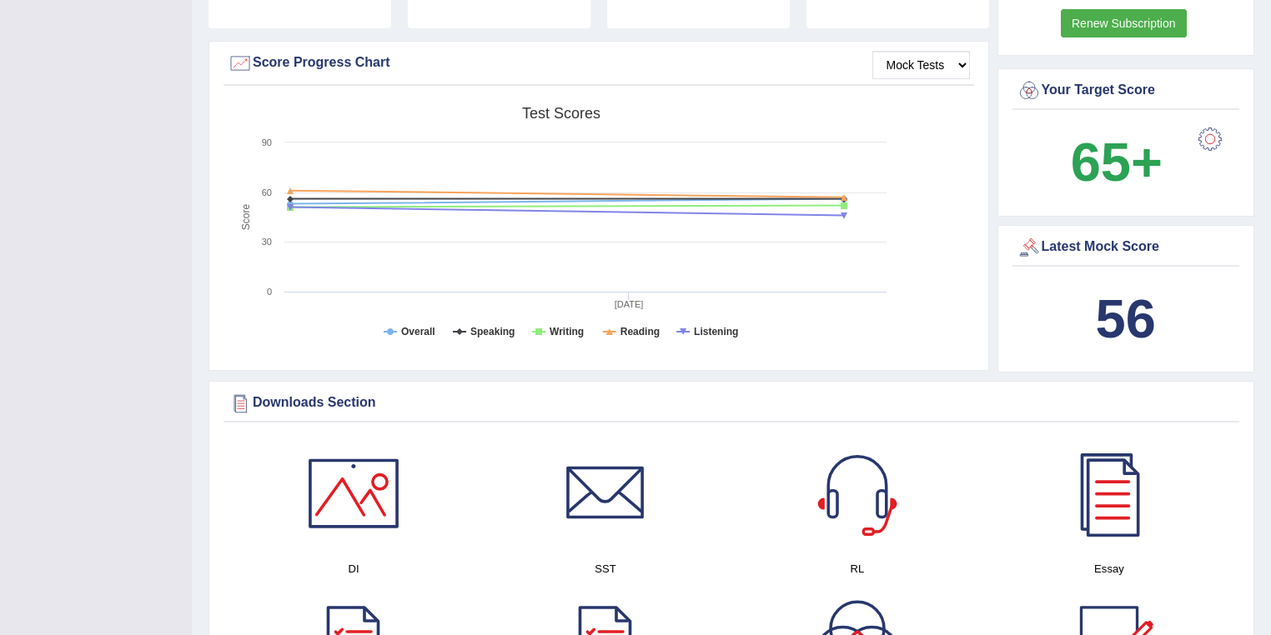
scroll to position [667, 0]
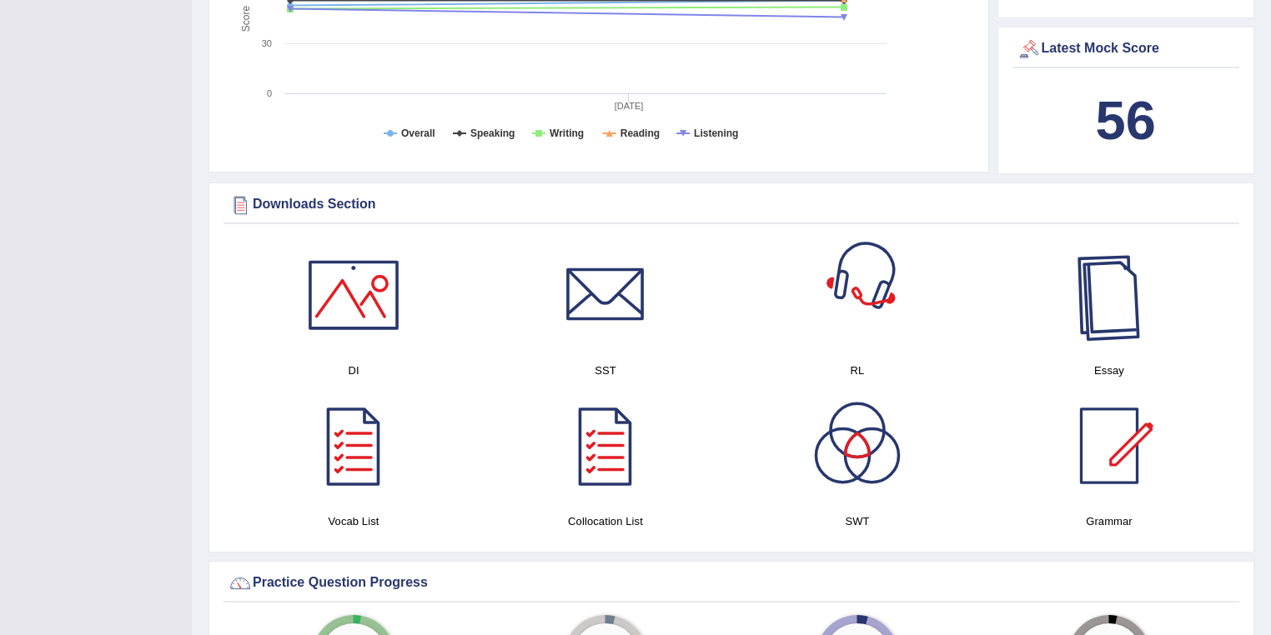
click at [1114, 309] on div at bounding box center [1108, 295] width 117 height 117
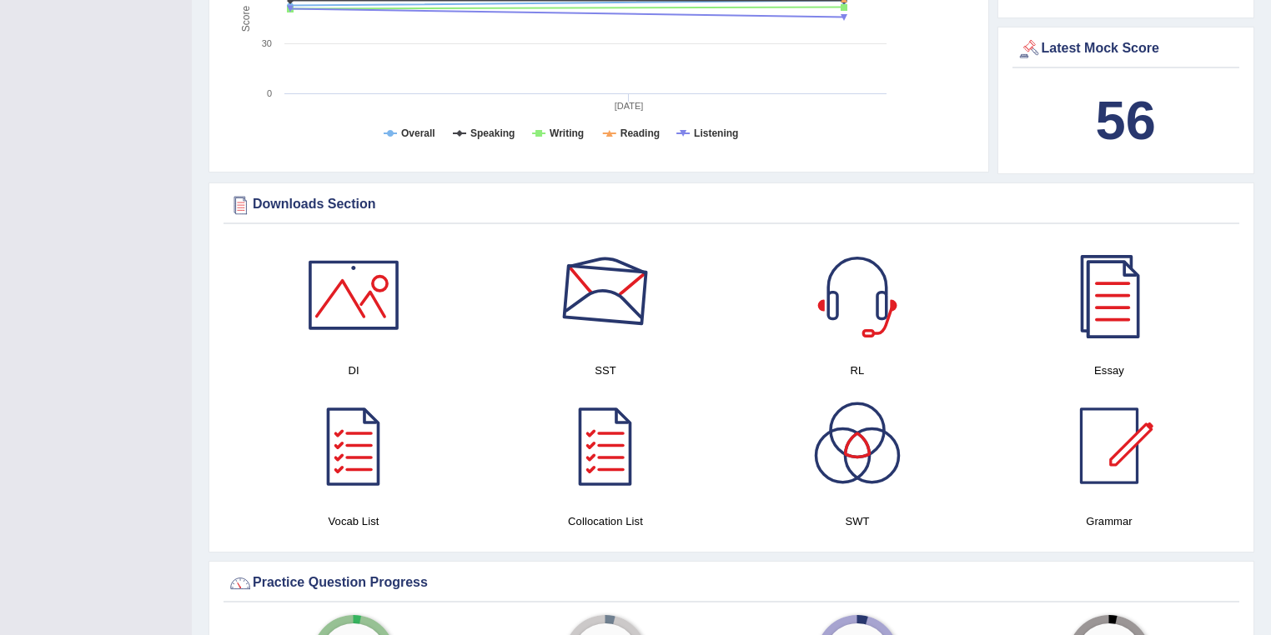
click at [647, 317] on div at bounding box center [605, 295] width 117 height 117
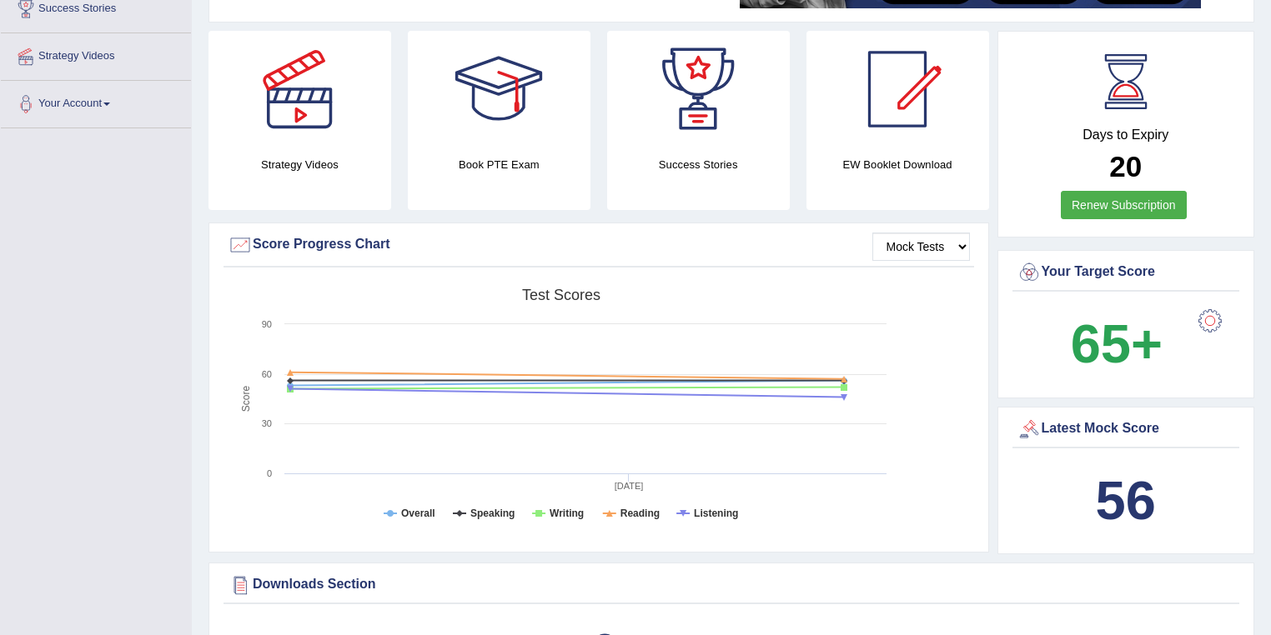
scroll to position [0, 0]
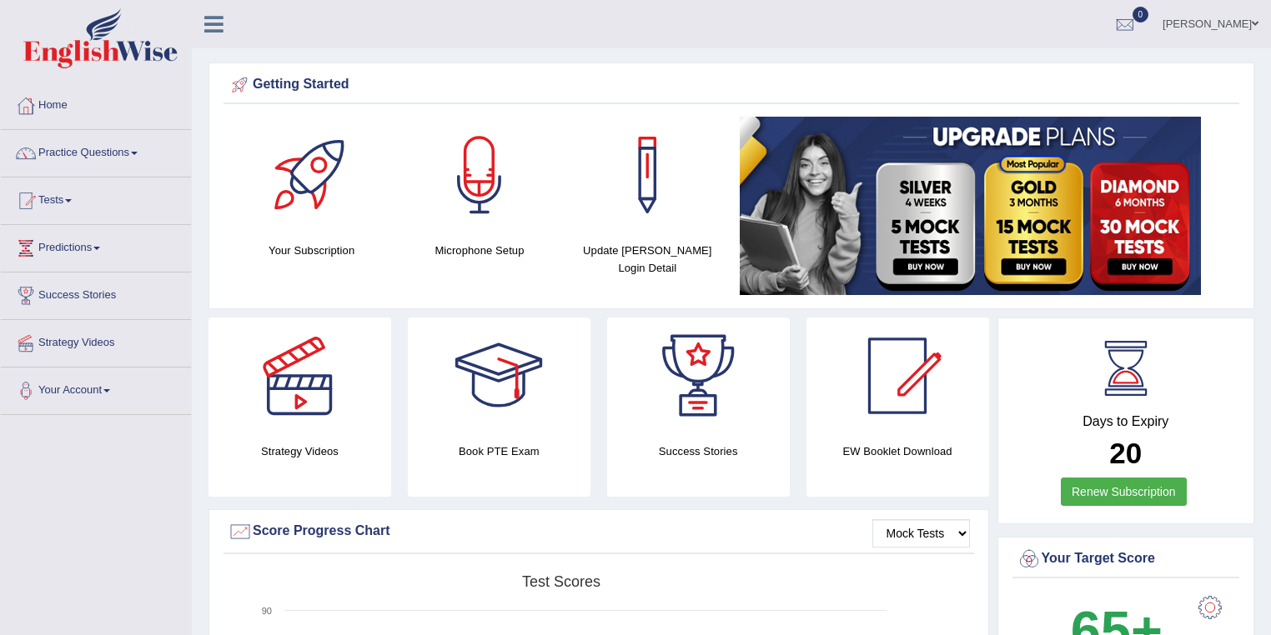
click at [135, 153] on link "Practice Questions" at bounding box center [96, 151] width 190 height 42
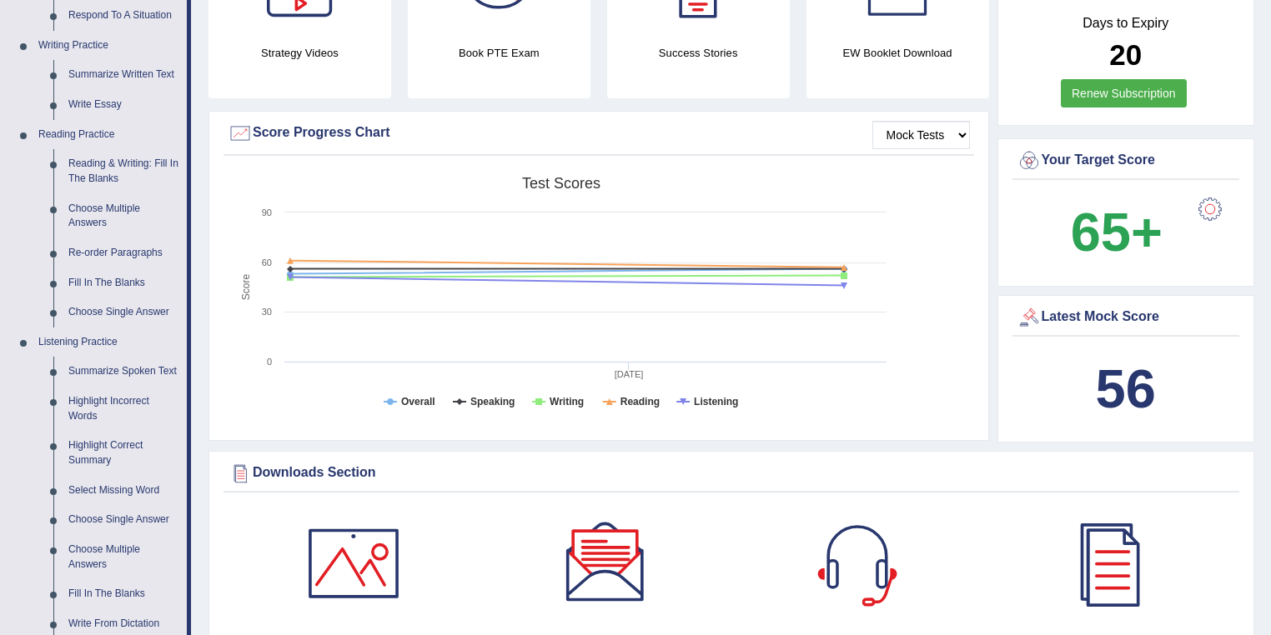
scroll to position [383, 0]
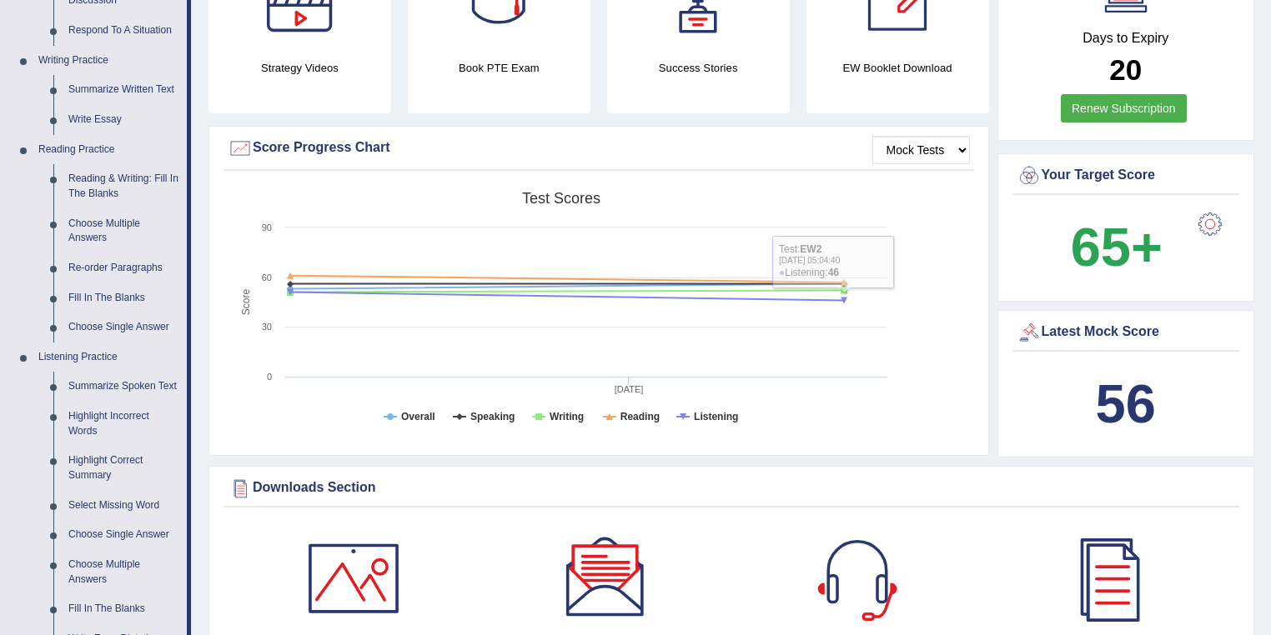
click at [1115, 402] on b "56" at bounding box center [1125, 403] width 60 height 61
click at [933, 157] on select "Mock Tests" at bounding box center [921, 150] width 98 height 28
click at [872, 136] on select "Mock Tests" at bounding box center [921, 150] width 98 height 28
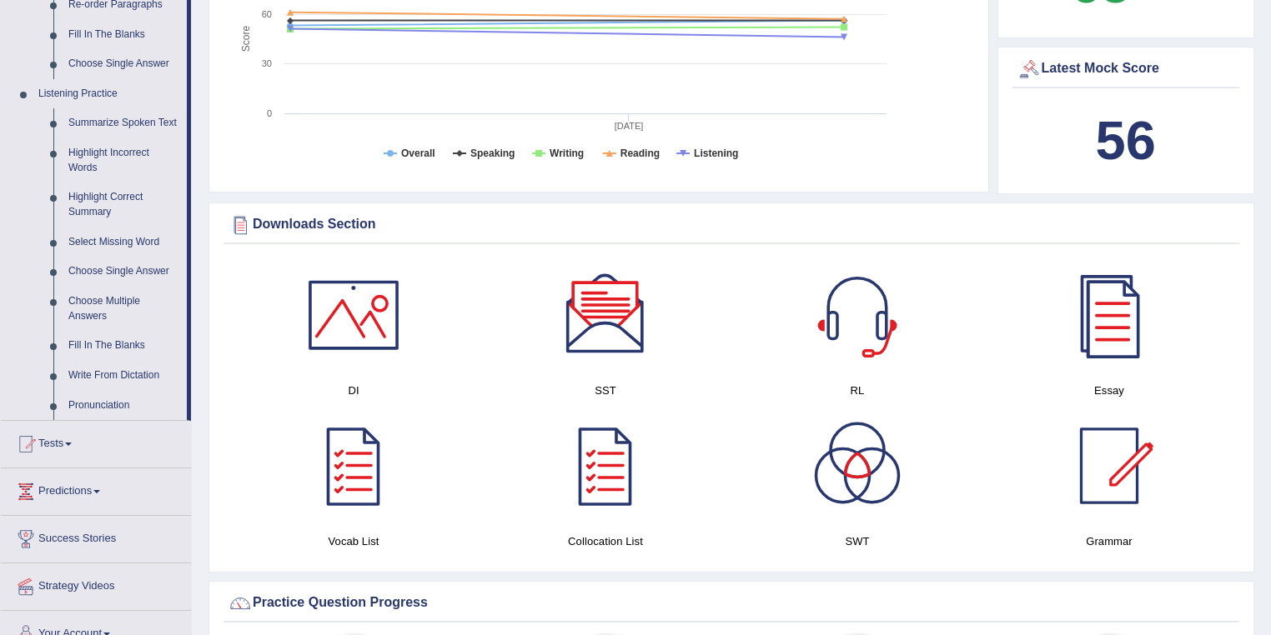
scroll to position [800, 0]
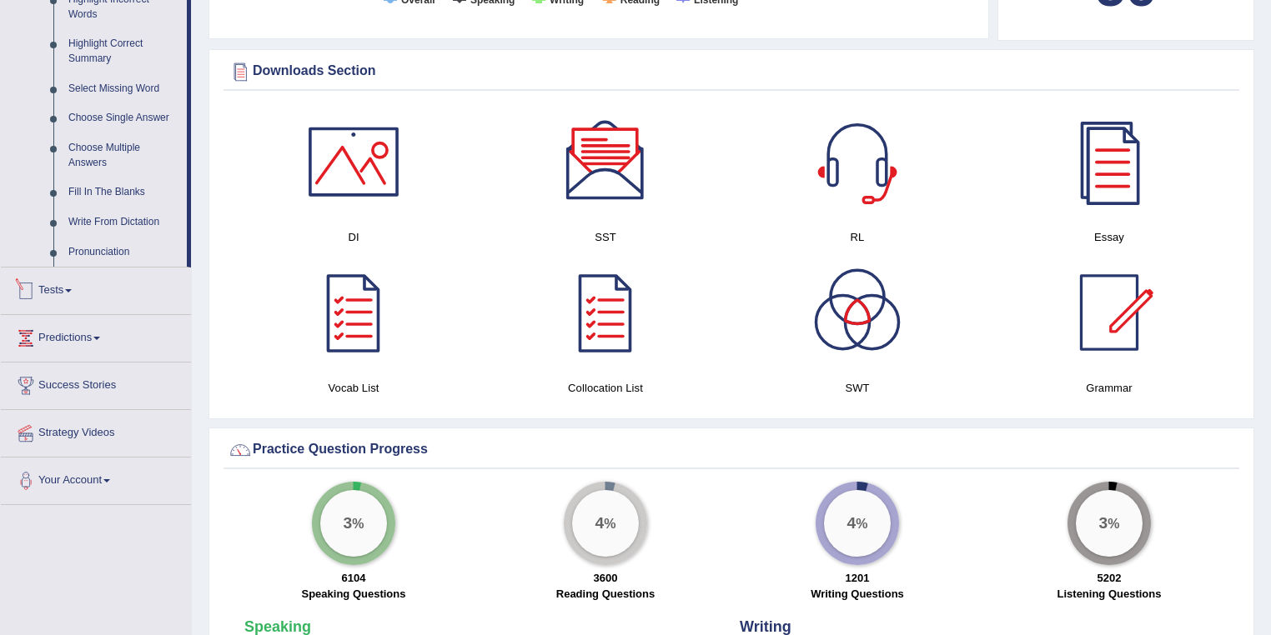
click at [77, 294] on link "Tests" at bounding box center [96, 289] width 190 height 42
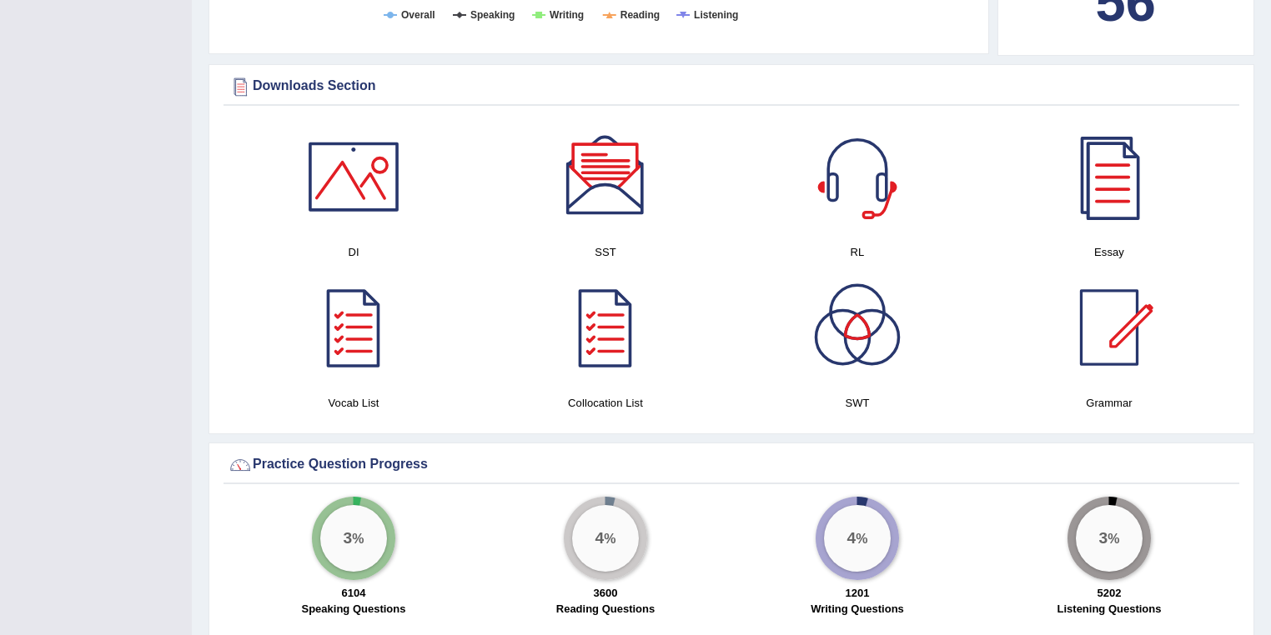
scroll to position [180, 0]
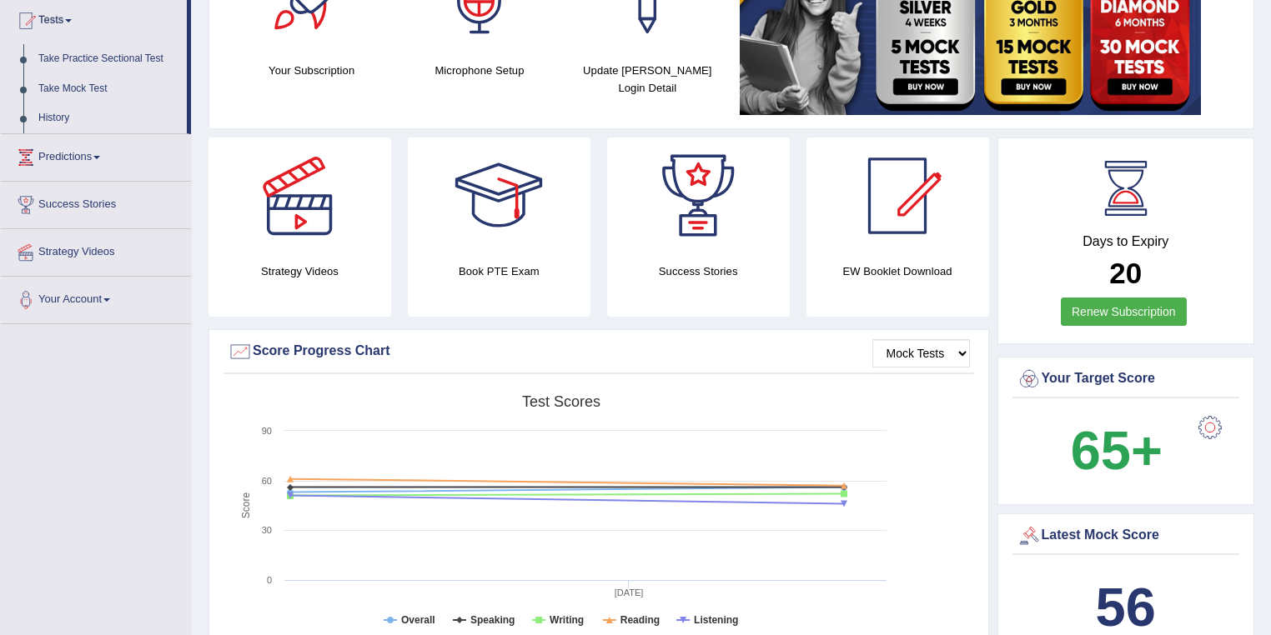
click at [100, 156] on span at bounding box center [96, 157] width 7 height 3
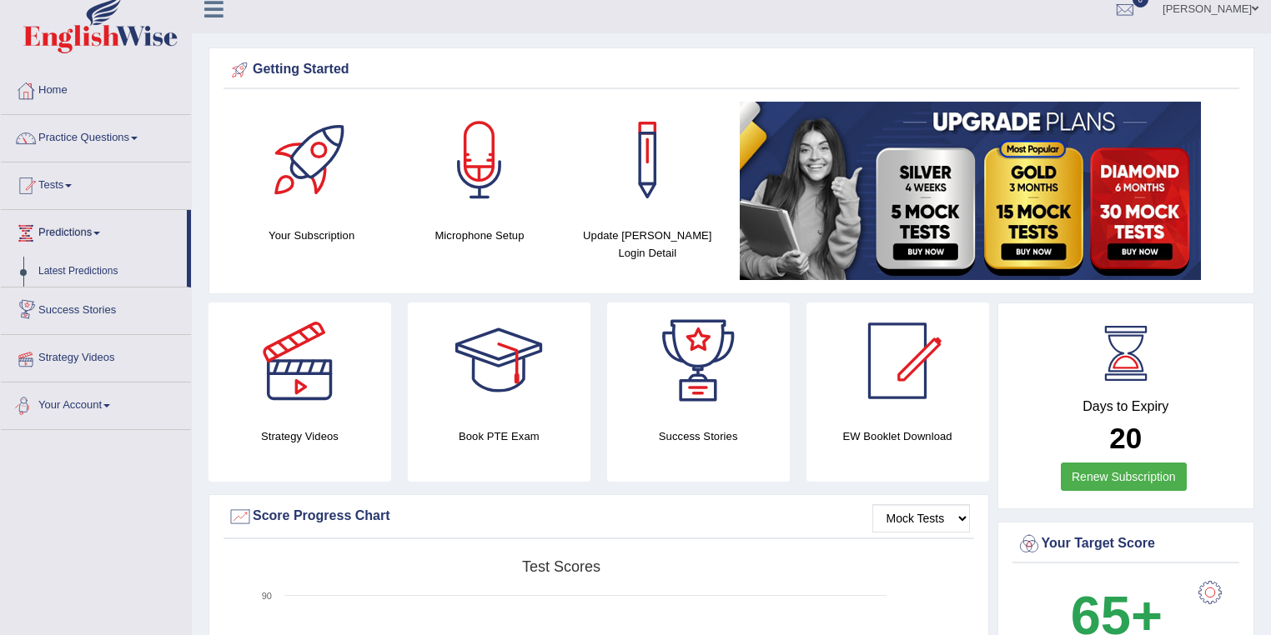
scroll to position [0, 0]
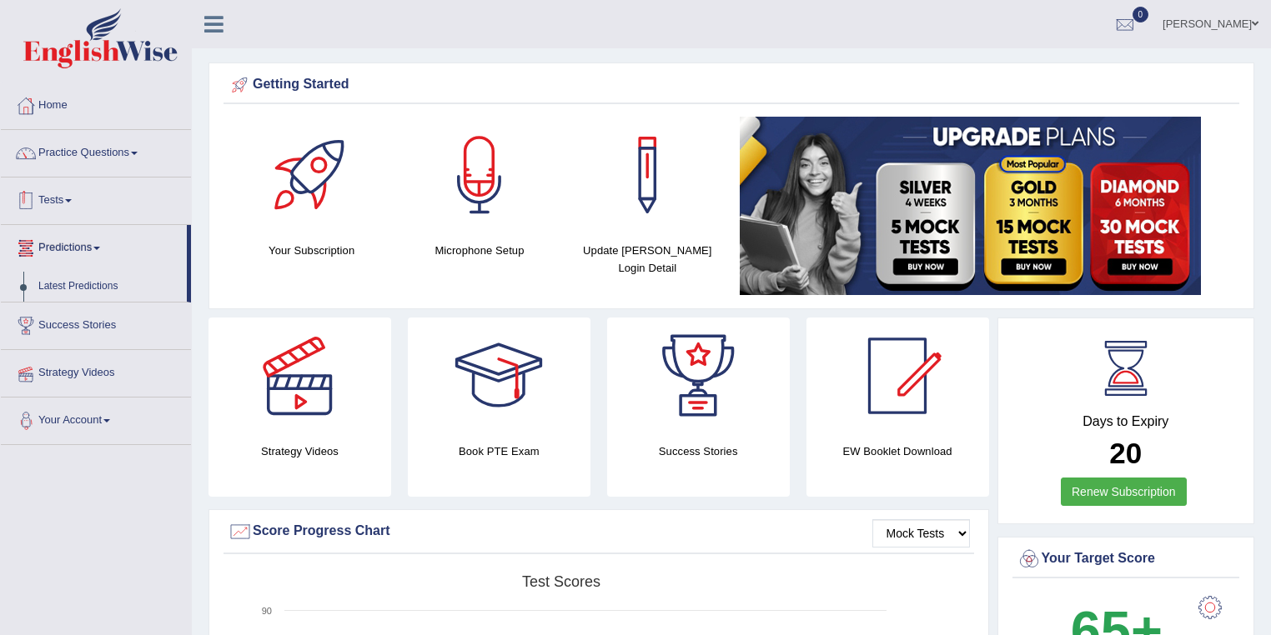
click at [71, 200] on span at bounding box center [68, 200] width 7 height 3
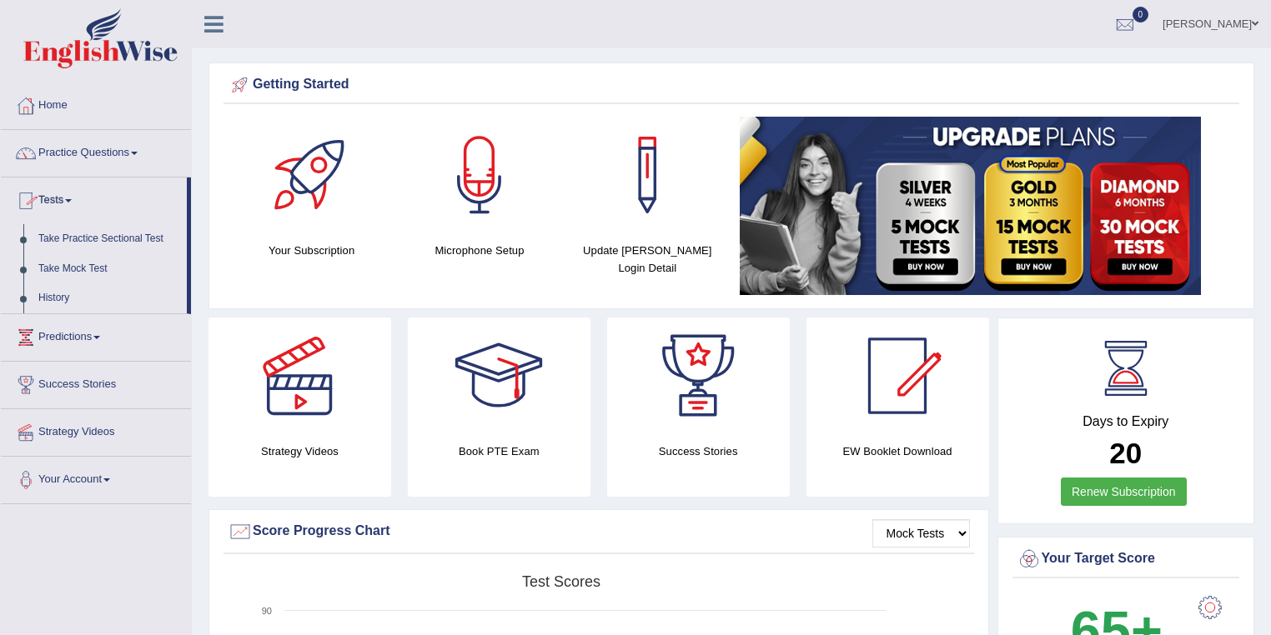
click at [47, 293] on link "History" at bounding box center [109, 298] width 156 height 30
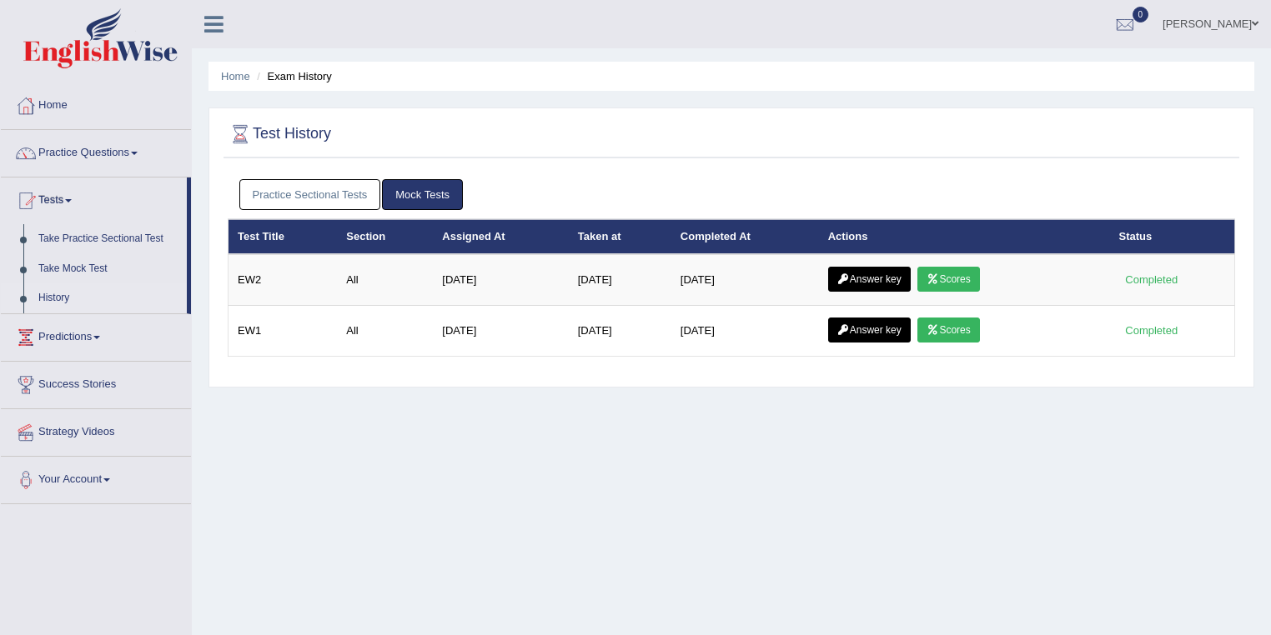
click at [956, 283] on link "Scores" at bounding box center [948, 279] width 62 height 25
click at [882, 283] on link "Answer key" at bounding box center [869, 279] width 83 height 25
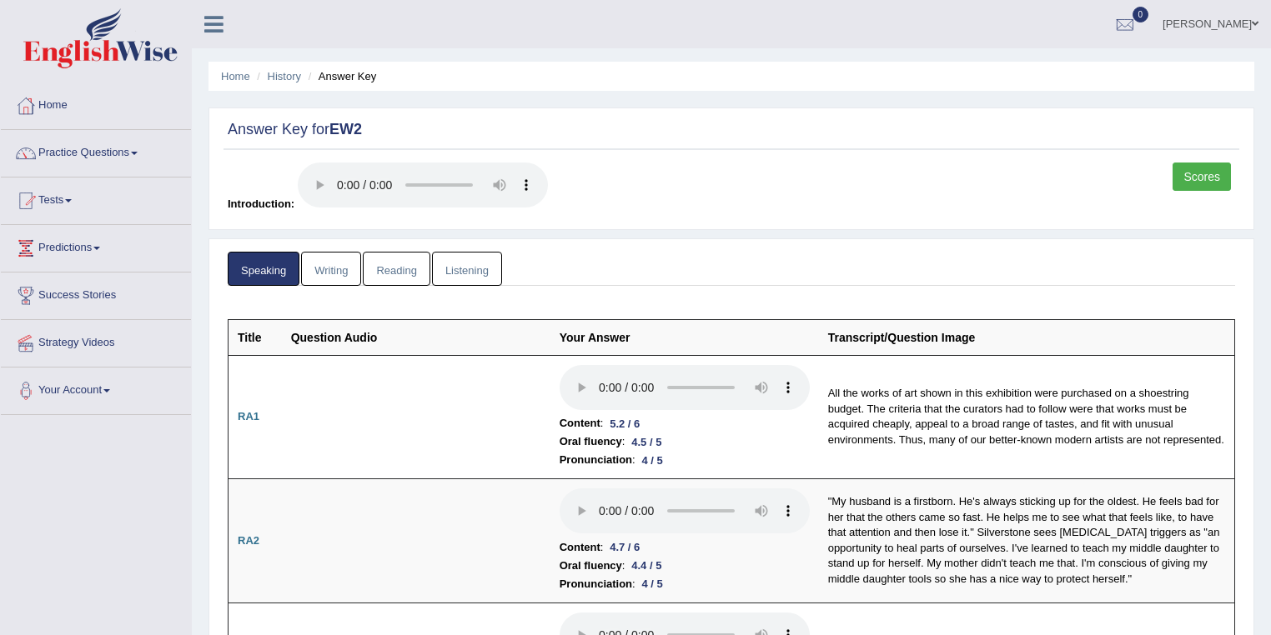
click at [350, 268] on link "Writing" at bounding box center [331, 269] width 60 height 34
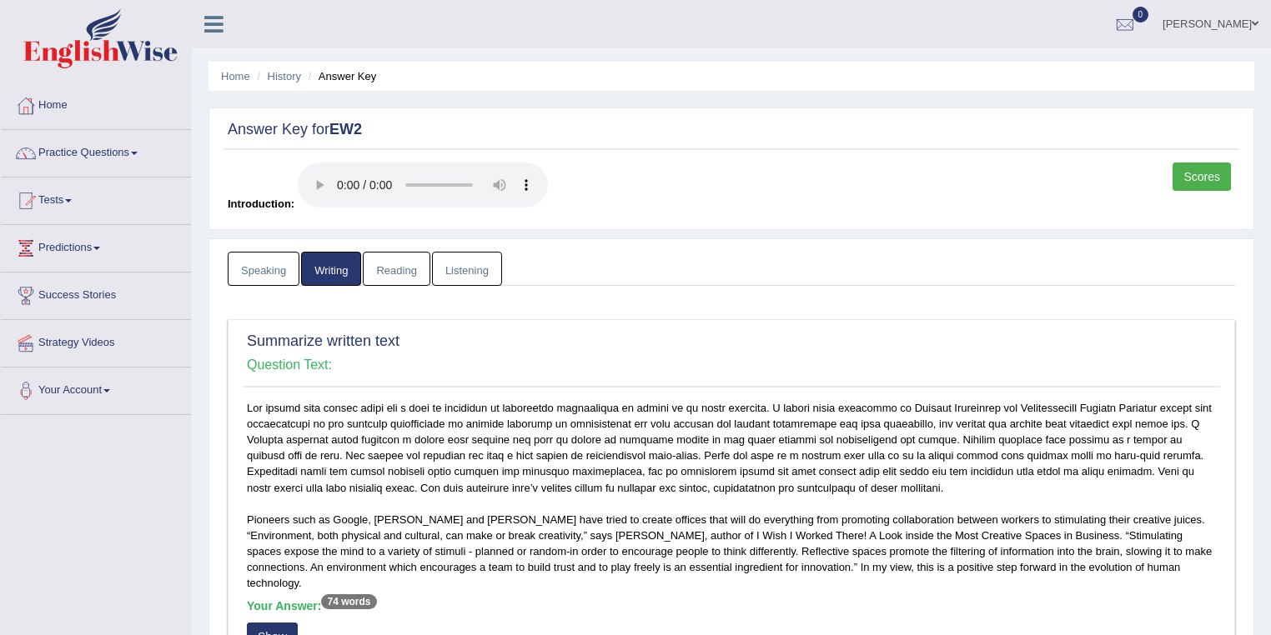
click at [406, 273] on link "Reading" at bounding box center [396, 269] width 67 height 34
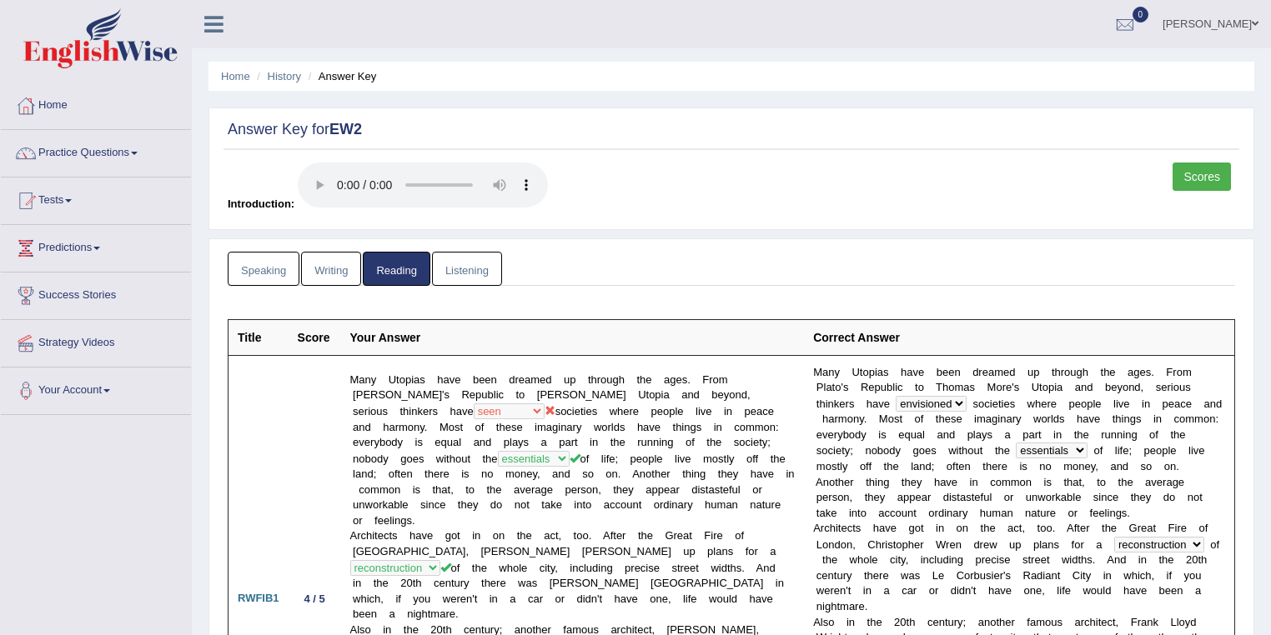
click at [477, 277] on link "Listening" at bounding box center [467, 269] width 70 height 34
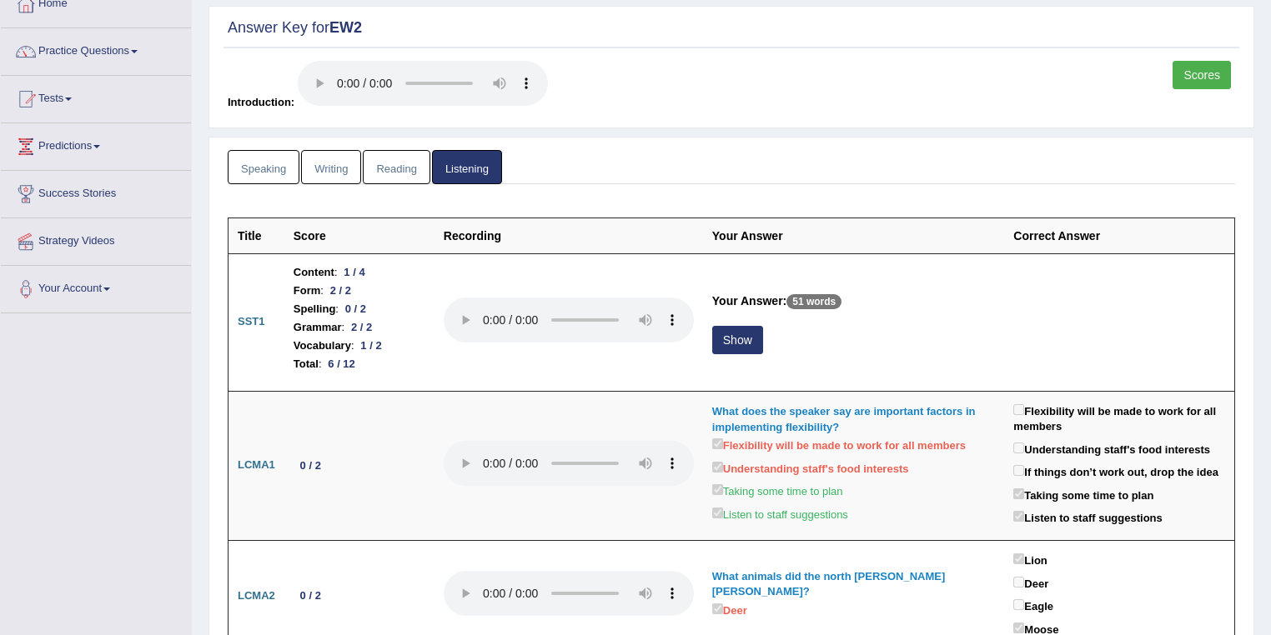
scroll to position [133, 0]
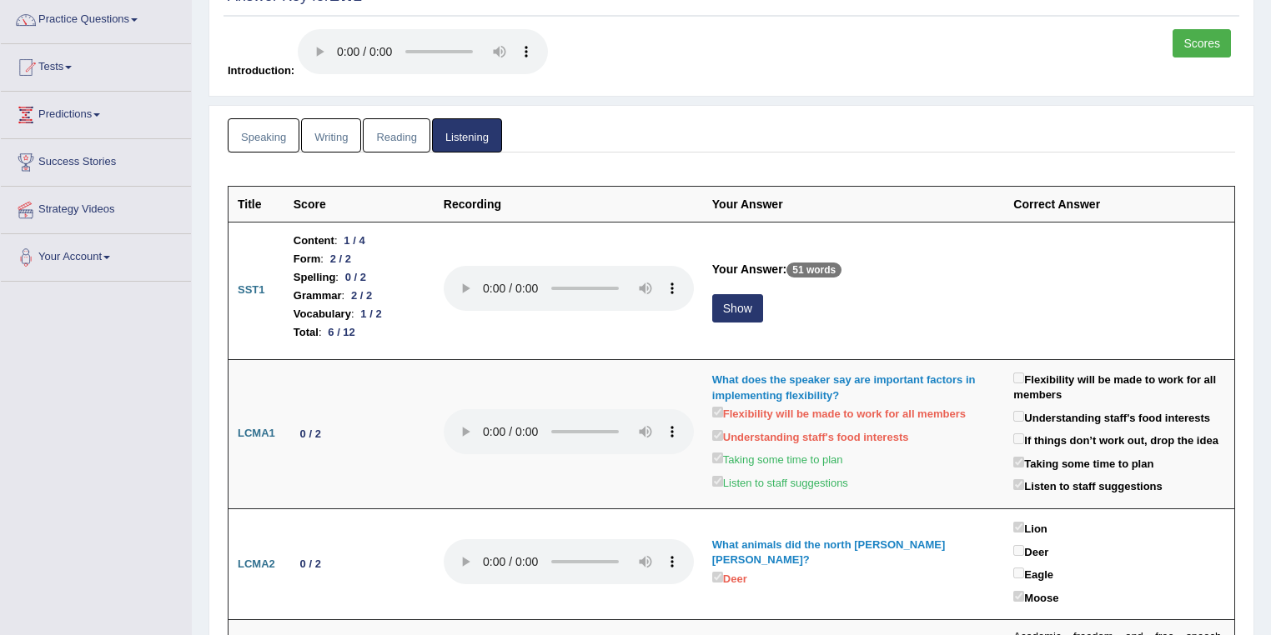
click at [722, 303] on button "Show" at bounding box center [737, 308] width 51 height 28
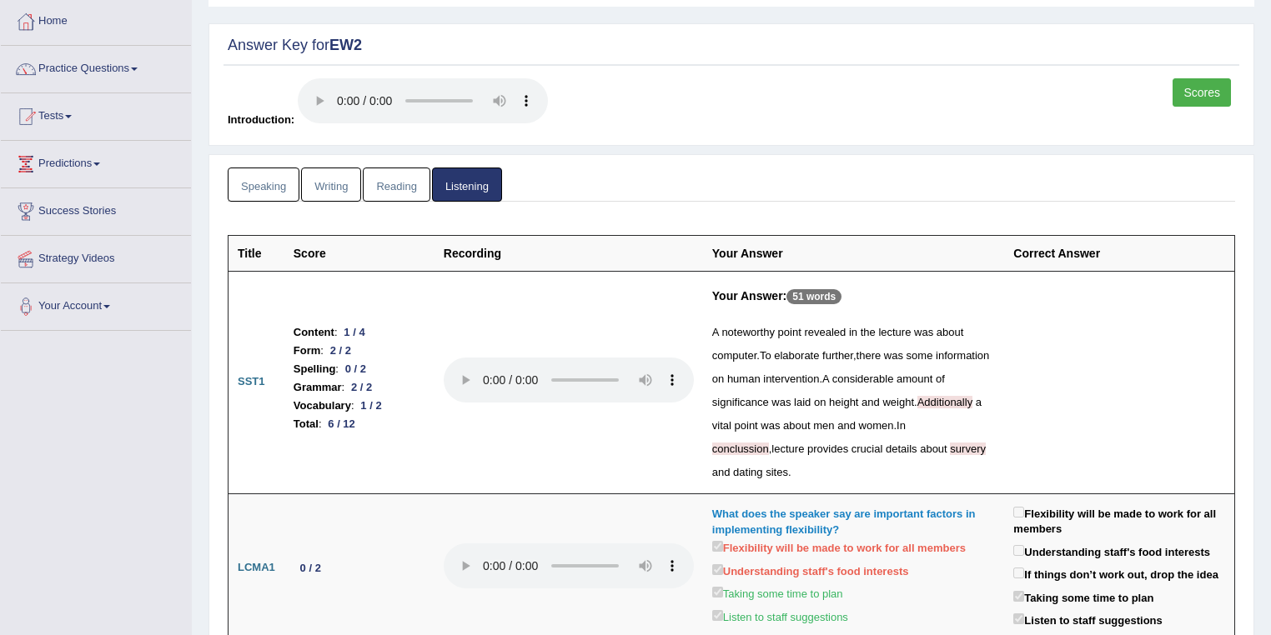
scroll to position [0, 0]
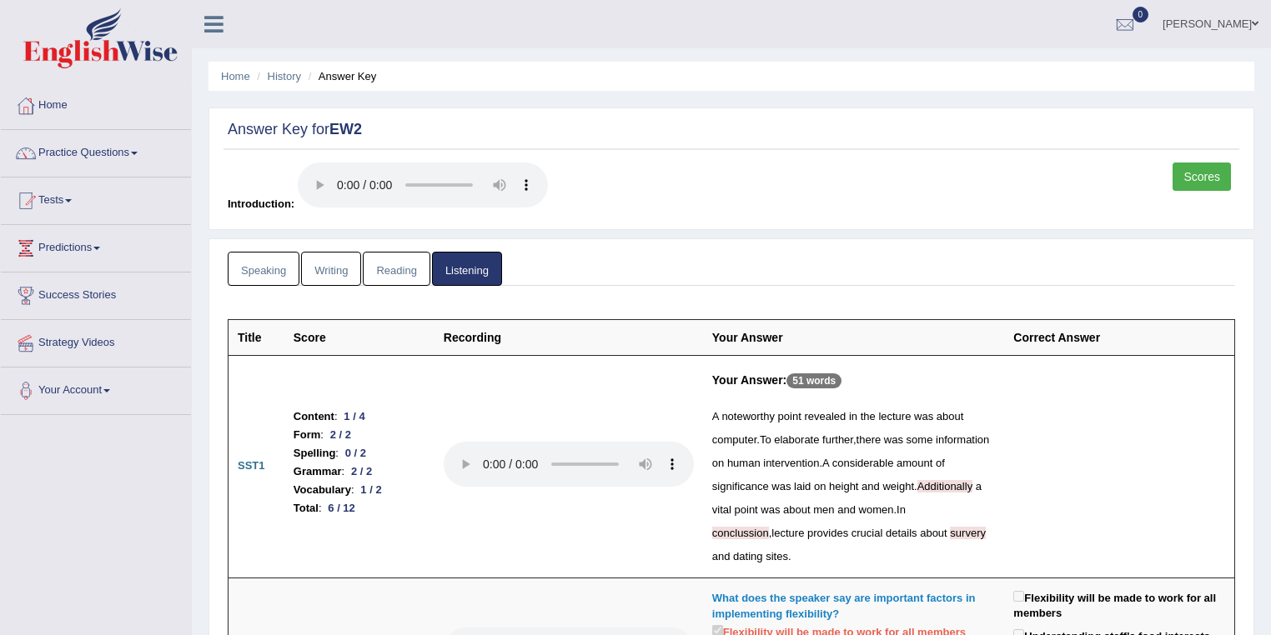
click at [263, 268] on link "Speaking" at bounding box center [264, 269] width 72 height 34
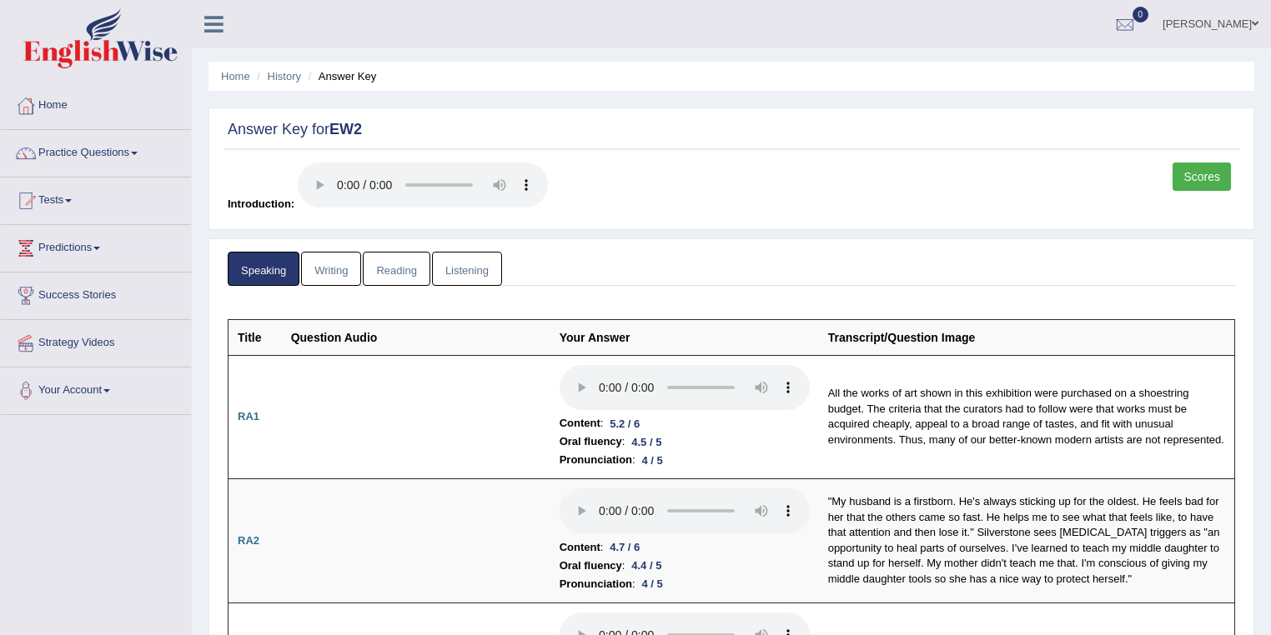
click at [331, 276] on link "Writing" at bounding box center [331, 269] width 60 height 34
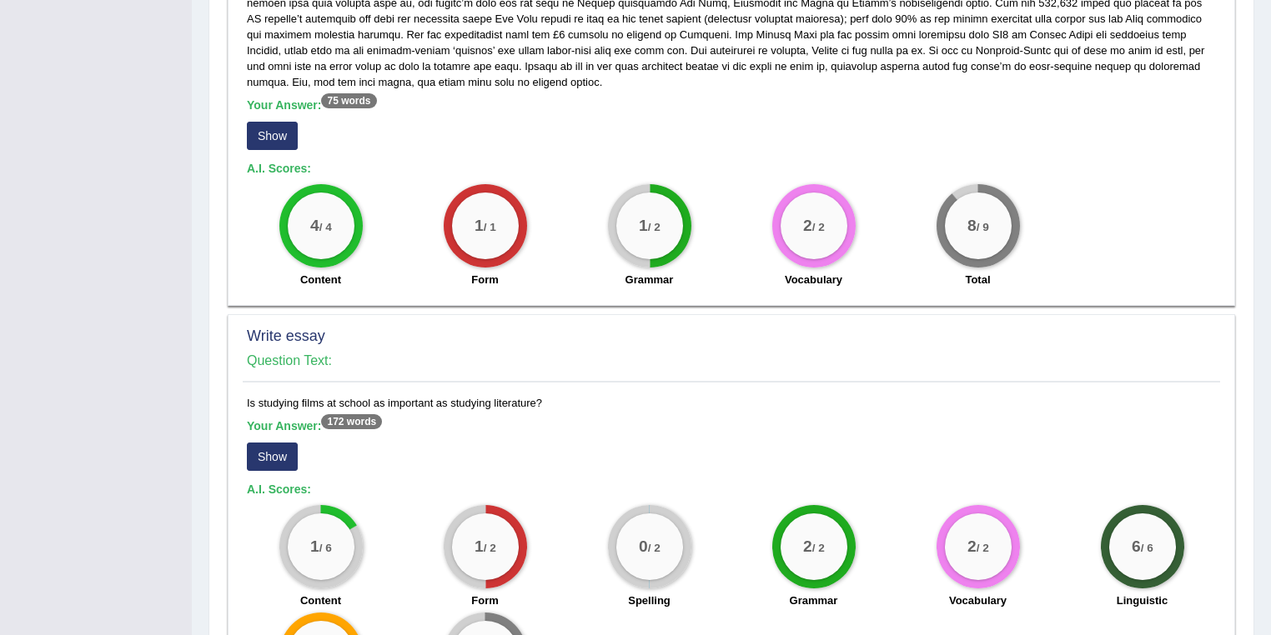
scroll to position [1090, 0]
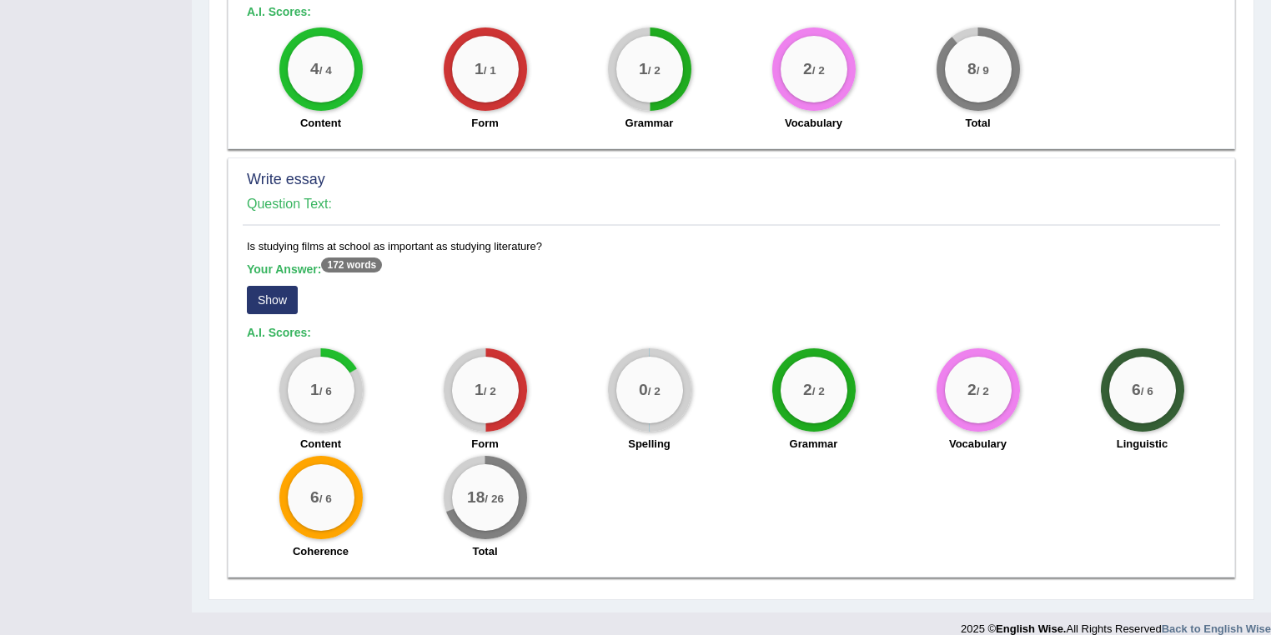
click at [287, 287] on button "Show" at bounding box center [272, 300] width 51 height 28
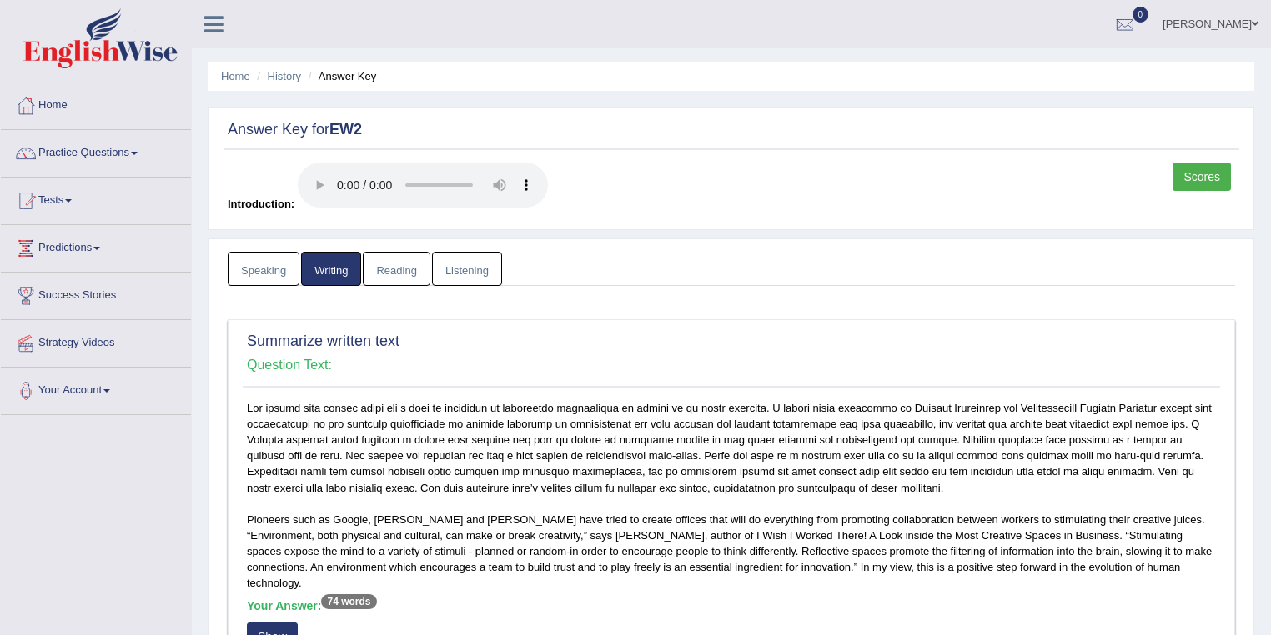
scroll to position [0, 0]
click at [247, 265] on link "Speaking" at bounding box center [264, 269] width 72 height 34
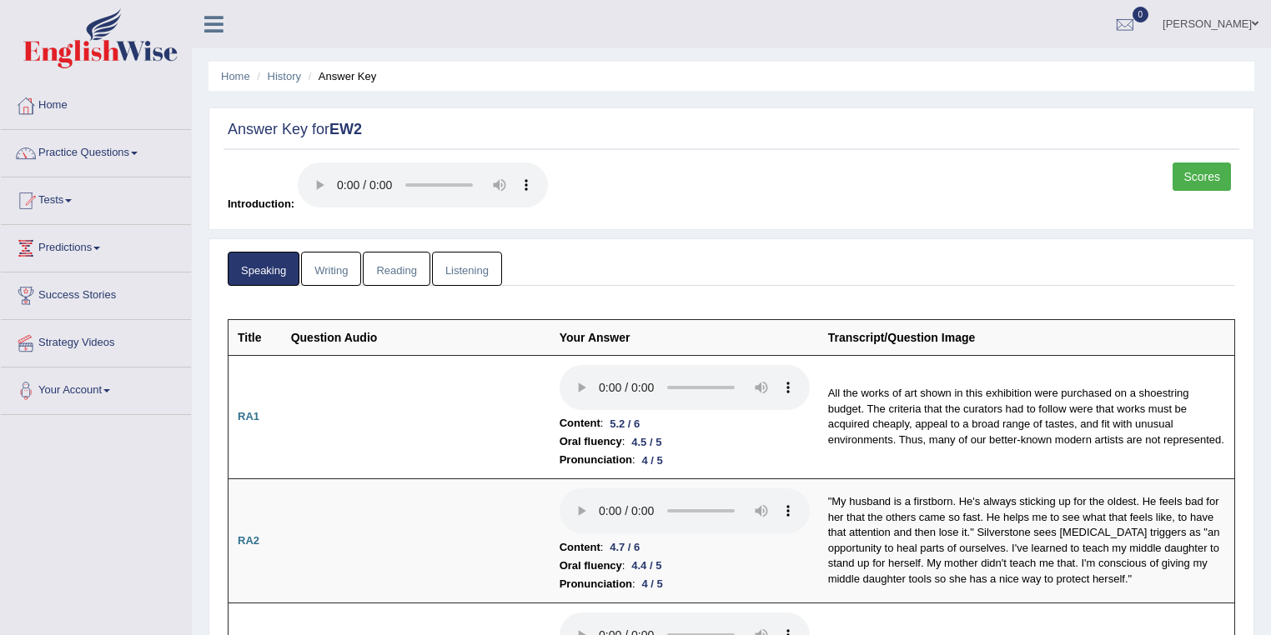
click at [477, 272] on link "Listening" at bounding box center [467, 269] width 70 height 34
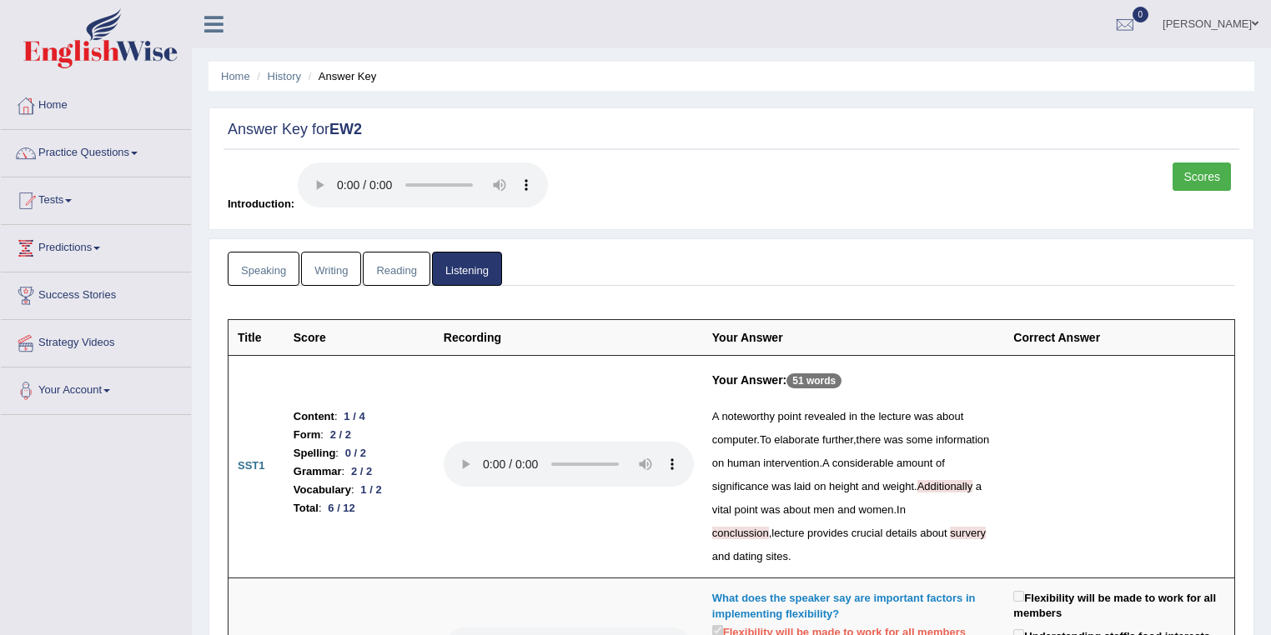
click at [410, 263] on link "Reading" at bounding box center [396, 269] width 67 height 34
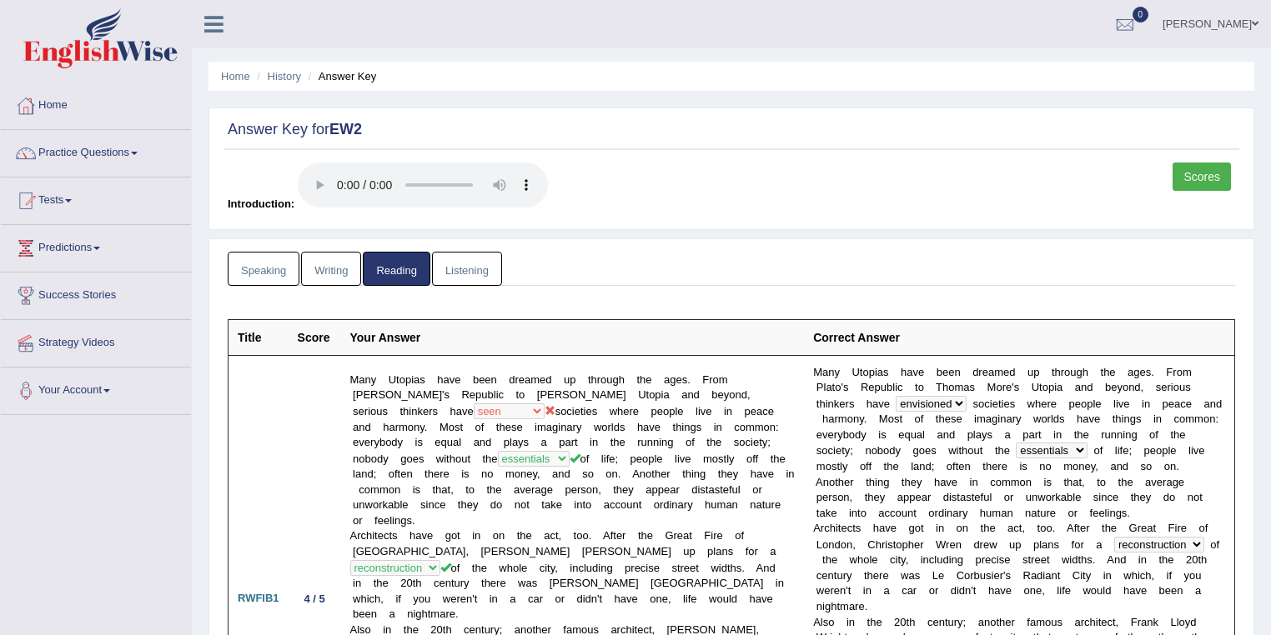
click at [334, 265] on link "Writing" at bounding box center [331, 269] width 60 height 34
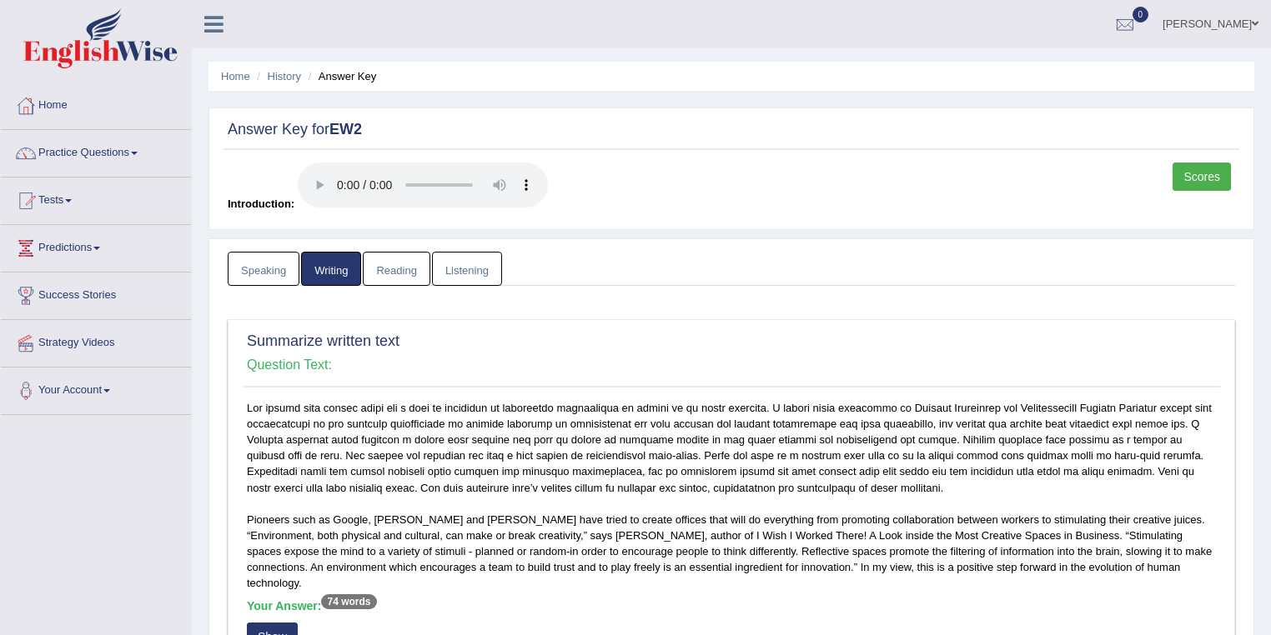
click at [273, 265] on link "Speaking" at bounding box center [264, 269] width 72 height 34
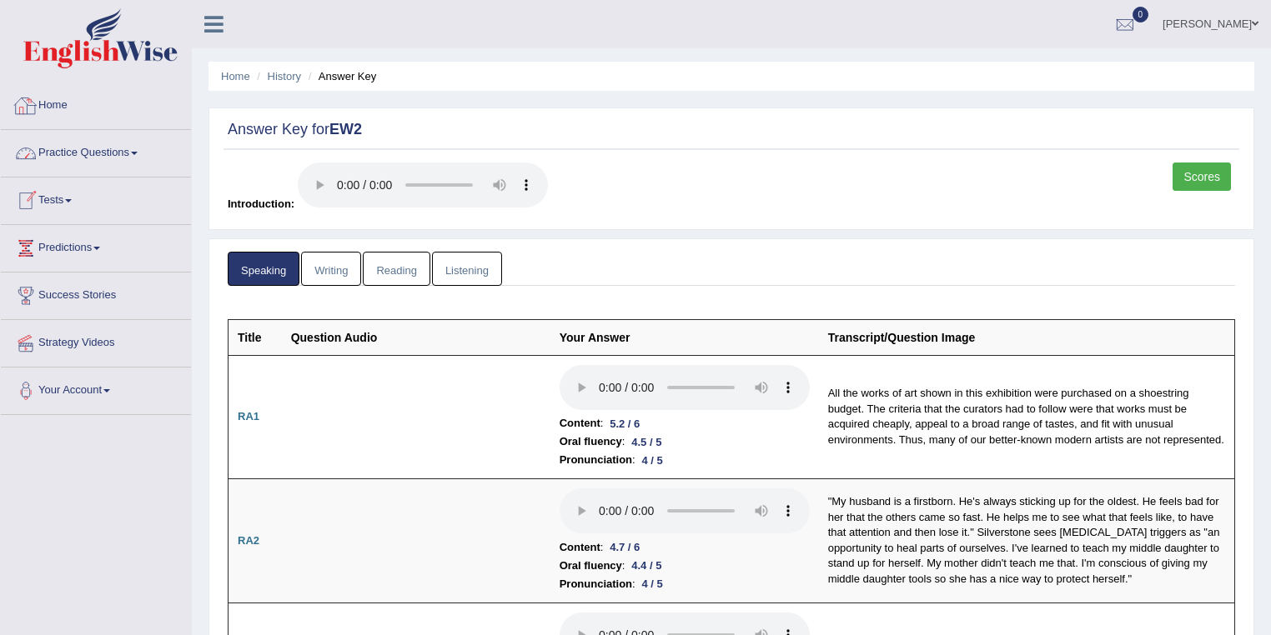
click at [59, 110] on link "Home" at bounding box center [96, 104] width 190 height 42
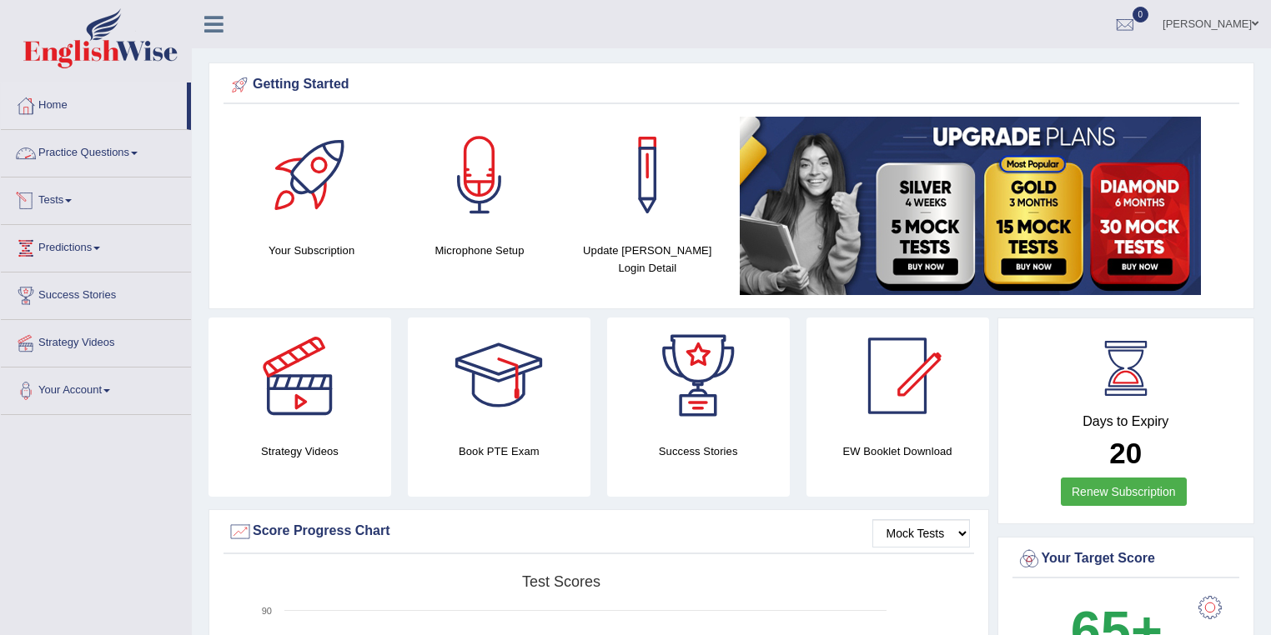
click at [90, 163] on link "Practice Questions" at bounding box center [96, 151] width 190 height 42
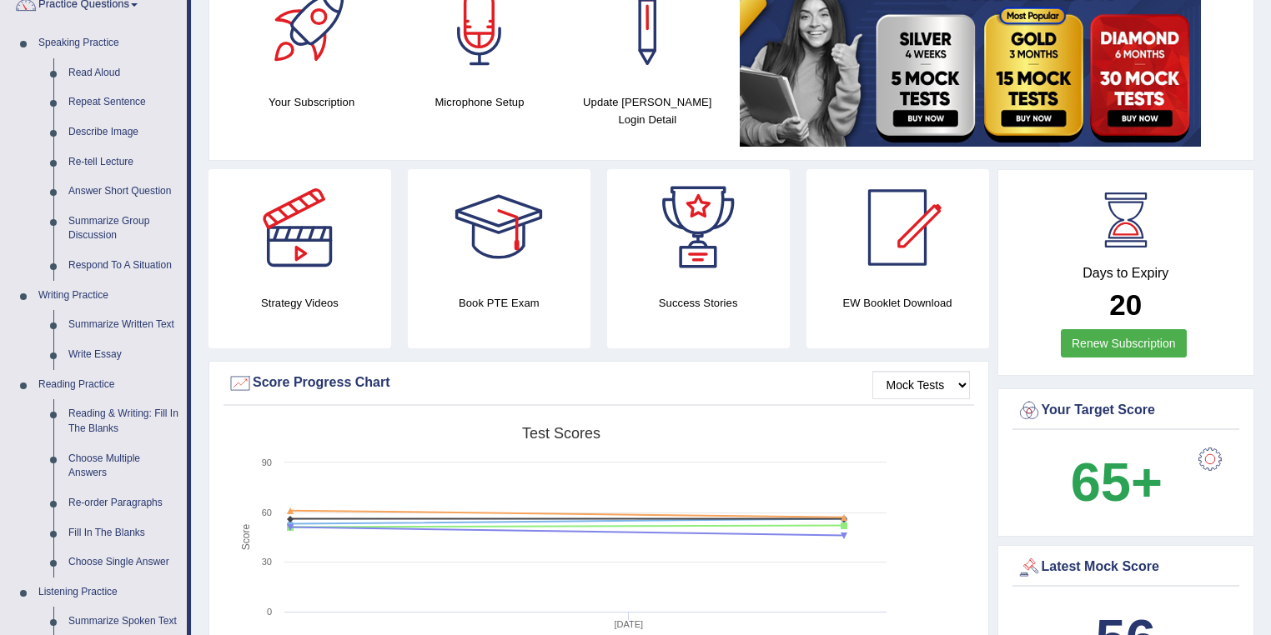
scroll to position [267, 0]
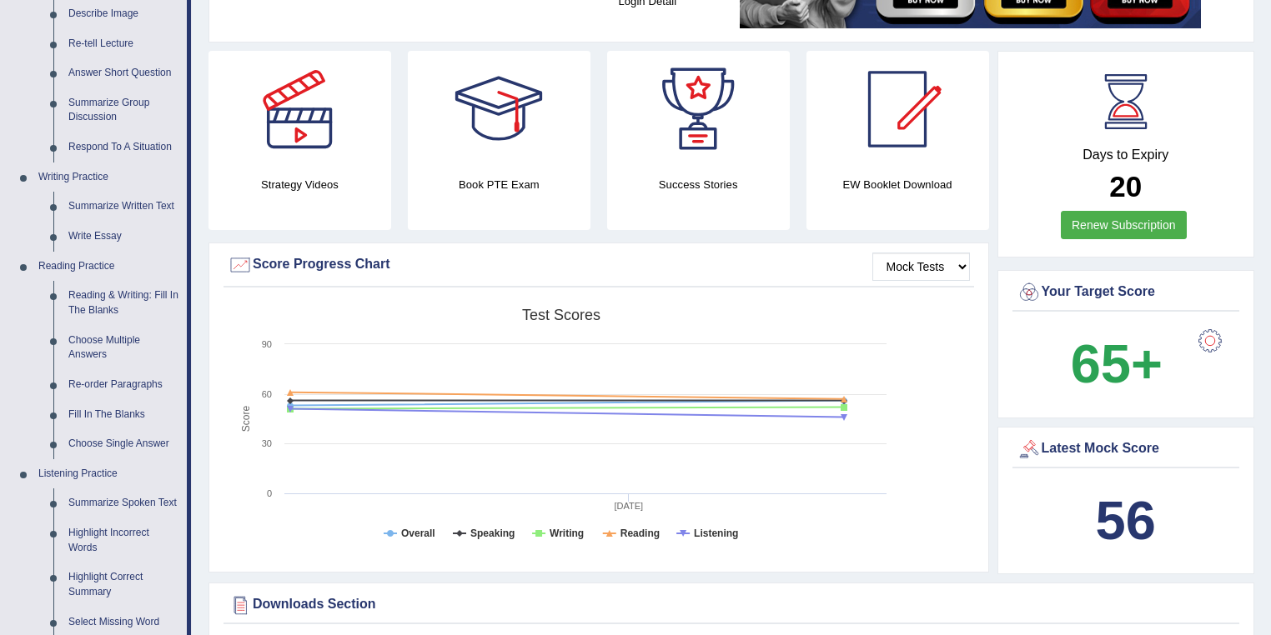
click at [104, 300] on link "Reading & Writing: Fill In The Blanks" at bounding box center [124, 303] width 126 height 44
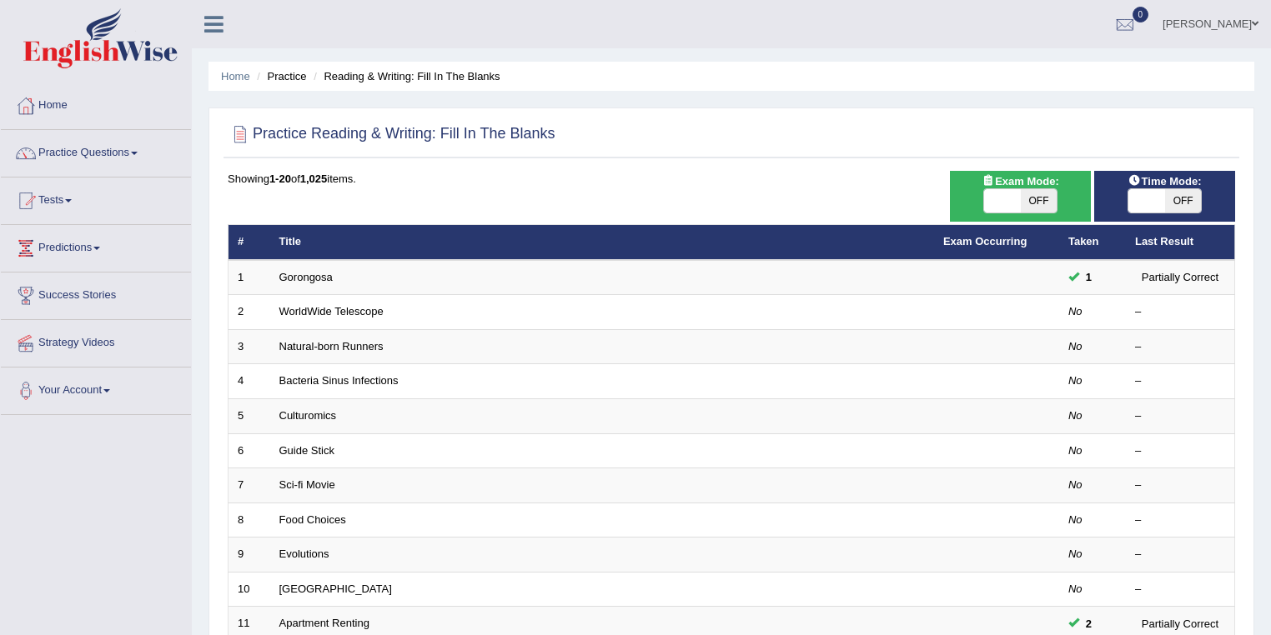
click at [994, 205] on span at bounding box center [1002, 200] width 37 height 23
checkbox input "true"
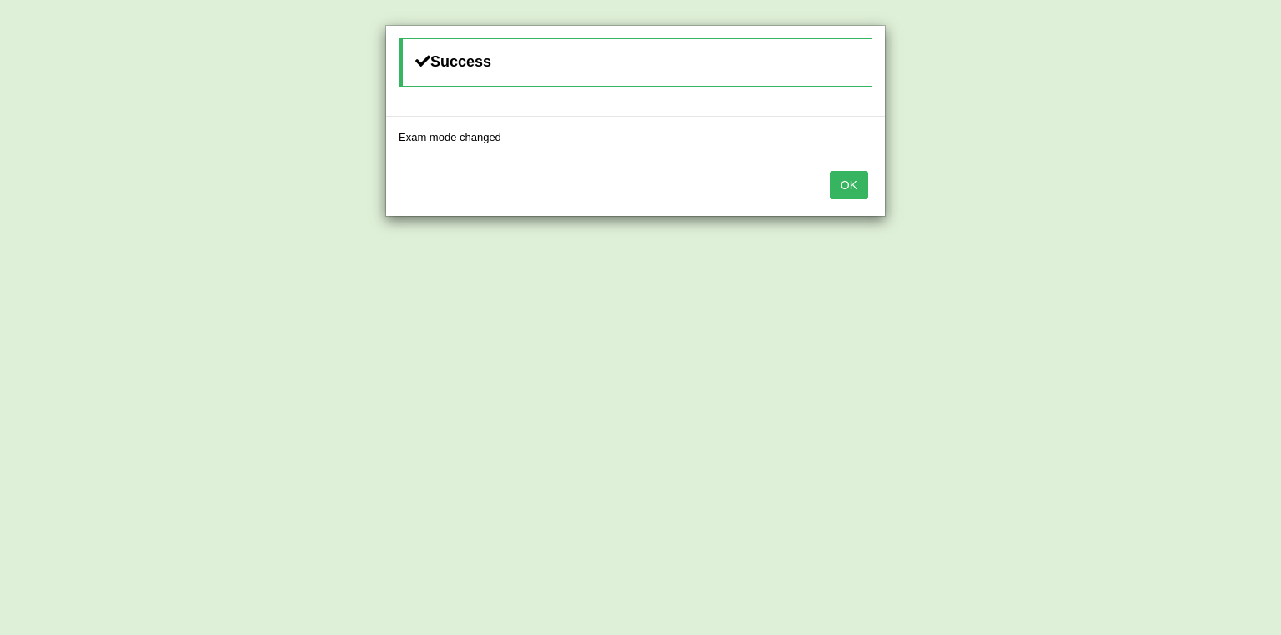
click at [860, 185] on button "OK" at bounding box center [849, 185] width 38 height 28
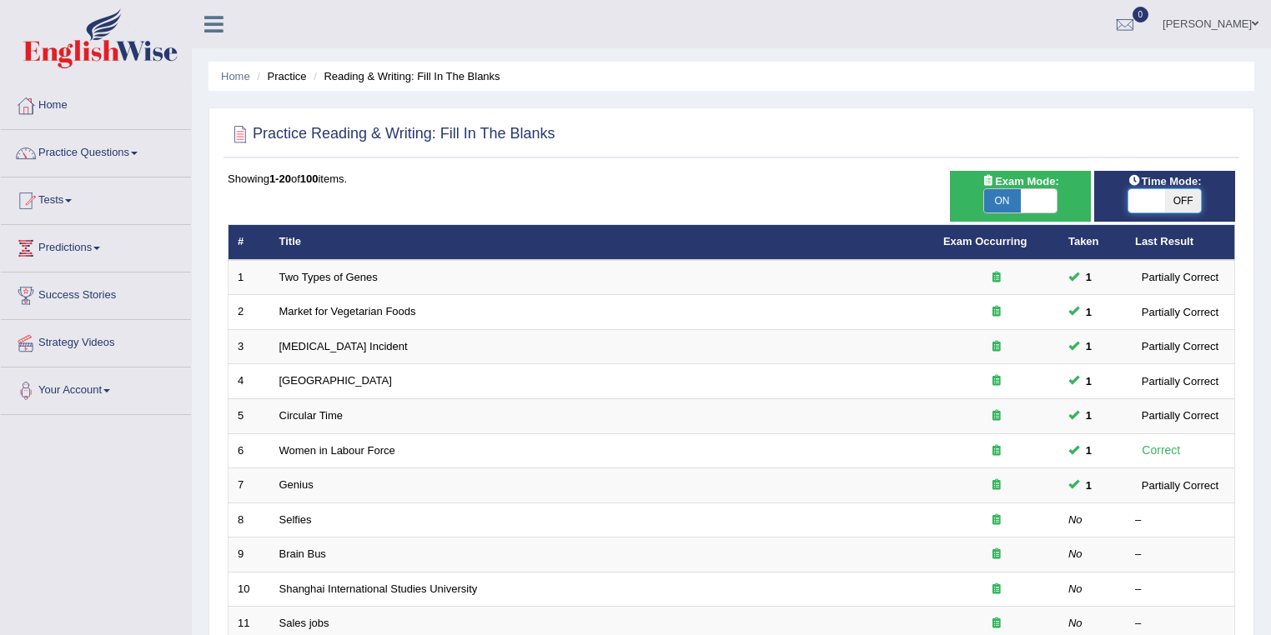
click at [1134, 207] on span at bounding box center [1146, 200] width 37 height 23
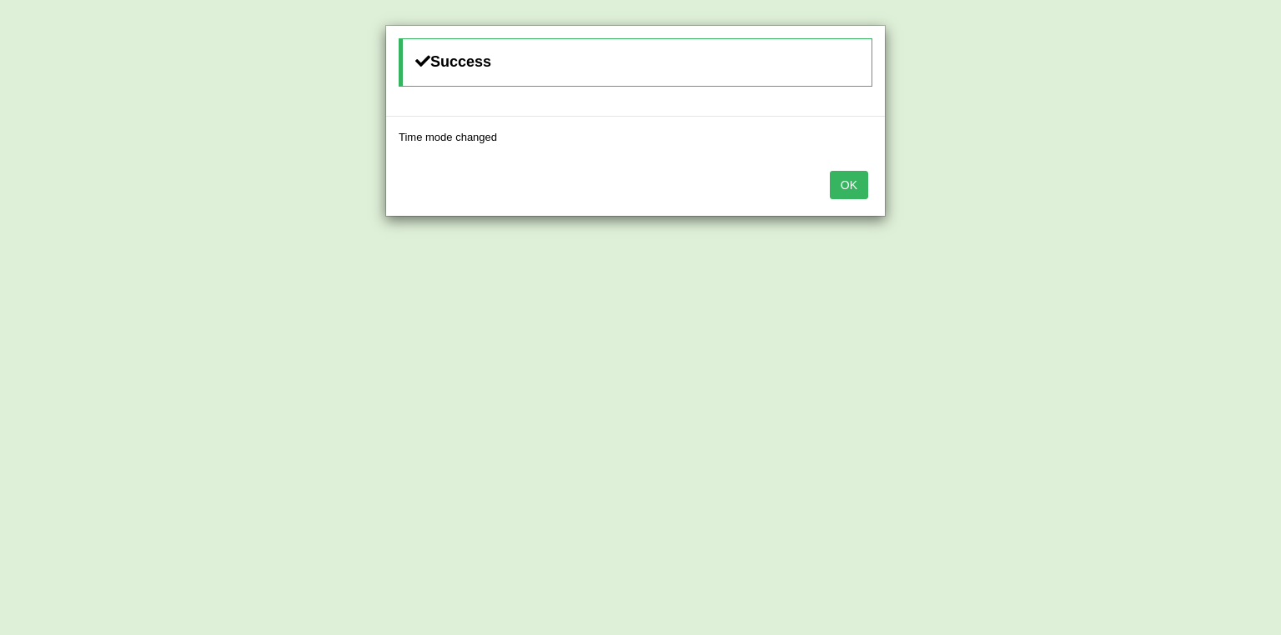
click at [850, 190] on button "OK" at bounding box center [849, 185] width 38 height 28
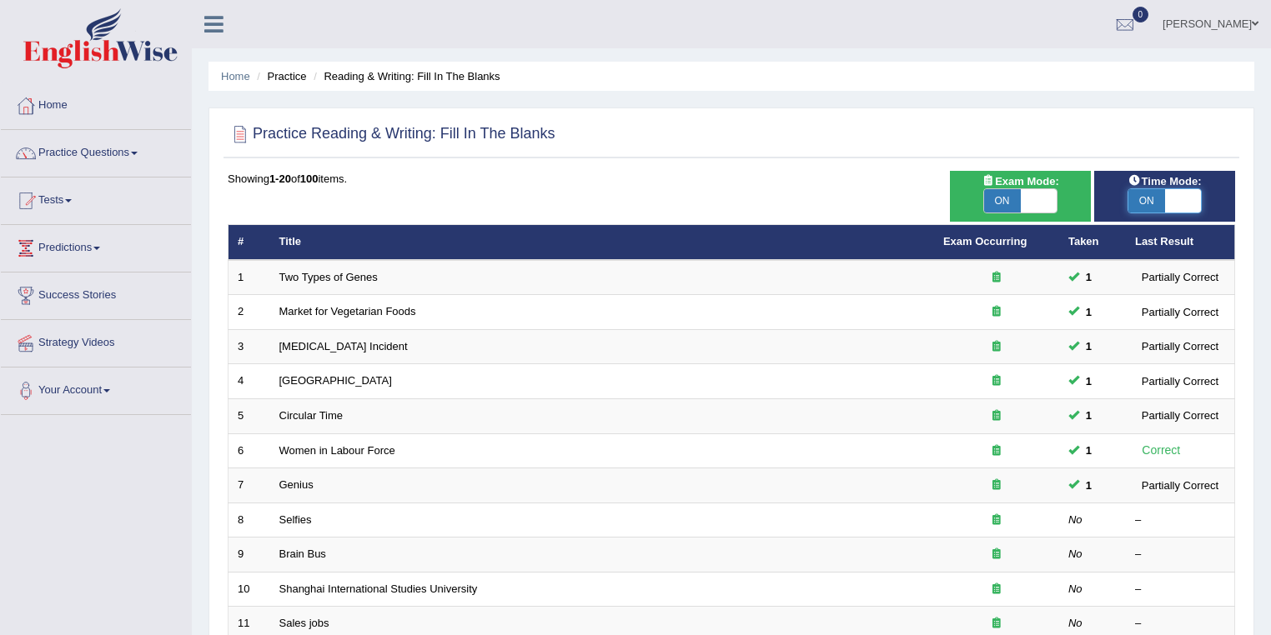
click at [1187, 211] on span at bounding box center [1183, 200] width 37 height 23
checkbox input "false"
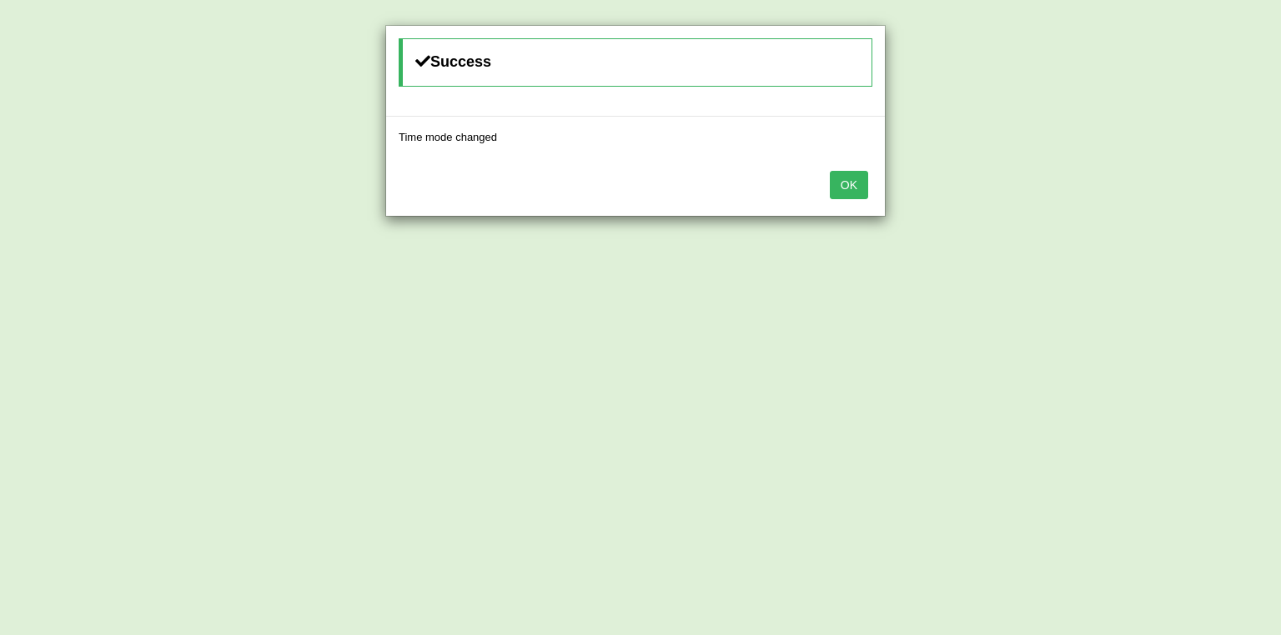
click at [857, 184] on button "OK" at bounding box center [849, 185] width 38 height 28
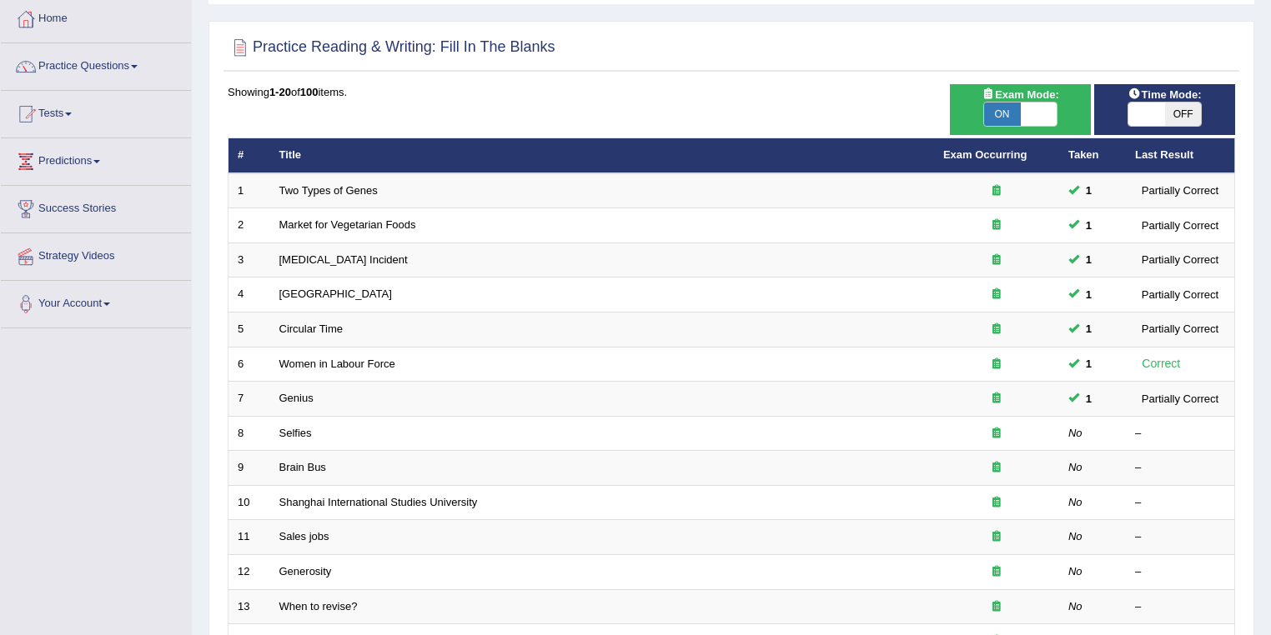
scroll to position [267, 0]
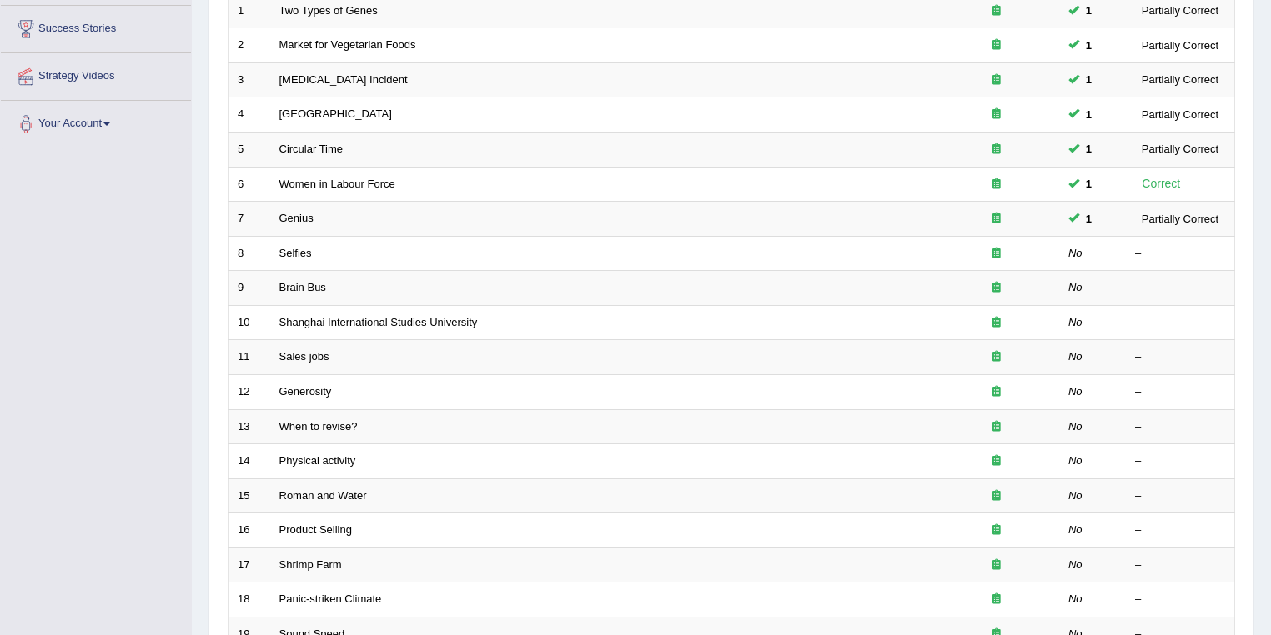
click at [288, 253] on link "Selfies" at bounding box center [295, 253] width 33 height 13
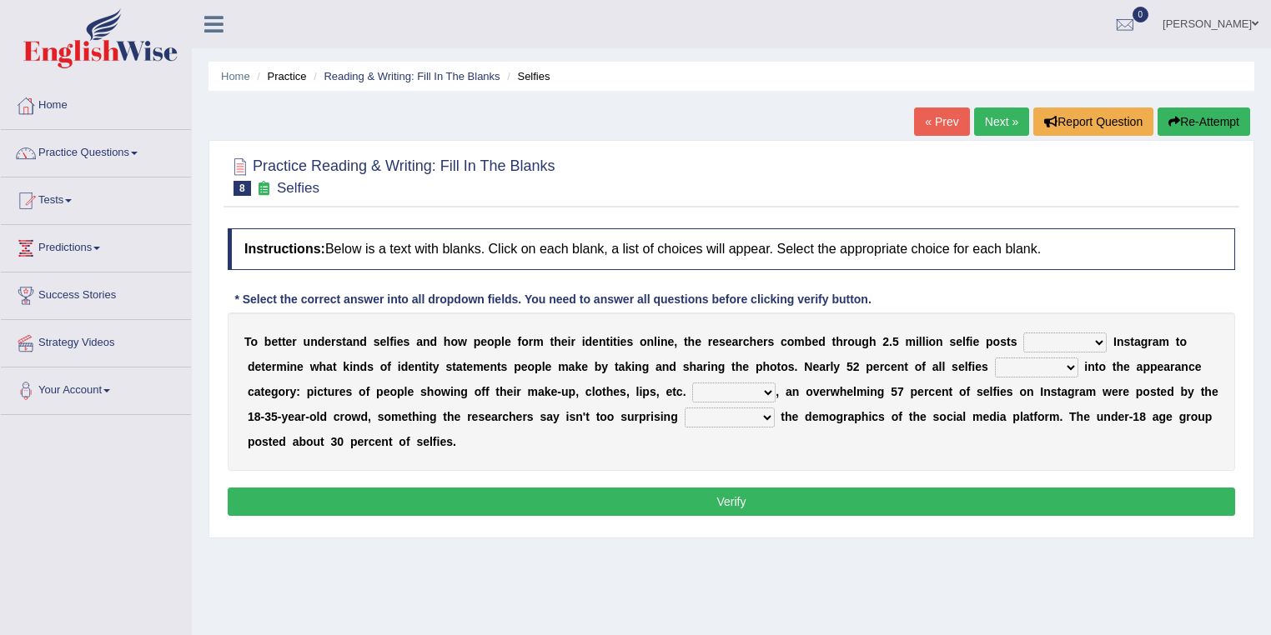
click at [1080, 344] on select "of in above on" at bounding box center [1064, 343] width 83 height 20
select select "on"
click at [1023, 333] on select "of in above on" at bounding box center [1064, 343] width 83 height 20
click at [1065, 368] on select "fall fallen fell falls" at bounding box center [1036, 368] width 83 height 20
select select "falls"
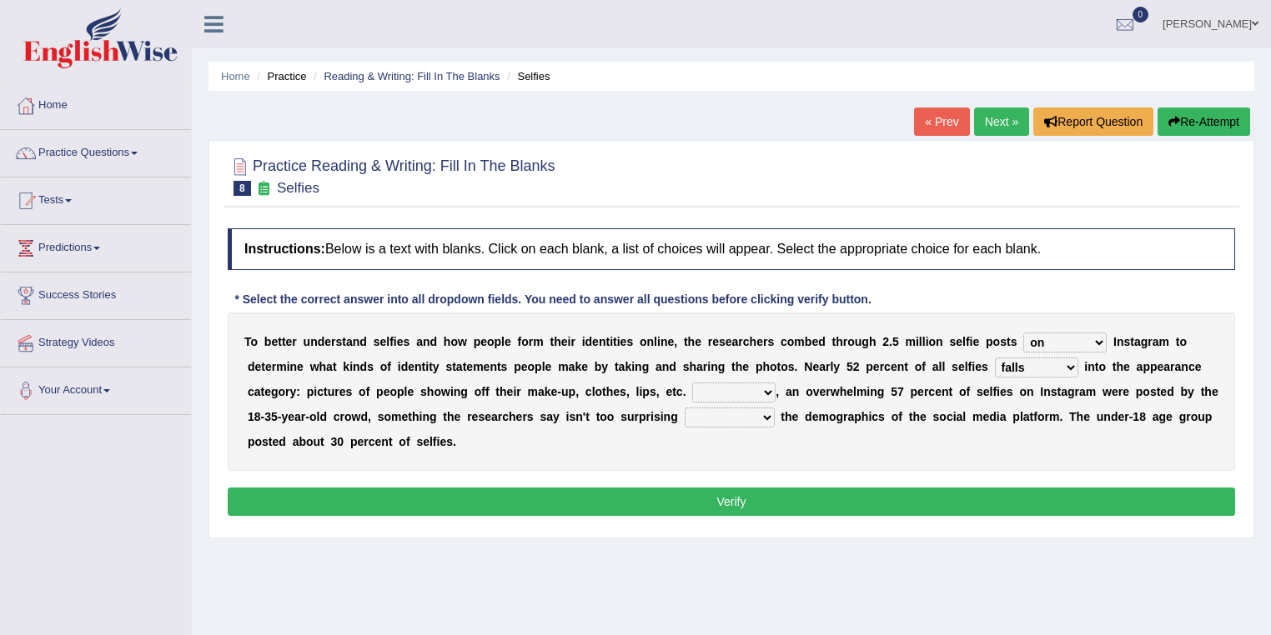
click at [995, 358] on select "fall fallen fell falls" at bounding box center [1036, 368] width 83 height 20
click at [1024, 414] on b "a" at bounding box center [1026, 416] width 7 height 13
click at [770, 393] on select "Along with Although Overall However" at bounding box center [733, 393] width 83 height 20
select select "Overall"
click at [692, 383] on select "Along with Although Overall However" at bounding box center [733, 393] width 83 height 20
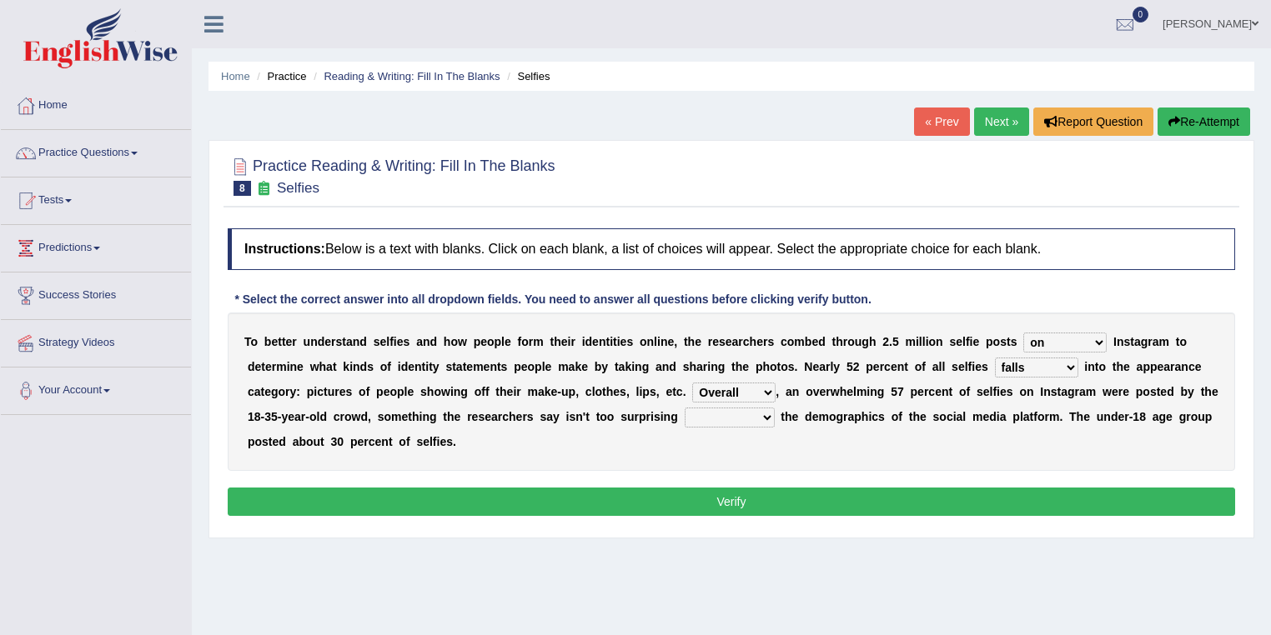
click at [734, 445] on div "T o b e t t e r u n d e r s t a n d s e l f i e s a n d h o w p e o p l e f o r…" at bounding box center [731, 392] width 1007 height 158
click at [764, 413] on select "consider considered considering to consider" at bounding box center [729, 418] width 90 height 20
select select "to consider"
click at [684, 408] on select "consider considered considering to consider" at bounding box center [729, 418] width 90 height 20
click at [679, 437] on div "T o b e t t e r u n d e r s t a n d s e l f i e s a n d h o w p e o p l e f o r…" at bounding box center [731, 392] width 1007 height 158
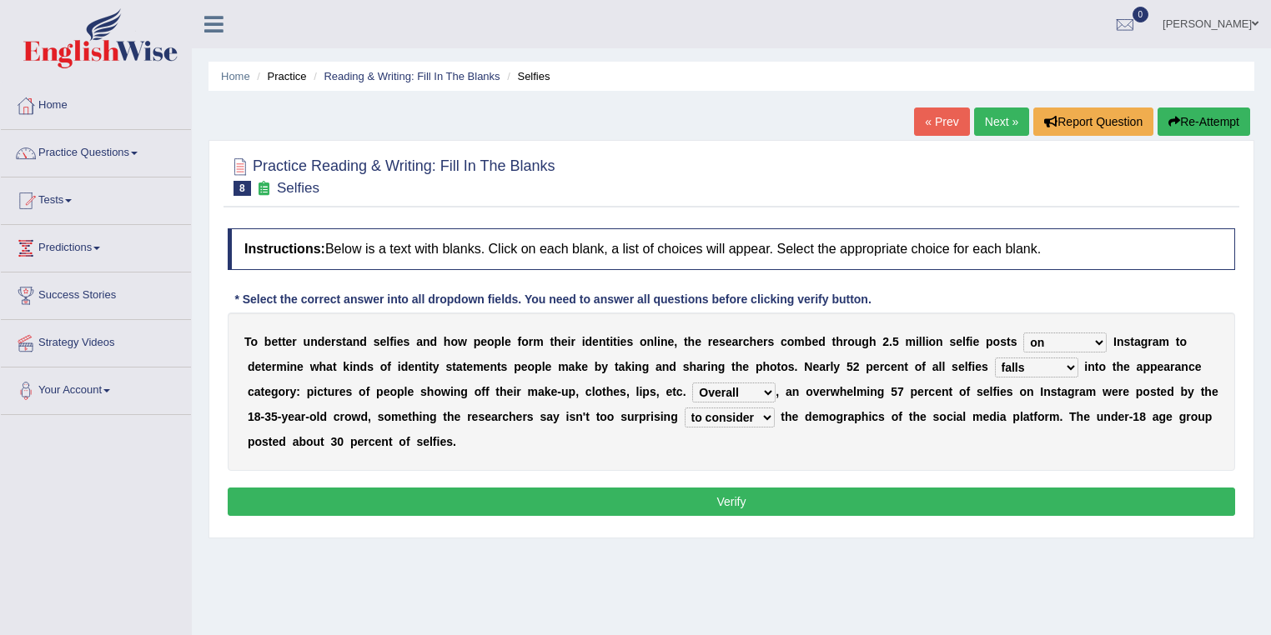
click at [595, 494] on button "Verify" at bounding box center [731, 502] width 1007 height 28
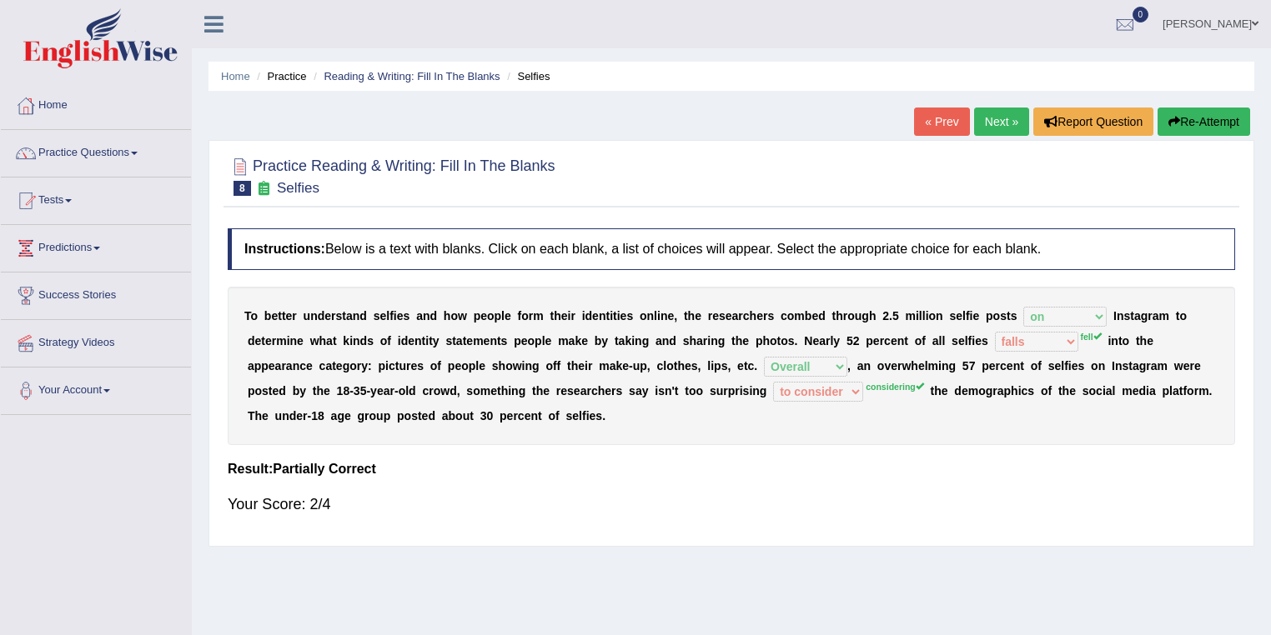
click at [997, 128] on link "Next »" at bounding box center [1001, 122] width 55 height 28
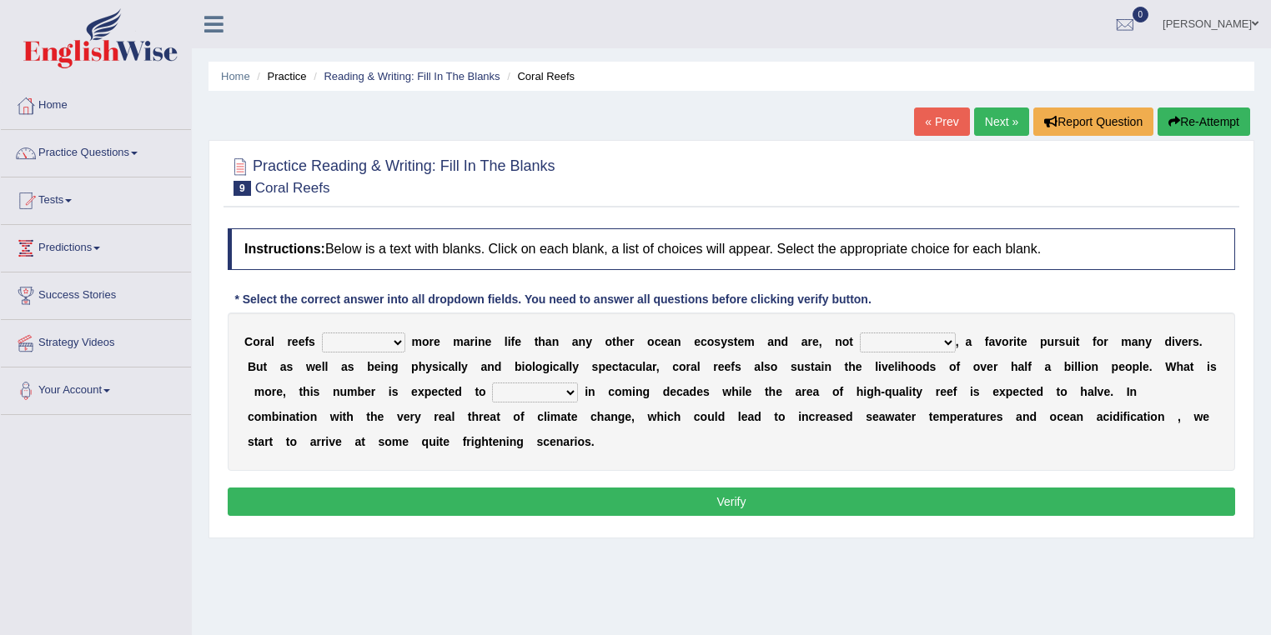
click at [400, 343] on select "curb harvest support cultivate" at bounding box center [363, 343] width 83 height 20
click at [592, 347] on div "C o r a l r e e f s curb harvest support cultivate m o r e m a r i n e l i f e …" at bounding box center [731, 392] width 1007 height 158
click at [943, 341] on select "seemingly specifically demandingly surprisingly" at bounding box center [908, 343] width 96 height 20
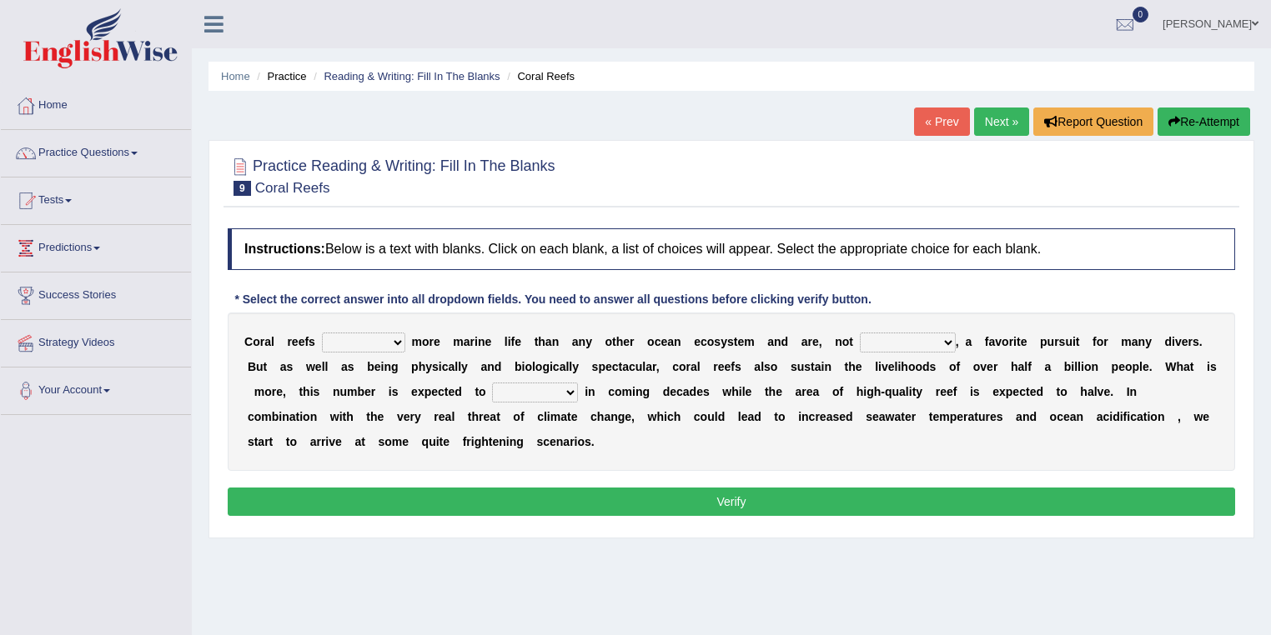
select select "specifically"
click at [860, 333] on select "seemingly specifically demandingly surprisingly" at bounding box center [908, 343] width 96 height 20
click at [397, 338] on select "curb harvest support cultivate" at bounding box center [363, 343] width 83 height 20
select select "harvest"
click at [322, 333] on select "curb harvest support cultivate" at bounding box center [363, 343] width 83 height 20
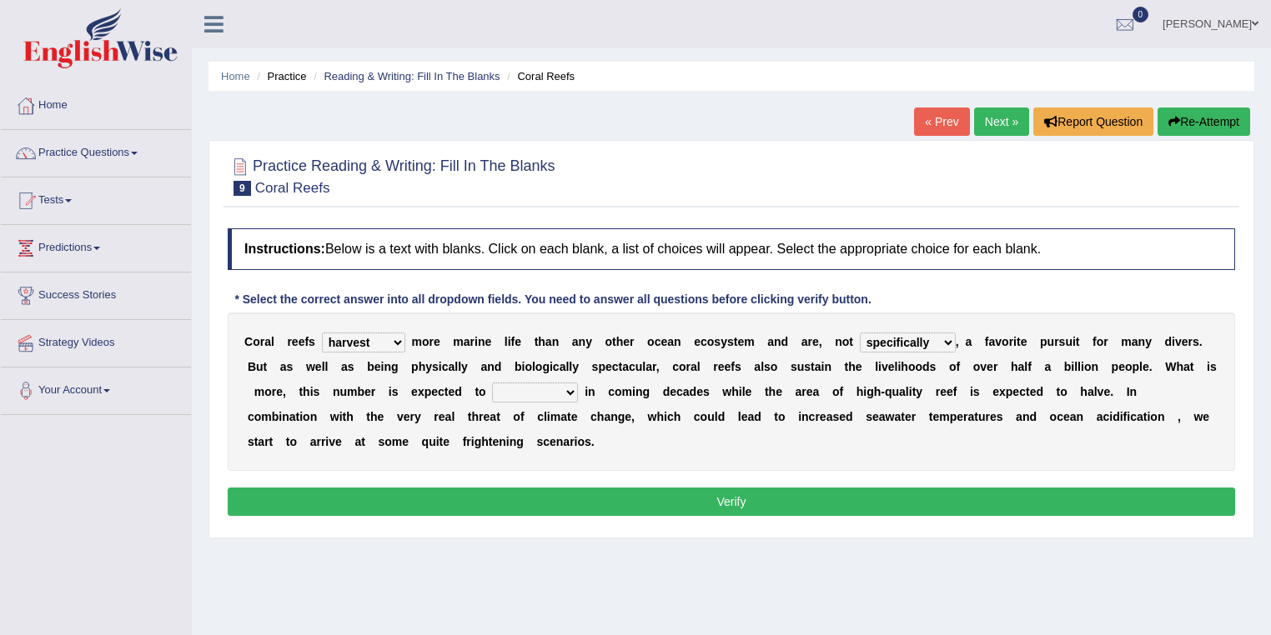
click at [567, 393] on select "appear double countdown unravel" at bounding box center [535, 393] width 86 height 20
click at [682, 437] on div "C o r a l r e e f s curb harvest support cultivate m o r e m a r i n e l i f e …" at bounding box center [731, 392] width 1007 height 158
click at [573, 386] on select "appear double countdown unravel" at bounding box center [535, 393] width 86 height 20
select select "appear"
click at [492, 383] on select "appear double countdown unravel" at bounding box center [535, 393] width 86 height 20
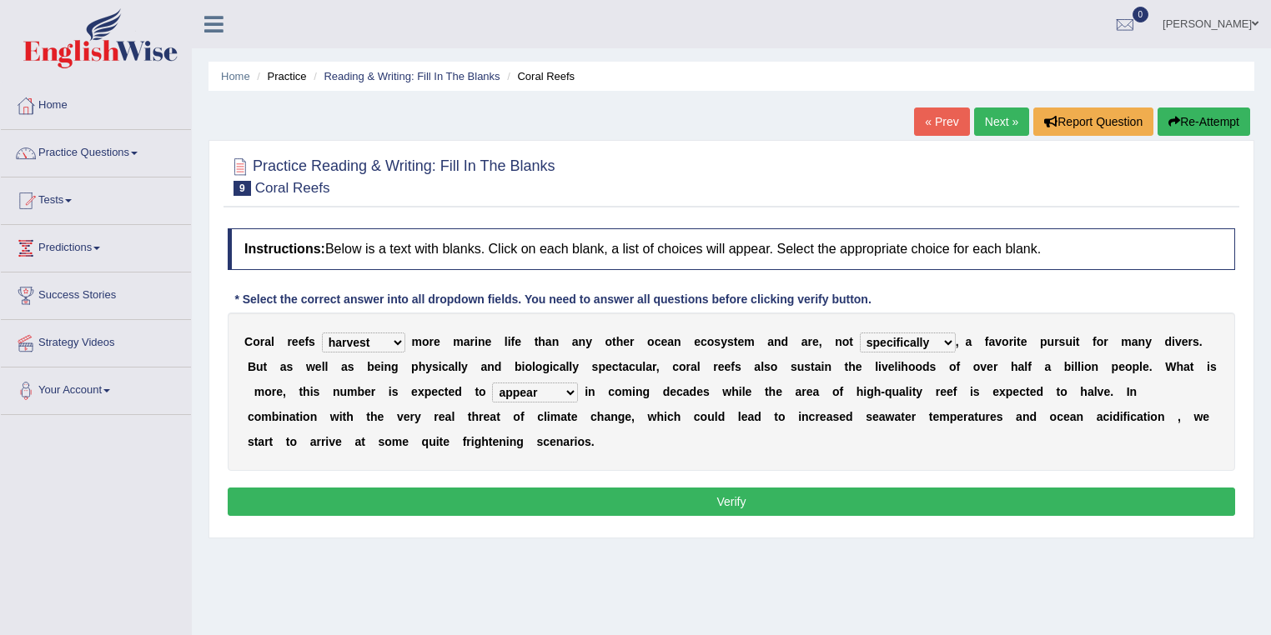
click at [534, 432] on div "C o r a l r e e f s curb harvest support cultivate m o r e m a r i n e l i f e …" at bounding box center [731, 392] width 1007 height 158
click at [571, 394] on select "appear double countdown unravel" at bounding box center [535, 393] width 86 height 20
click at [590, 498] on button "Verify" at bounding box center [731, 502] width 1007 height 28
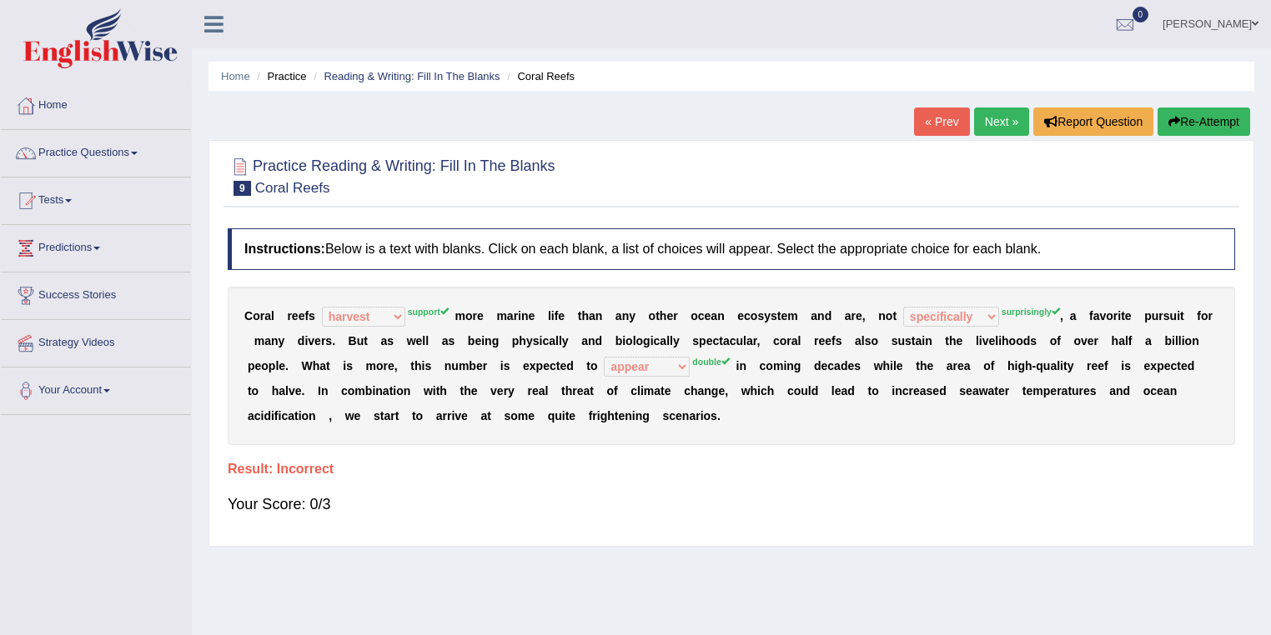
click at [992, 130] on link "Next »" at bounding box center [1001, 122] width 55 height 28
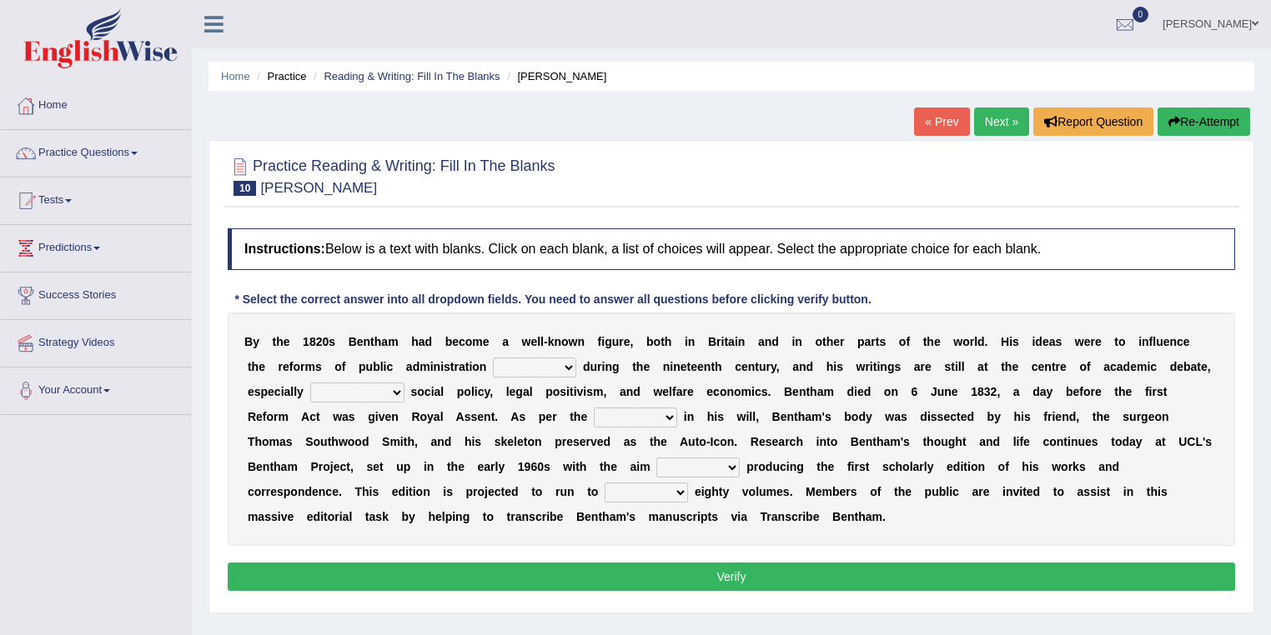
click at [567, 364] on select "made caused taken happened" at bounding box center [534, 368] width 83 height 20
select select "made"
click at [493, 358] on select "made caused taken happened" at bounding box center [534, 368] width 83 height 20
click at [553, 399] on div "B y t h e 1 8 2 0 s B e n t h a m h a d b e c o m e a w e l l - k n o w n f i g…" at bounding box center [731, 429] width 1007 height 233
click at [394, 394] on select "as regards compared to as long as in case of" at bounding box center [357, 393] width 94 height 20
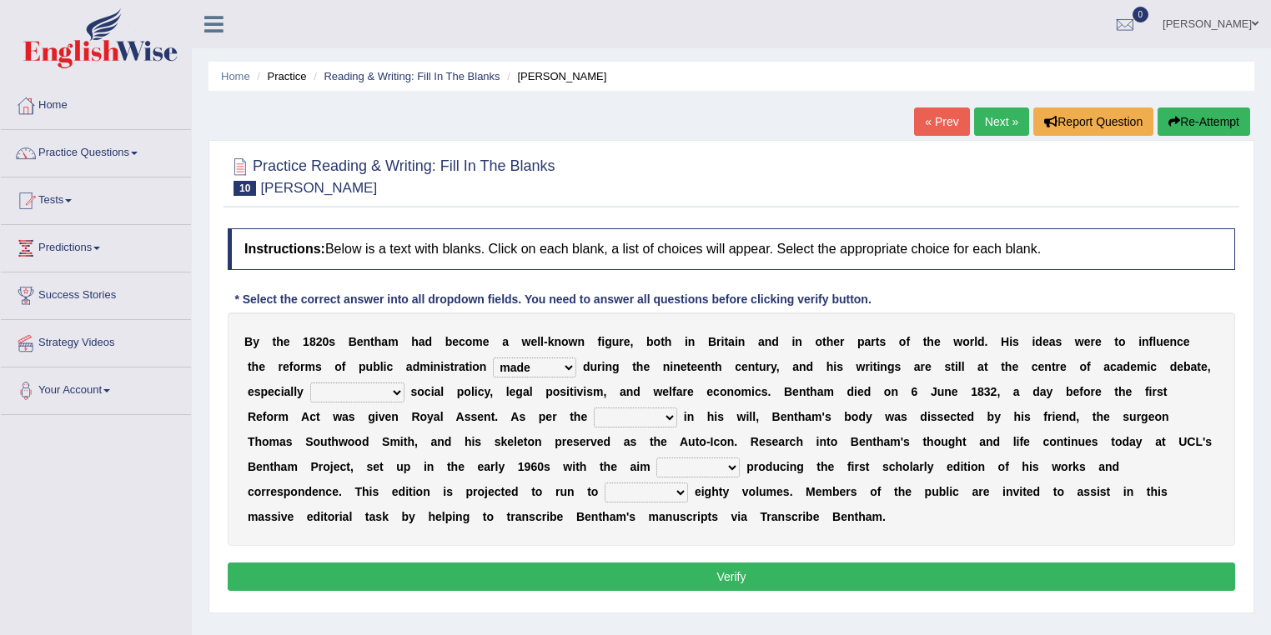
select select "as regards"
click at [310, 383] on select "as regards compared to as long as in case of" at bounding box center [357, 393] width 94 height 20
click at [434, 392] on b "a" at bounding box center [437, 391] width 7 height 13
click at [672, 416] on select "directions parts categories levels" at bounding box center [635, 418] width 83 height 20
select select "directions"
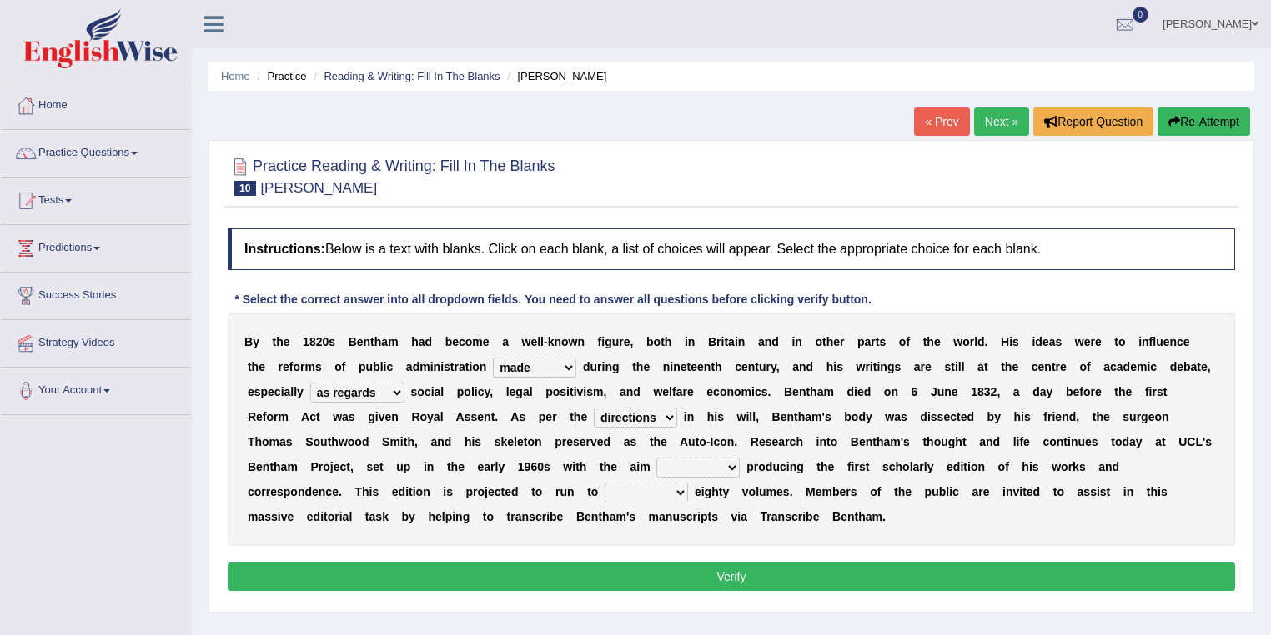
click at [594, 408] on select "directions parts categories levels" at bounding box center [635, 418] width 83 height 20
click at [736, 468] on select "for about as of" at bounding box center [697, 468] width 83 height 20
select select "of"
click at [656, 458] on select "for about as of" at bounding box center [697, 468] width 83 height 20
click at [966, 479] on div "B y t h e 1 8 2 0 s B e n t h a m h a d b e c o m e a w e l l - k n o w n f i g…" at bounding box center [731, 429] width 1007 height 233
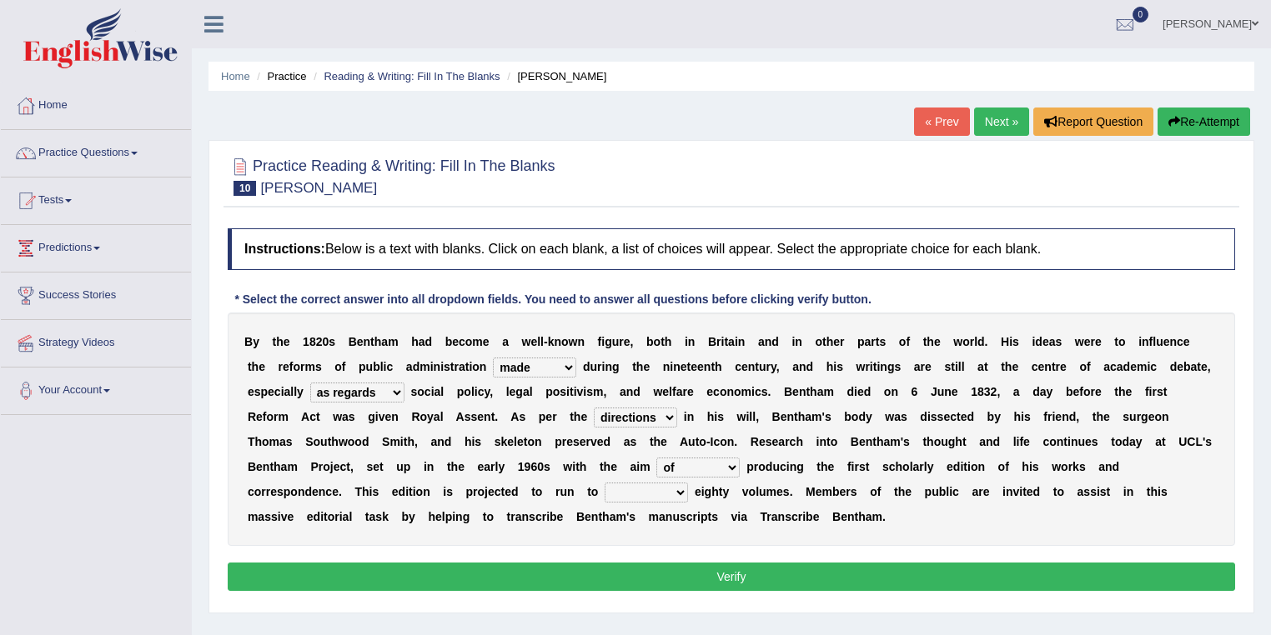
click at [685, 491] on select "mostly almost just some" at bounding box center [645, 493] width 83 height 20
select select "almost"
click at [604, 483] on select "mostly almost just some" at bounding box center [645, 493] width 83 height 20
click at [639, 539] on div "B y t h e 1 8 2 0 s B e n t h a m h a d b e c o m e a w e l l - k n o w n f i g…" at bounding box center [731, 429] width 1007 height 233
click at [630, 573] on button "Verify" at bounding box center [731, 577] width 1007 height 28
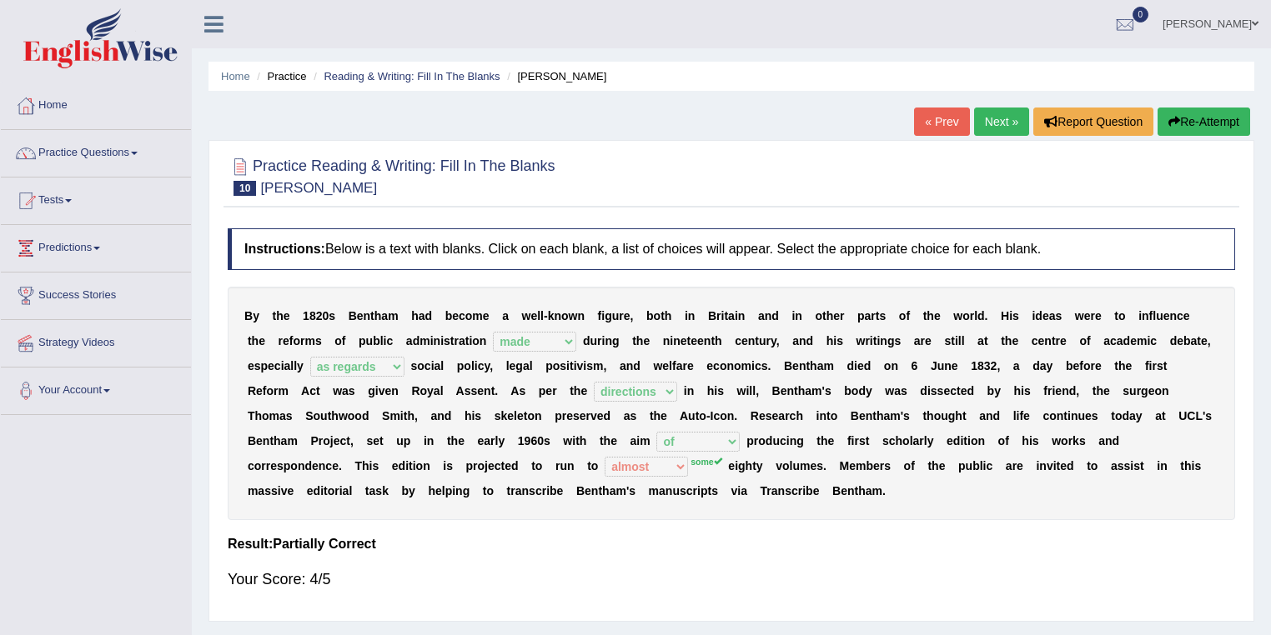
click at [988, 128] on link "Next »" at bounding box center [1001, 122] width 55 height 28
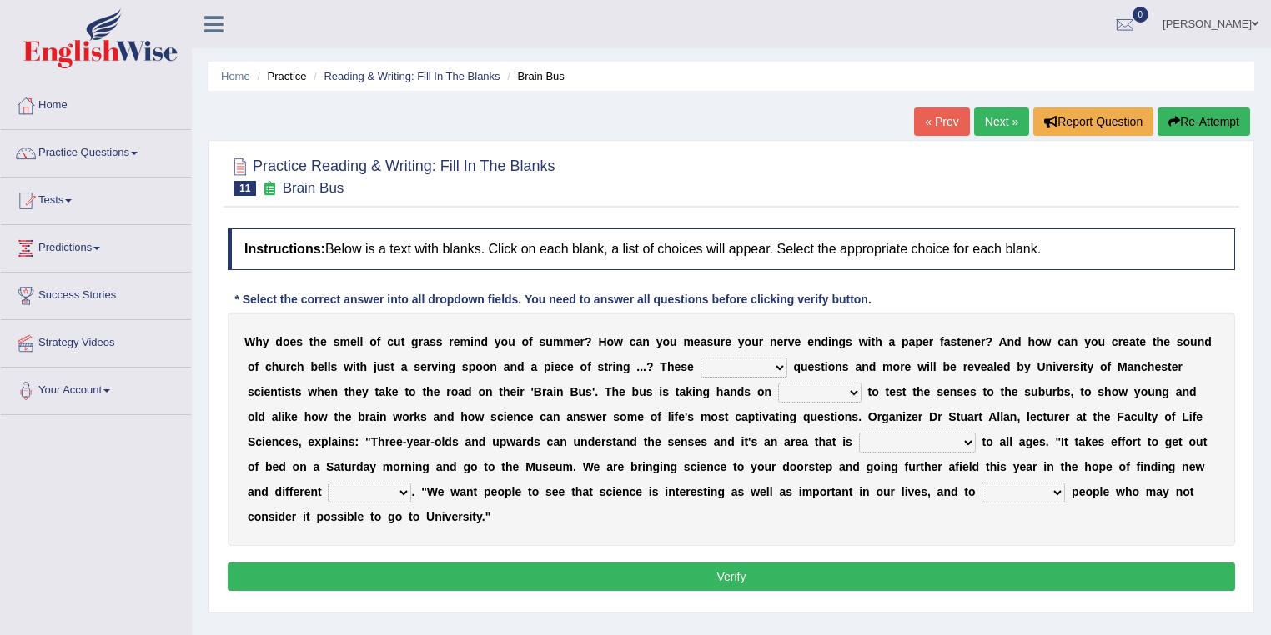
click at [778, 363] on select "fascinating unattended gratuitous underlying" at bounding box center [743, 368] width 87 height 20
select select "fascinating"
click at [700, 358] on select "fascinating unattended gratuitous underlying" at bounding box center [743, 368] width 87 height 20
click at [756, 410] on b "t" at bounding box center [756, 416] width 4 height 13
click at [855, 389] on select "activities mages facets revenues" at bounding box center [819, 393] width 83 height 20
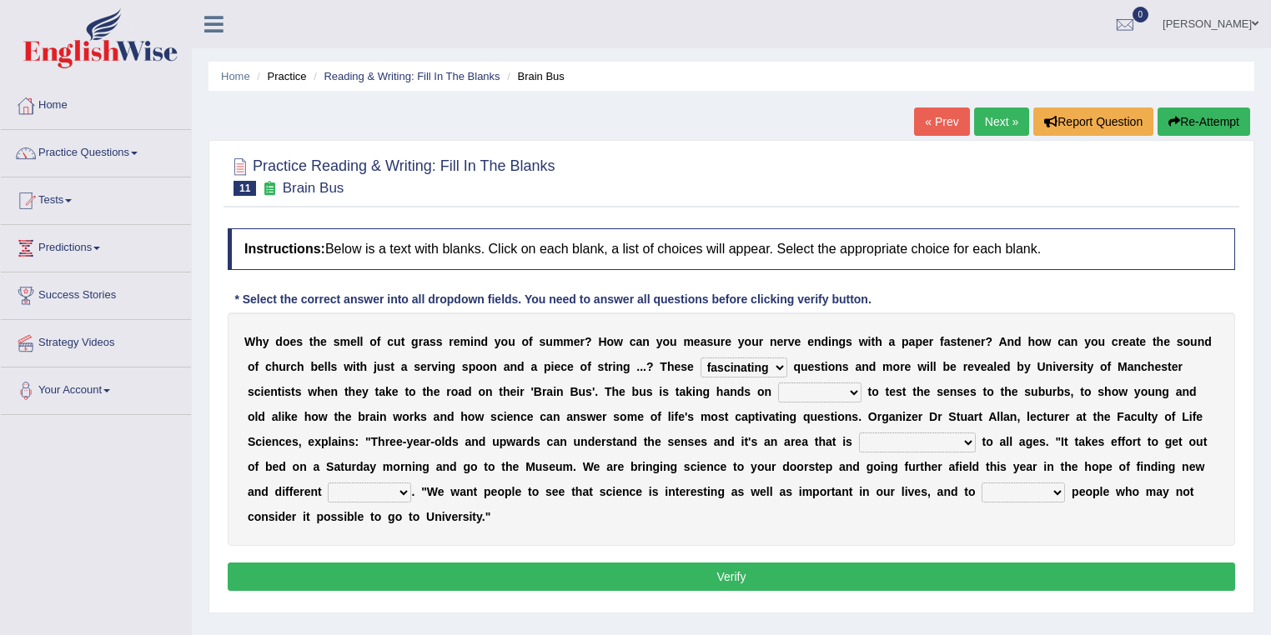
click at [734, 435] on b at bounding box center [737, 441] width 7 height 13
click at [851, 389] on select "activities mages facets revenues" at bounding box center [819, 393] width 83 height 20
select select "activities"
click at [778, 383] on select "activities mages facets revenues" at bounding box center [819, 393] width 83 height 20
click at [814, 410] on b "u" at bounding box center [814, 416] width 8 height 13
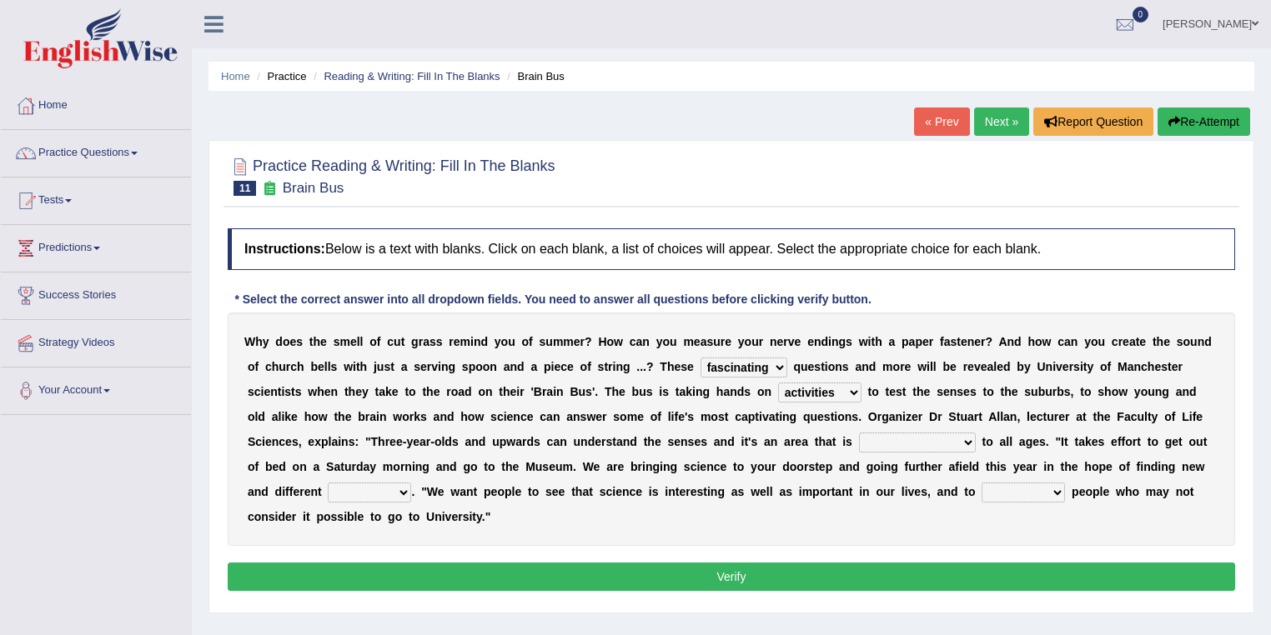
click at [965, 442] on select "misleading disproportionate intriguing proximal" at bounding box center [917, 443] width 117 height 20
select select "disproportionate"
click at [859, 433] on select "misleading disproportionate intriguing proximal" at bounding box center [917, 443] width 117 height 20
click at [1044, 454] on div "W h y d o e s t h e s m e l l o f c u t g r a s s r e m i n d y o u o f s u m m…" at bounding box center [731, 429] width 1007 height 233
click at [400, 490] on select "groups mobs auditors audiences" at bounding box center [369, 493] width 83 height 20
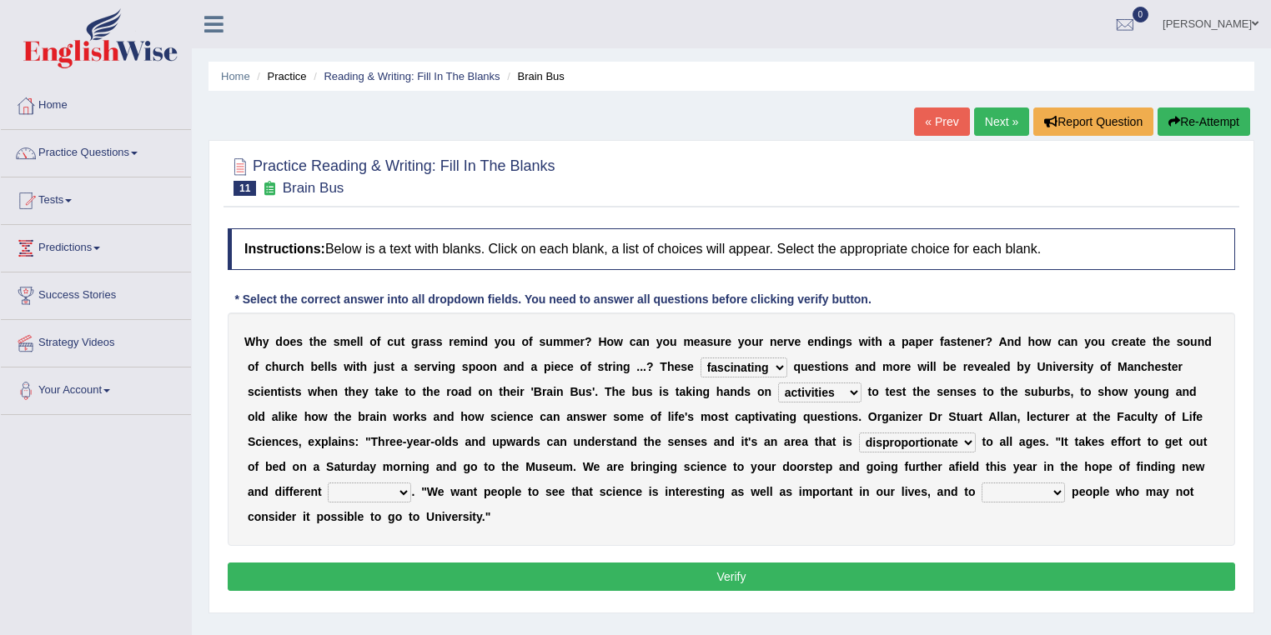
select select "groups"
click at [328, 483] on select "groups mobs auditors audiences" at bounding box center [369, 493] width 83 height 20
click at [500, 475] on div "W h y d o e s t h e s m e l l o f c u t g r a s s r e m i n d y o u o f s u m m…" at bounding box center [731, 429] width 1007 height 233
click at [1052, 493] on select "force plead credit encourage" at bounding box center [1022, 493] width 83 height 20
select select "encourage"
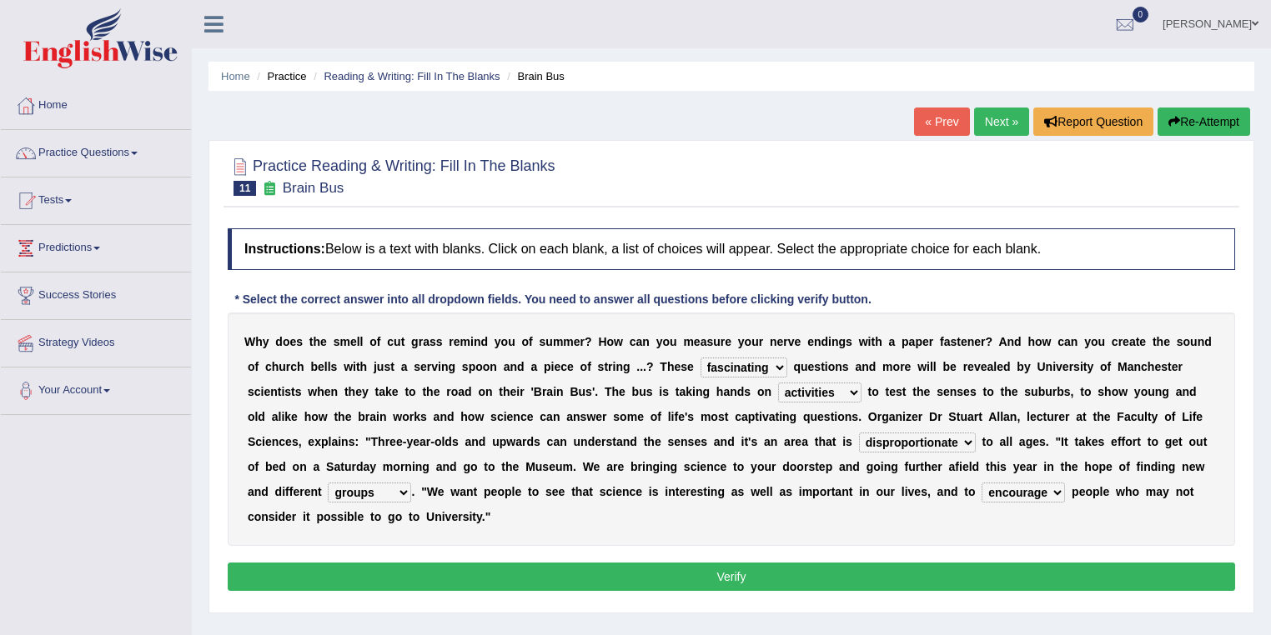
click at [981, 483] on select "force plead credit encourage" at bounding box center [1022, 493] width 83 height 20
click at [977, 540] on div "W h y d o e s t h e s m e l l o f c u t g r a s s r e m i n d y o u o f s u m m…" at bounding box center [731, 429] width 1007 height 233
click at [761, 580] on button "Verify" at bounding box center [731, 577] width 1007 height 28
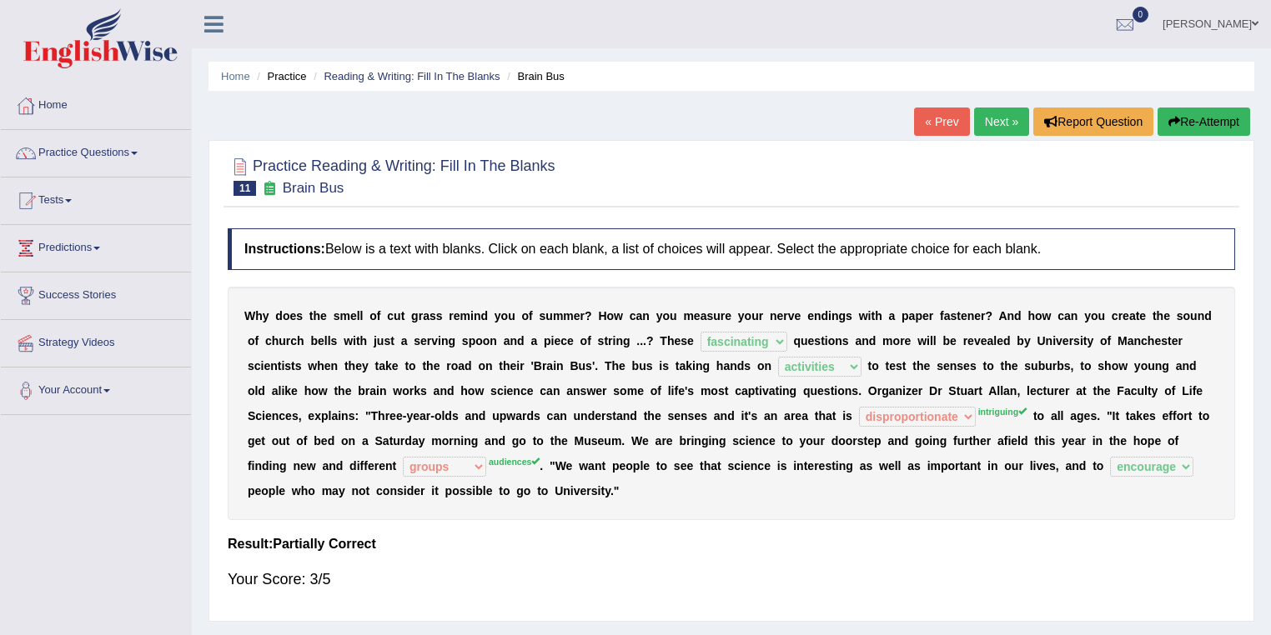
click at [995, 124] on link "Next »" at bounding box center [1001, 122] width 55 height 28
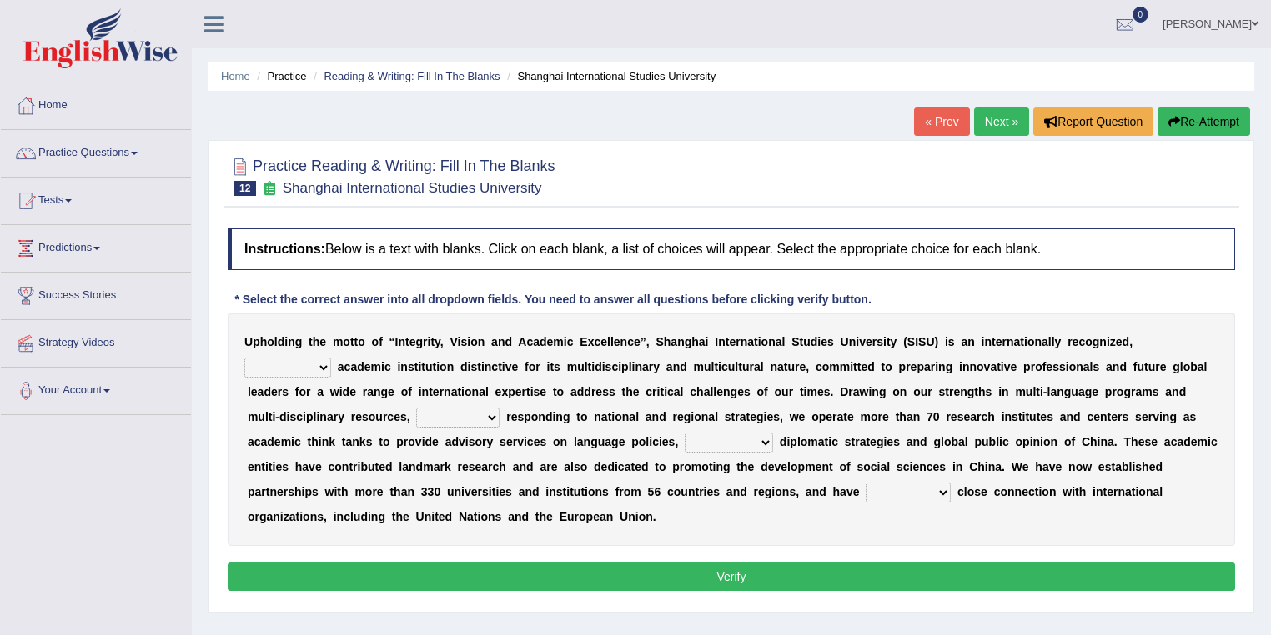
click at [320, 366] on select "universal amiable dishonest prestigious" at bounding box center [287, 368] width 87 height 20
select select "universal"
click at [244, 358] on select "universal amiable dishonest prestigious" at bounding box center [287, 368] width 87 height 20
click at [497, 417] on select "of as with while" at bounding box center [457, 418] width 83 height 20
select select "of"
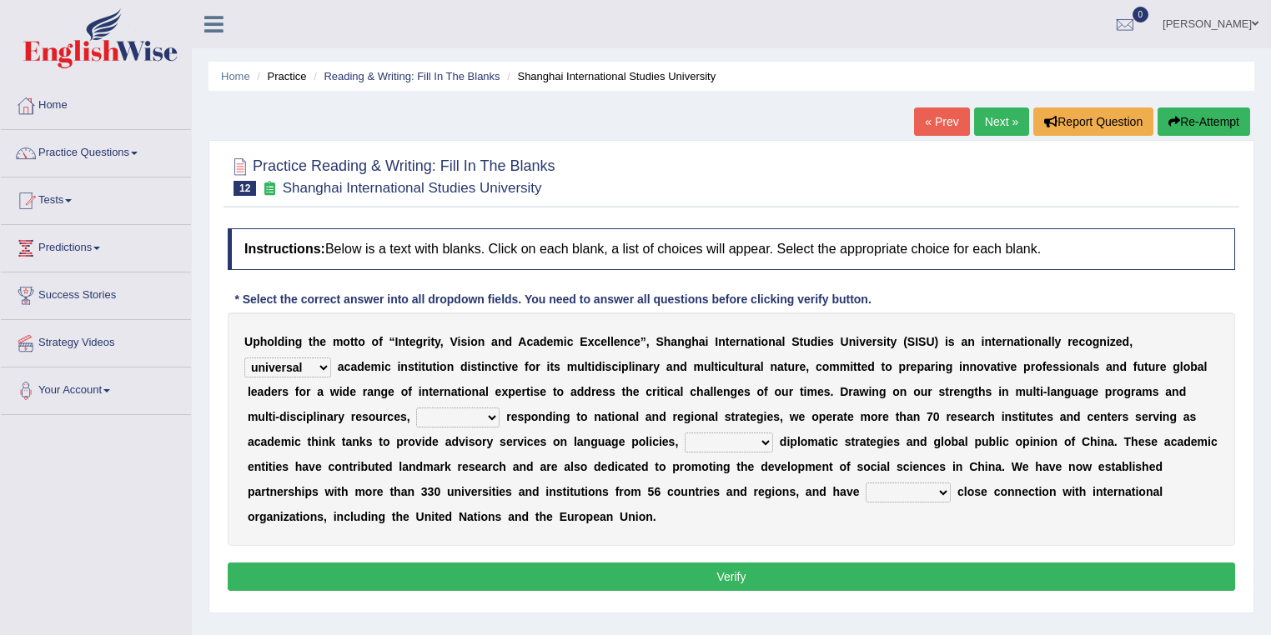
click at [416, 408] on select "of as with while" at bounding box center [457, 418] width 83 height 20
click at [487, 415] on select "of as with while" at bounding box center [457, 418] width 83 height 20
click at [416, 408] on select "of as with while" at bounding box center [457, 418] width 83 height 20
click at [761, 441] on select "city's country's university's province's" at bounding box center [728, 443] width 88 height 20
click at [684, 433] on select "city's country's university's province's" at bounding box center [728, 443] width 88 height 20
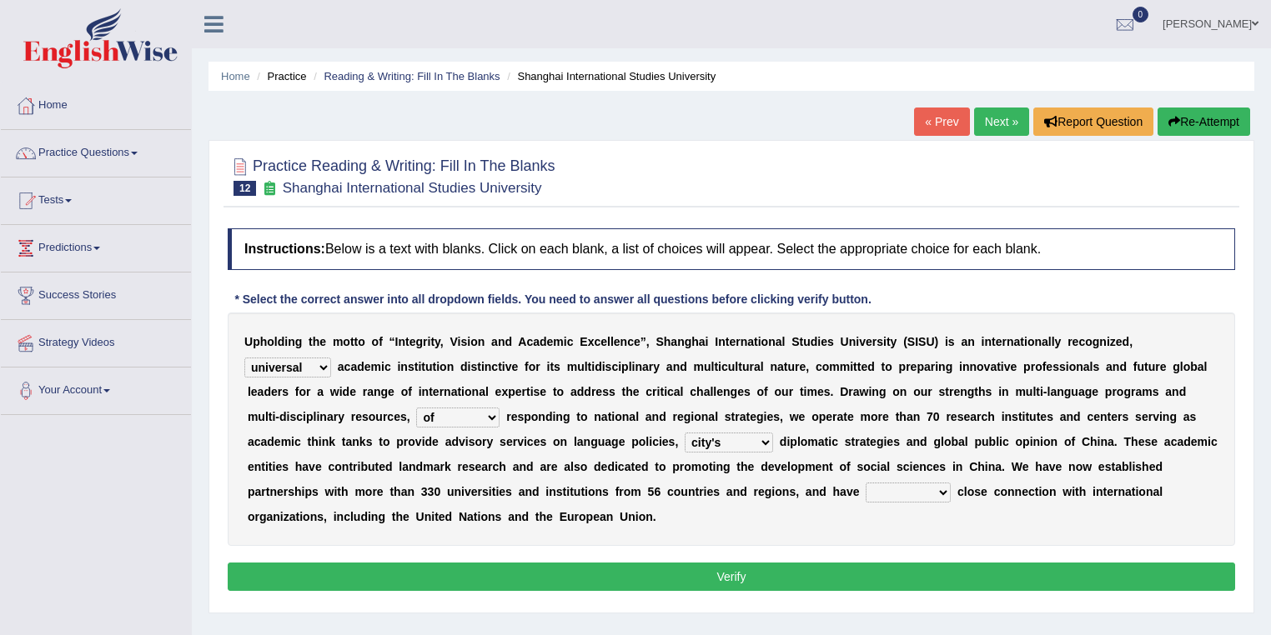
click at [767, 438] on select "city's country's university's province's" at bounding box center [728, 443] width 88 height 20
select select "university's"
click at [684, 433] on select "city's country's university's province's" at bounding box center [728, 443] width 88 height 20
click at [945, 490] on select "maintained disarmed displaced revised" at bounding box center [907, 493] width 85 height 20
select select "maintained"
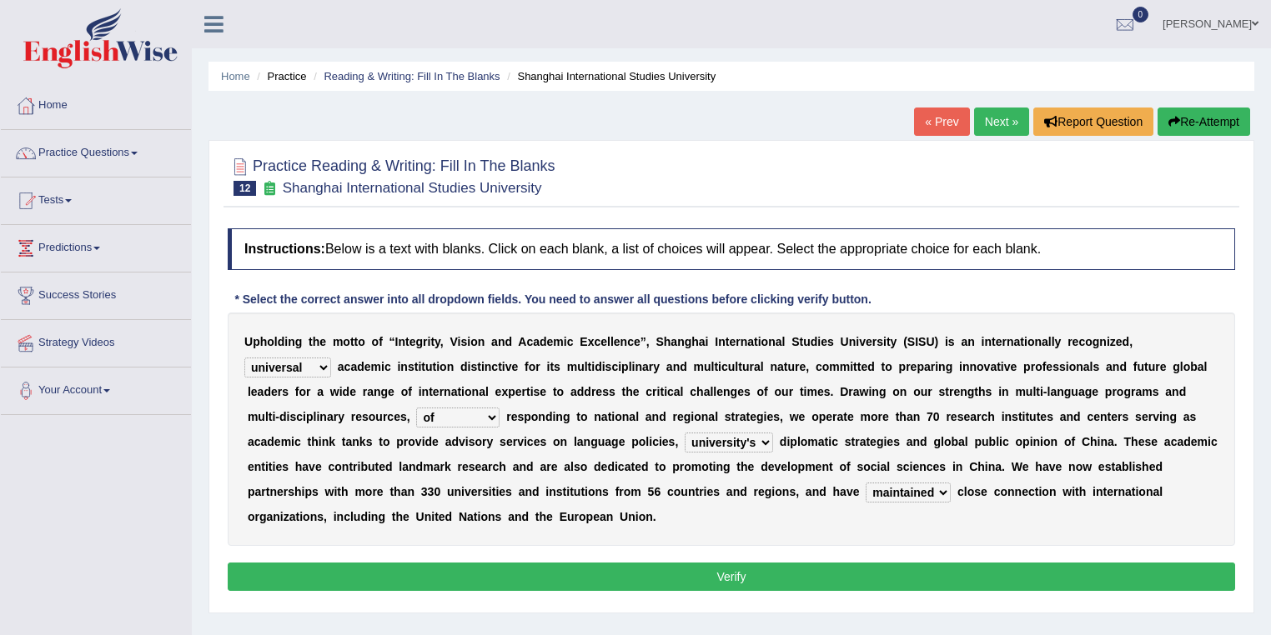
click at [865, 483] on select "maintained disarmed displaced revised" at bounding box center [907, 493] width 85 height 20
click at [996, 510] on div "U p h o l d i n g t h e m o t t o o f “ I n t e g r i t y , V i s i o n a n d A…" at bounding box center [731, 429] width 1007 height 233
click at [823, 570] on button "Verify" at bounding box center [731, 577] width 1007 height 28
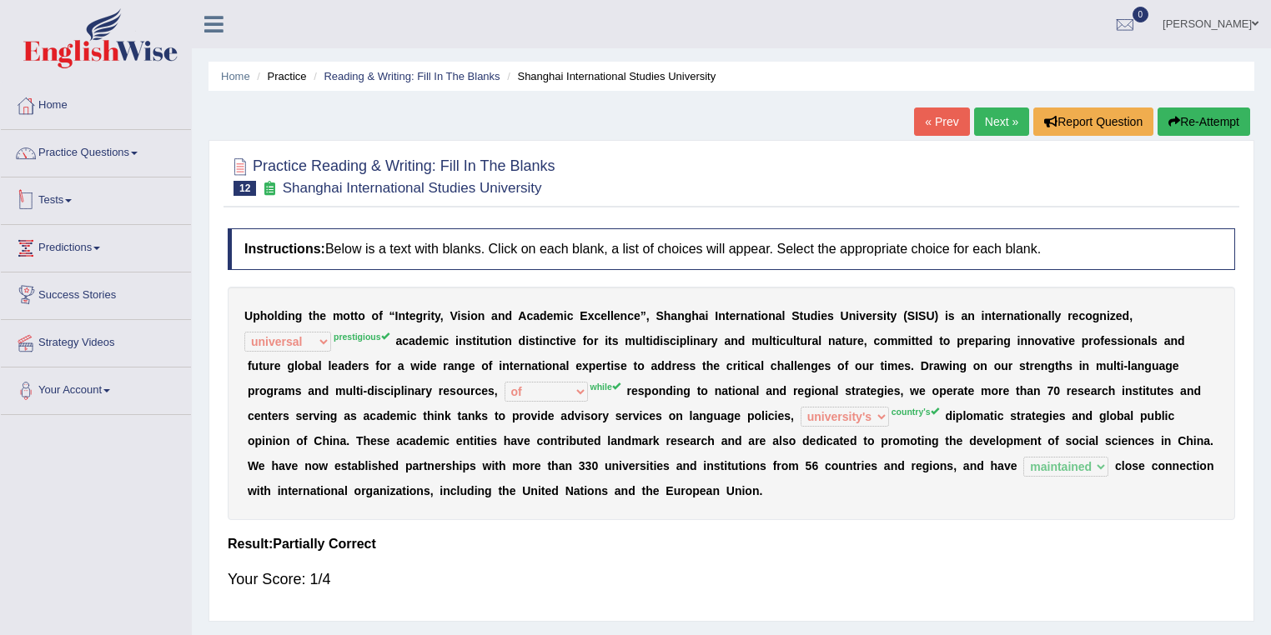
click at [76, 195] on link "Tests" at bounding box center [96, 199] width 190 height 42
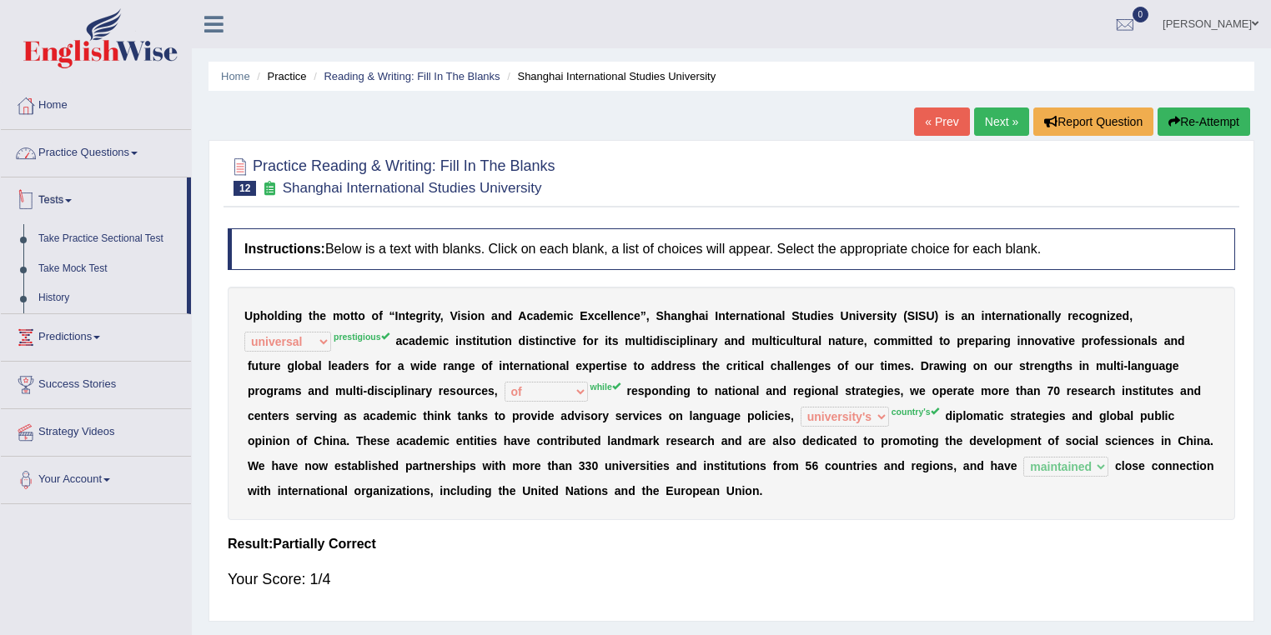
click at [123, 156] on link "Practice Questions" at bounding box center [96, 151] width 190 height 42
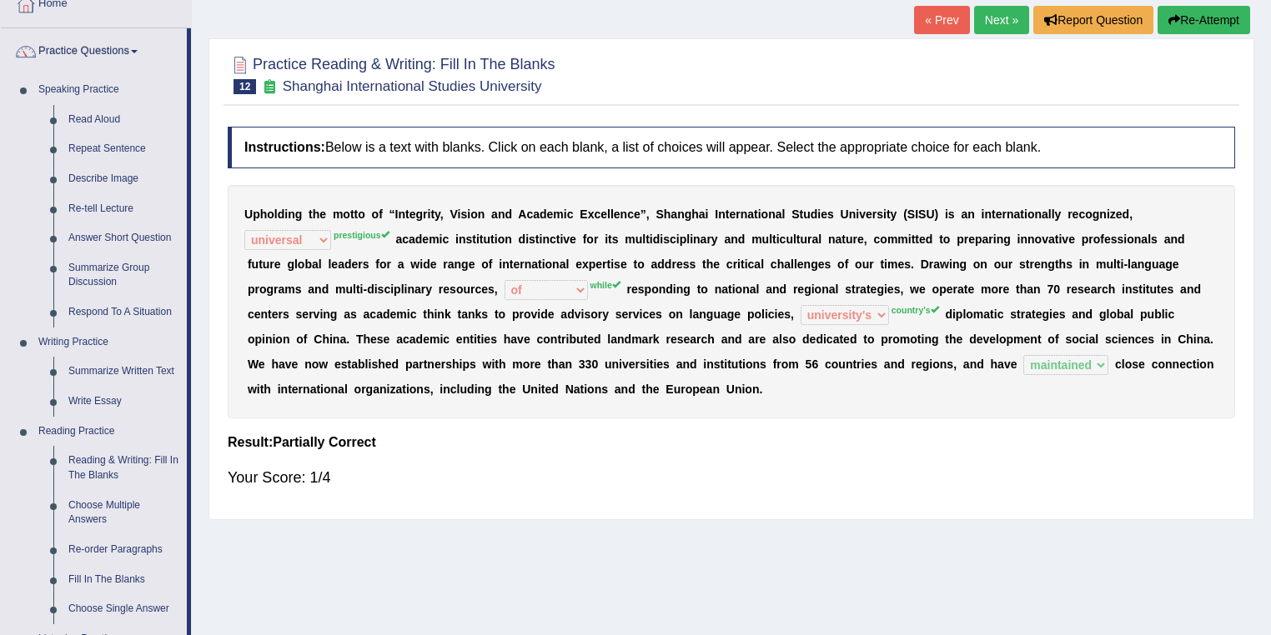
scroll to position [133, 0]
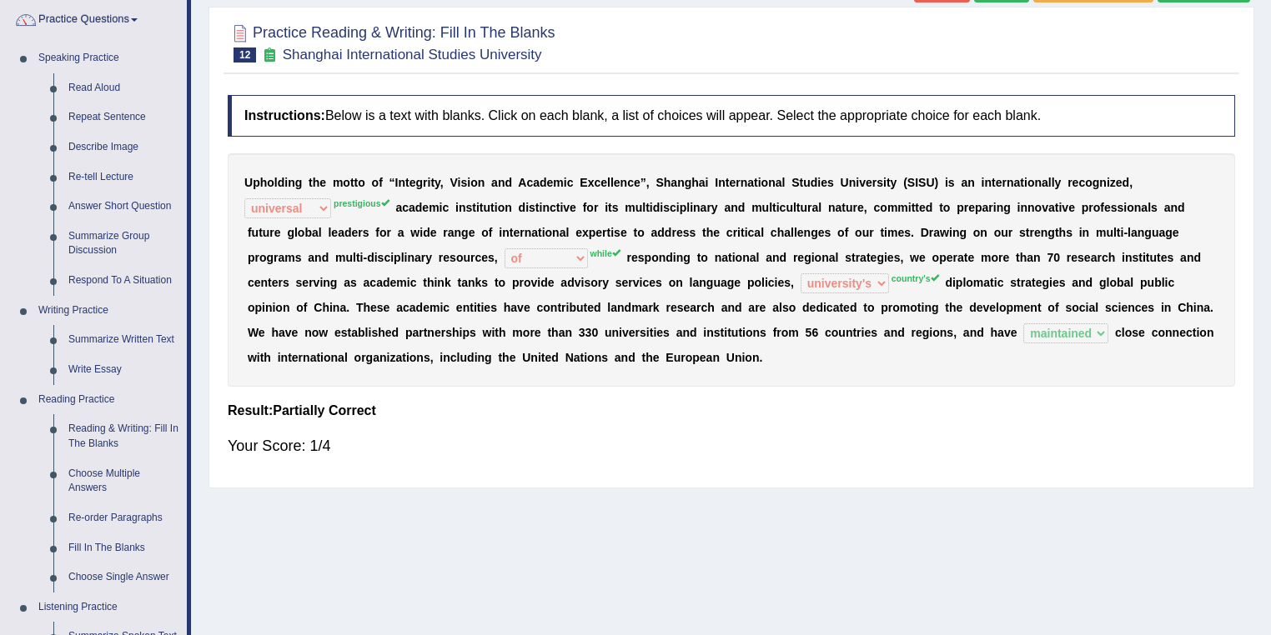
click at [105, 469] on link "Choose Multiple Answers" at bounding box center [124, 481] width 126 height 44
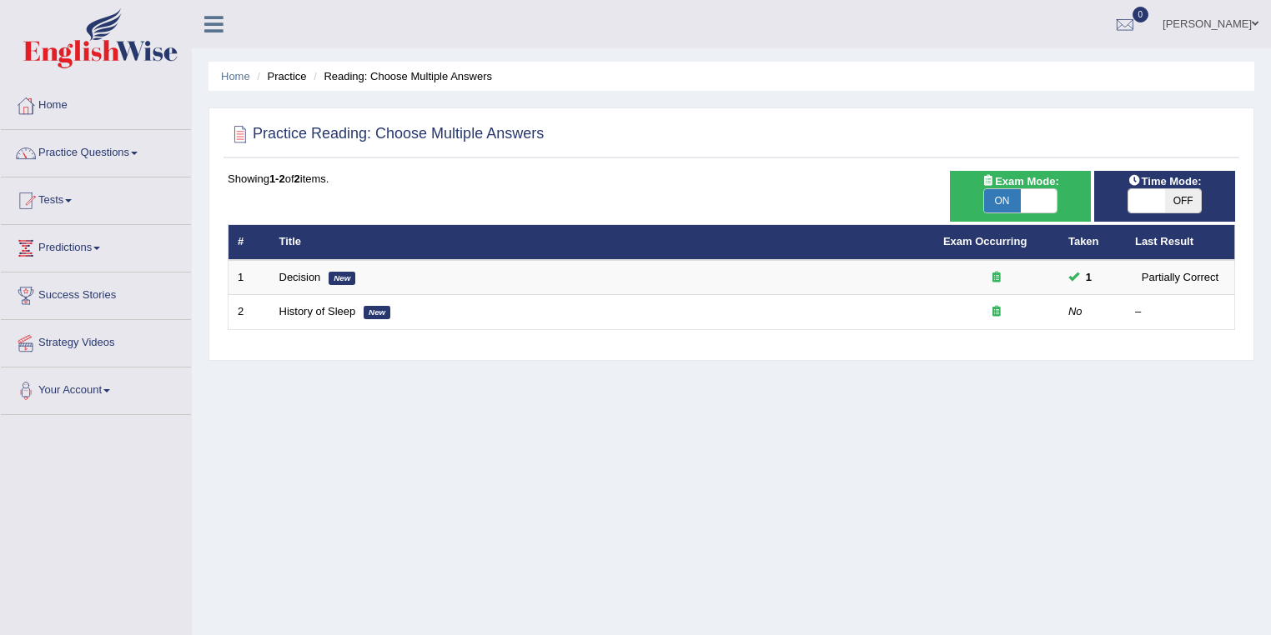
click at [1050, 201] on span at bounding box center [1038, 200] width 37 height 23
checkbox input "false"
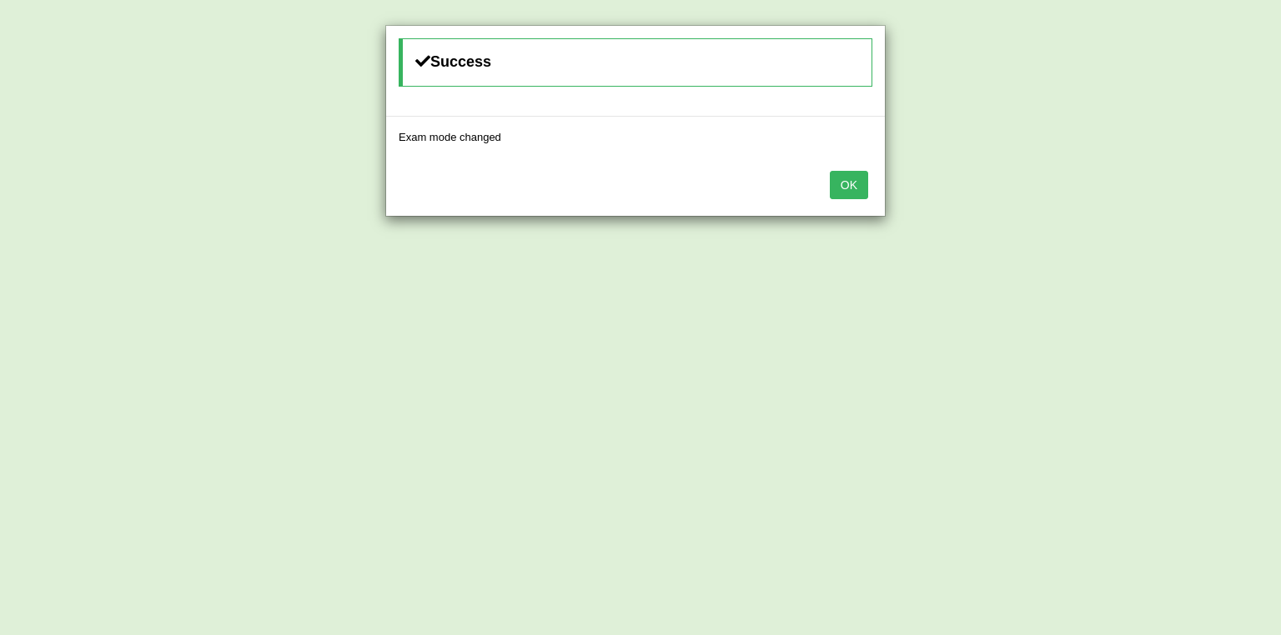
click at [864, 174] on button "OK" at bounding box center [849, 185] width 38 height 28
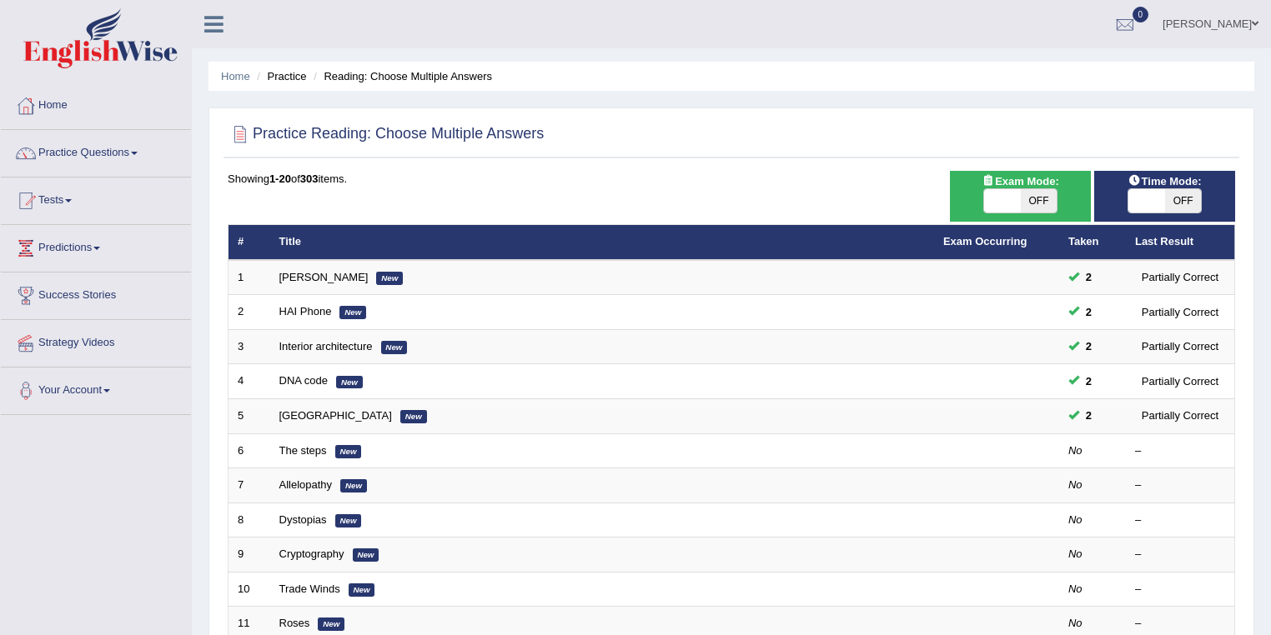
click at [290, 416] on link "[GEOGRAPHIC_DATA]" at bounding box center [335, 415] width 113 height 13
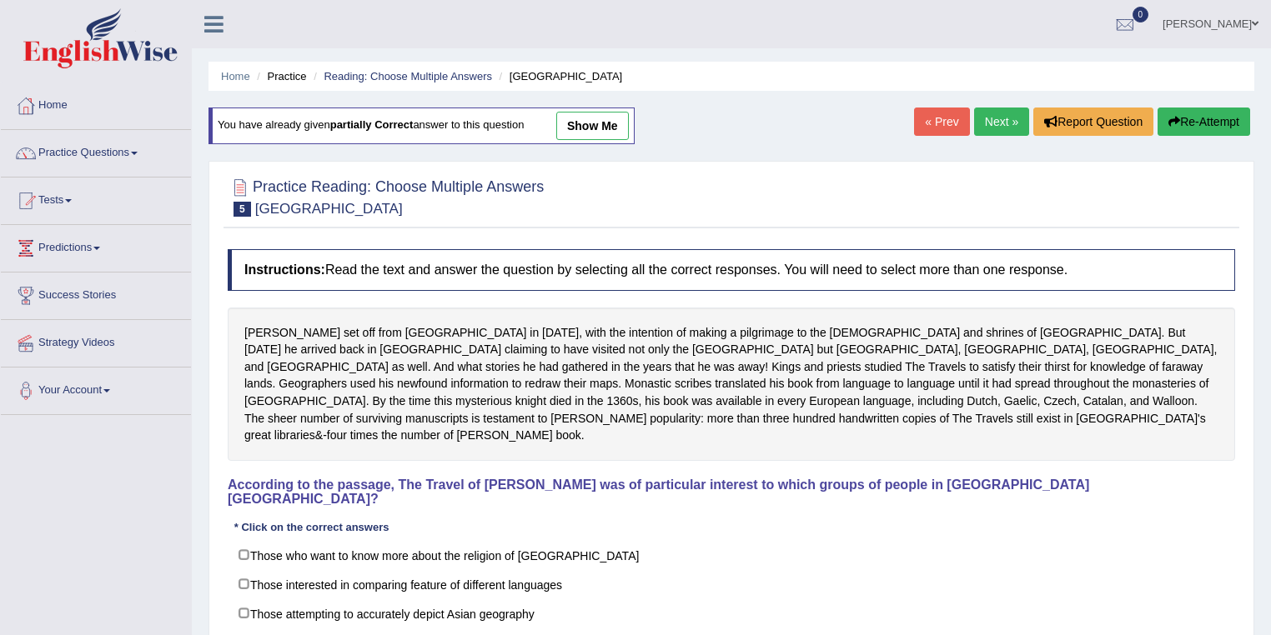
click at [975, 130] on link "Next »" at bounding box center [1001, 122] width 55 height 28
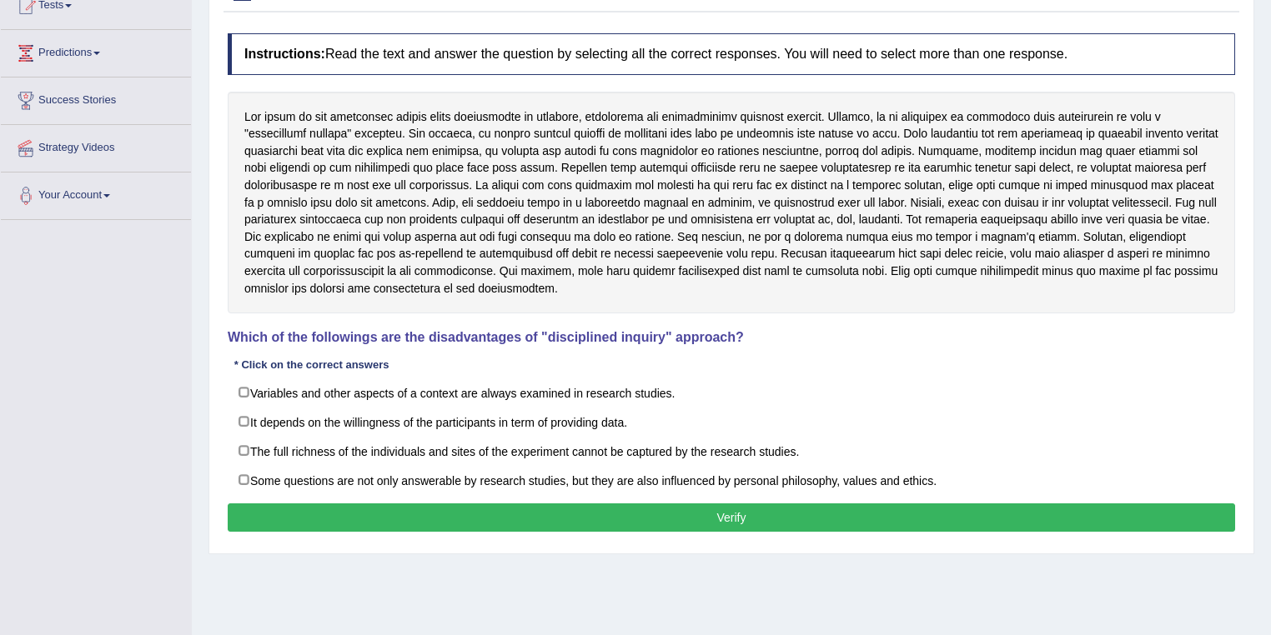
scroll to position [240, 0]
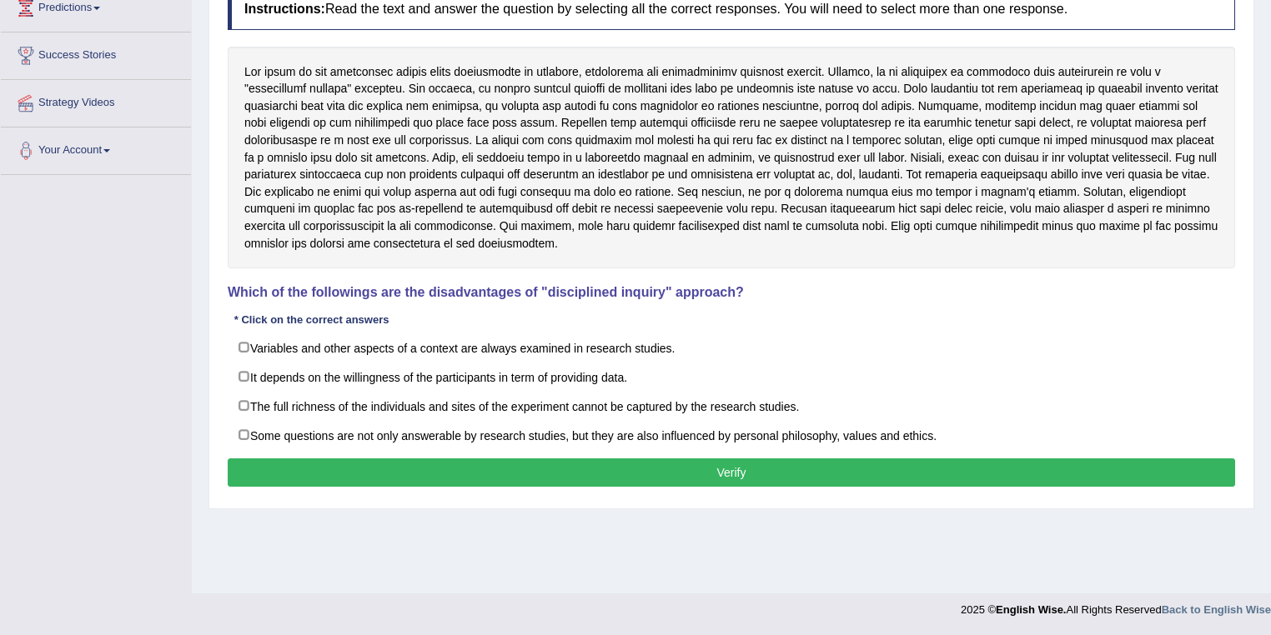
click at [518, 435] on label "Some questions are not only answerable by research studies, but they are also i…" at bounding box center [731, 435] width 1007 height 30
checkbox input "true"
click at [630, 379] on label "It depends on the willingness of the participants in term of providing data." at bounding box center [731, 377] width 1007 height 30
checkbox input "true"
click at [638, 353] on label "Variables and other aspects of a context are always examined in research studie…" at bounding box center [731, 348] width 1007 height 30
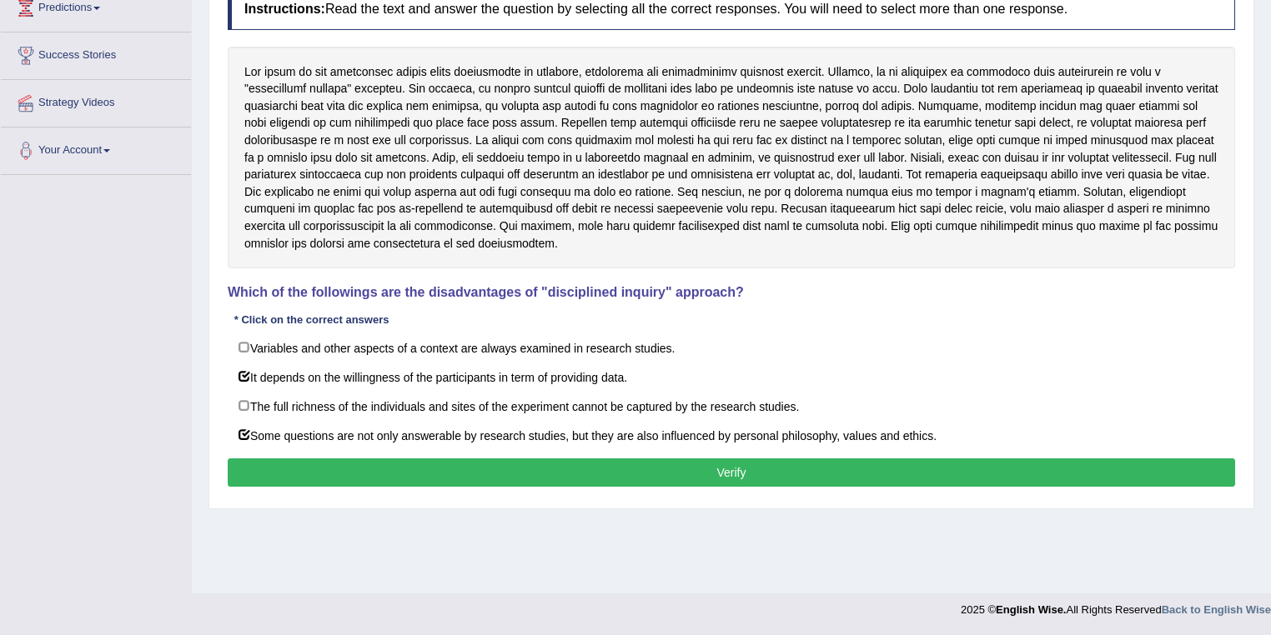
checkbox input "true"
click at [640, 464] on button "Verify" at bounding box center [731, 473] width 1007 height 28
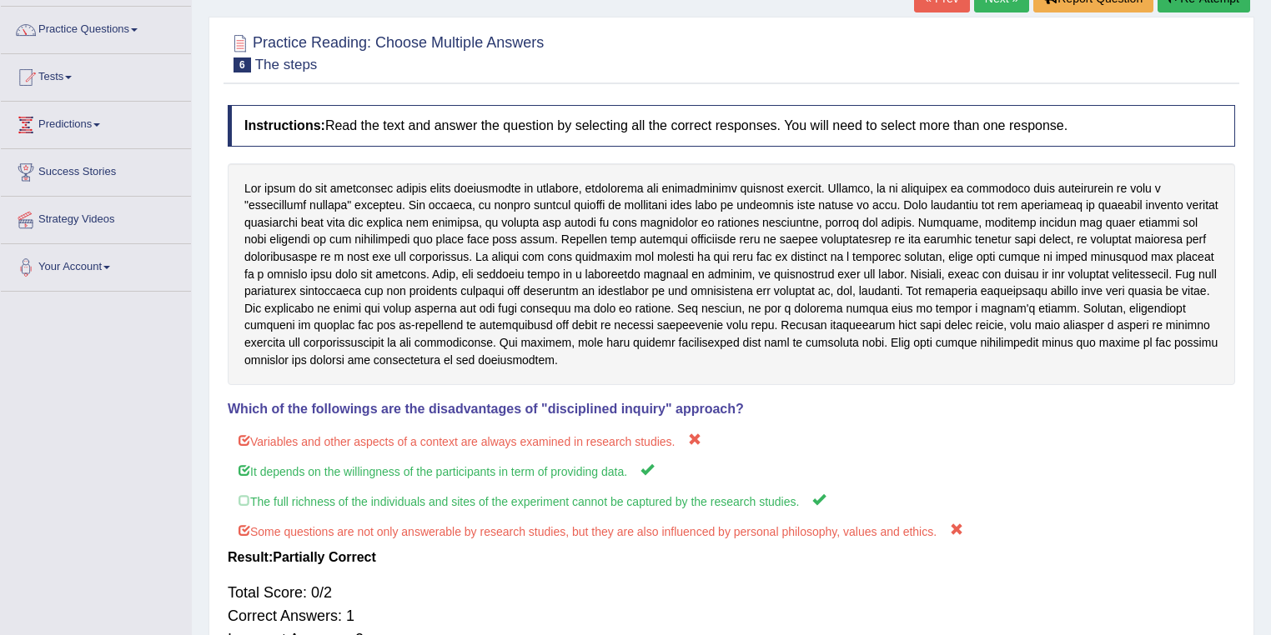
scroll to position [0, 0]
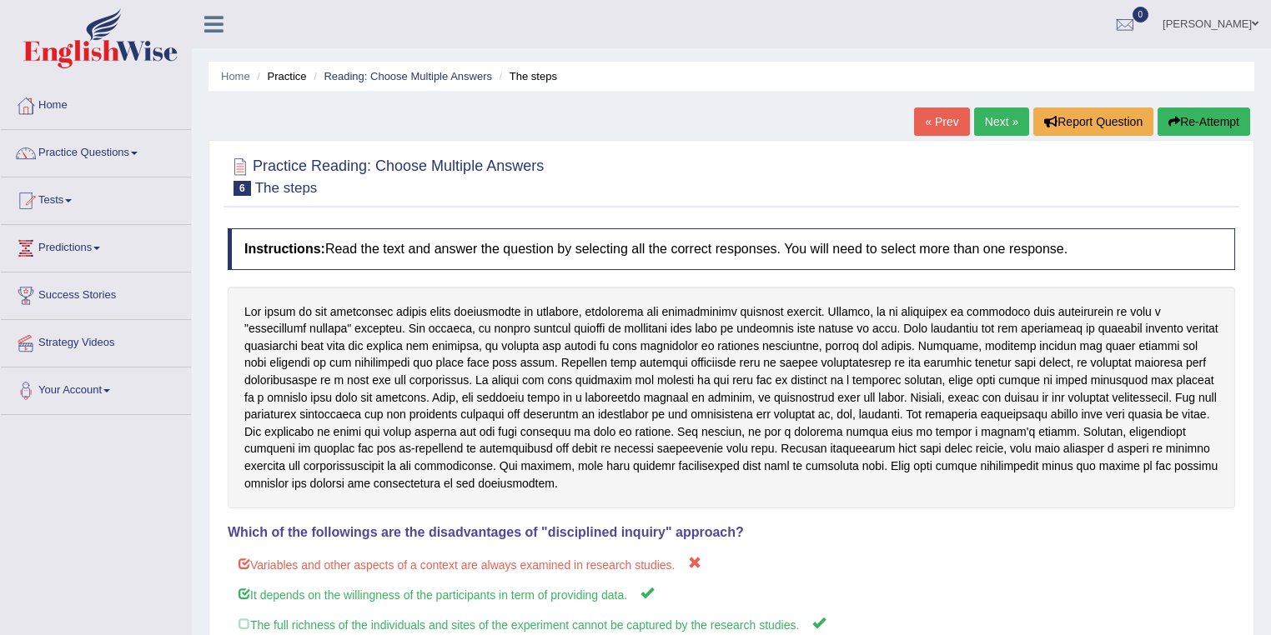
click at [995, 119] on link "Next »" at bounding box center [1001, 122] width 55 height 28
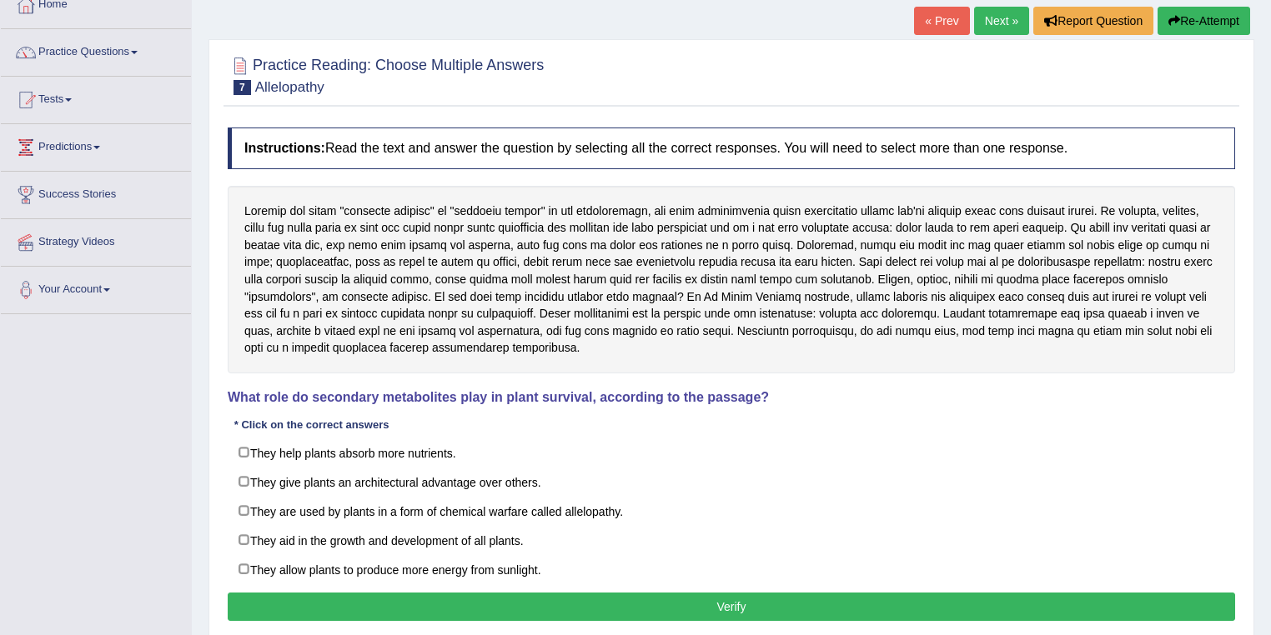
scroll to position [133, 0]
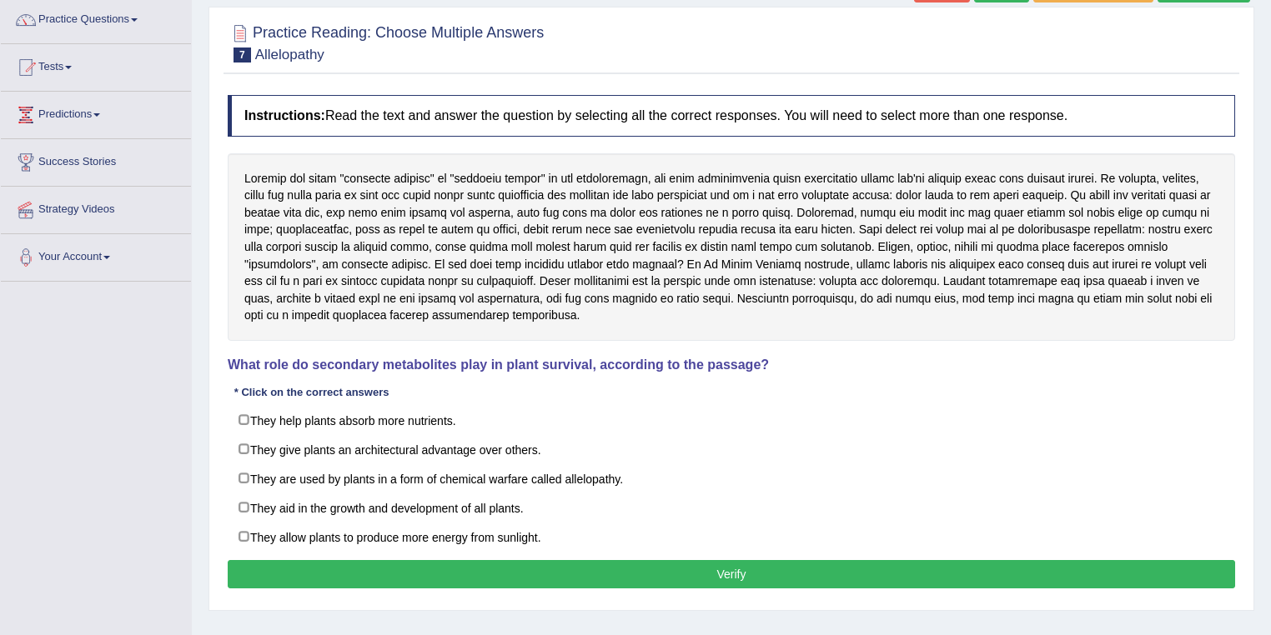
click at [604, 424] on label "They help plants absorb more nutrients." at bounding box center [731, 420] width 1007 height 30
checkbox input "true"
click at [586, 487] on label "They are used by plants in a form of chemical warfare called allelopathy." at bounding box center [731, 479] width 1007 height 30
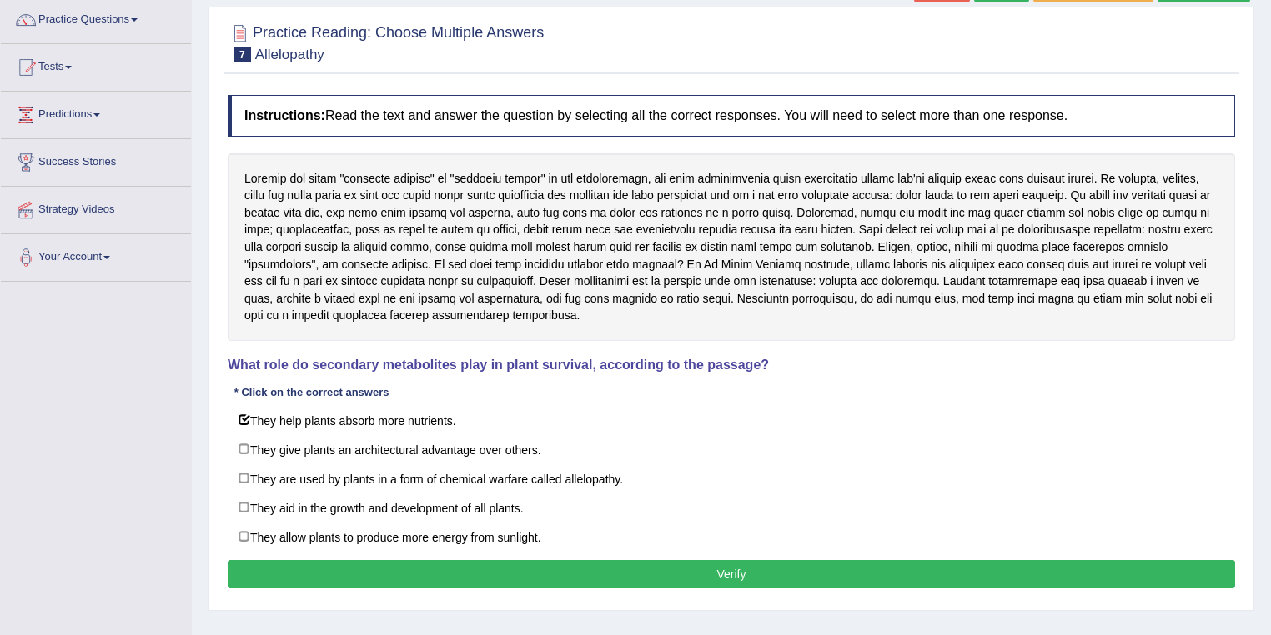
checkbox input "true"
click at [563, 534] on label "They allow plants to produce more energy from sunlight." at bounding box center [731, 537] width 1007 height 30
checkbox input "true"
click at [585, 566] on button "Verify" at bounding box center [731, 574] width 1007 height 28
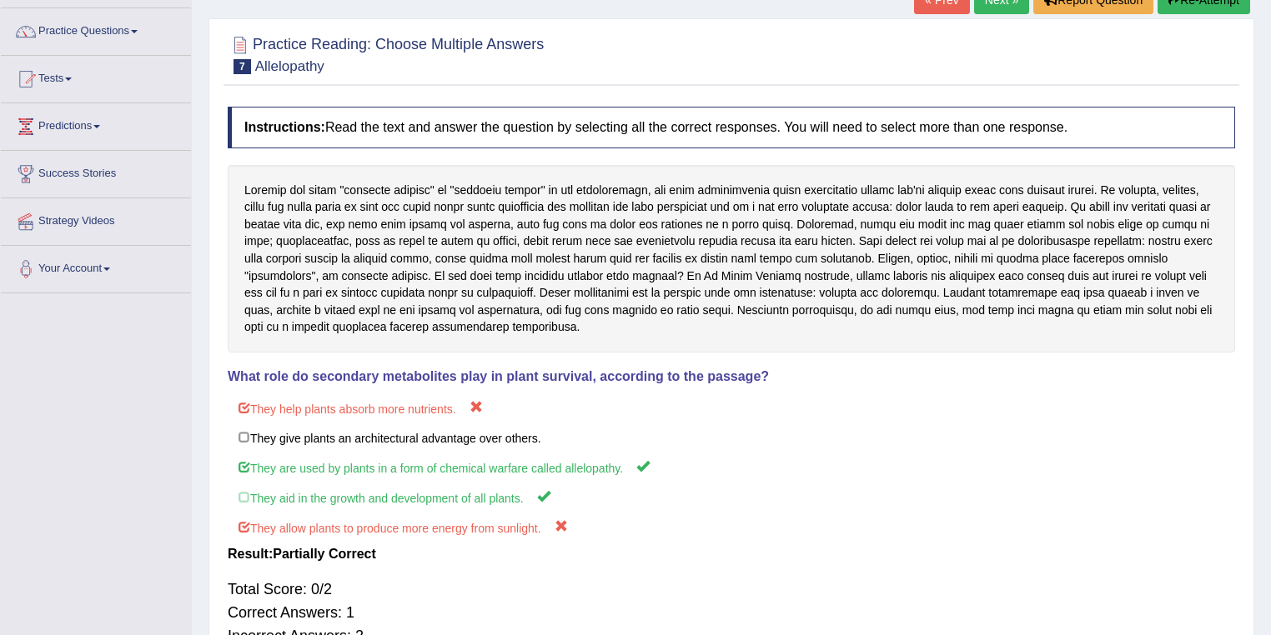
scroll to position [0, 0]
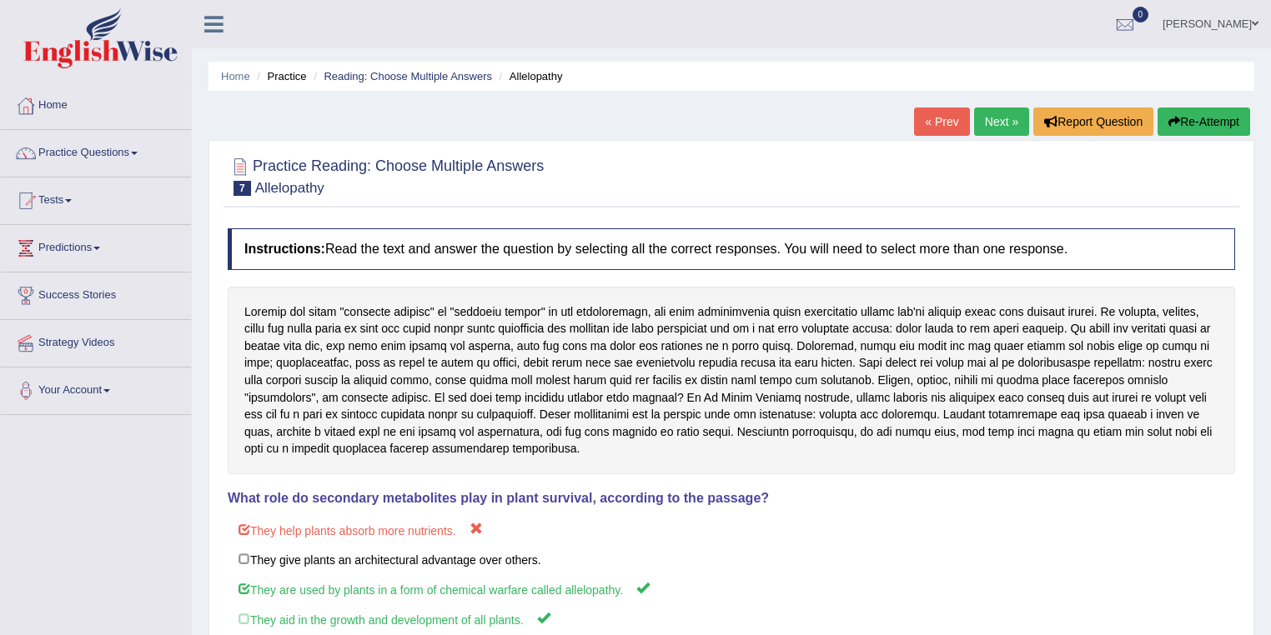
click at [984, 130] on link "Next »" at bounding box center [1001, 122] width 55 height 28
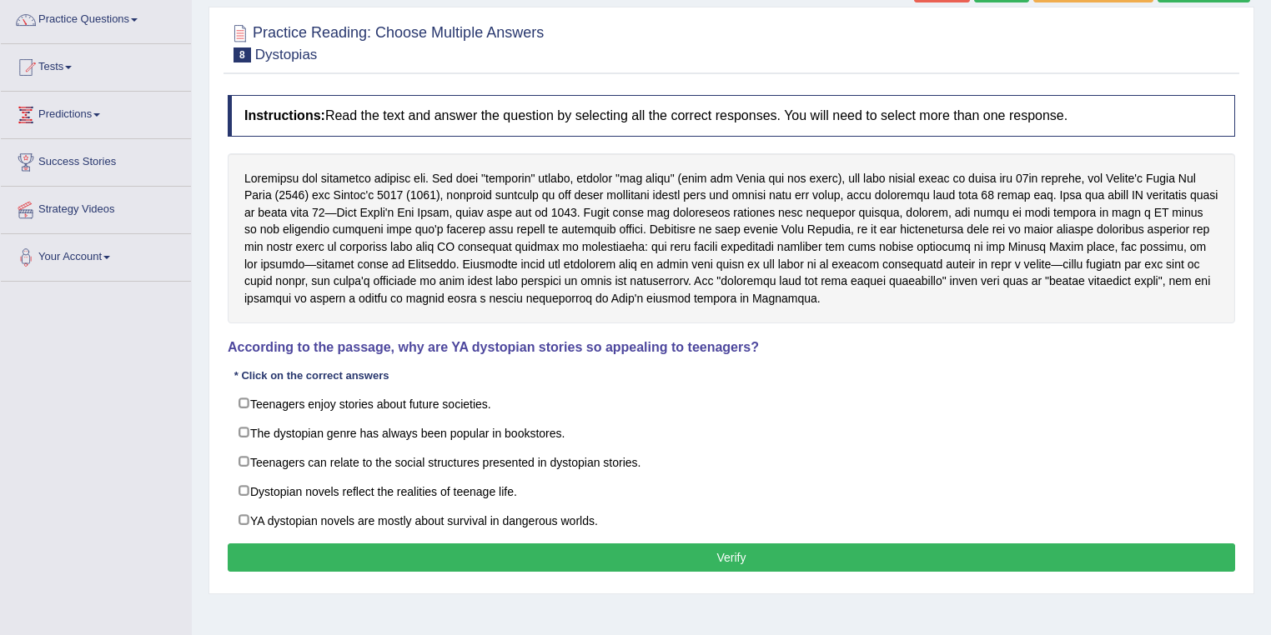
click at [458, 493] on label "Dystopian novels reflect the realities of teenage life." at bounding box center [731, 491] width 1007 height 30
checkbox input "true"
click at [454, 399] on label "Teenagers enjoy stories about future societies." at bounding box center [731, 403] width 1007 height 30
checkbox input "true"
click at [449, 464] on label "Teenagers can relate to the social structures presented in dystopian stories." at bounding box center [731, 462] width 1007 height 30
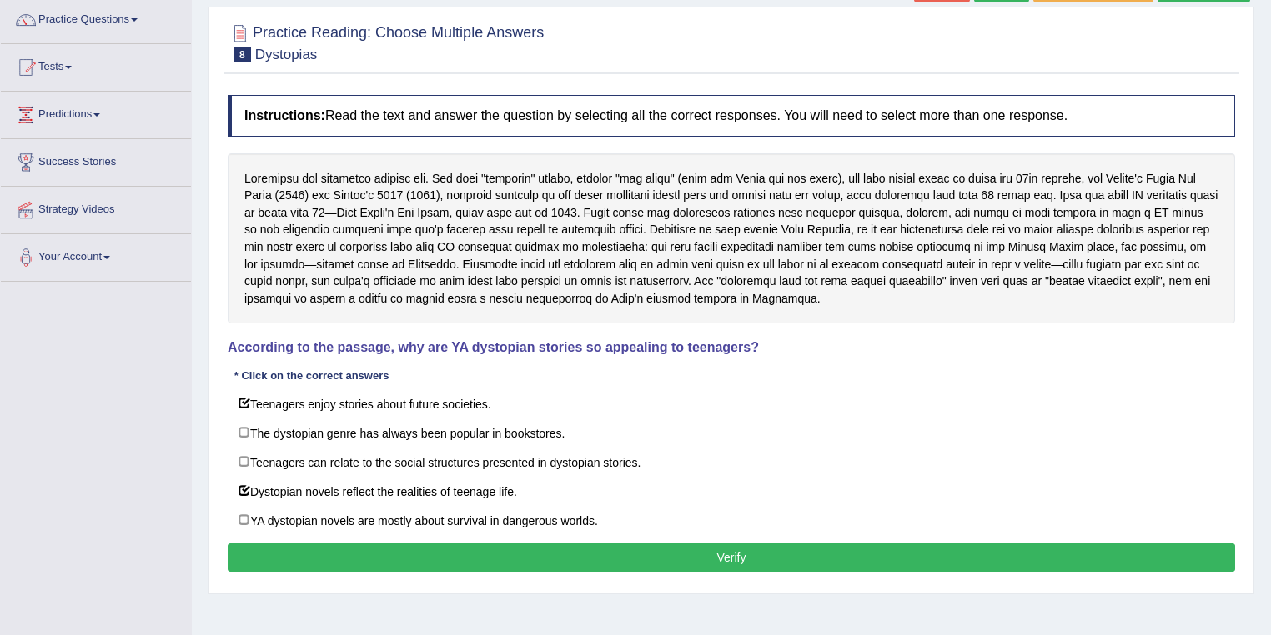
checkbox input "true"
click at [444, 513] on label "YA dystopian novels are mostly about survival in dangerous worlds." at bounding box center [731, 520] width 1007 height 30
checkbox input "true"
click at [532, 550] on button "Verify" at bounding box center [731, 558] width 1007 height 28
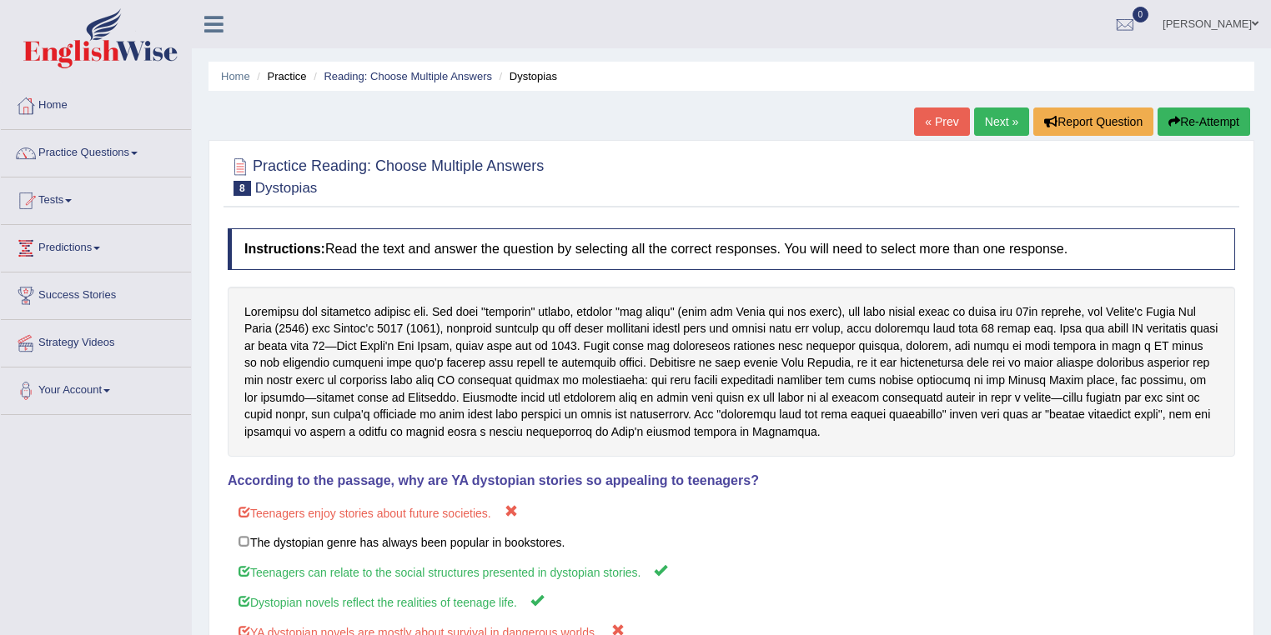
click at [1009, 113] on link "Next »" at bounding box center [1001, 122] width 55 height 28
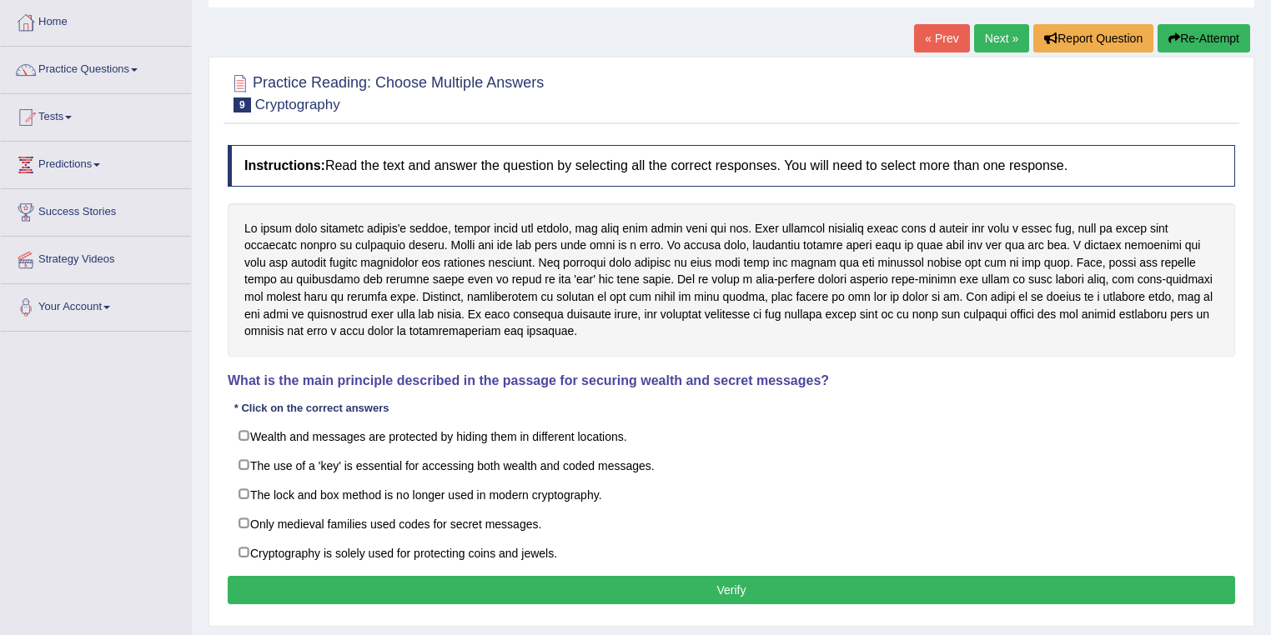
scroll to position [133, 0]
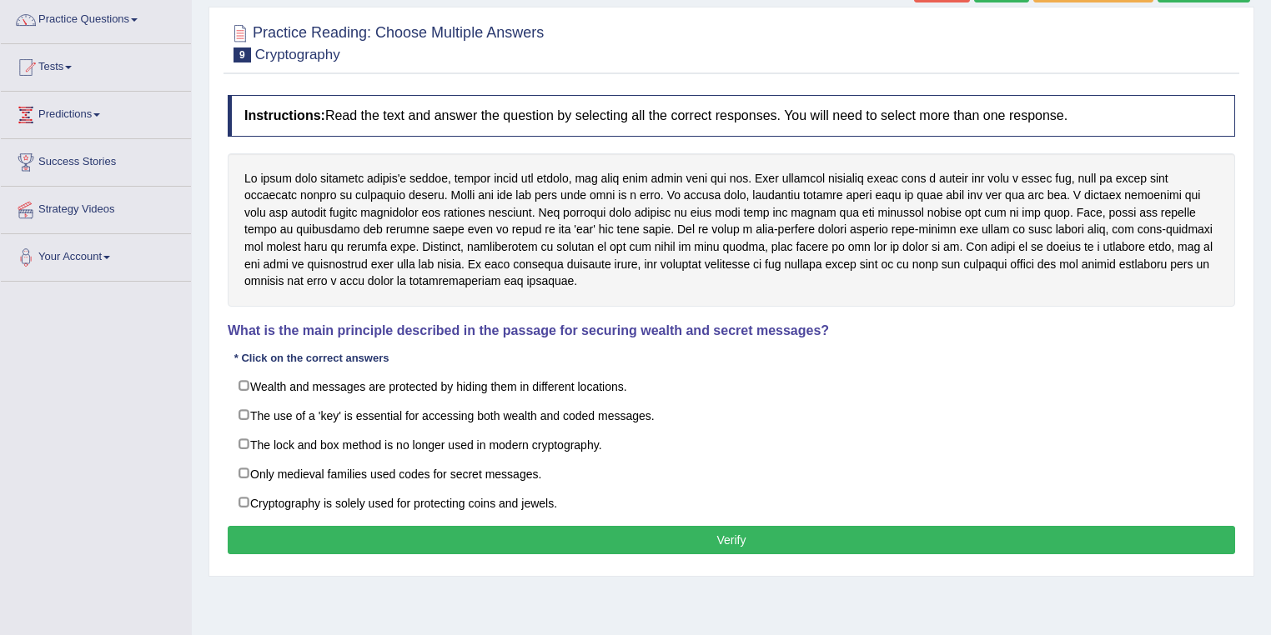
click at [694, 411] on label "The use of a 'key' is essential for accessing both wealth and coded messages." at bounding box center [731, 415] width 1007 height 30
checkbox input "true"
click at [290, 469] on label "Only medieval families used codes for secret messages." at bounding box center [731, 474] width 1007 height 30
checkbox input "true"
click at [305, 390] on label "Wealth and messages are protected by hiding them in different locations." at bounding box center [731, 386] width 1007 height 30
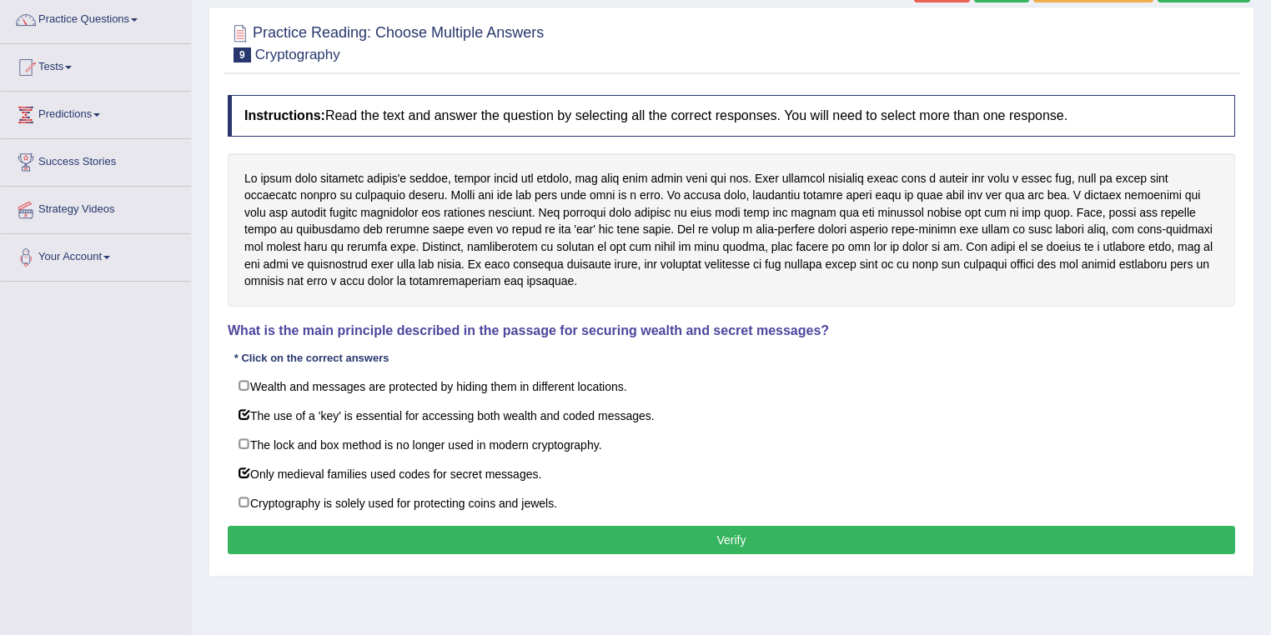
checkbox input "true"
click at [327, 527] on button "Verify" at bounding box center [731, 540] width 1007 height 28
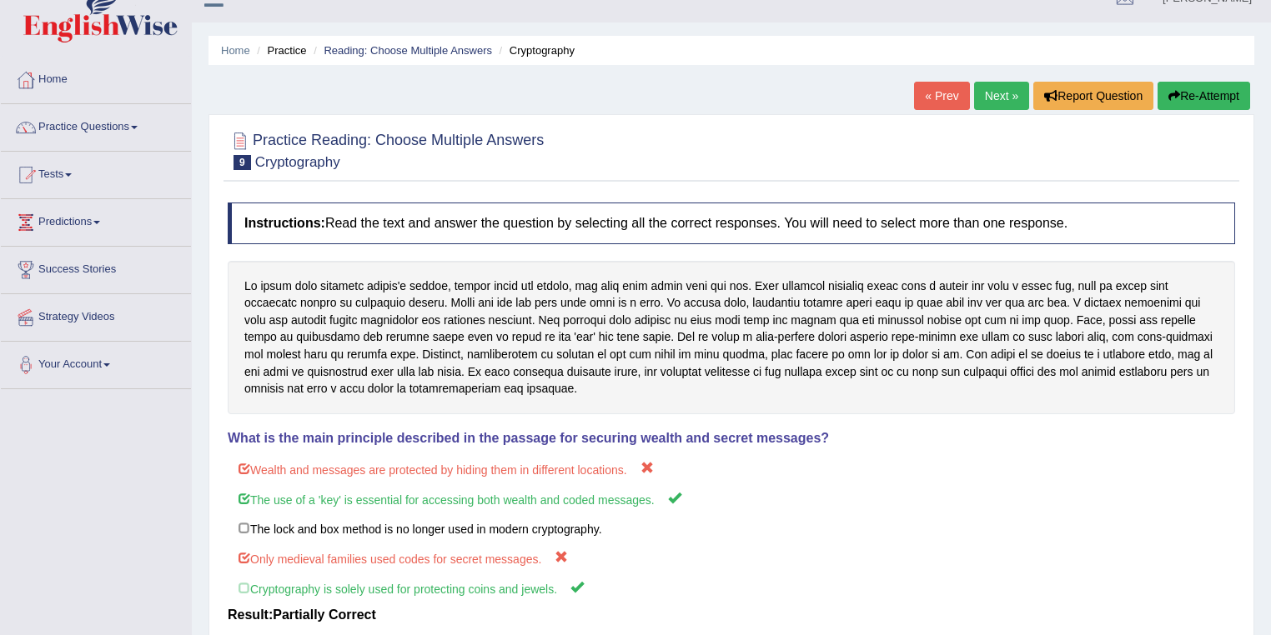
scroll to position [0, 0]
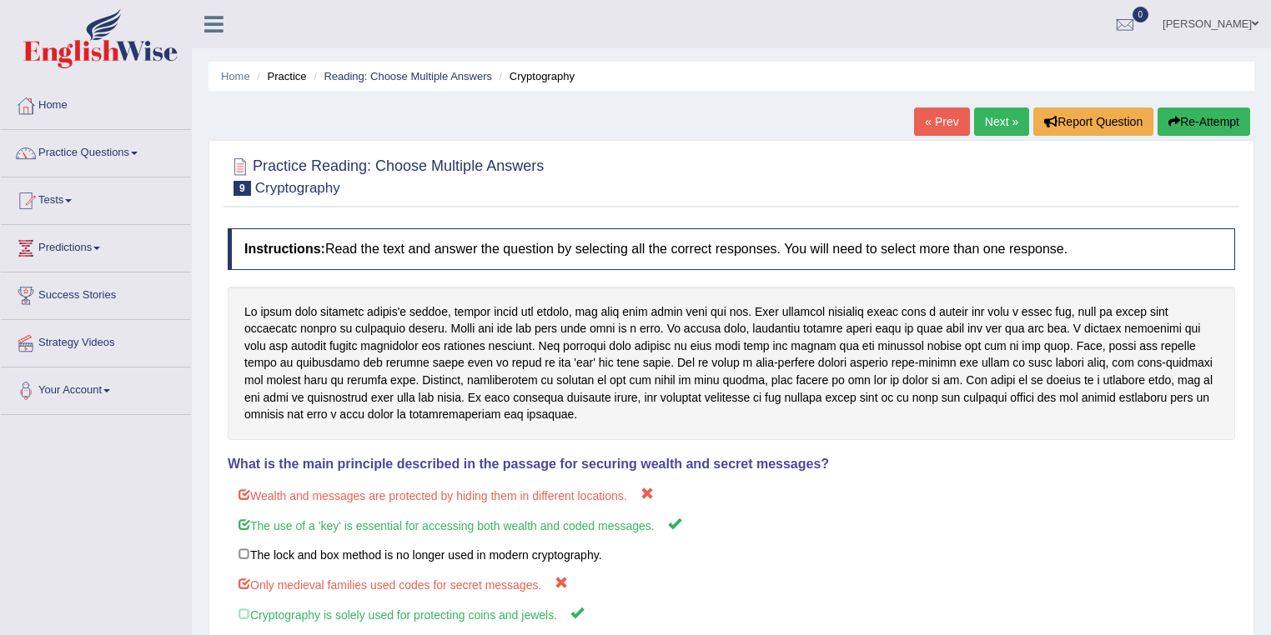
click at [987, 121] on link "Next »" at bounding box center [1001, 122] width 55 height 28
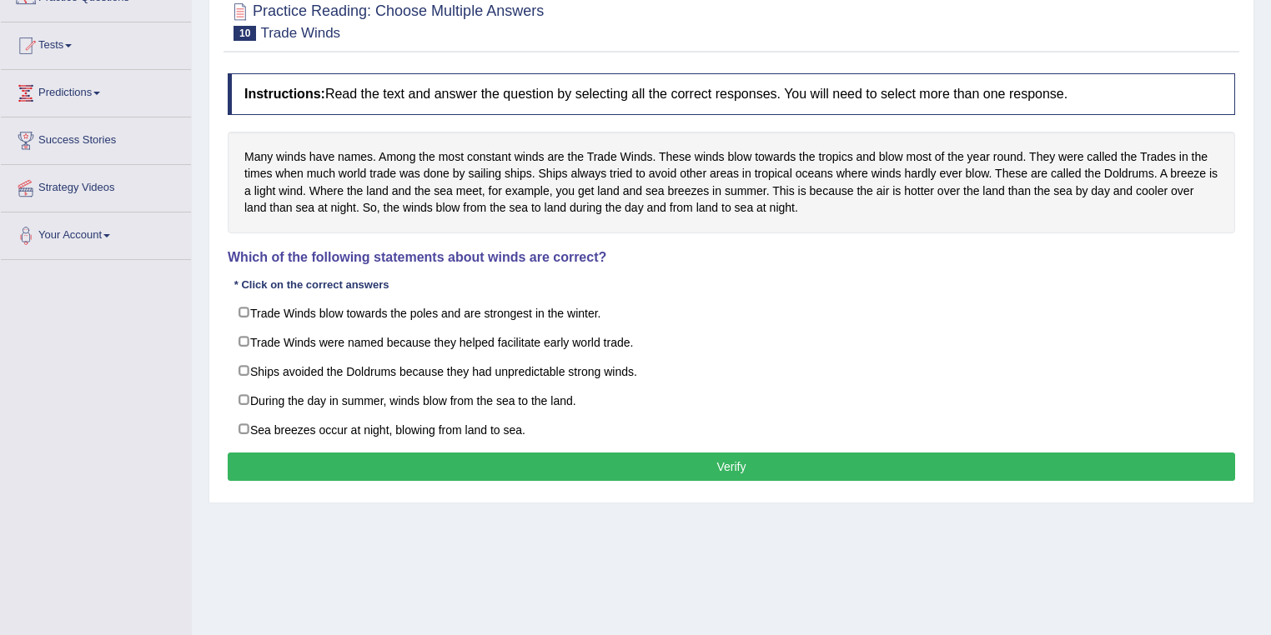
scroll to position [107, 0]
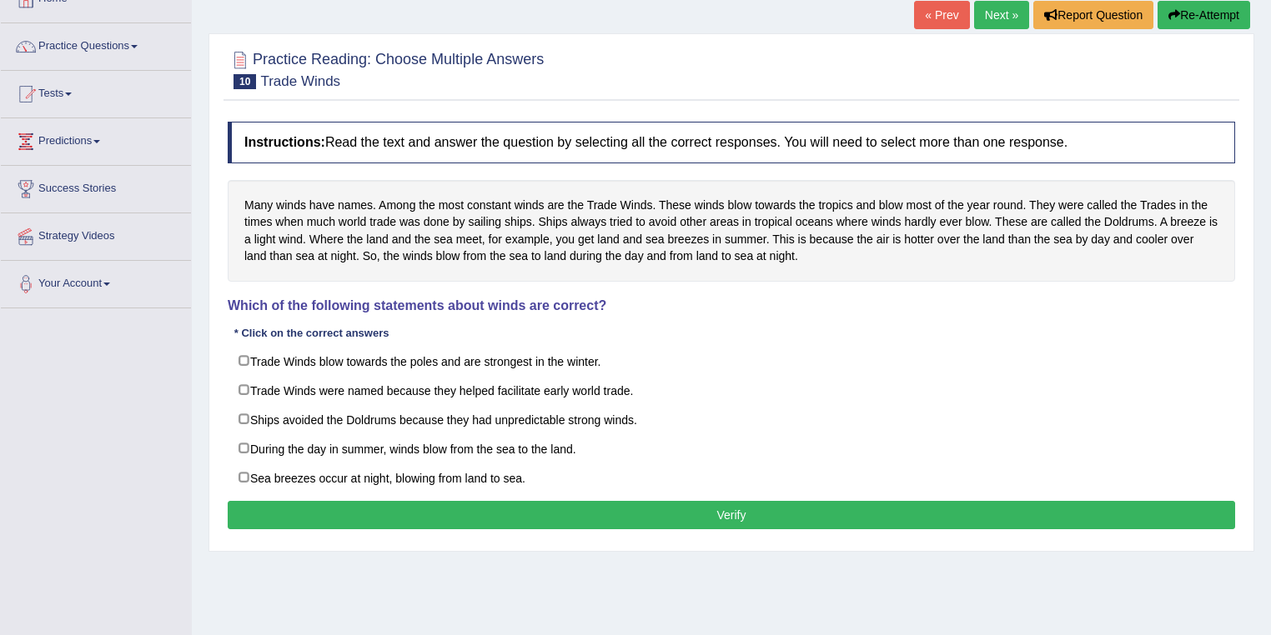
click at [664, 352] on label "Trade Winds blow towards the poles and are strongest in the winter." at bounding box center [731, 361] width 1007 height 30
checkbox input "true"
click at [609, 474] on label "Sea breezes occur at night, blowing from land to sea." at bounding box center [731, 478] width 1007 height 30
checkbox input "true"
click at [614, 424] on label "Ships avoided the Doldrums because they had unpredictable strong winds." at bounding box center [731, 419] width 1007 height 30
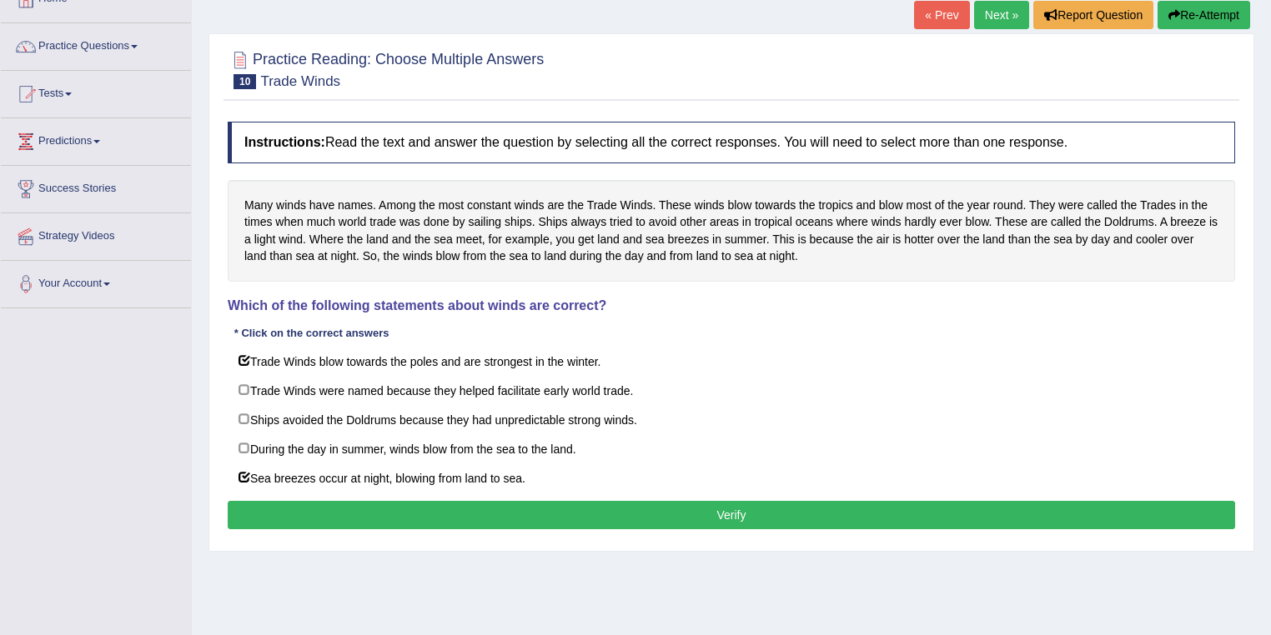
checkbox input "true"
click at [579, 506] on button "Verify" at bounding box center [731, 515] width 1007 height 28
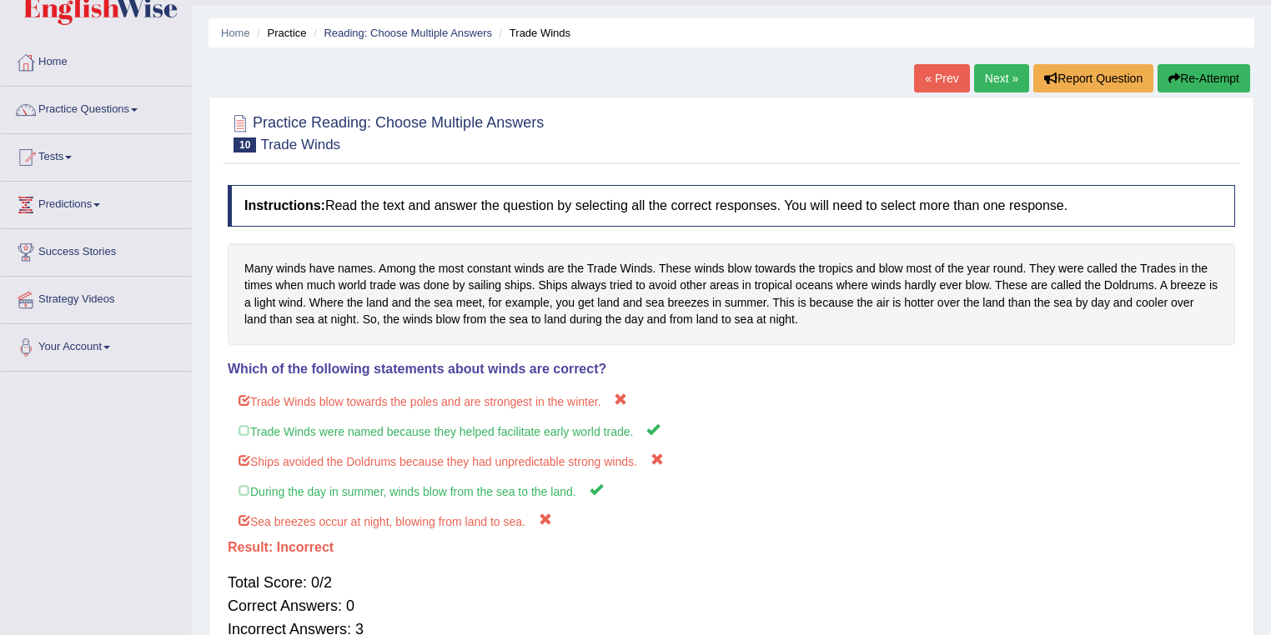
scroll to position [0, 0]
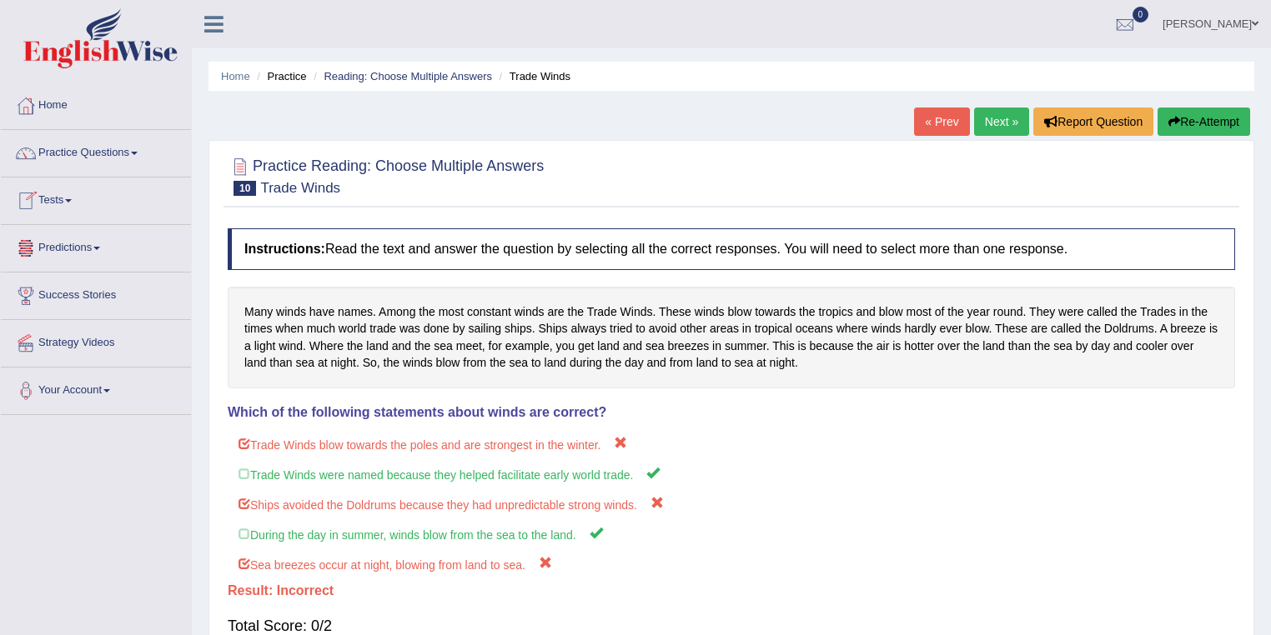
click at [71, 203] on link "Tests" at bounding box center [96, 199] width 190 height 42
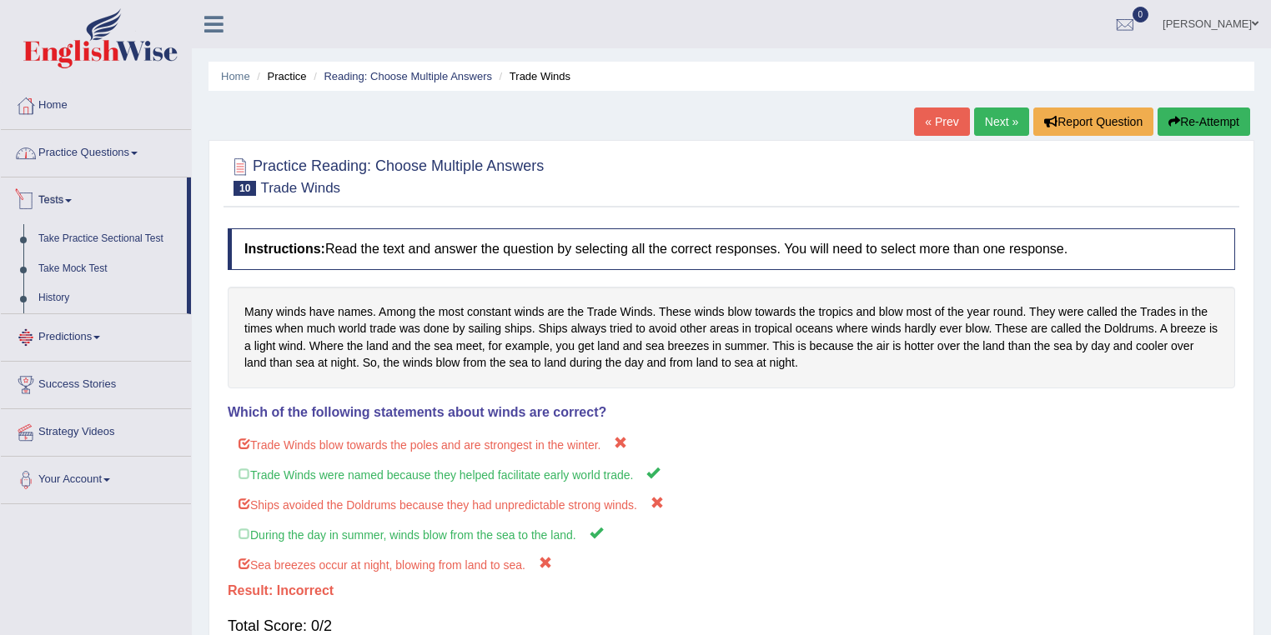
click at [104, 156] on link "Practice Questions" at bounding box center [96, 151] width 190 height 42
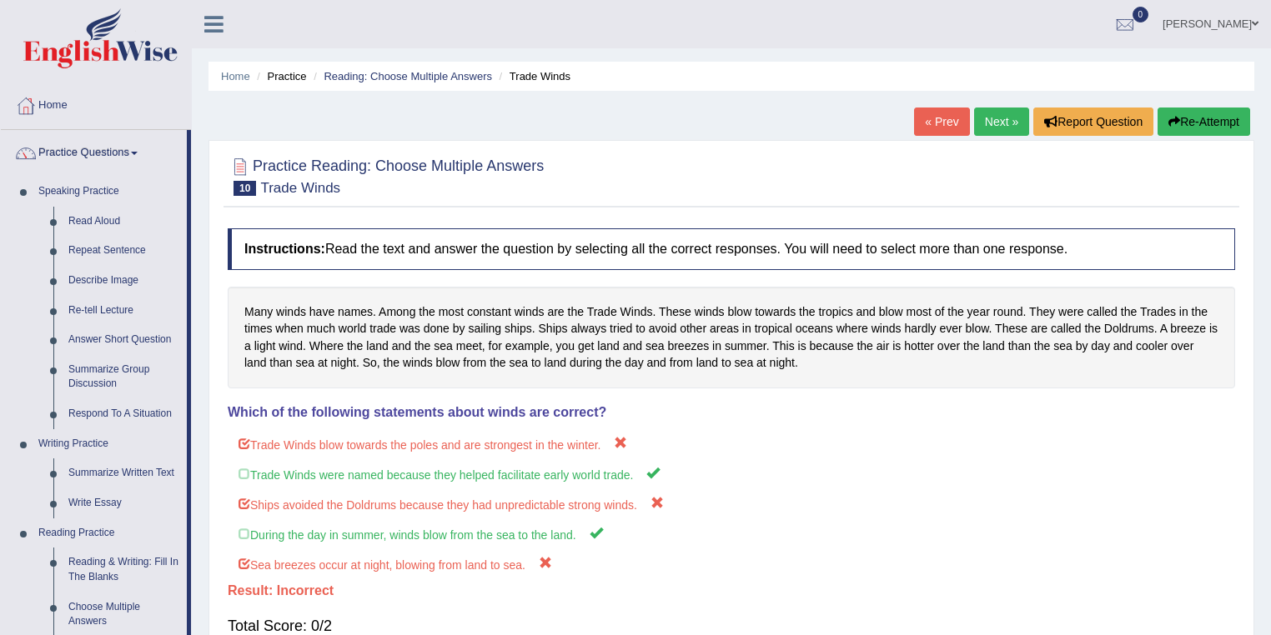
scroll to position [400, 0]
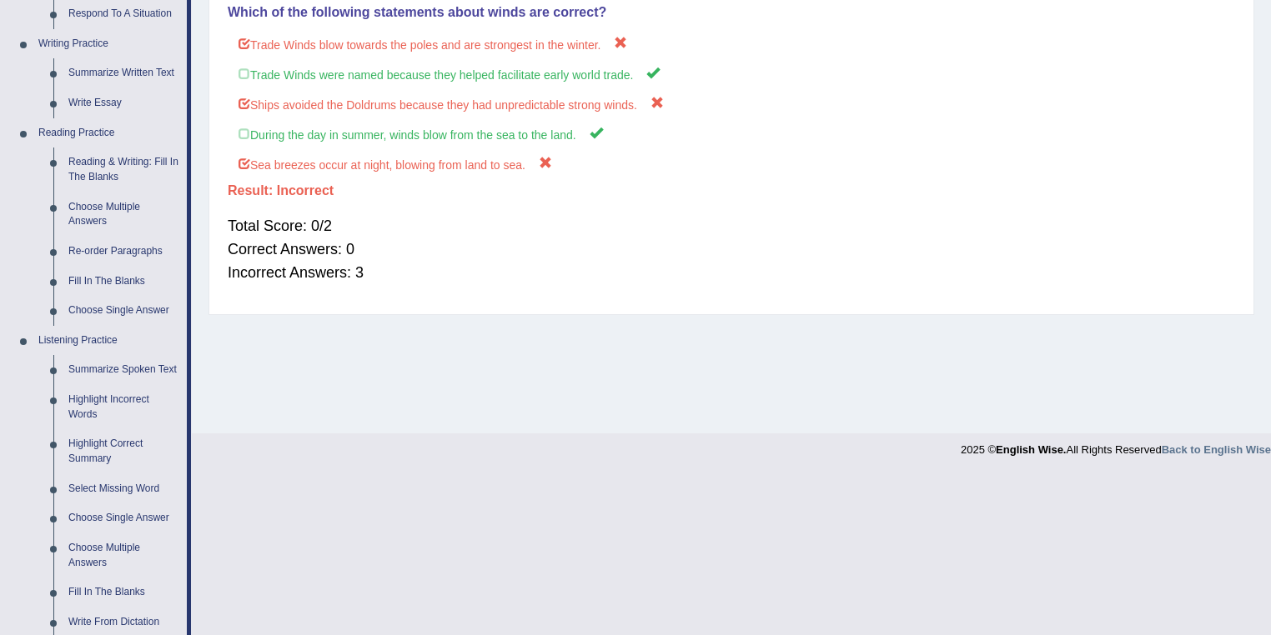
click at [108, 211] on link "Choose Multiple Answers" at bounding box center [124, 215] width 126 height 44
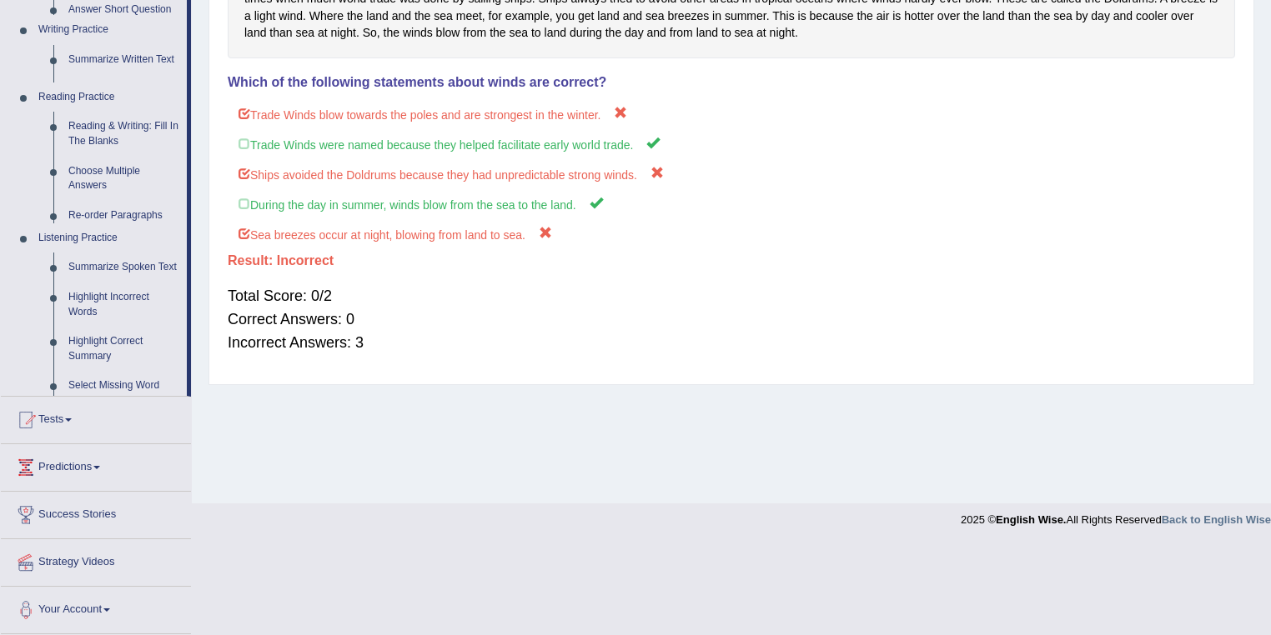
scroll to position [240, 0]
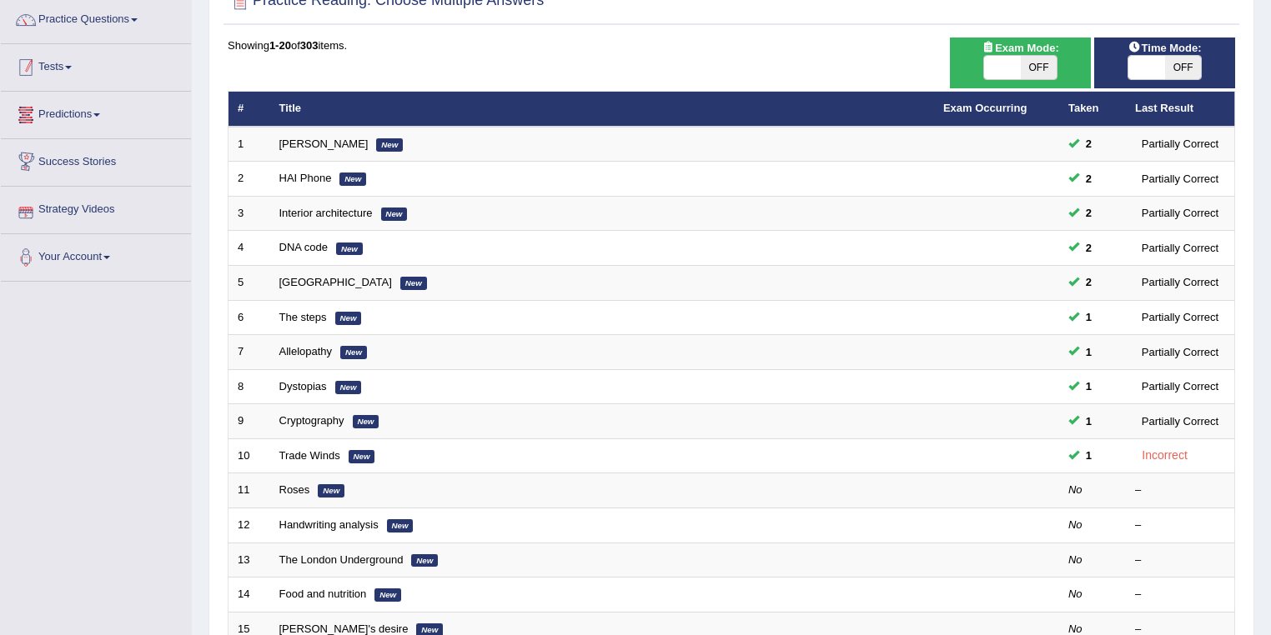
click at [61, 77] on link "Tests" at bounding box center [96, 65] width 190 height 42
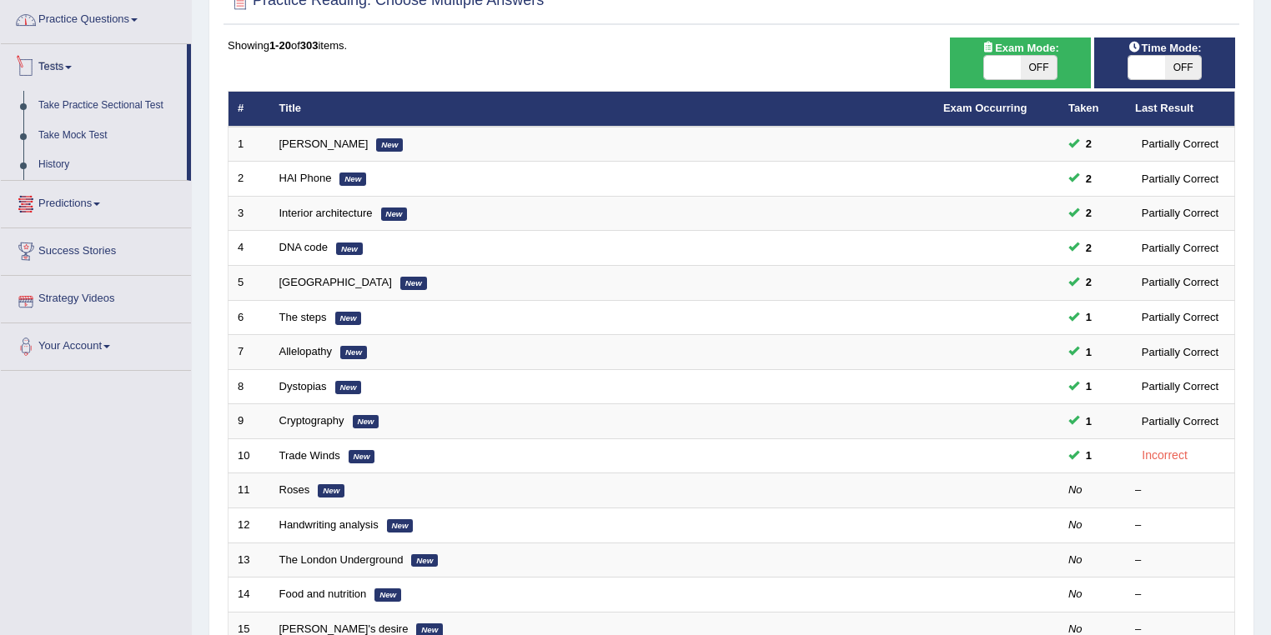
click at [97, 25] on link "Practice Questions" at bounding box center [96, 18] width 190 height 42
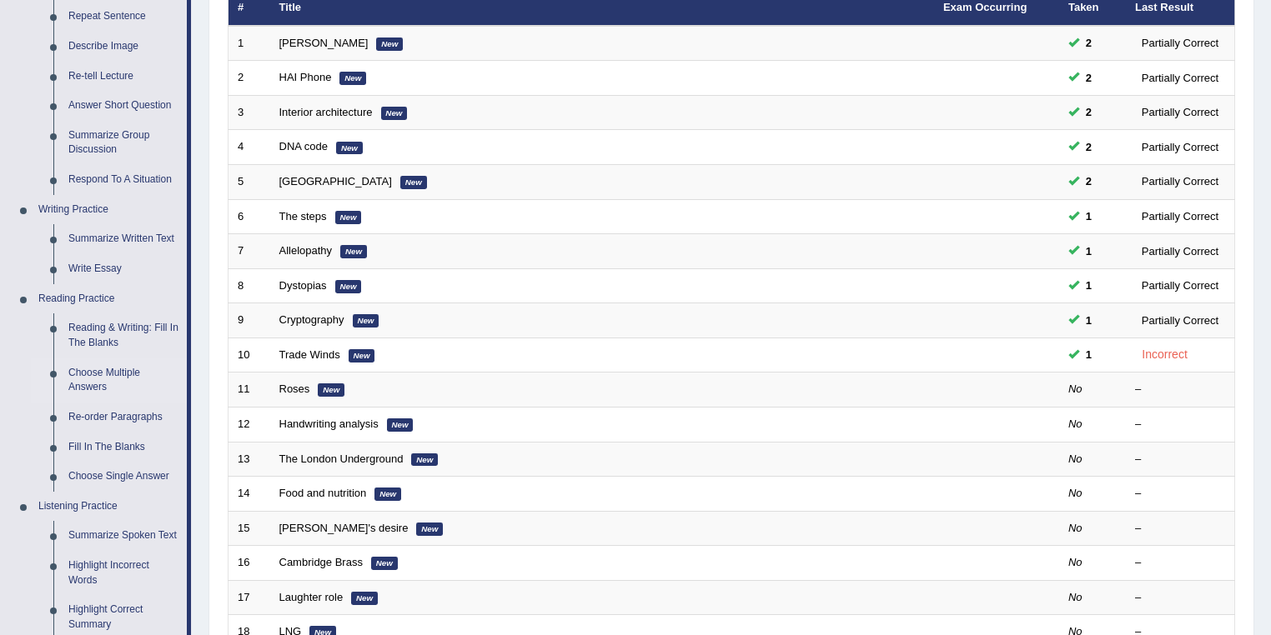
scroll to position [267, 0]
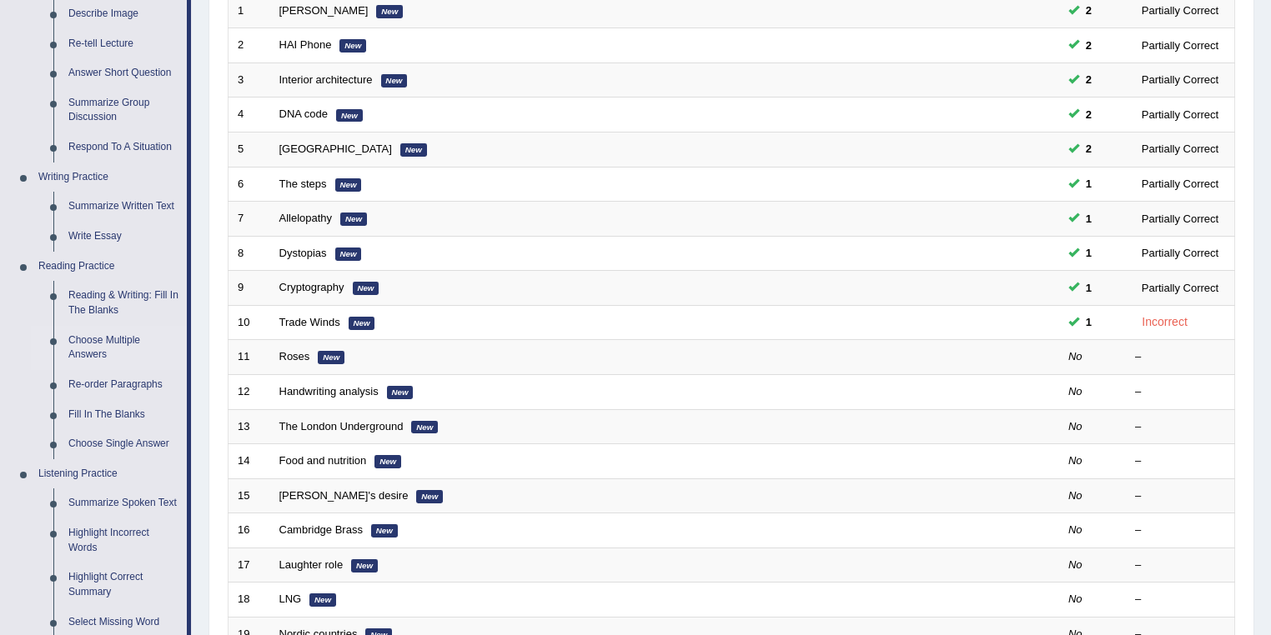
click at [104, 388] on link "Re-order Paragraphs" at bounding box center [124, 385] width 126 height 30
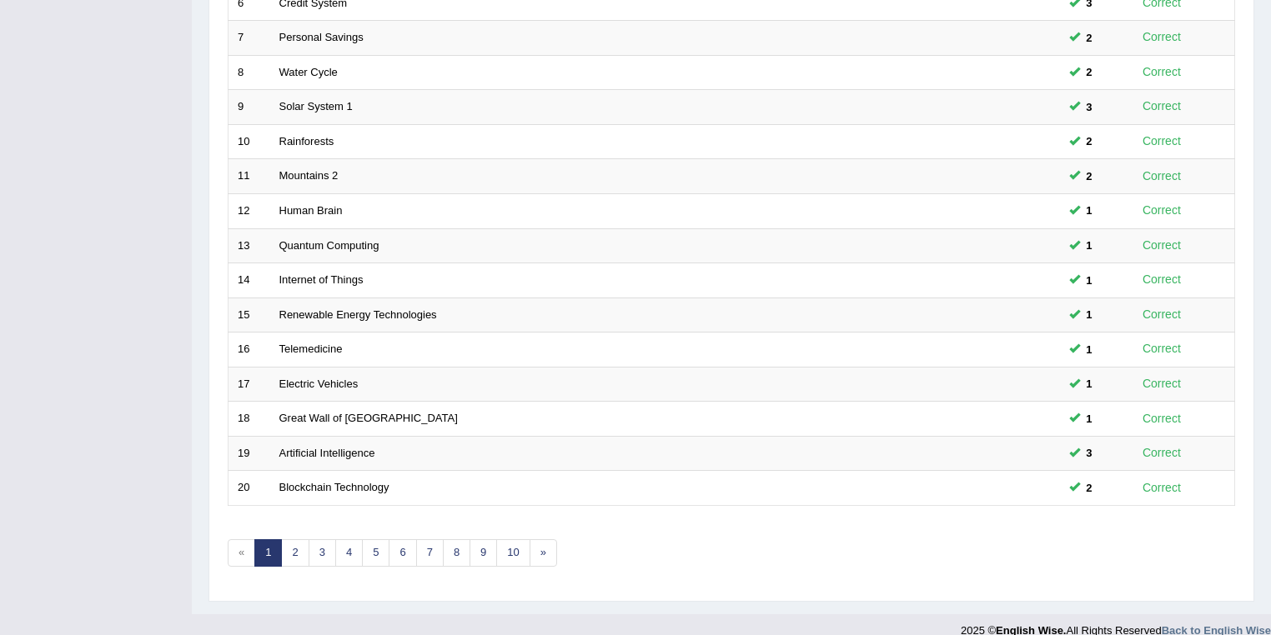
scroll to position [464, 0]
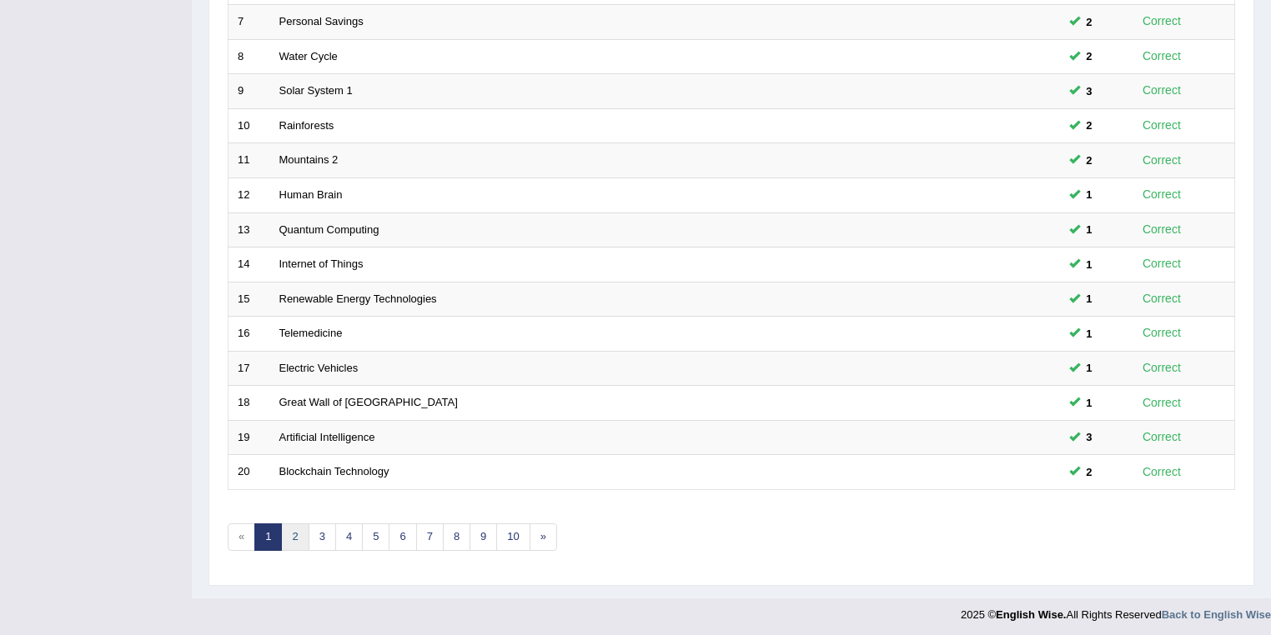
click at [294, 533] on link "2" at bounding box center [295, 538] width 28 height 28
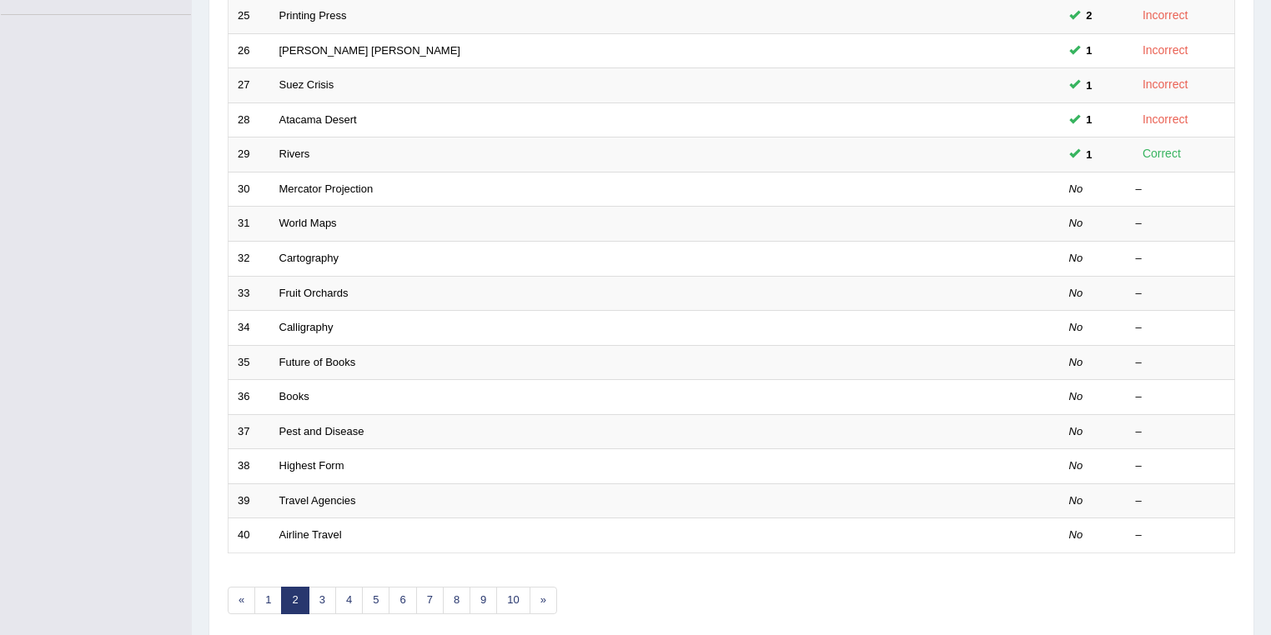
click at [323, 187] on link "Mercator Projection" at bounding box center [326, 189] width 94 height 13
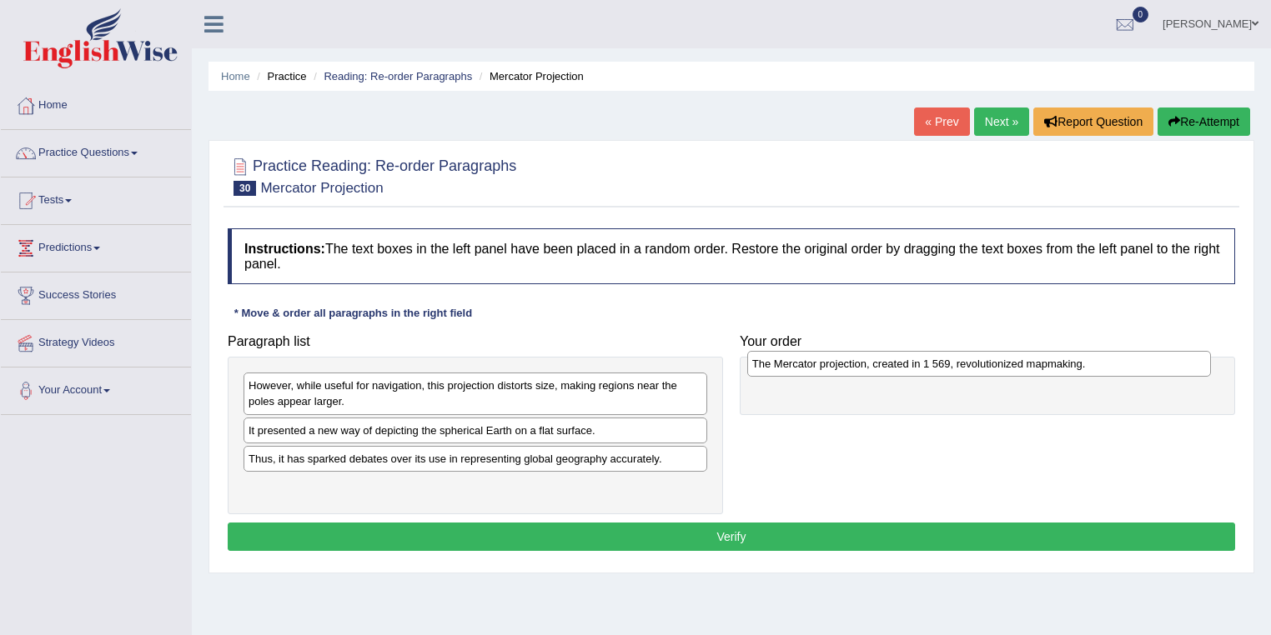
drag, startPoint x: 373, startPoint y: 487, endPoint x: 876, endPoint y: 365, distance: 518.1
click at [876, 365] on div "The Mercator projection, created in 1 569, revolutionized mapmaking." at bounding box center [979, 364] width 464 height 26
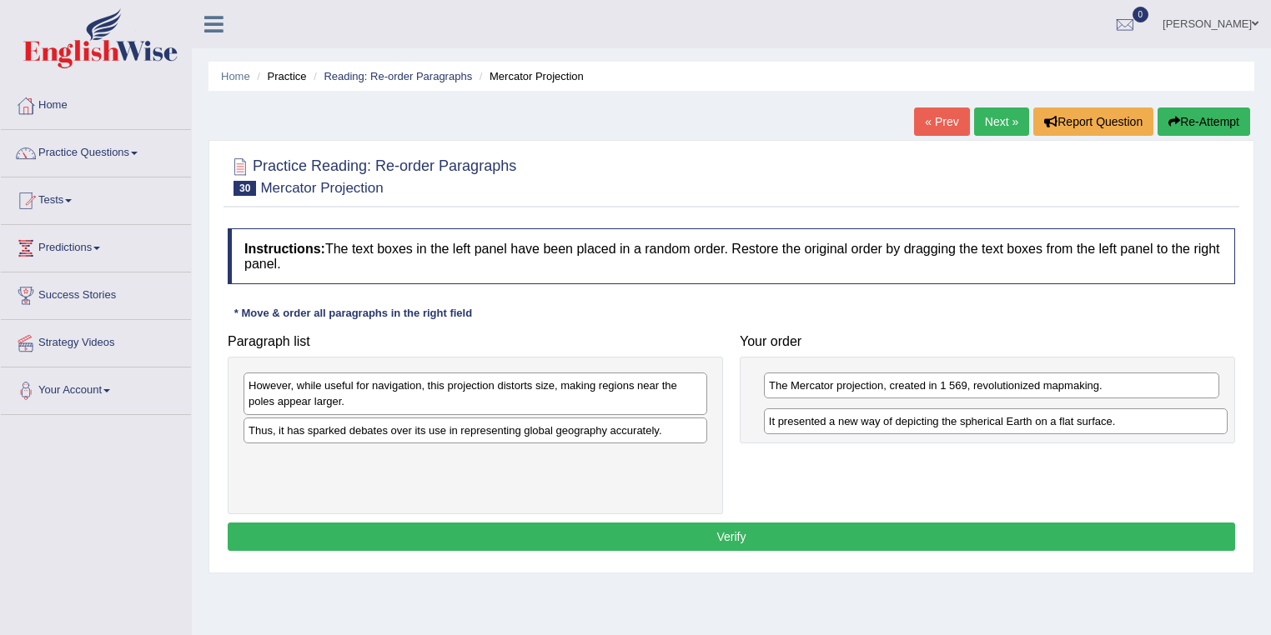
drag, startPoint x: 318, startPoint y: 431, endPoint x: 839, endPoint y: 423, distance: 520.3
click at [839, 423] on div "It presented a new way of depicting the spherical Earth on a flat surface." at bounding box center [996, 422] width 464 height 26
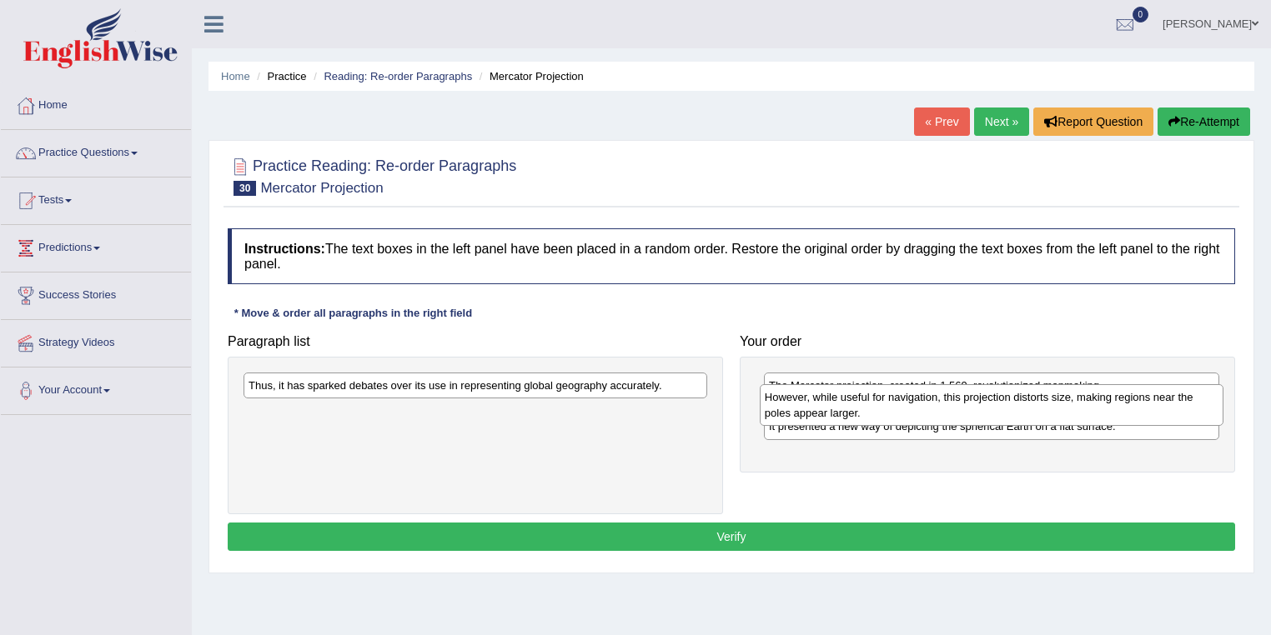
drag, startPoint x: 423, startPoint y: 399, endPoint x: 939, endPoint y: 411, distance: 516.2
click at [939, 411] on div "However, while useful for navigation, this projection distorts size, making reg…" at bounding box center [991, 405] width 464 height 42
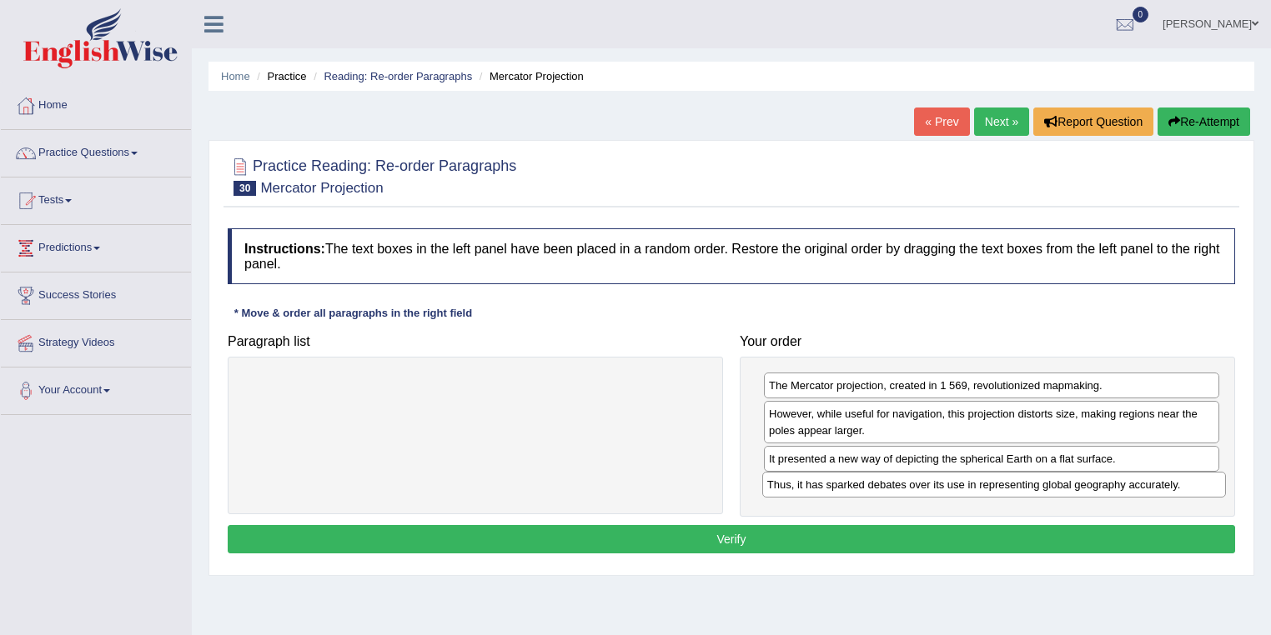
drag, startPoint x: 424, startPoint y: 383, endPoint x: 943, endPoint y: 482, distance: 528.0
click at [943, 482] on div "Thus, it has sparked debates over its use in representing global geography accu…" at bounding box center [994, 485] width 464 height 26
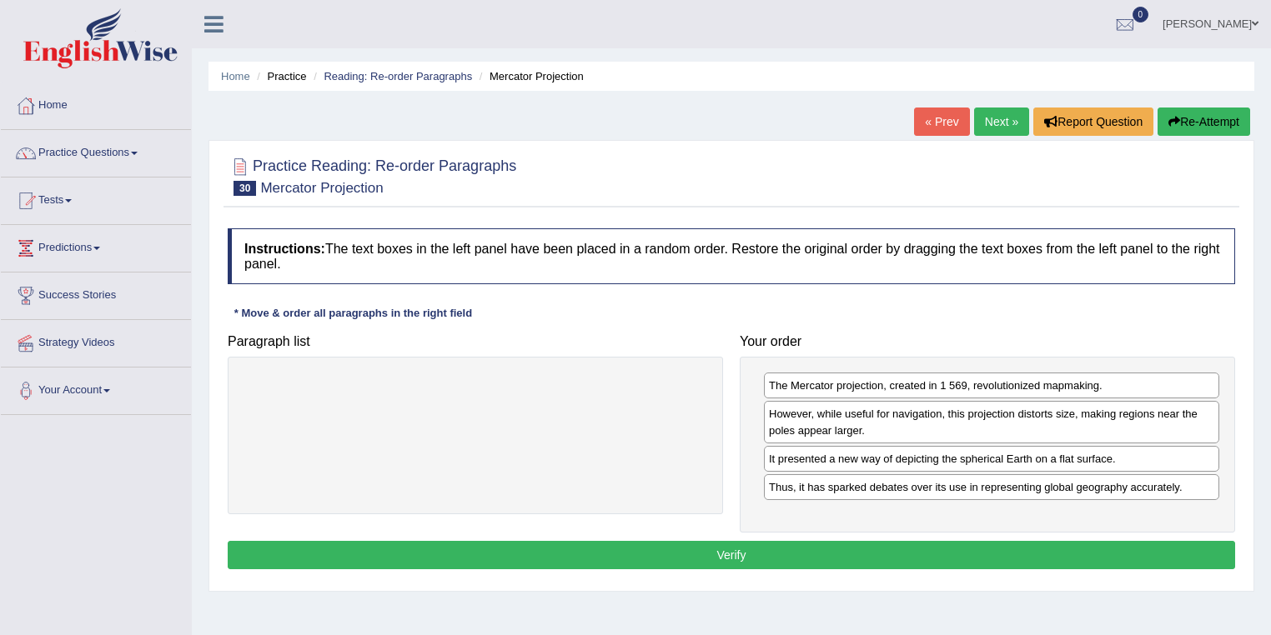
click at [575, 450] on div at bounding box center [475, 436] width 495 height 158
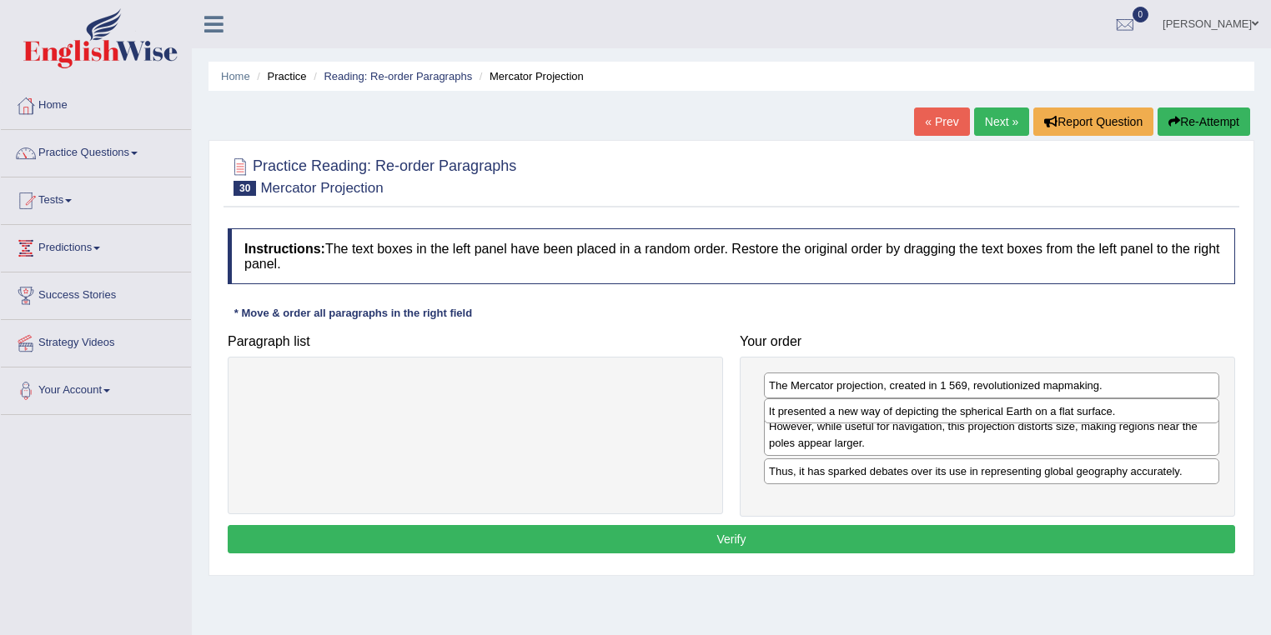
drag, startPoint x: 840, startPoint y: 461, endPoint x: 840, endPoint y: 414, distance: 46.7
click at [840, 414] on div "It presented a new way of depicting the spherical Earth on a flat surface." at bounding box center [992, 412] width 456 height 26
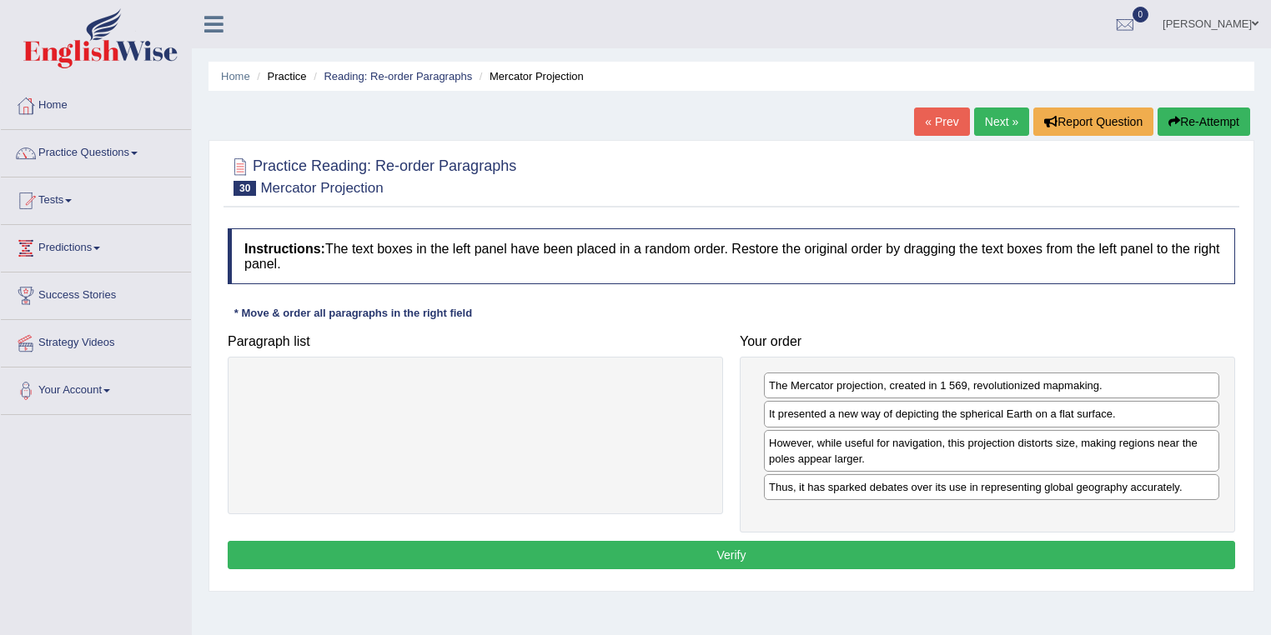
click at [650, 553] on button "Verify" at bounding box center [731, 555] width 1007 height 28
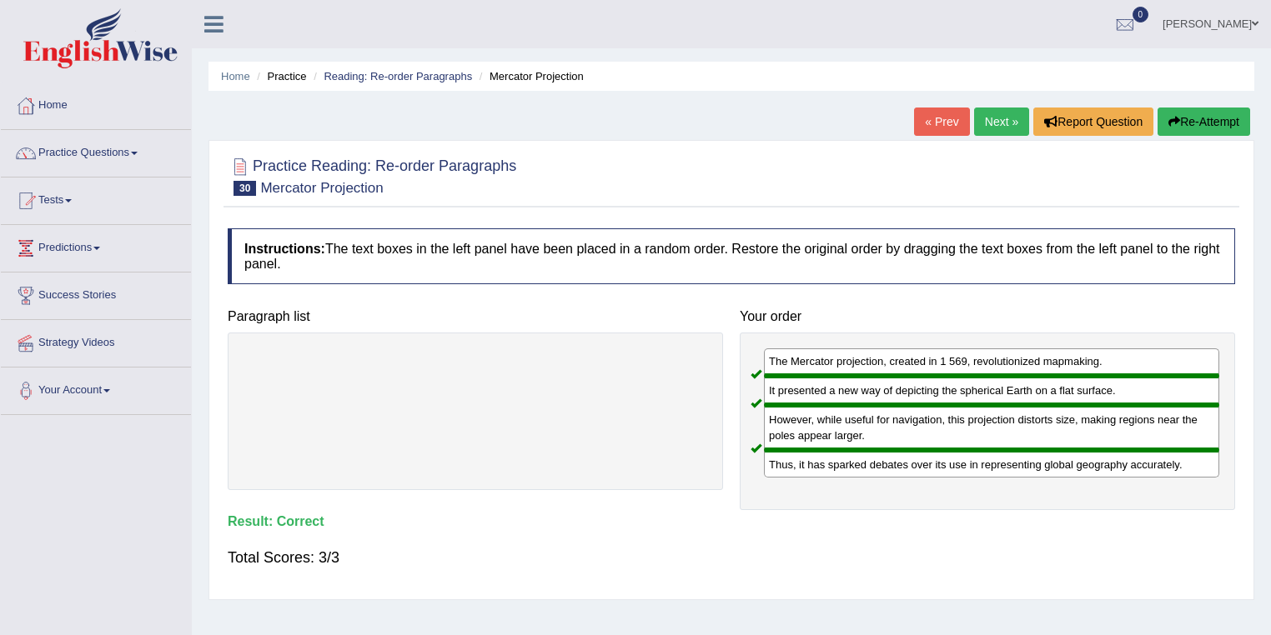
click at [1000, 117] on link "Next »" at bounding box center [1001, 122] width 55 height 28
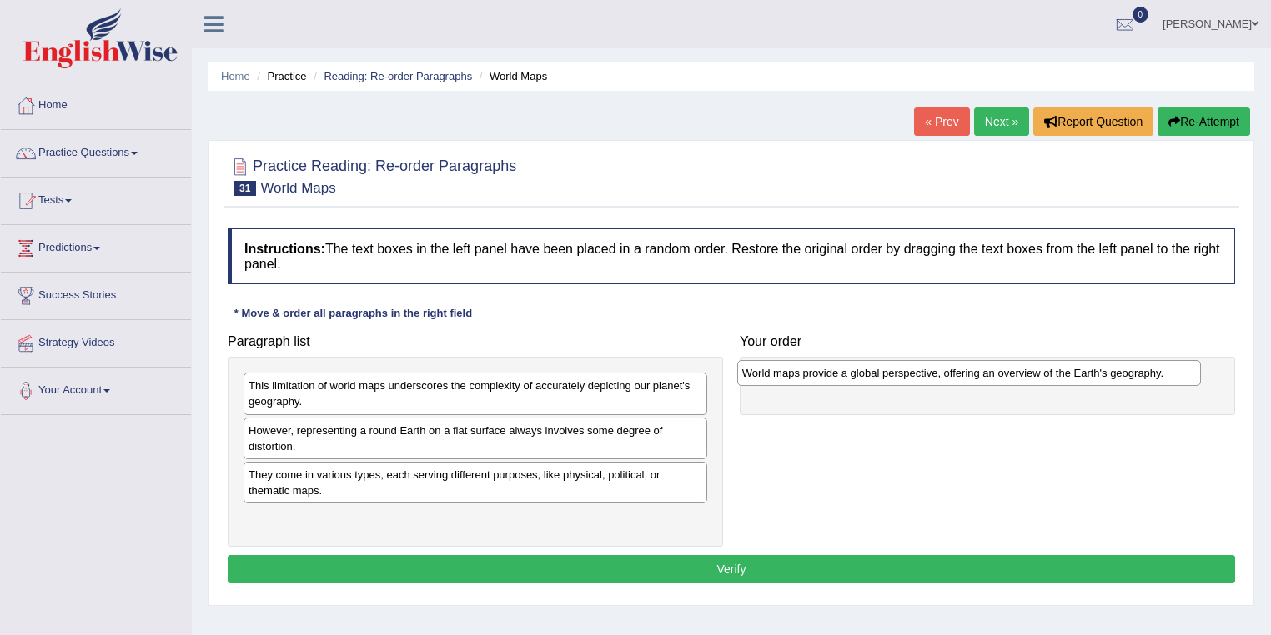
drag, startPoint x: 397, startPoint y: 477, endPoint x: 890, endPoint y: 376, distance: 503.7
click at [890, 376] on div "World maps provide a global perspective, offering an overview of the Earth's ge…" at bounding box center [969, 373] width 464 height 26
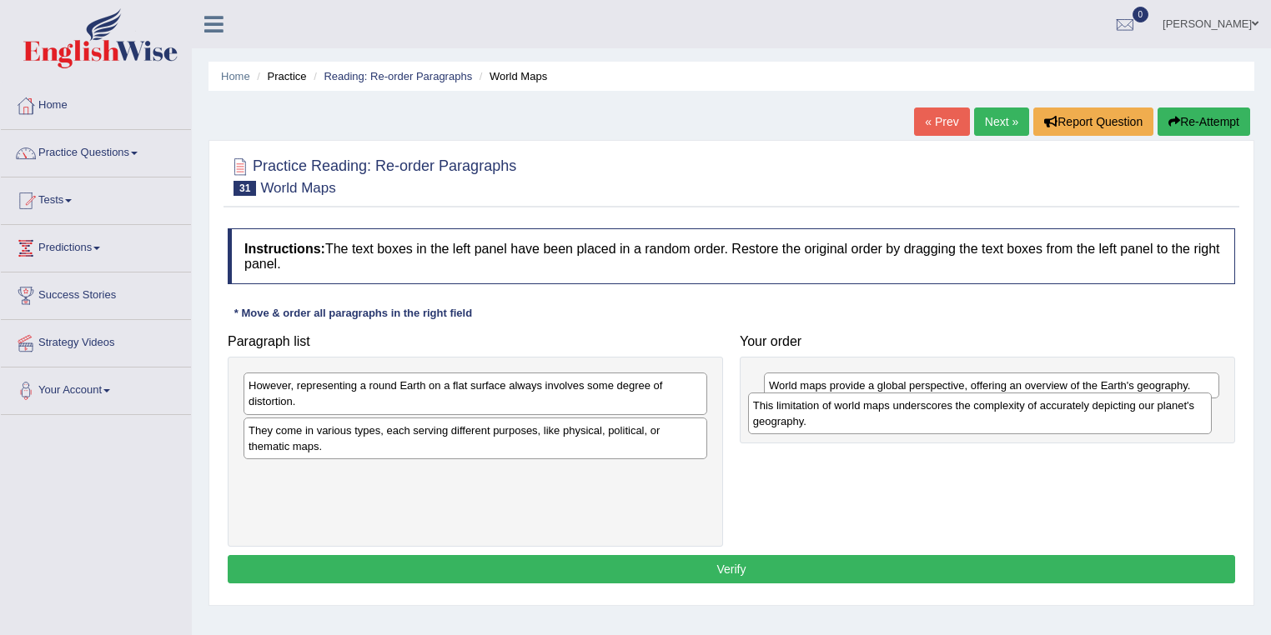
drag, startPoint x: 399, startPoint y: 403, endPoint x: 904, endPoint y: 423, distance: 505.6
click at [904, 423] on div "This limitation of world maps underscores the complexity of accurately depictin…" at bounding box center [980, 414] width 464 height 42
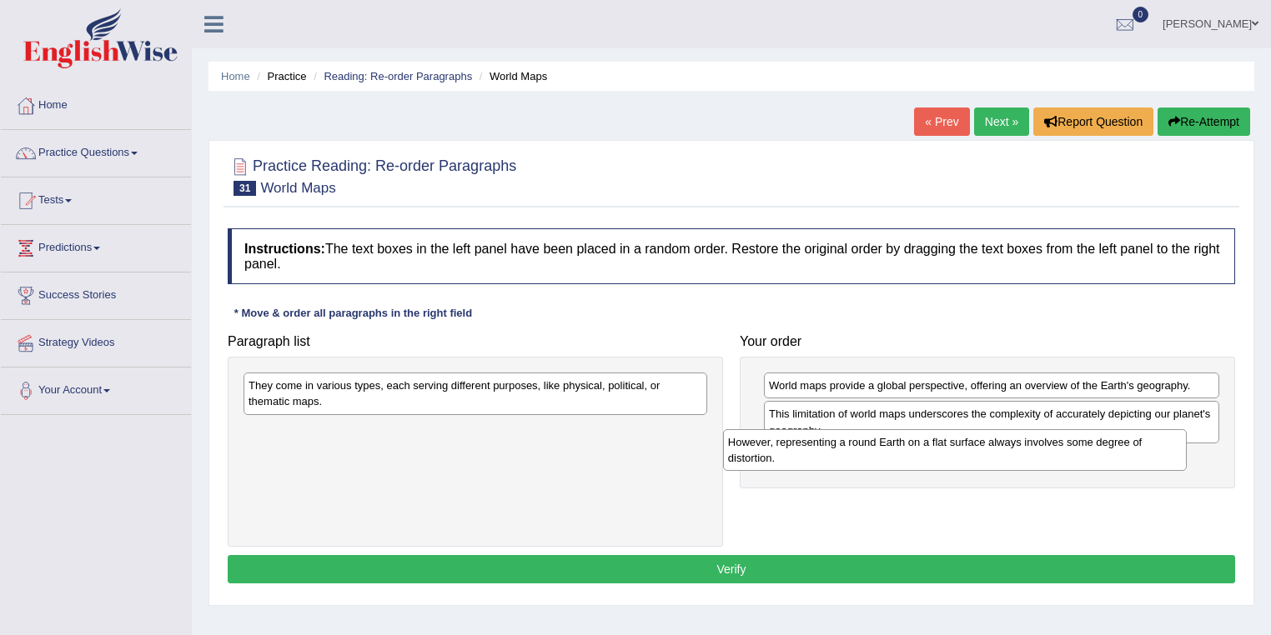
drag, startPoint x: 357, startPoint y: 398, endPoint x: 836, endPoint y: 454, distance: 482.7
click at [836, 454] on div "However, representing a round Earth on a flat surface always involves some degr…" at bounding box center [955, 450] width 464 height 42
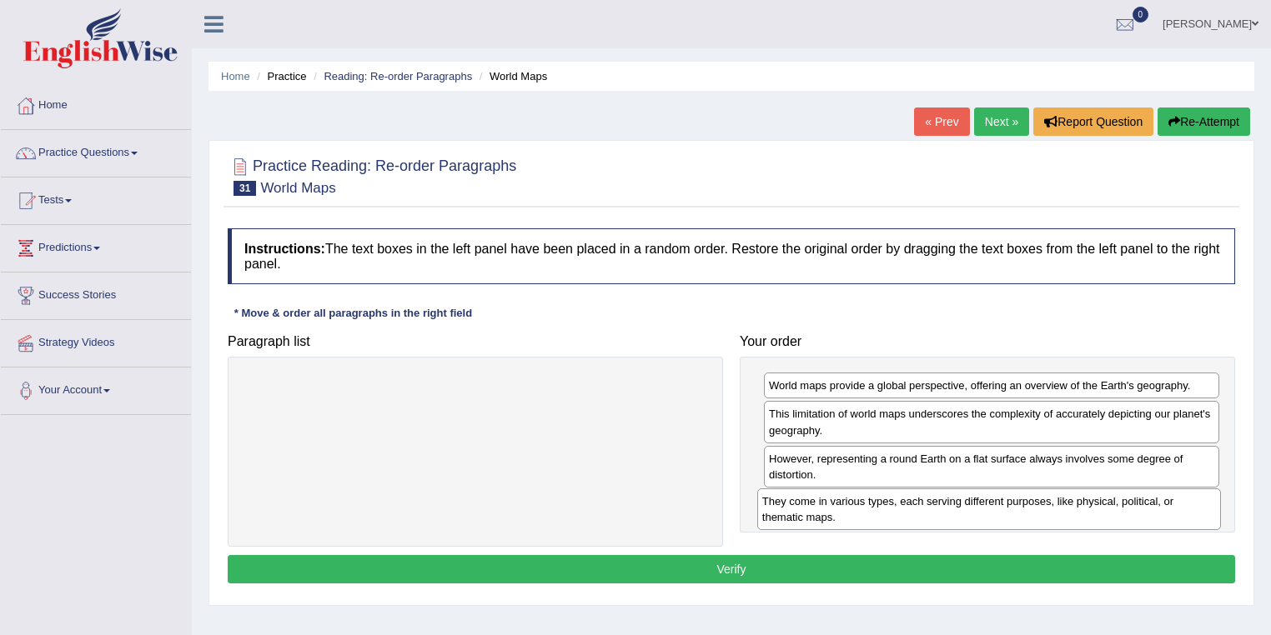
drag, startPoint x: 437, startPoint y: 394, endPoint x: 950, endPoint y: 510, distance: 526.5
click at [950, 510] on div "They come in various types, each serving different purposes, like physical, pol…" at bounding box center [989, 510] width 464 height 42
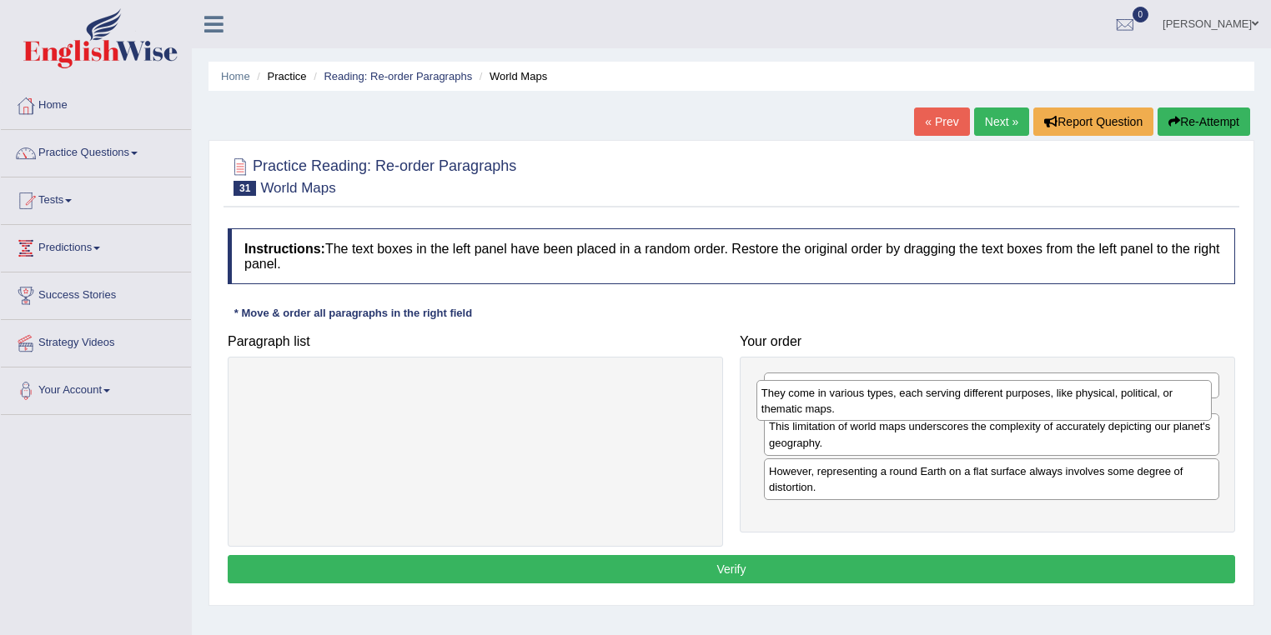
drag, startPoint x: 949, startPoint y: 514, endPoint x: 941, endPoint y: 404, distance: 109.5
click at [941, 404] on div "They come in various types, each serving different purposes, like physical, pol…" at bounding box center [984, 401] width 456 height 42
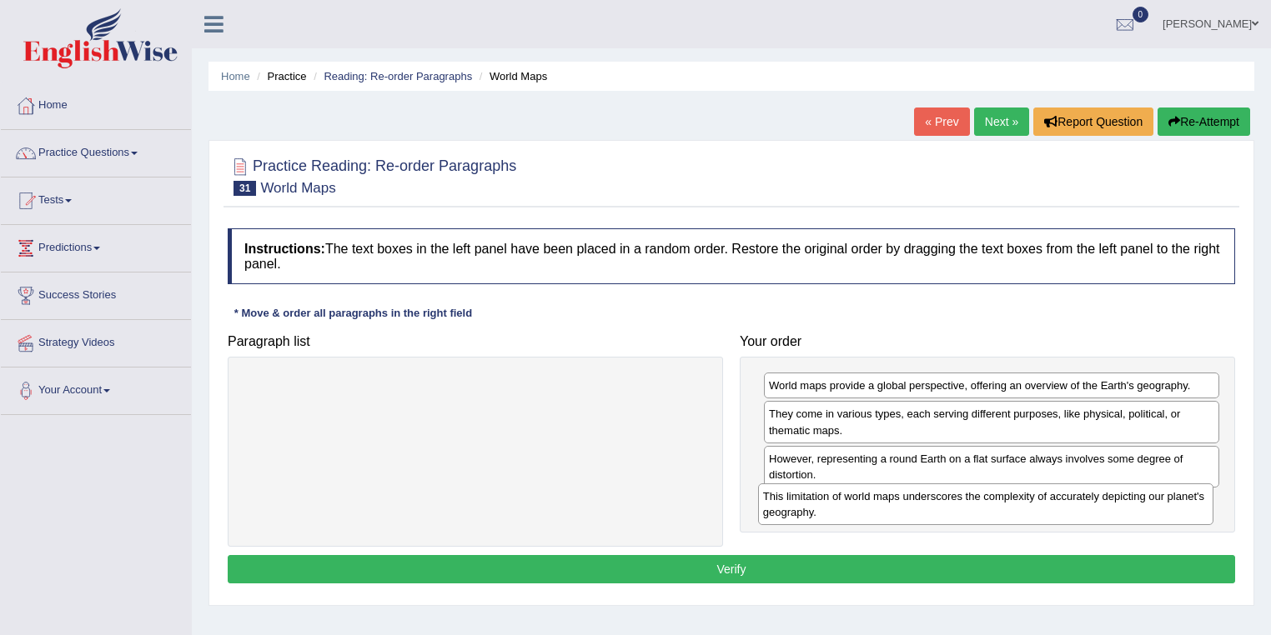
drag, startPoint x: 870, startPoint y: 468, endPoint x: 865, endPoint y: 506, distance: 38.8
click at [865, 506] on div "This limitation of world maps underscores the complexity of accurately depictin…" at bounding box center [986, 505] width 456 height 42
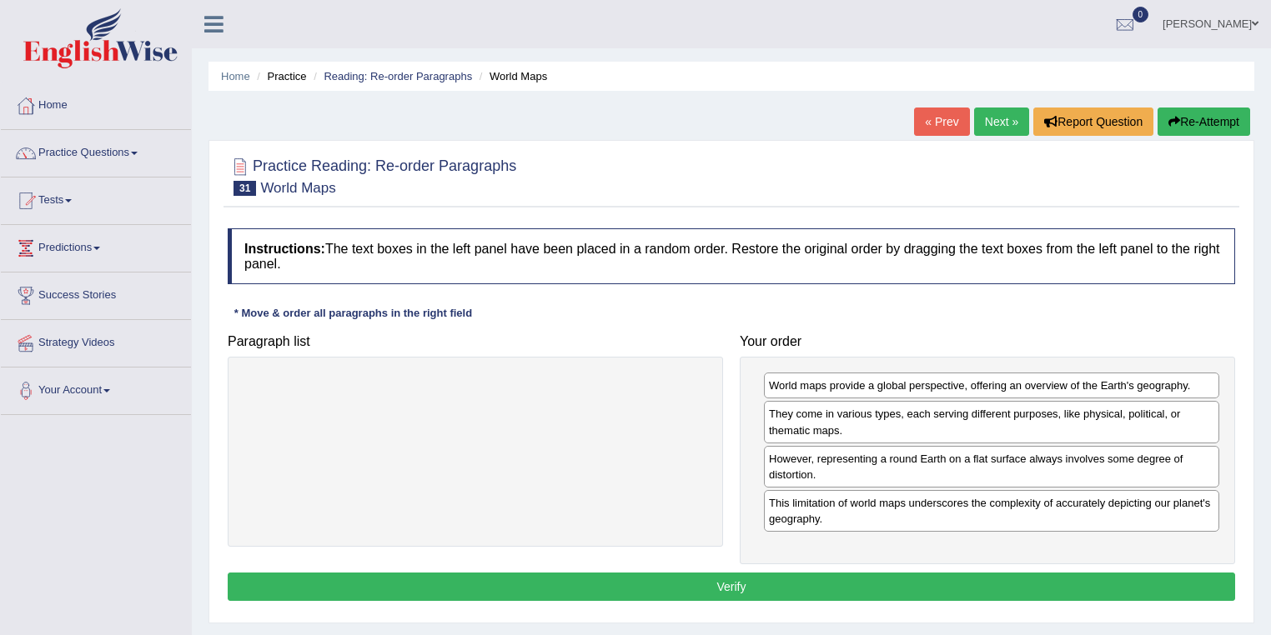
click at [795, 585] on button "Verify" at bounding box center [731, 587] width 1007 height 28
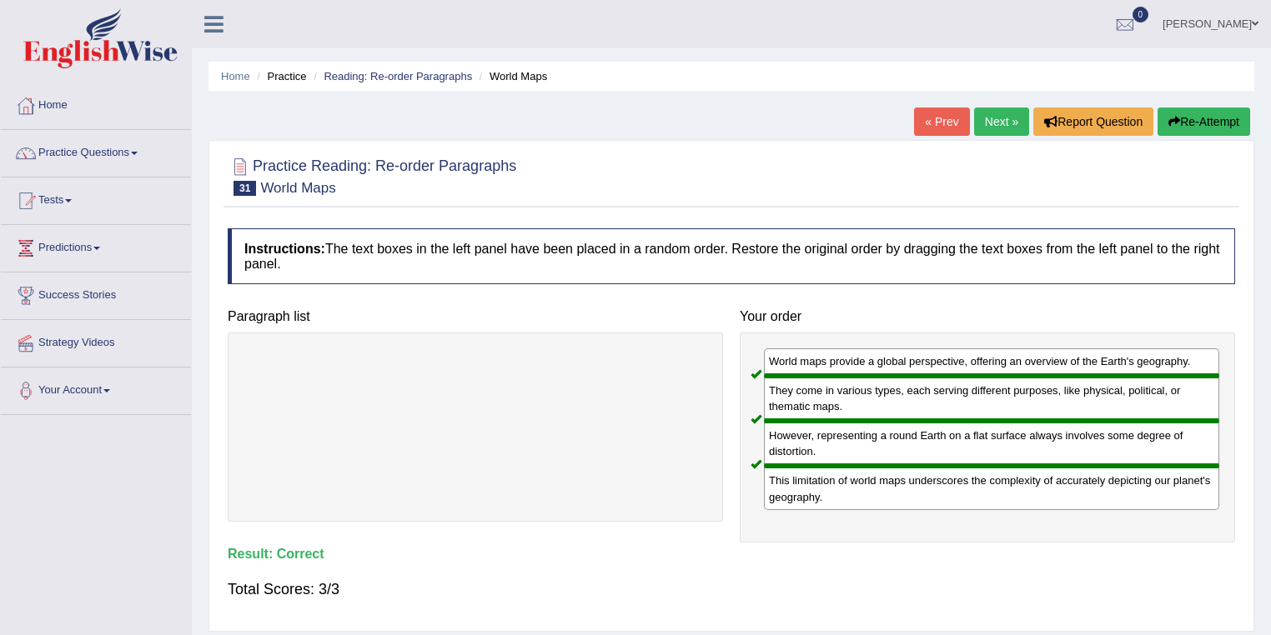
click at [995, 127] on link "Next »" at bounding box center [1001, 122] width 55 height 28
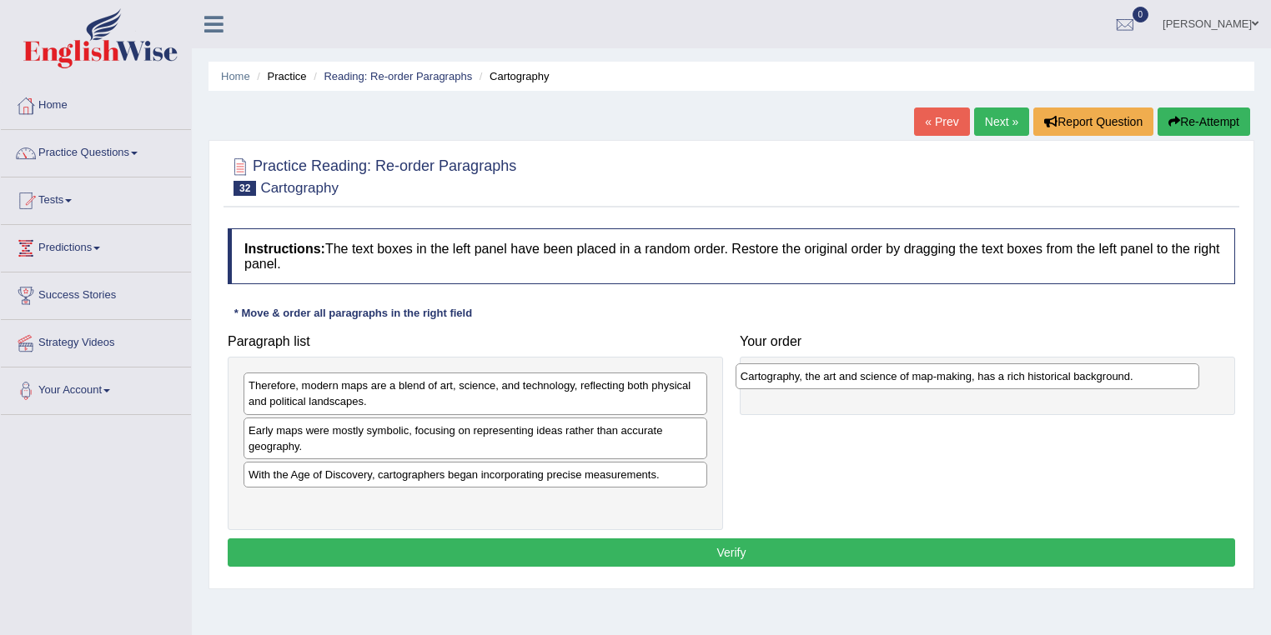
drag, startPoint x: 358, startPoint y: 387, endPoint x: 850, endPoint y: 378, distance: 492.0
click at [850, 378] on div "Cartography, the art and science of map-making, has a rich historical backgroun…" at bounding box center [967, 376] width 464 height 26
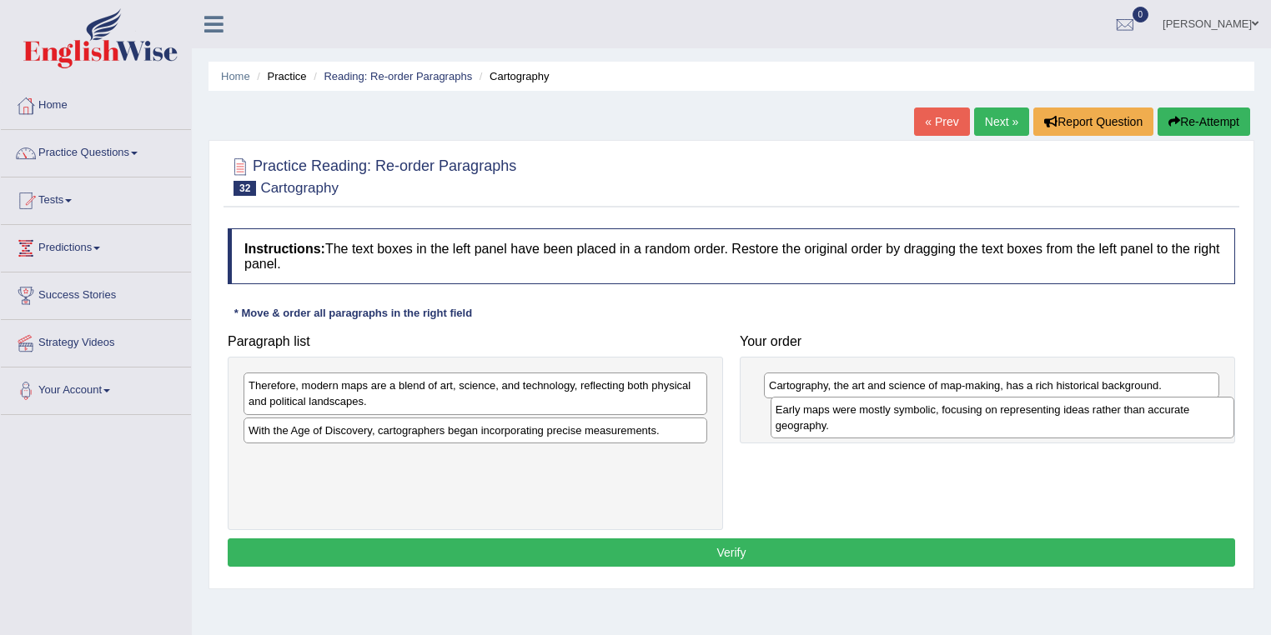
drag, startPoint x: 434, startPoint y: 444, endPoint x: 960, endPoint y: 424, distance: 527.3
click at [960, 424] on div "Early maps were mostly symbolic, focusing on representing ideas rather than acc…" at bounding box center [1002, 418] width 464 height 42
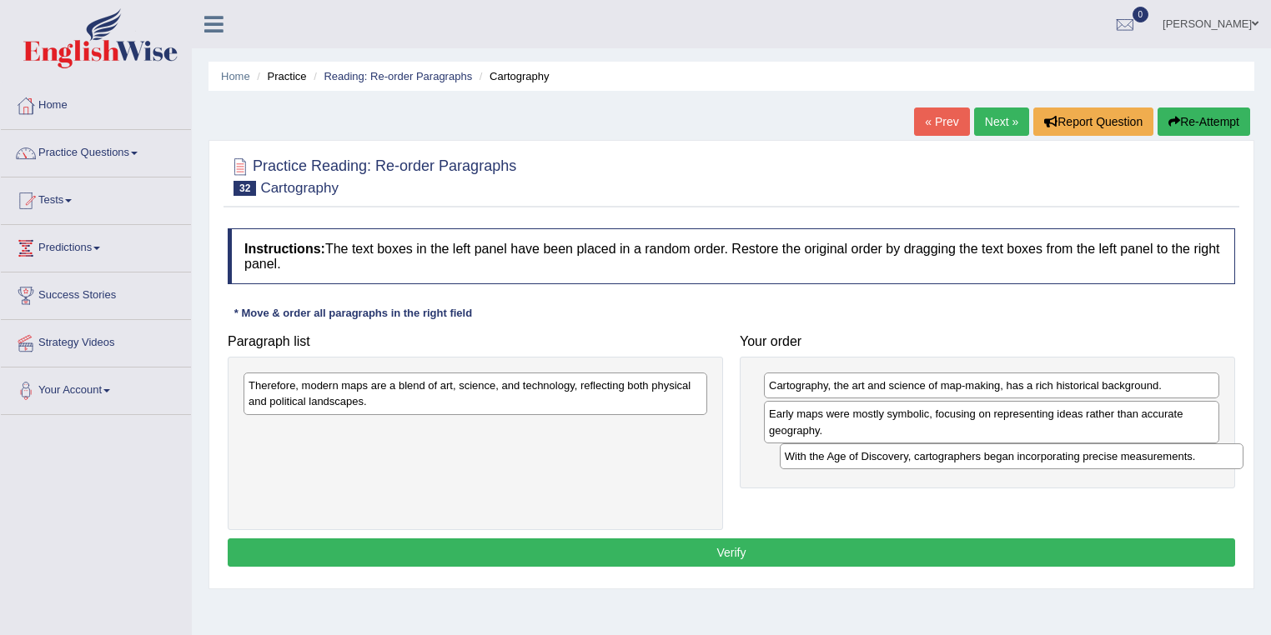
drag, startPoint x: 558, startPoint y: 437, endPoint x: 984, endPoint y: 452, distance: 426.3
click at [1093, 464] on div "With the Age of Discovery, cartographers began incorporating precise measuremen…" at bounding box center [1011, 457] width 464 height 26
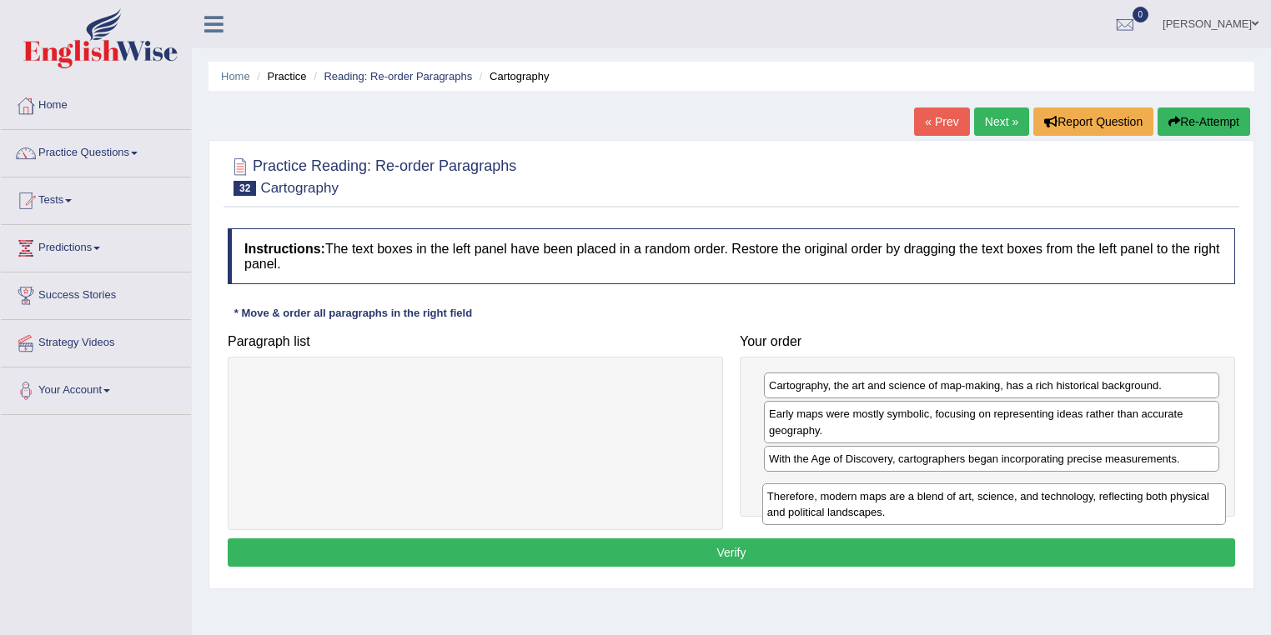
drag, startPoint x: 437, startPoint y: 390, endPoint x: 955, endPoint y: 501, distance: 530.3
click at [955, 501] on div "Therefore, modern maps are a blend of art, science, and technology, reflecting …" at bounding box center [994, 505] width 464 height 42
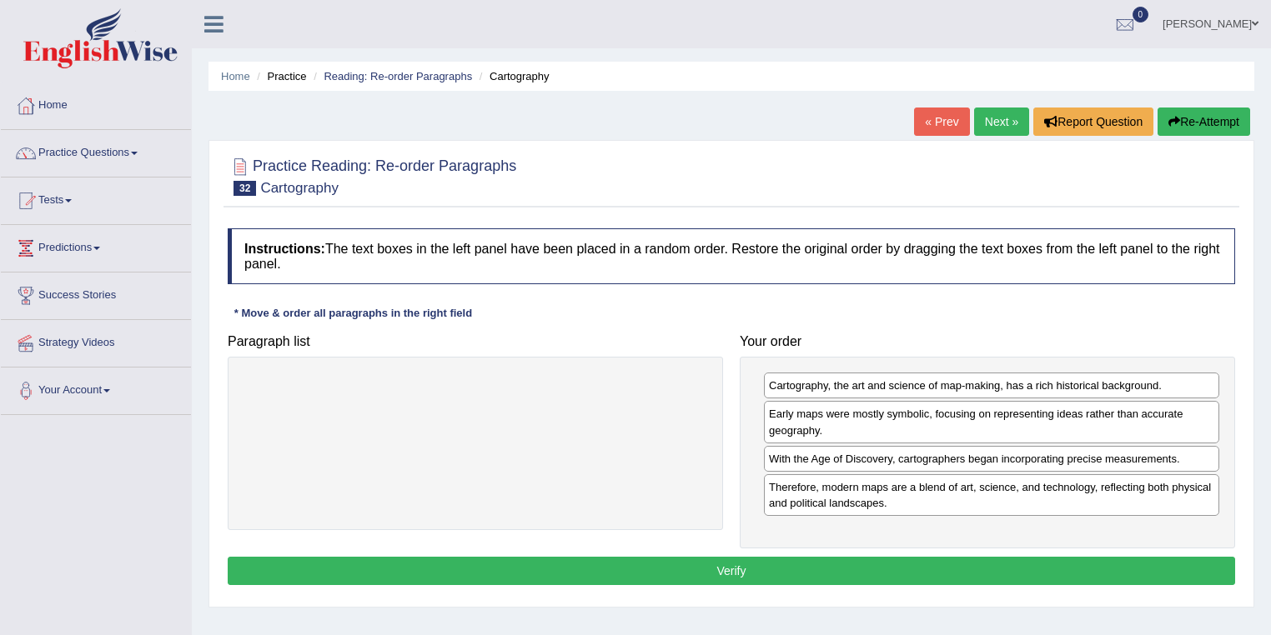
click at [724, 562] on button "Verify" at bounding box center [731, 571] width 1007 height 28
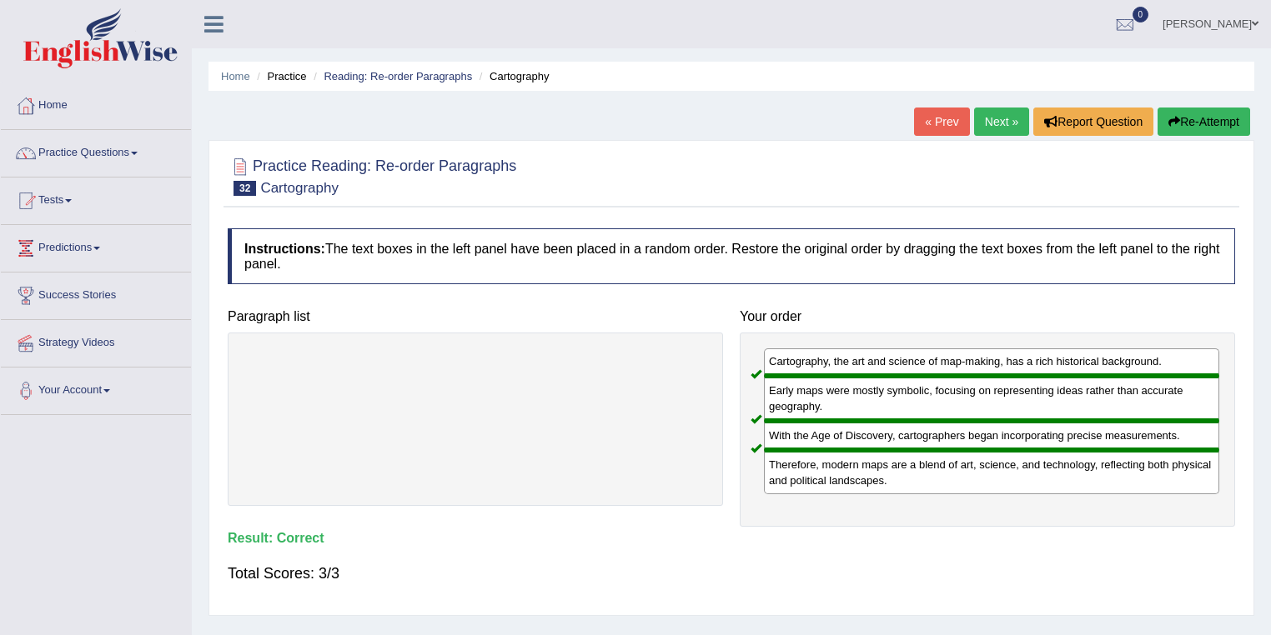
click at [993, 123] on link "Next »" at bounding box center [1001, 122] width 55 height 28
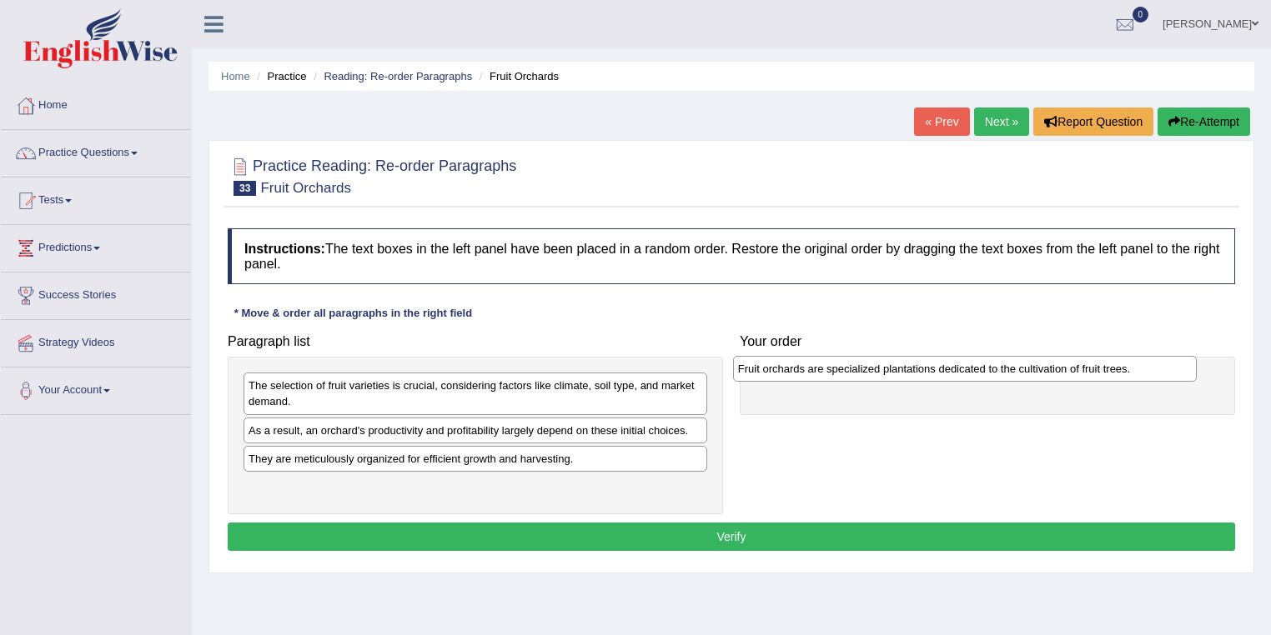
drag, startPoint x: 383, startPoint y: 391, endPoint x: 874, endPoint y: 374, distance: 490.5
click at [874, 374] on div "Fruit orchards are specialized plantations dedicated to the cultivation of frui…" at bounding box center [965, 369] width 464 height 26
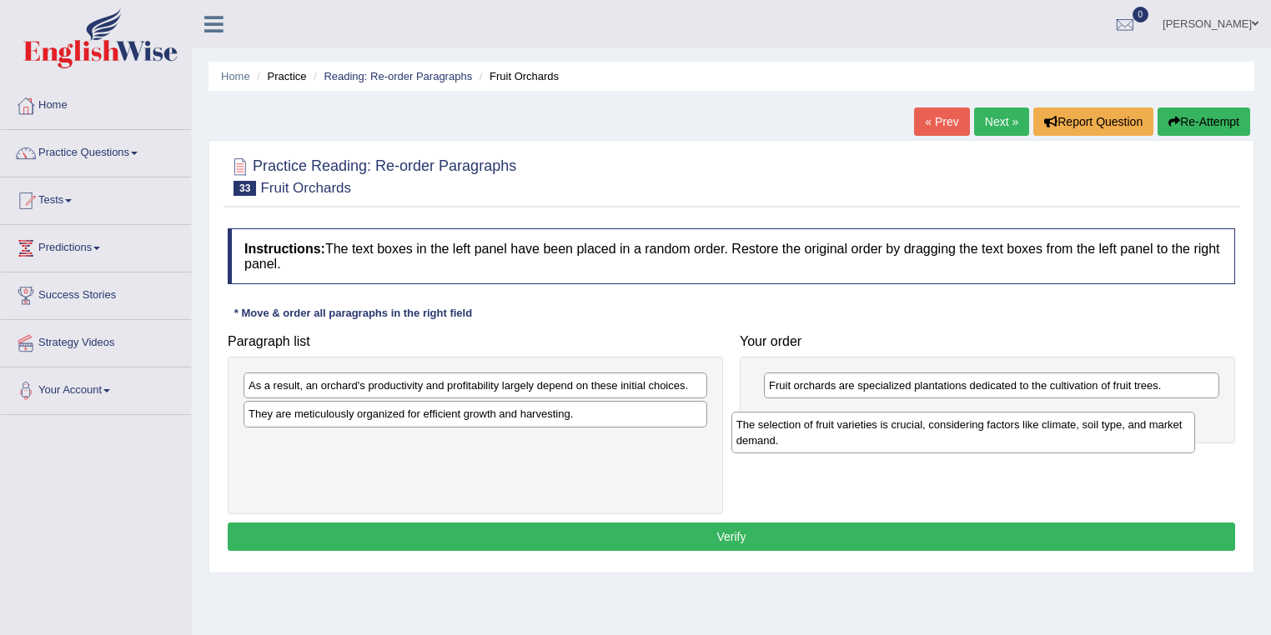
drag, startPoint x: 353, startPoint y: 405, endPoint x: 841, endPoint y: 444, distance: 489.3
click at [841, 444] on div "The selection of fruit varieties is crucial, considering factors like climate, …" at bounding box center [963, 433] width 464 height 42
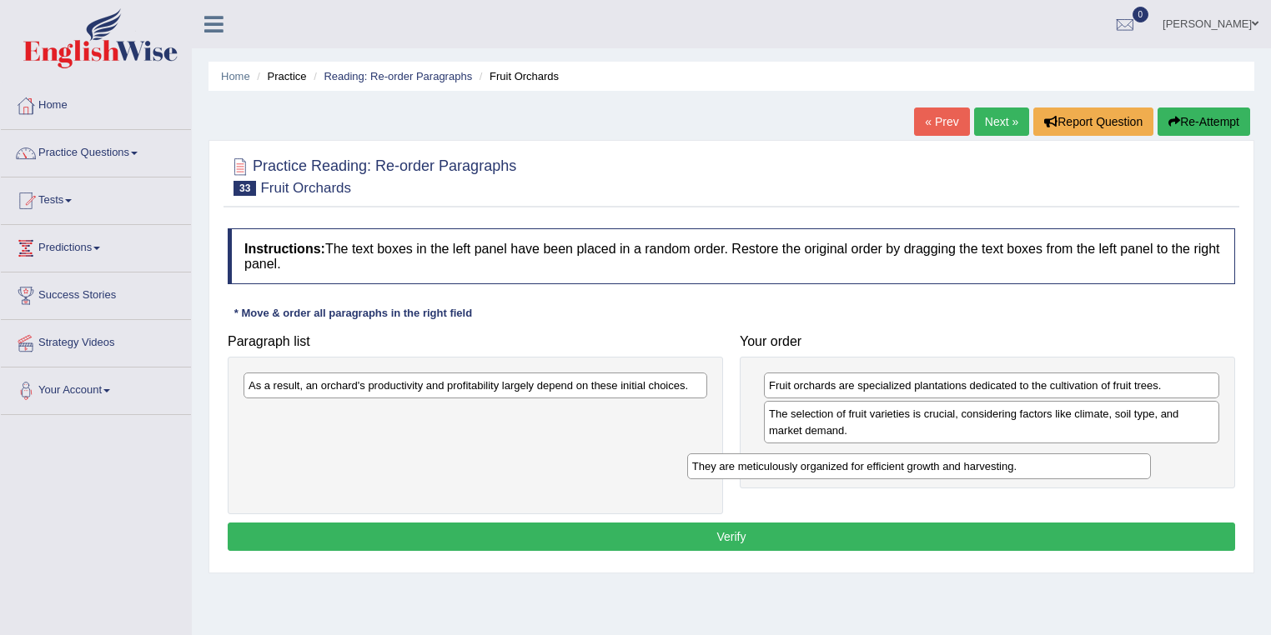
drag, startPoint x: 423, startPoint y: 419, endPoint x: 854, endPoint y: 457, distance: 432.7
click at [855, 458] on div "They are meticulously organized for efficient growth and harvesting." at bounding box center [919, 467] width 464 height 26
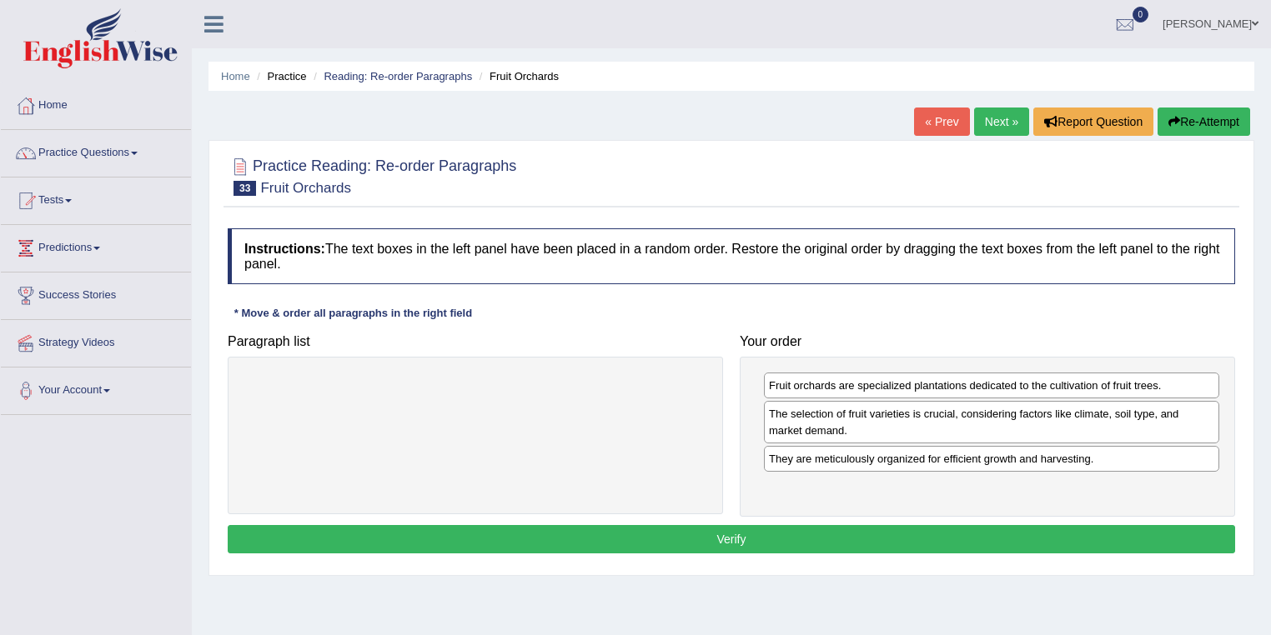
drag, startPoint x: 368, startPoint y: 382, endPoint x: 1280, endPoint y: -53, distance: 1010.2
click at [1270, 0] on html "Toggle navigation Home Practice Questions Speaking Practice Read Aloud Repeat S…" at bounding box center [635, 317] width 1271 height 635
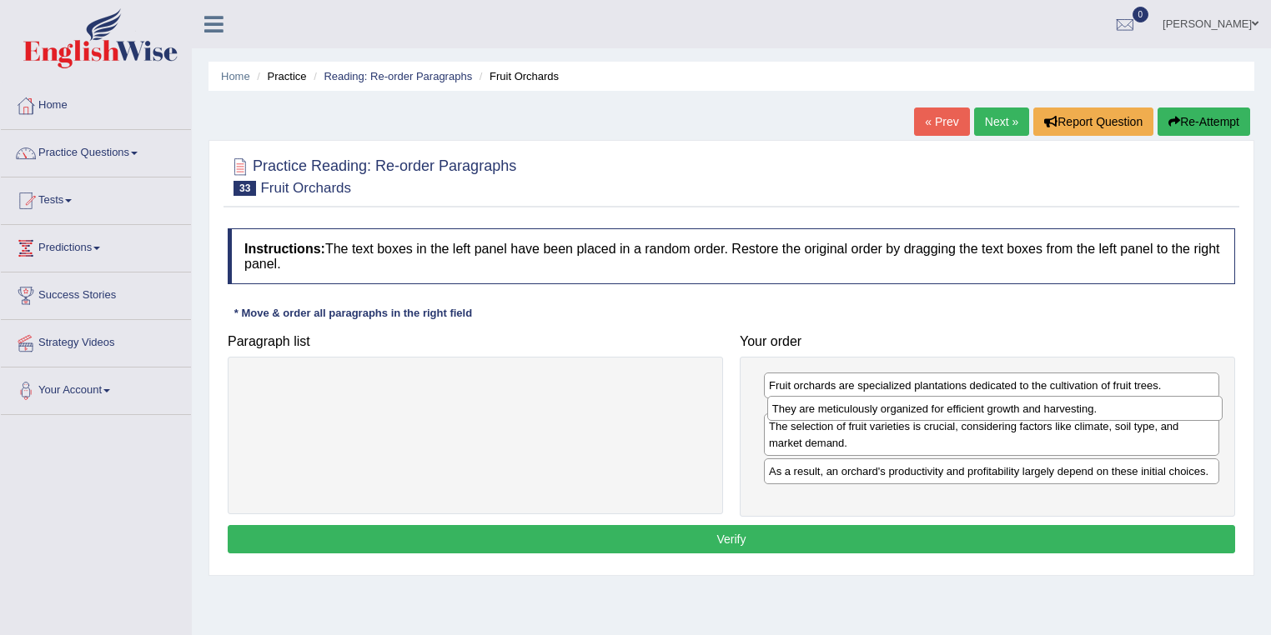
drag, startPoint x: 864, startPoint y: 460, endPoint x: 867, endPoint y: 411, distance: 49.3
click at [867, 411] on div "They are meticulously organized for efficient growth and harvesting." at bounding box center [995, 409] width 456 height 26
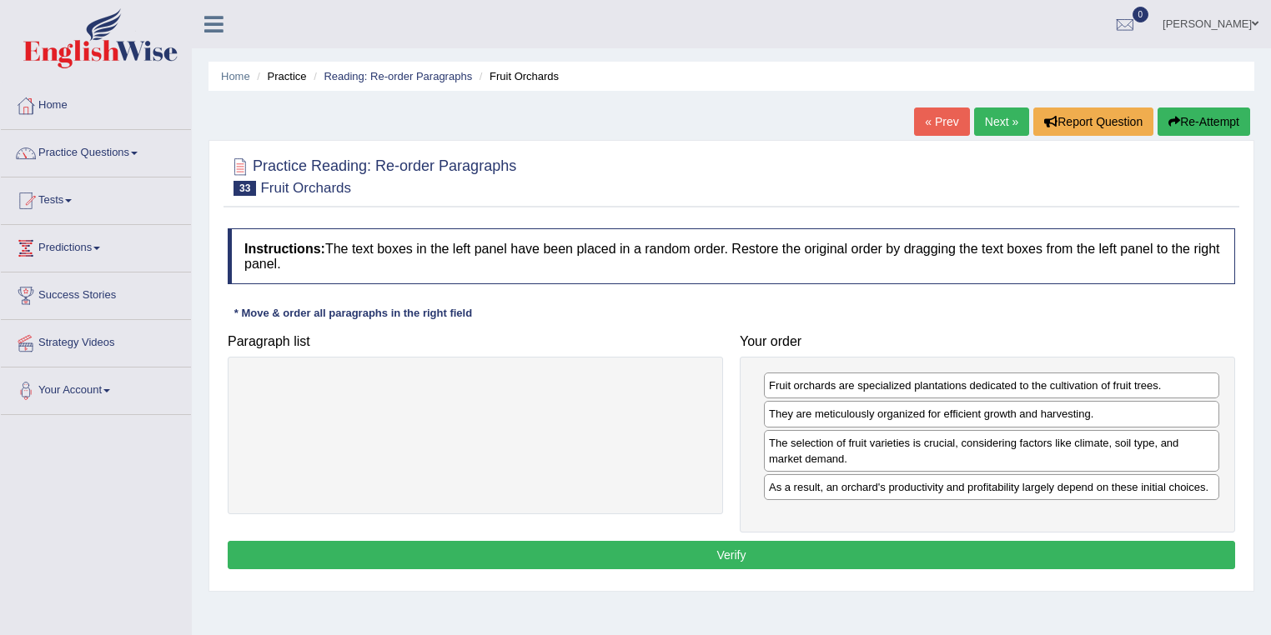
click at [641, 457] on div at bounding box center [475, 436] width 495 height 158
click at [792, 548] on button "Verify" at bounding box center [731, 555] width 1007 height 28
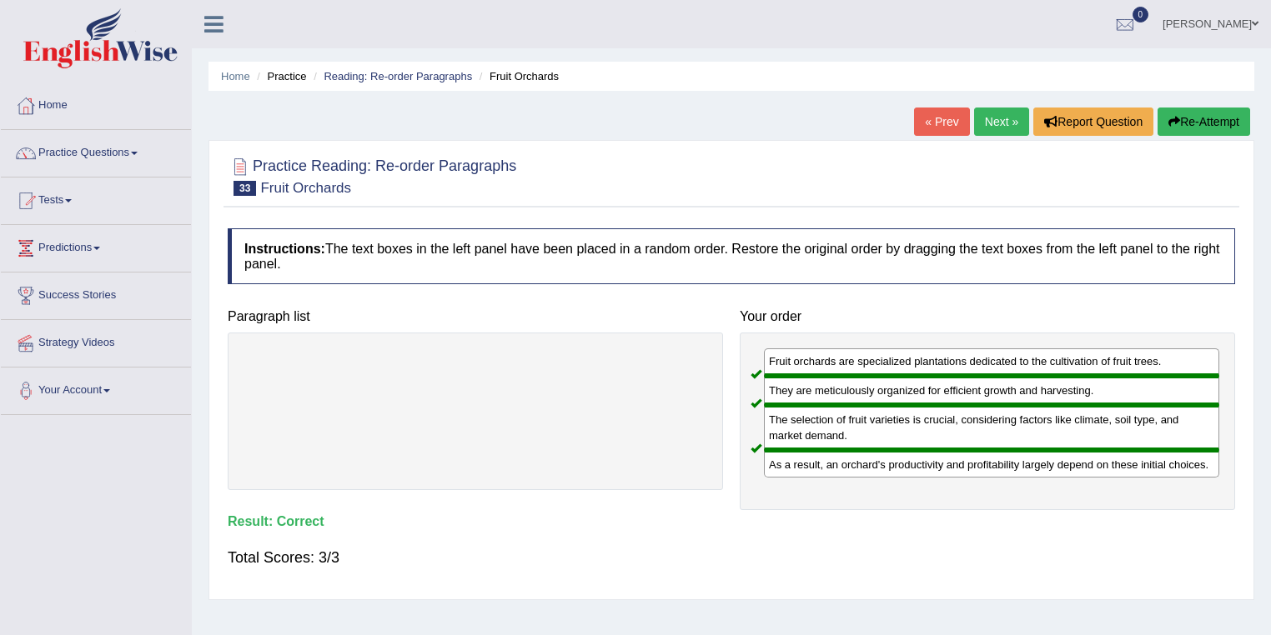
click at [975, 113] on link "Next »" at bounding box center [1001, 122] width 55 height 28
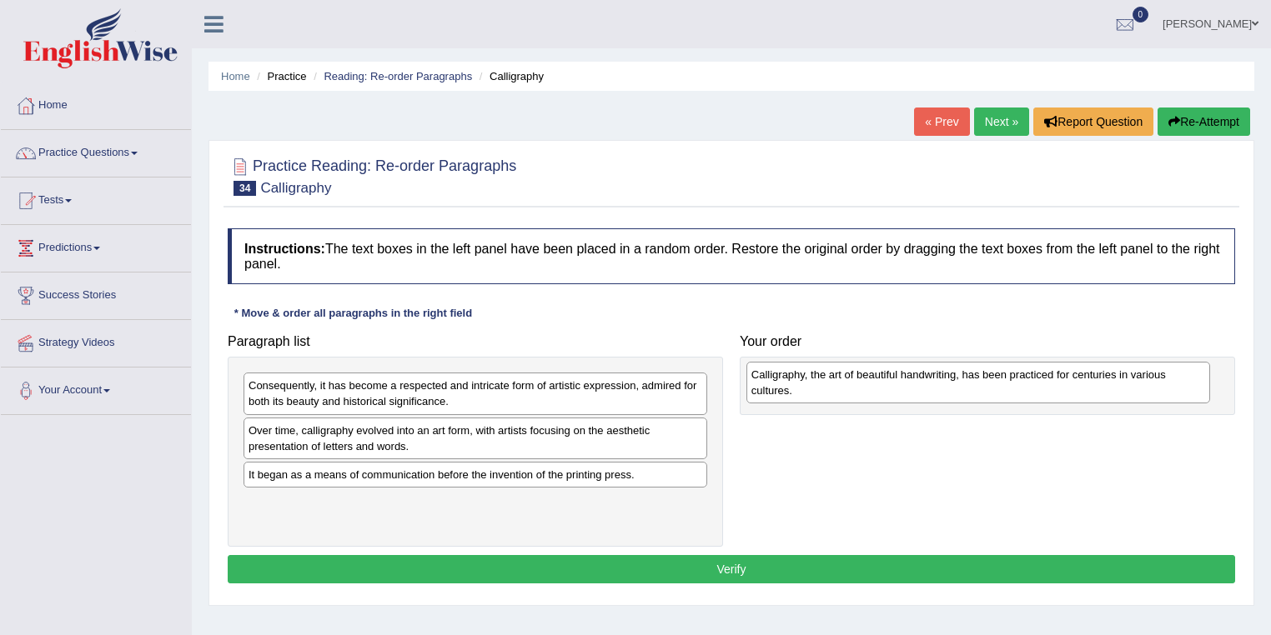
drag, startPoint x: 321, startPoint y: 436, endPoint x: 827, endPoint y: 377, distance: 509.5
click at [827, 377] on div "Calligraphy, the art of beautiful handwriting, has been practiced for centuries…" at bounding box center [978, 383] width 464 height 42
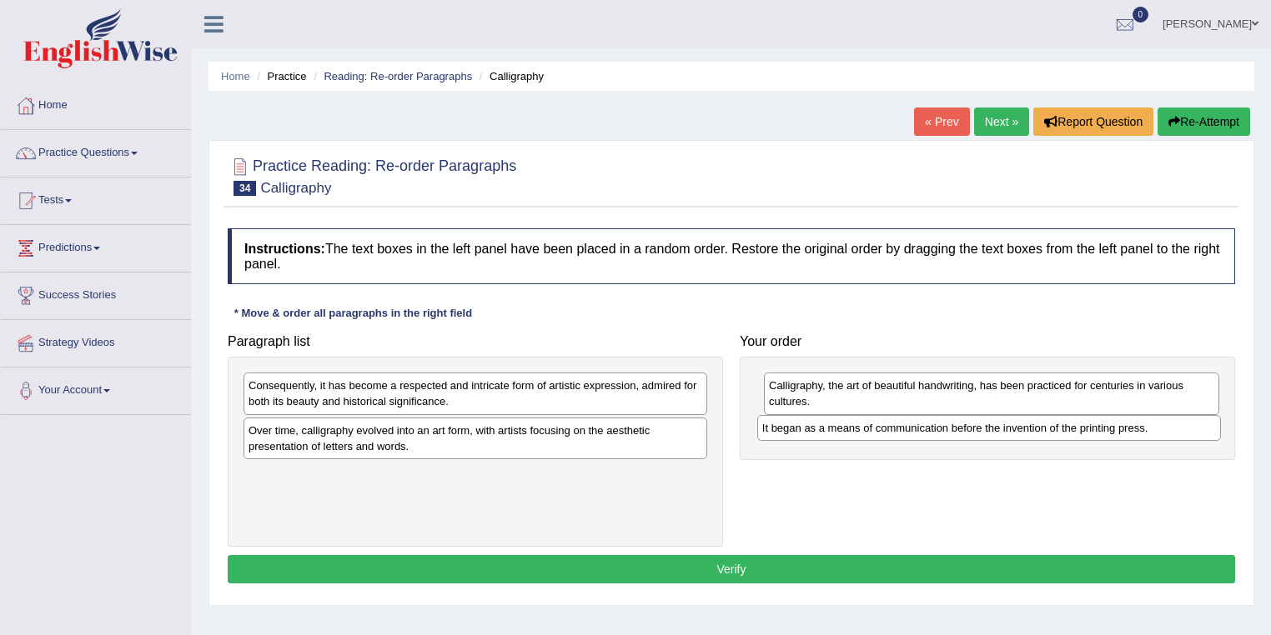
drag, startPoint x: 280, startPoint y: 469, endPoint x: 794, endPoint y: 424, distance: 515.6
click at [794, 424] on div "It began as a means of communication before the invention of the printing press." at bounding box center [989, 428] width 464 height 26
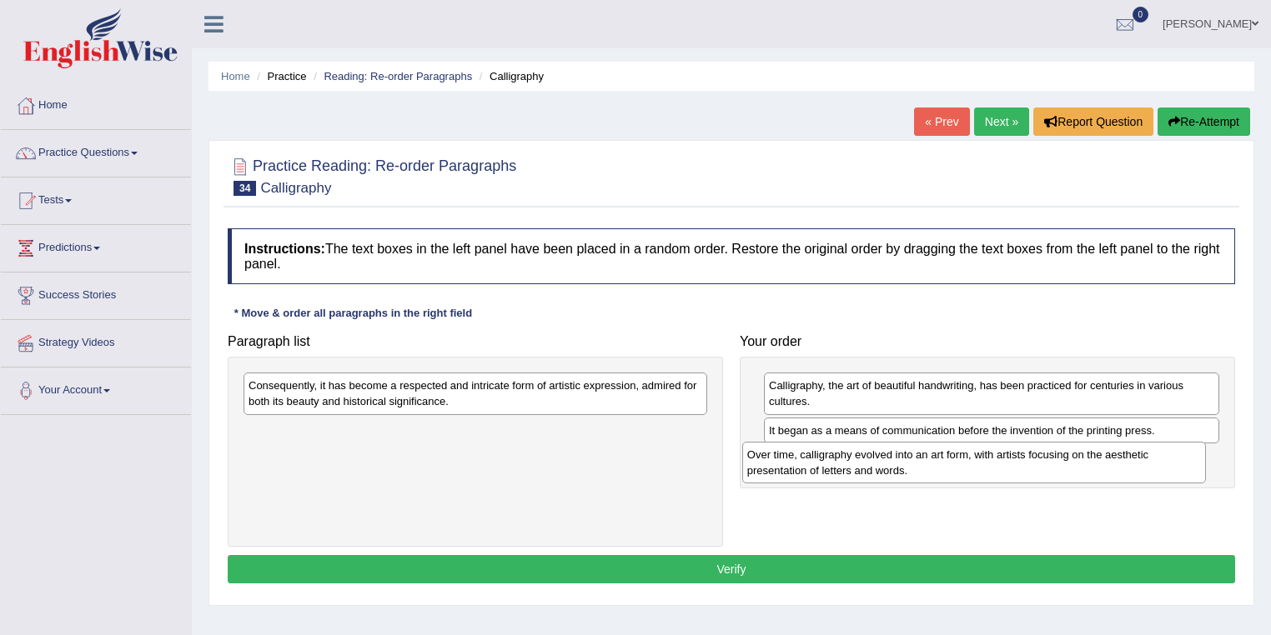
drag, startPoint x: 477, startPoint y: 440, endPoint x: 975, endPoint y: 465, distance: 499.2
click at [975, 465] on div "Over time, calligraphy evolved into an art form, with artists focusing on the a…" at bounding box center [974, 463] width 464 height 42
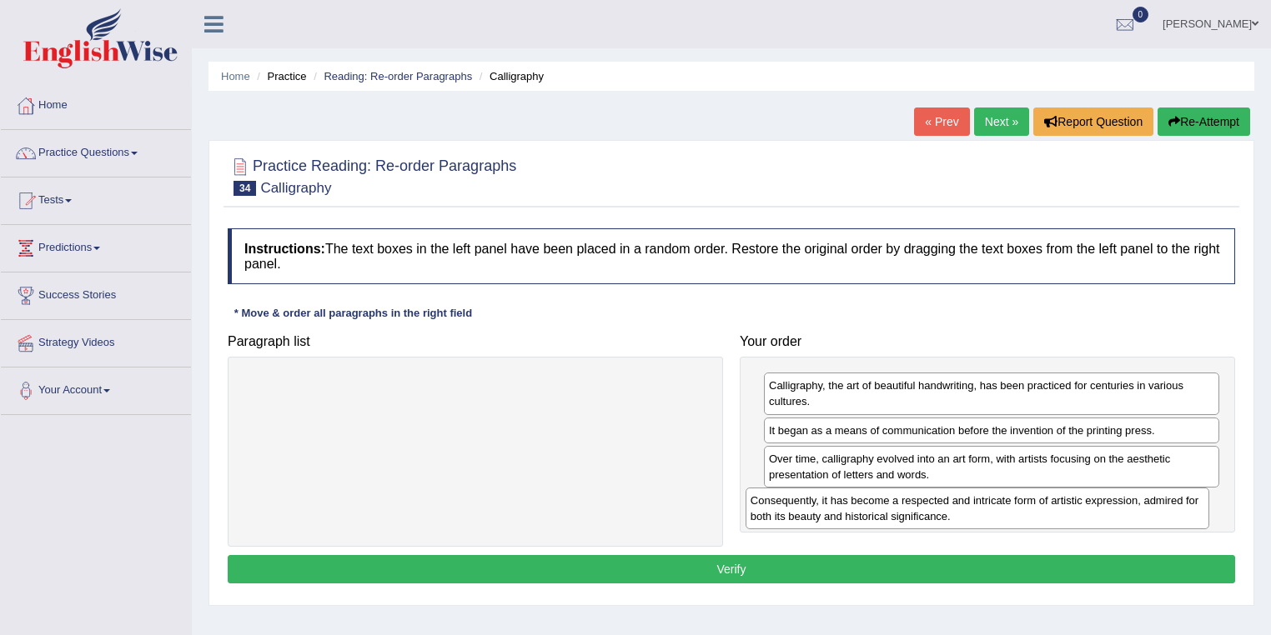
drag, startPoint x: 457, startPoint y: 388, endPoint x: 959, endPoint y: 504, distance: 514.9
click at [959, 504] on div "Consequently, it has become a respected and intricate form of artistic expressi…" at bounding box center [977, 509] width 464 height 42
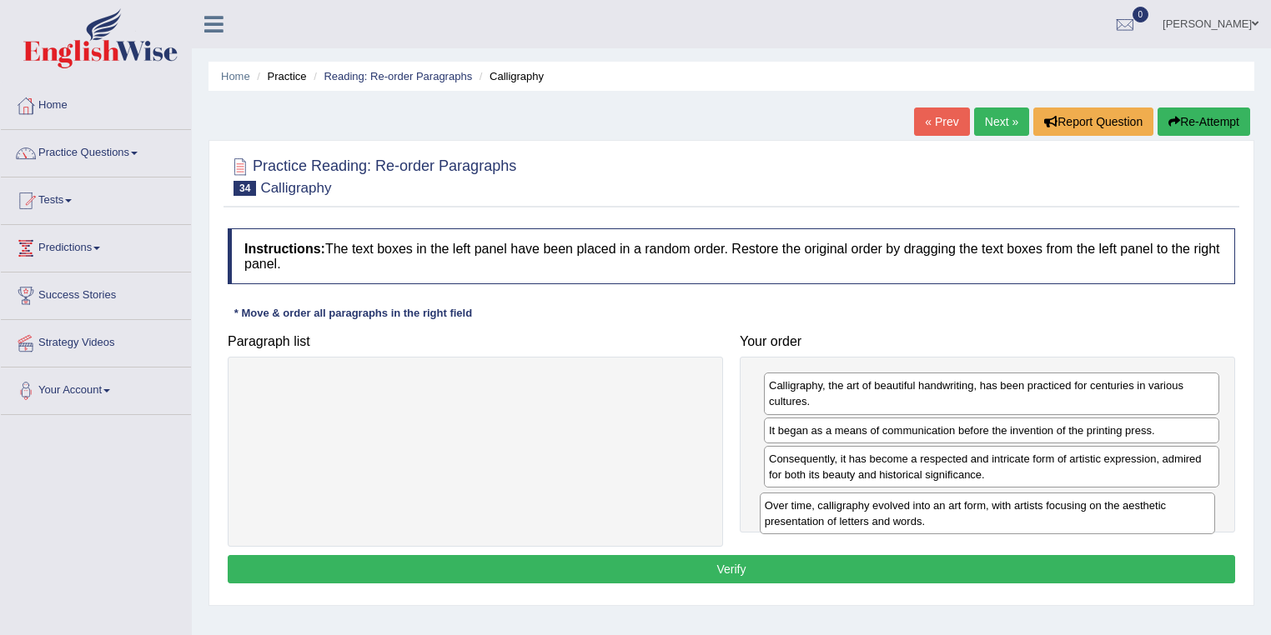
drag, startPoint x: 827, startPoint y: 472, endPoint x: 823, endPoint y: 519, distance: 47.7
click at [823, 519] on div "Over time, calligraphy evolved into an art form, with artists focusing on the a…" at bounding box center [987, 514] width 456 height 42
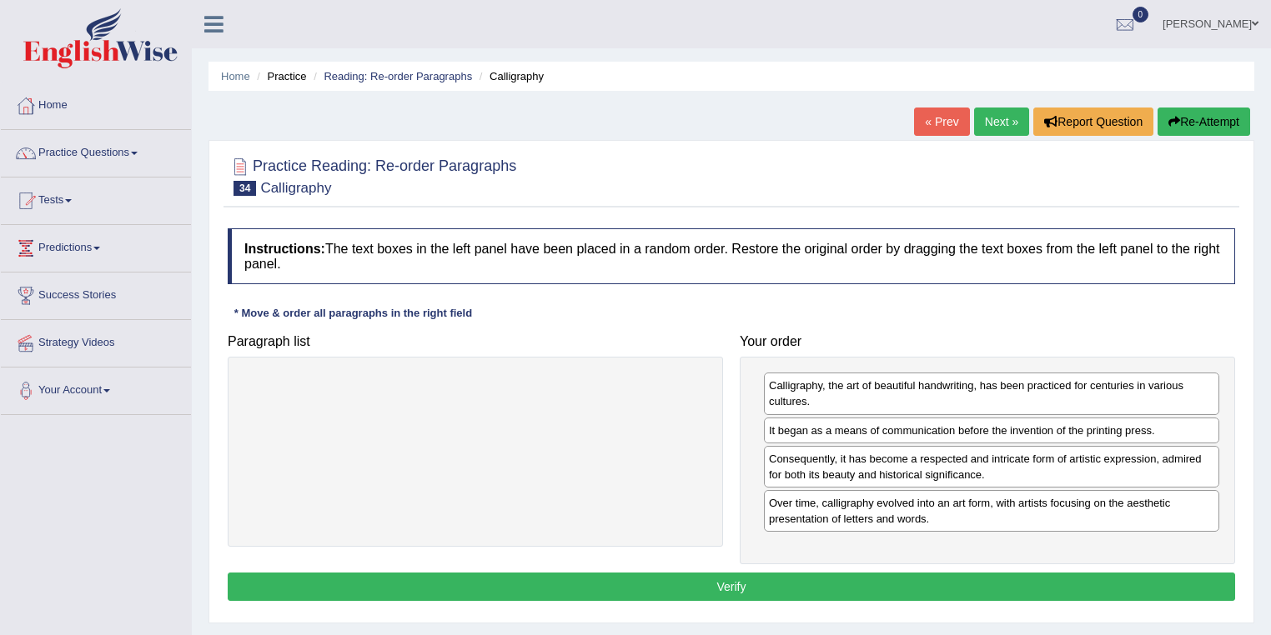
click at [819, 584] on button "Verify" at bounding box center [731, 587] width 1007 height 28
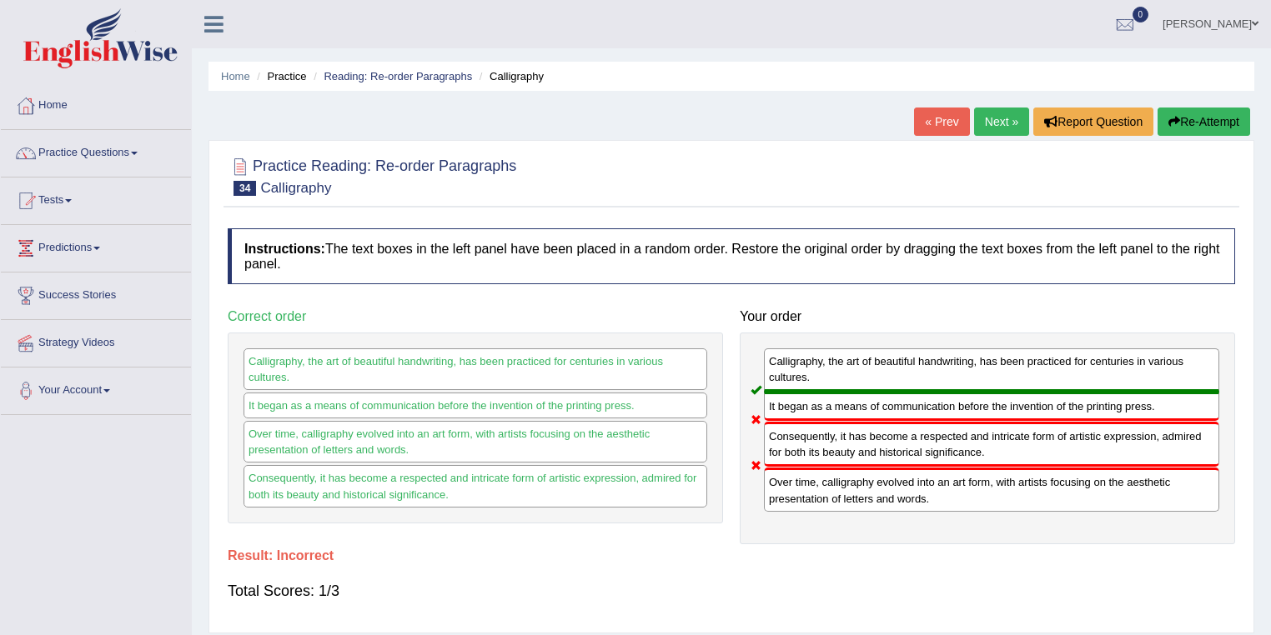
click at [994, 130] on link "Next »" at bounding box center [1001, 122] width 55 height 28
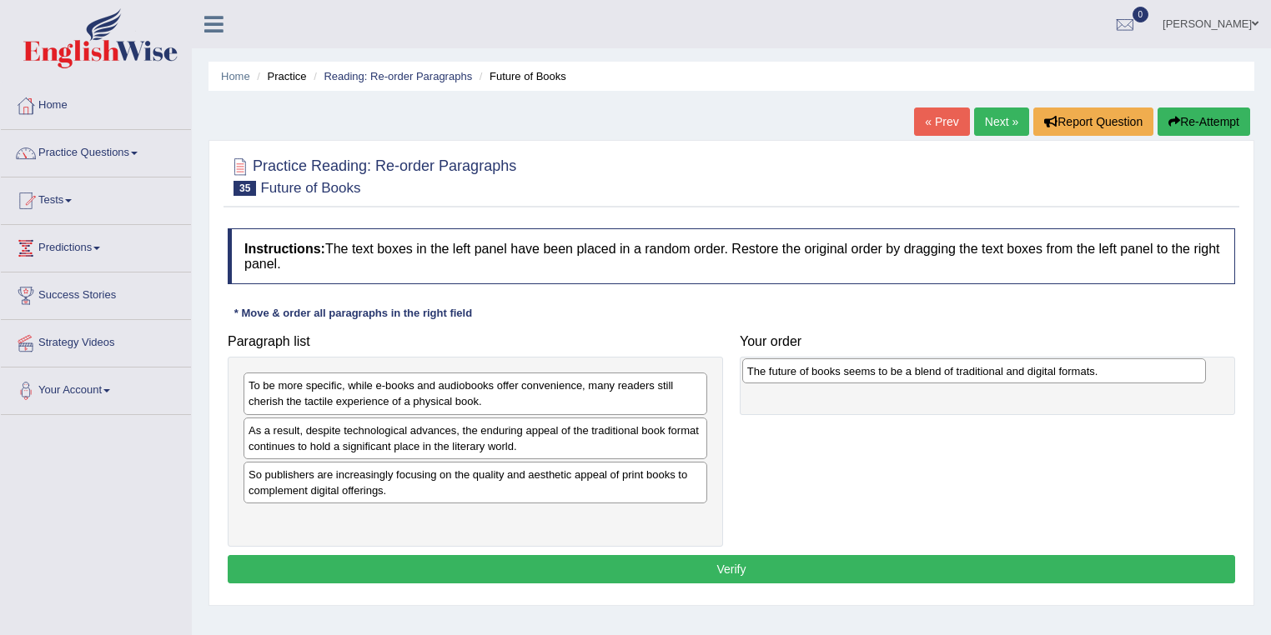
drag, startPoint x: 382, startPoint y: 522, endPoint x: 880, endPoint y: 375, distance: 519.7
click at [880, 375] on div "The future of books seems to be a blend of traditional and digital formats." at bounding box center [974, 371] width 464 height 26
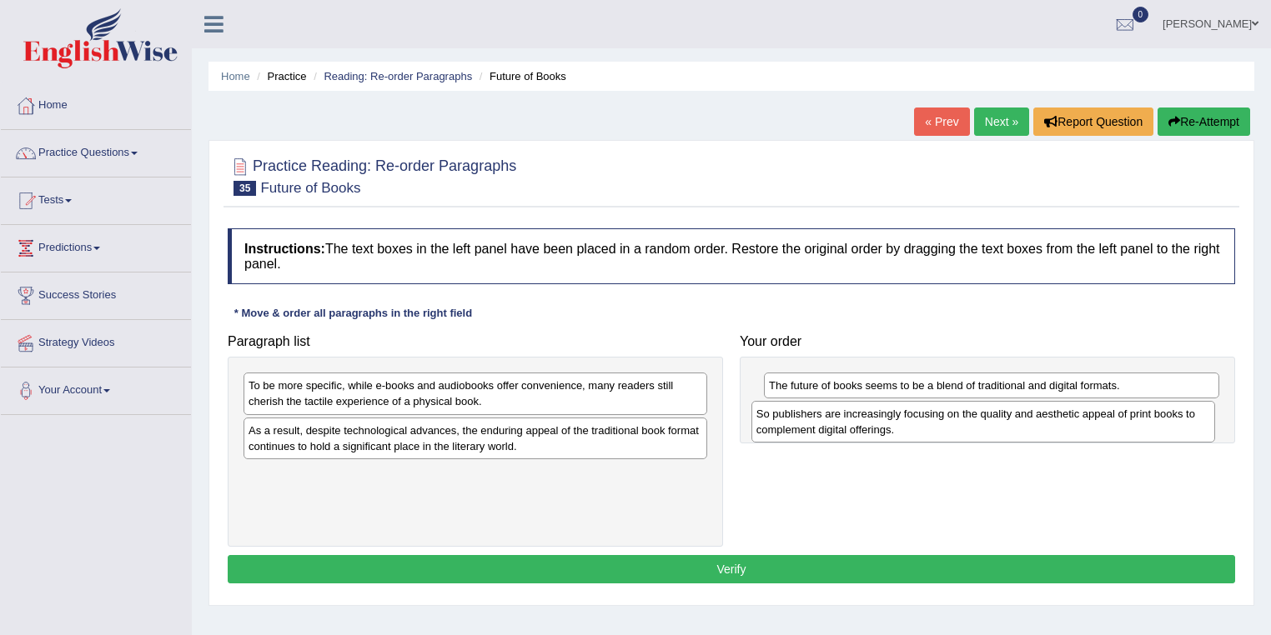
drag, startPoint x: 329, startPoint y: 482, endPoint x: 793, endPoint y: 428, distance: 466.7
click at [793, 428] on div "So publishers are increasingly focusing on the quality and aesthetic appeal of …" at bounding box center [983, 422] width 464 height 42
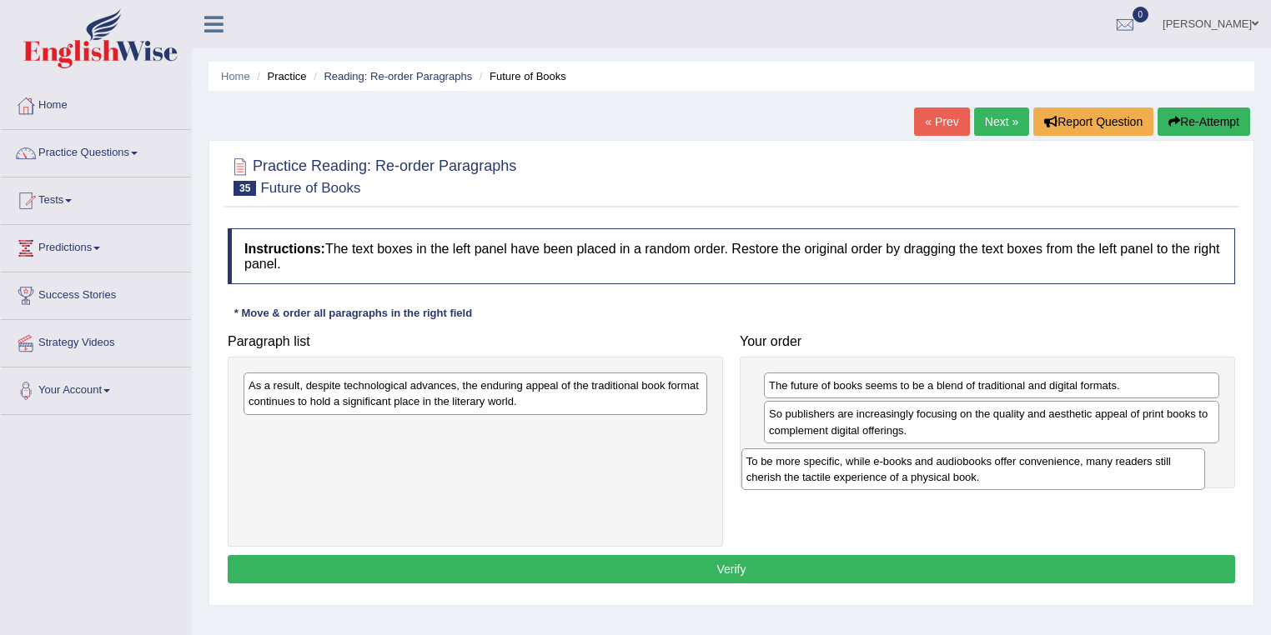
drag, startPoint x: 513, startPoint y: 403, endPoint x: 1010, endPoint y: 479, distance: 503.5
click at [1010, 479] on div "To be more specific, while e-books and audiobooks offer convenience, many reade…" at bounding box center [973, 470] width 464 height 42
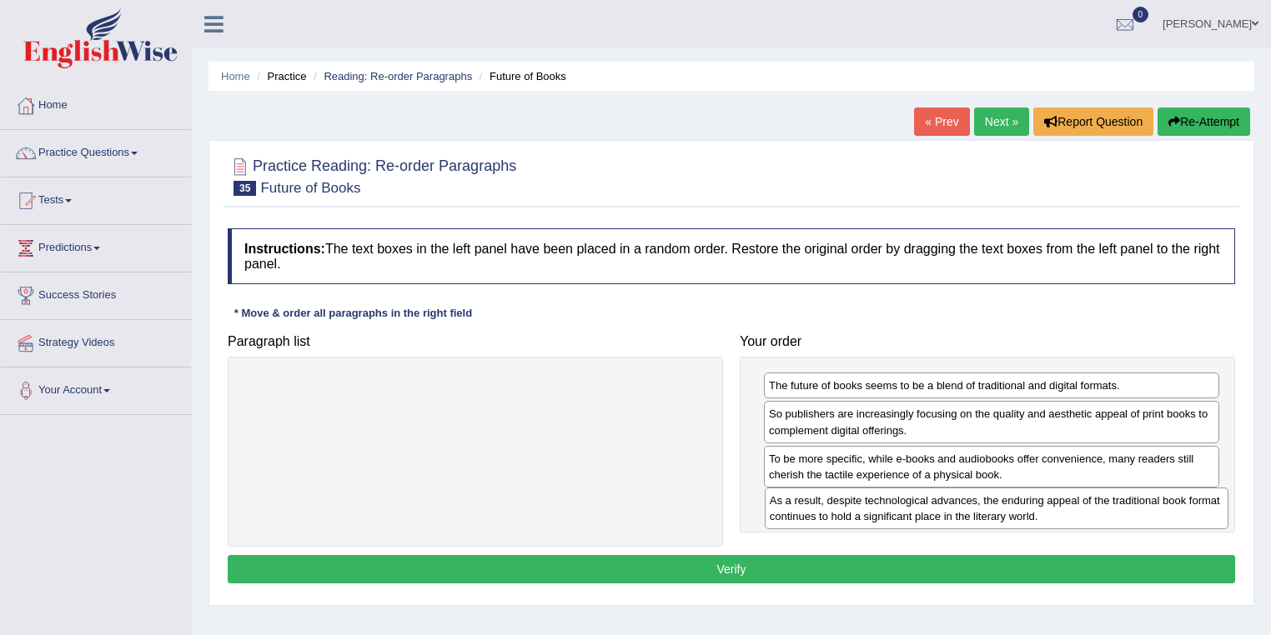
drag, startPoint x: 429, startPoint y: 388, endPoint x: 950, endPoint y: 504, distance: 533.6
click at [950, 504] on div "As a result, despite technological advances, the enduring appeal of the traditi…" at bounding box center [996, 509] width 464 height 42
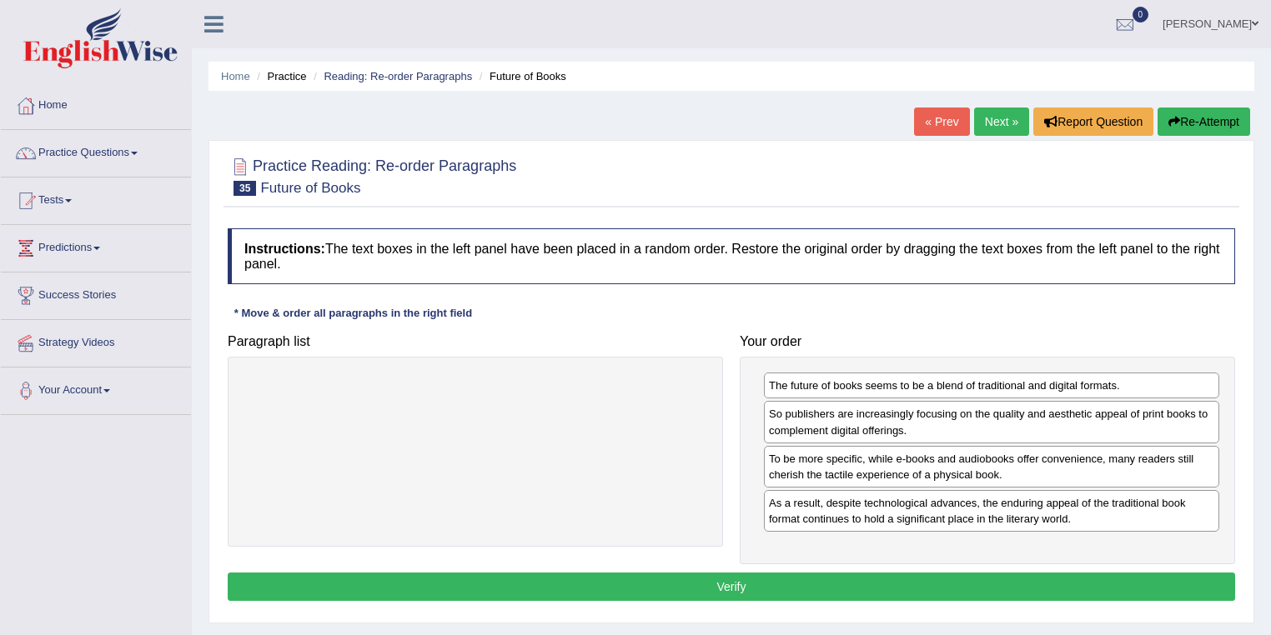
click at [790, 583] on button "Verify" at bounding box center [731, 587] width 1007 height 28
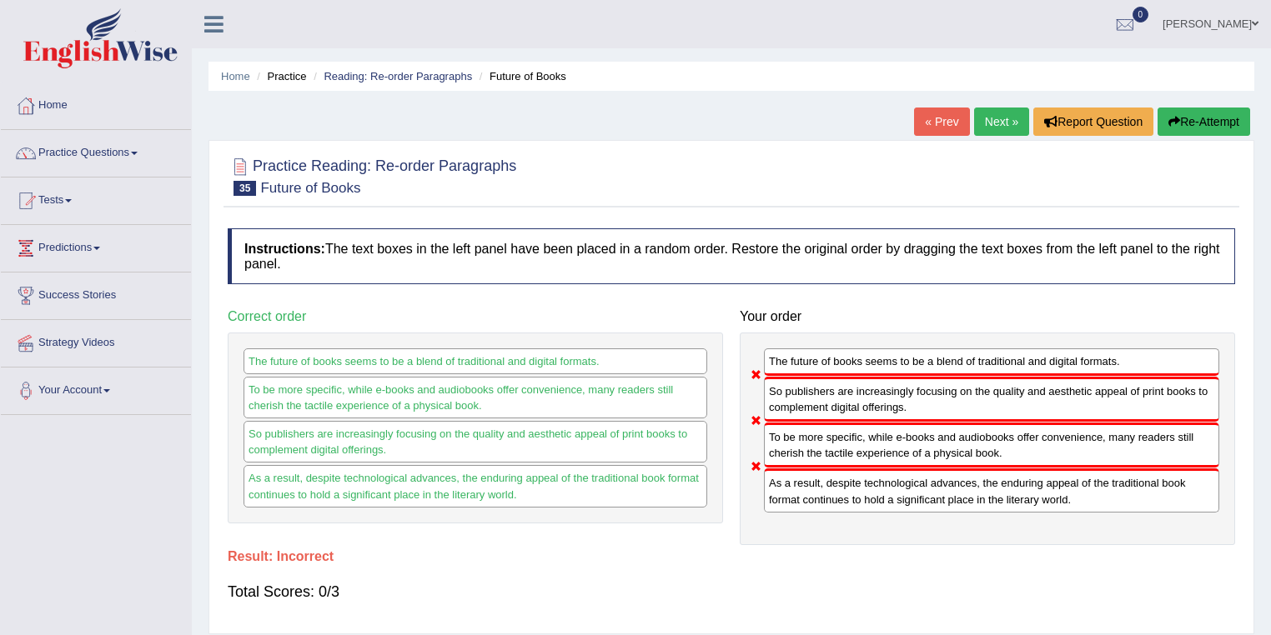
click at [943, 123] on link "« Prev" at bounding box center [941, 122] width 55 height 28
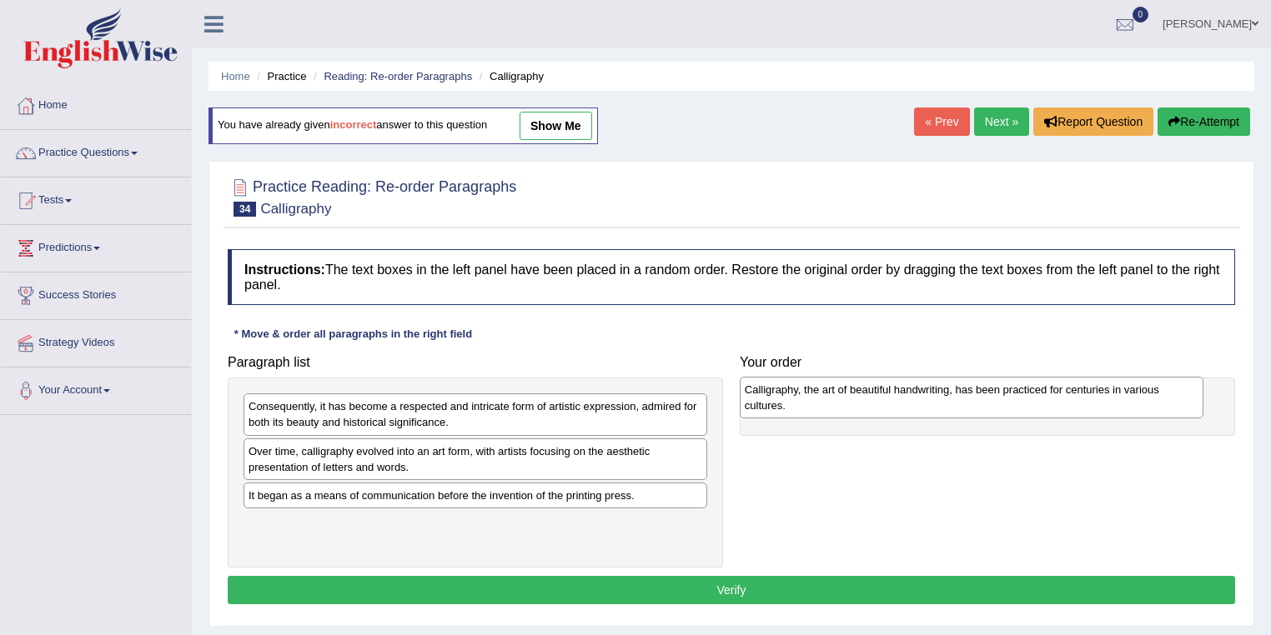
drag, startPoint x: 486, startPoint y: 459, endPoint x: 982, endPoint y: 399, distance: 499.8
click at [982, 399] on div "Calligraphy, the art of beautiful handwriting, has been practiced for centuries…" at bounding box center [971, 398] width 464 height 42
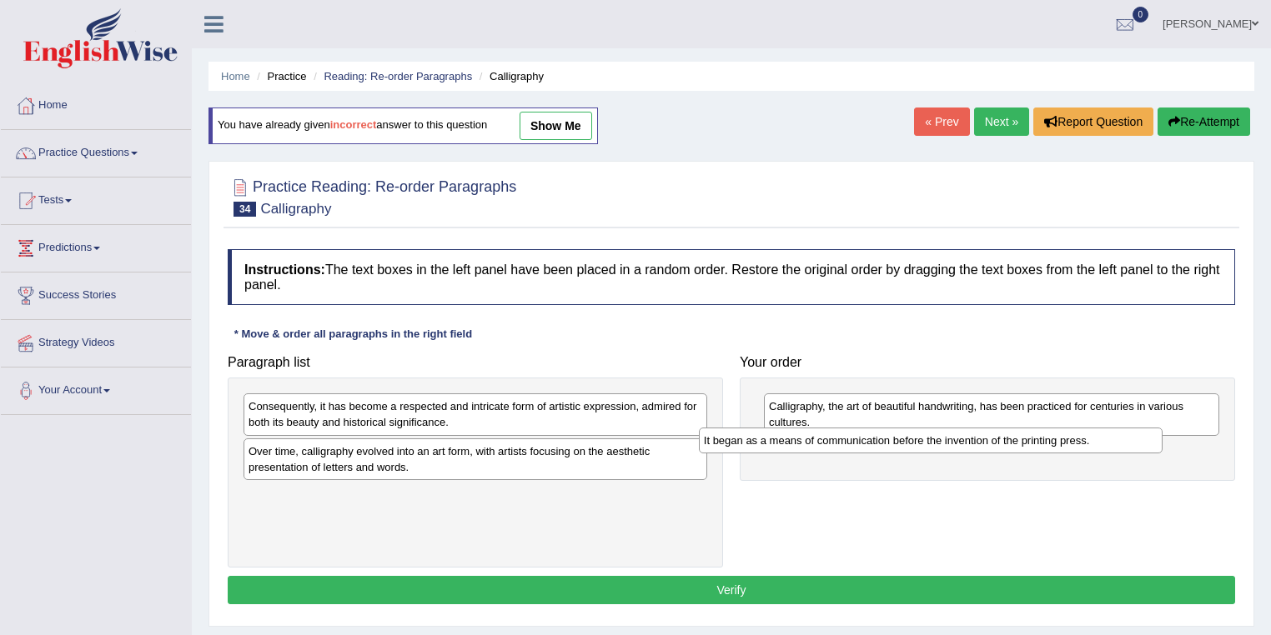
drag, startPoint x: 469, startPoint y: 498, endPoint x: 924, endPoint y: 444, distance: 458.4
click at [924, 444] on div "It began as a means of communication before the invention of the printing press." at bounding box center [931, 441] width 464 height 26
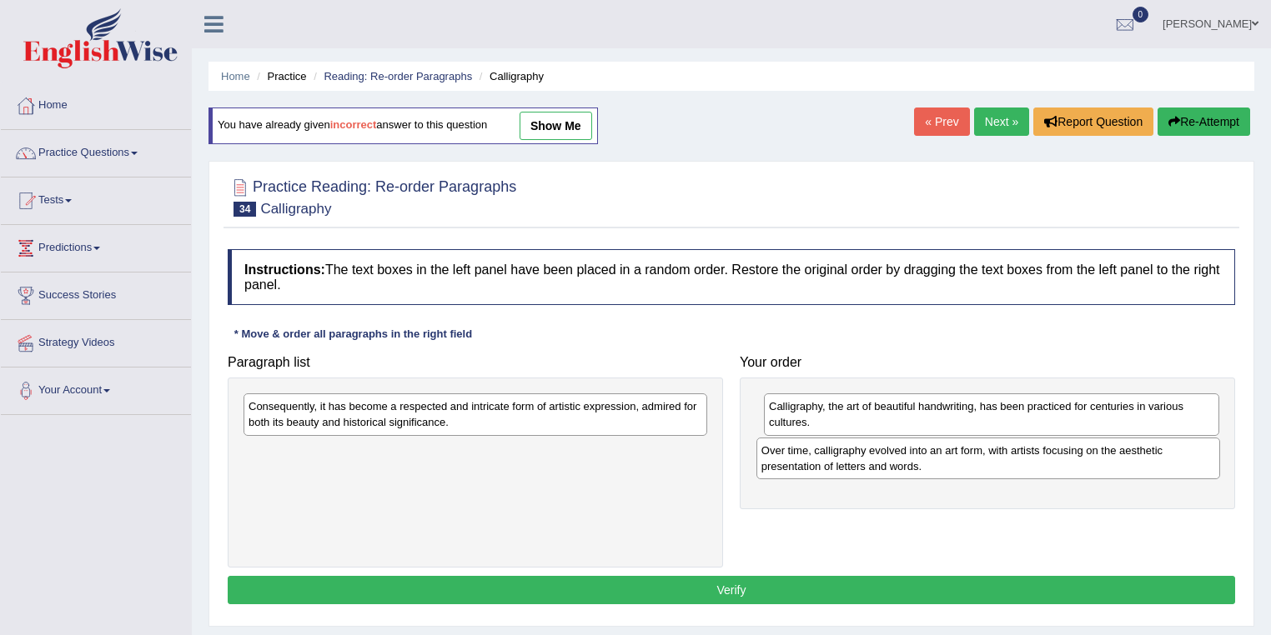
drag, startPoint x: 313, startPoint y: 457, endPoint x: 825, endPoint y: 457, distance: 512.7
click at [825, 457] on div "Over time, calligraphy evolved into an art form, with artists focusing on the a…" at bounding box center [988, 459] width 464 height 42
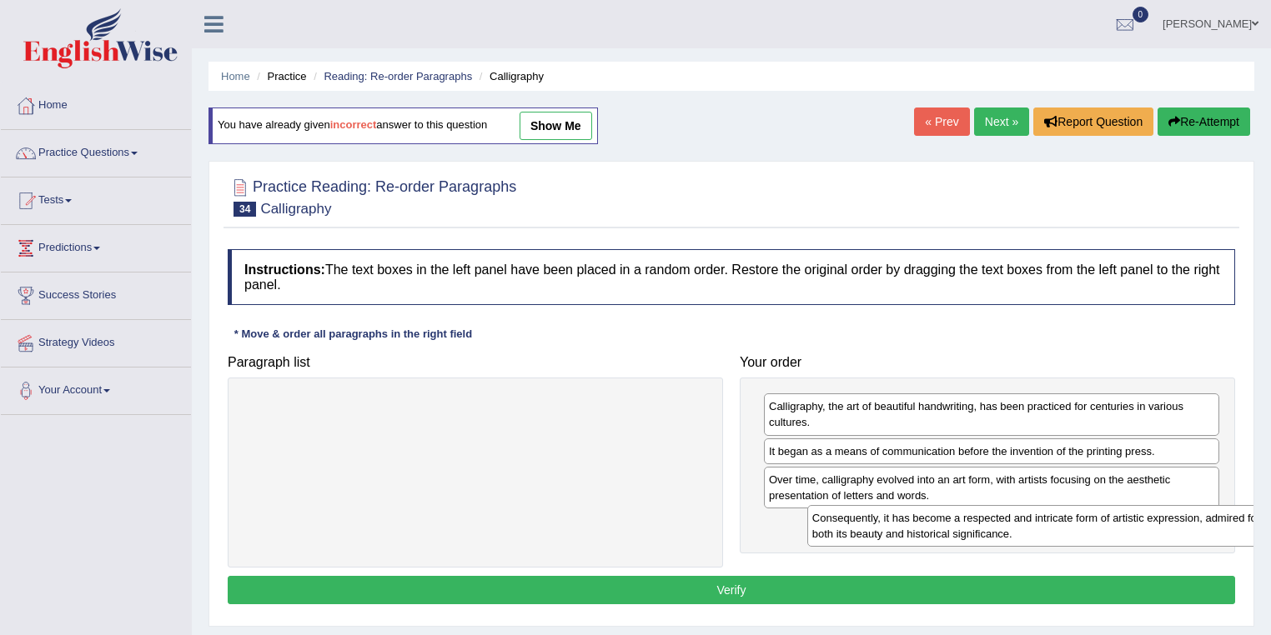
drag, startPoint x: 410, startPoint y: 417, endPoint x: 974, endPoint y: 529, distance: 574.5
click at [974, 529] on div "Consequently, it has become a respected and intricate form of artistic expressi…" at bounding box center [1039, 526] width 464 height 42
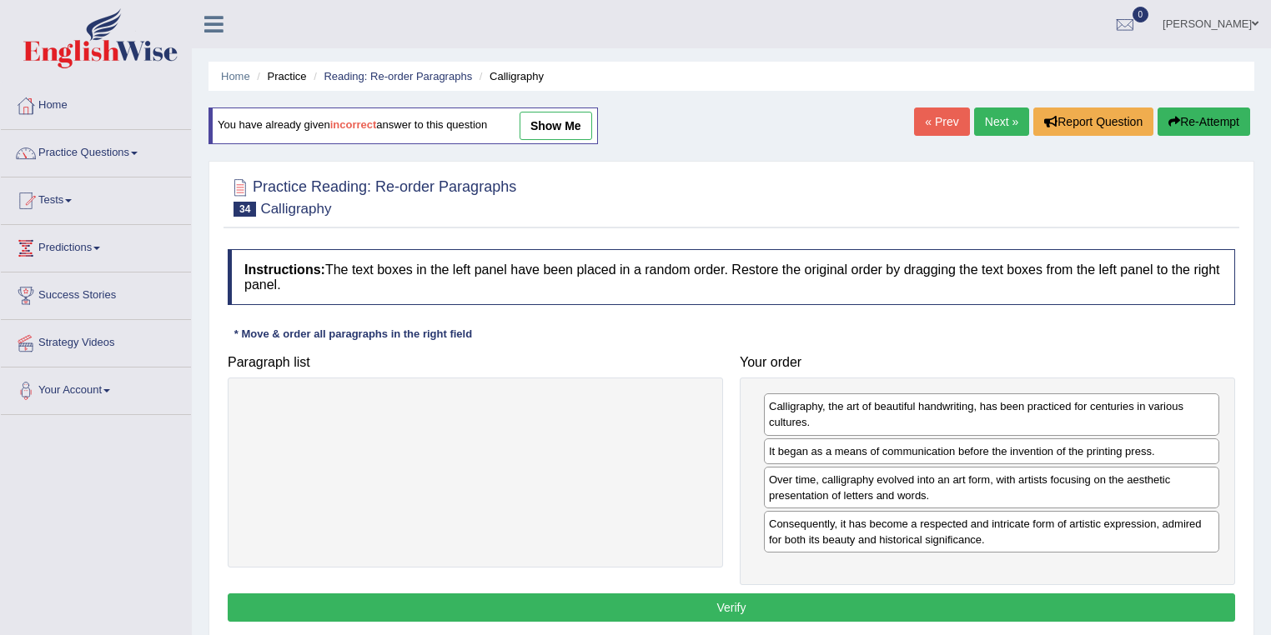
click at [770, 603] on button "Verify" at bounding box center [731, 608] width 1007 height 28
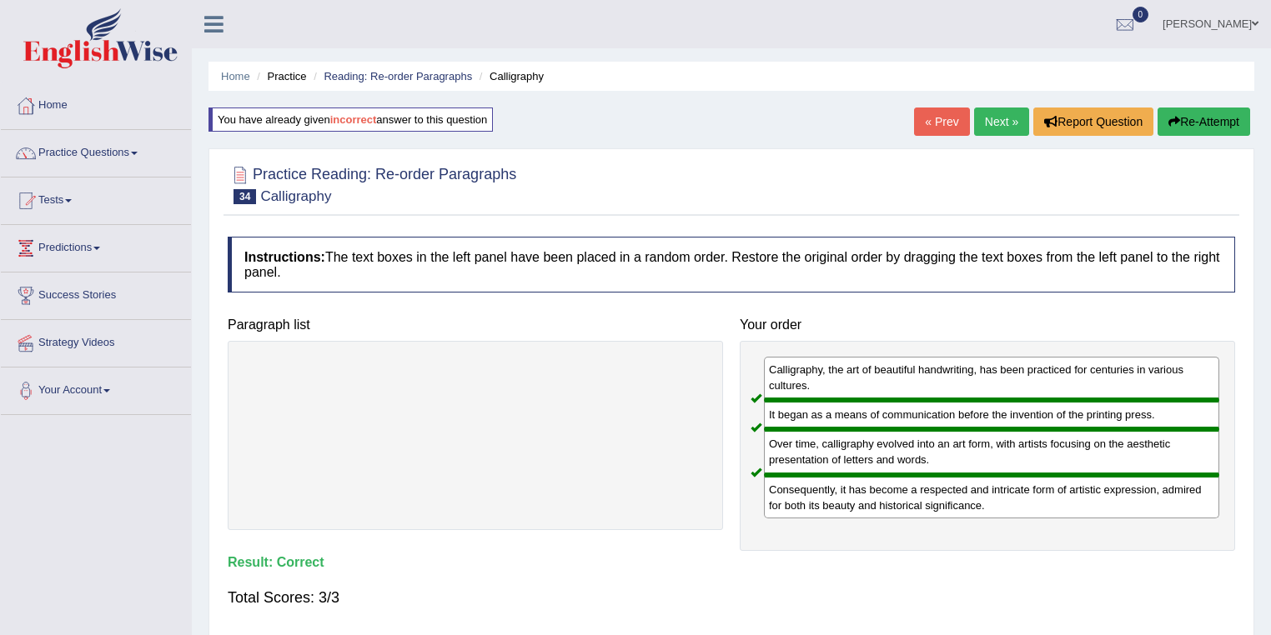
click at [990, 118] on link "Next »" at bounding box center [1001, 122] width 55 height 28
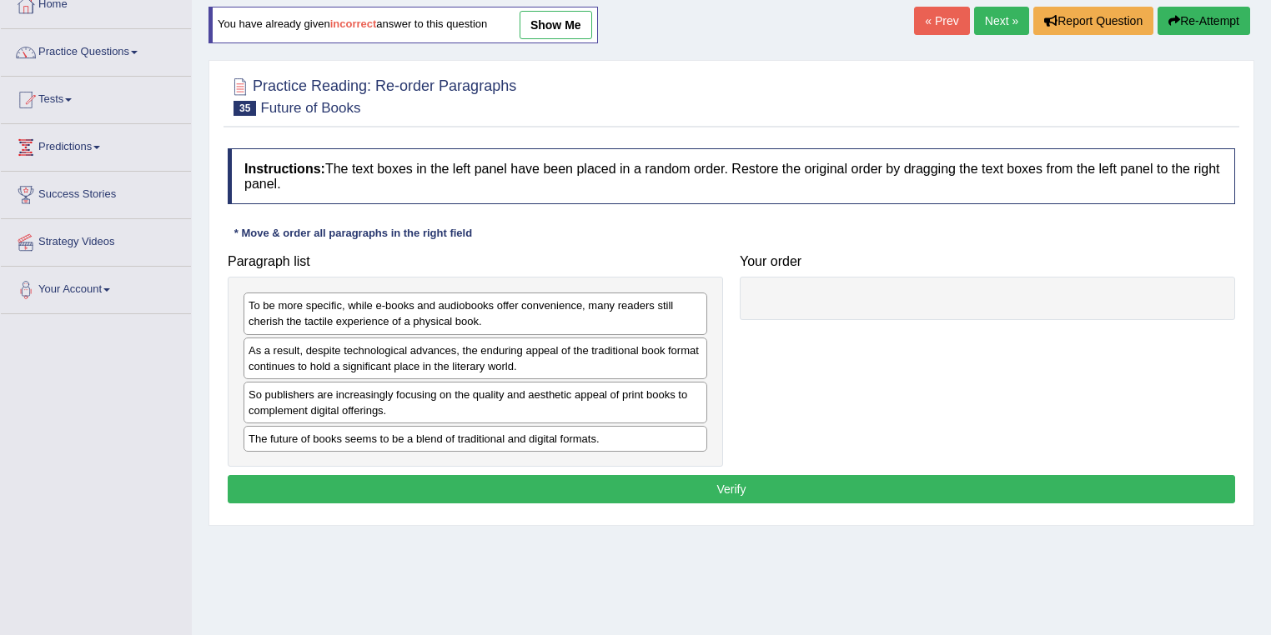
scroll to position [133, 0]
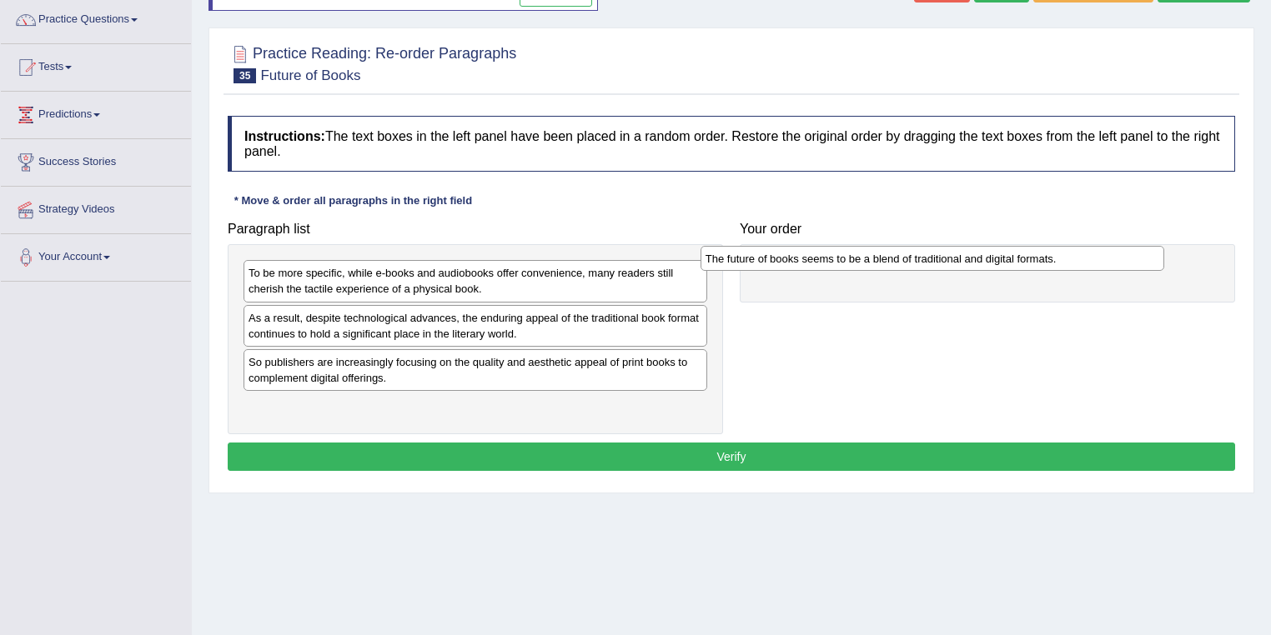
drag, startPoint x: 302, startPoint y: 404, endPoint x: 766, endPoint y: 257, distance: 487.0
click at [766, 257] on div "The future of books seems to be a blend of traditional and digital formats." at bounding box center [932, 259] width 464 height 26
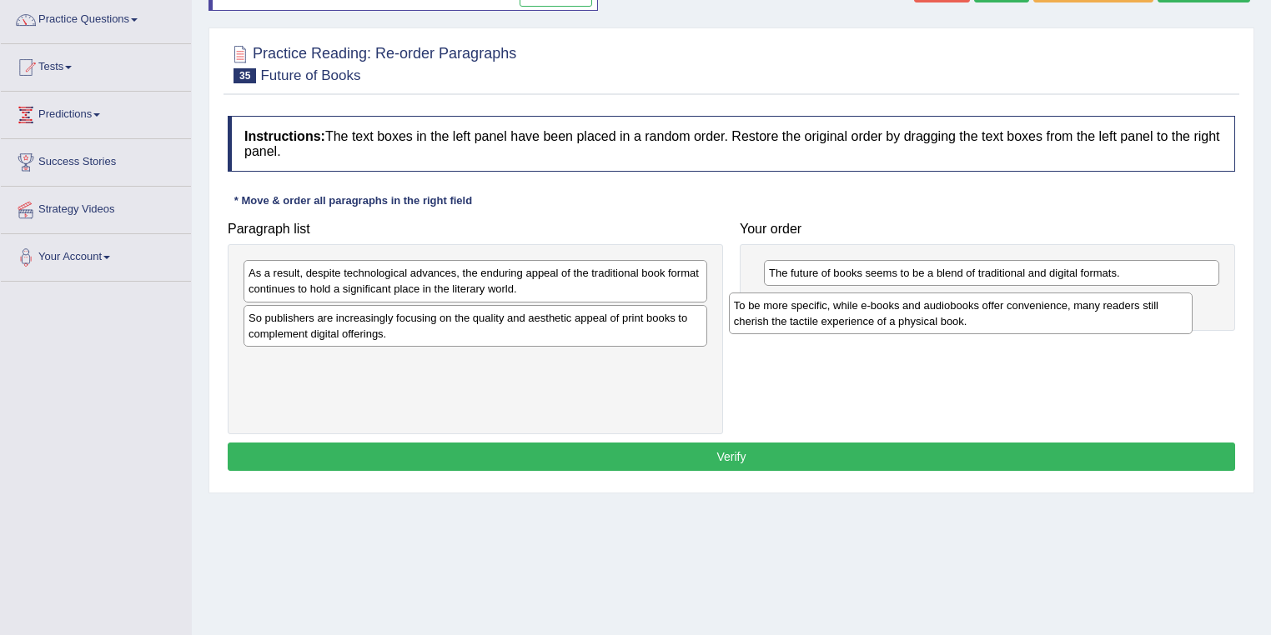
drag, startPoint x: 343, startPoint y: 280, endPoint x: 829, endPoint y: 313, distance: 486.3
click at [829, 313] on div "To be more specific, while e-books and audiobooks offer convenience, many reade…" at bounding box center [961, 314] width 464 height 42
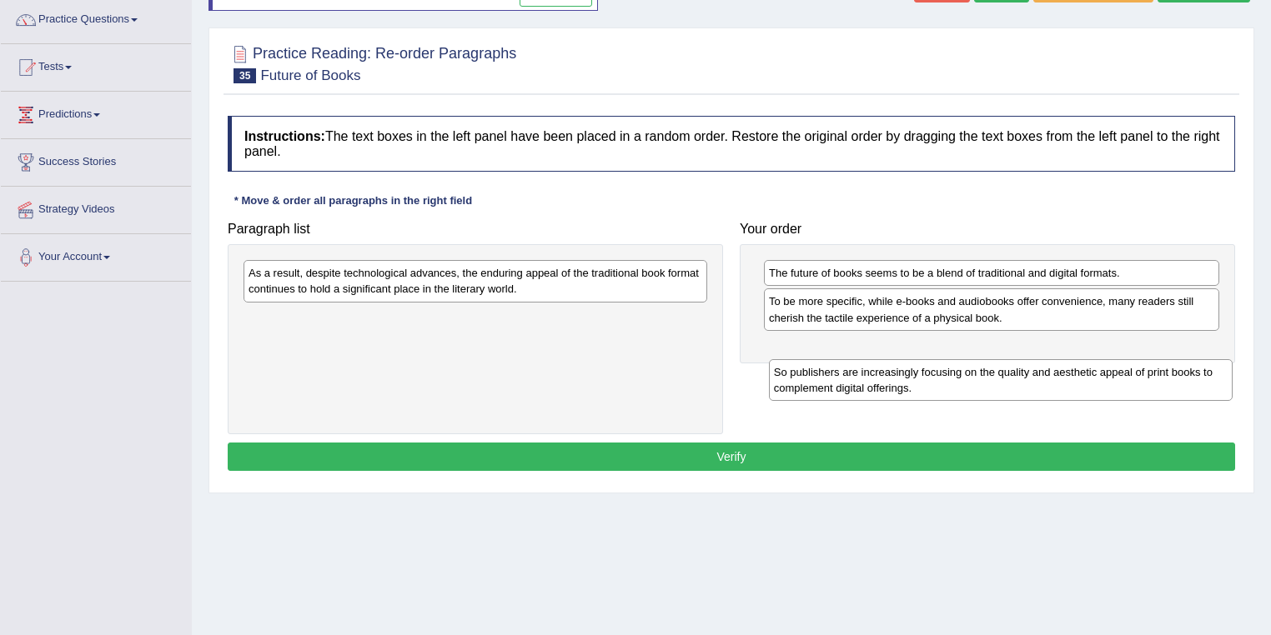
drag, startPoint x: 331, startPoint y: 327, endPoint x: 856, endPoint y: 382, distance: 528.1
click at [856, 382] on div "So publishers are increasingly focusing on the quality and aesthetic appeal of …" at bounding box center [1001, 380] width 464 height 42
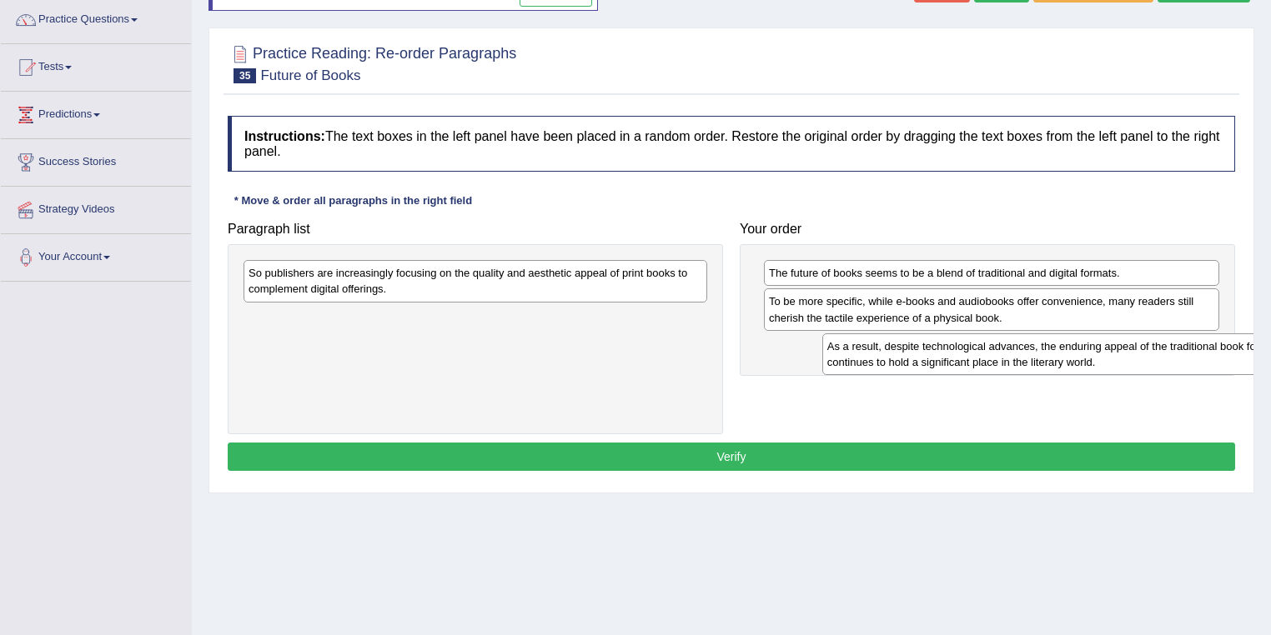
drag, startPoint x: 429, startPoint y: 284, endPoint x: 963, endPoint y: 348, distance: 538.2
click at [963, 348] on div "As a result, despite technological advances, the enduring appeal of the traditi…" at bounding box center [1054, 354] width 464 height 42
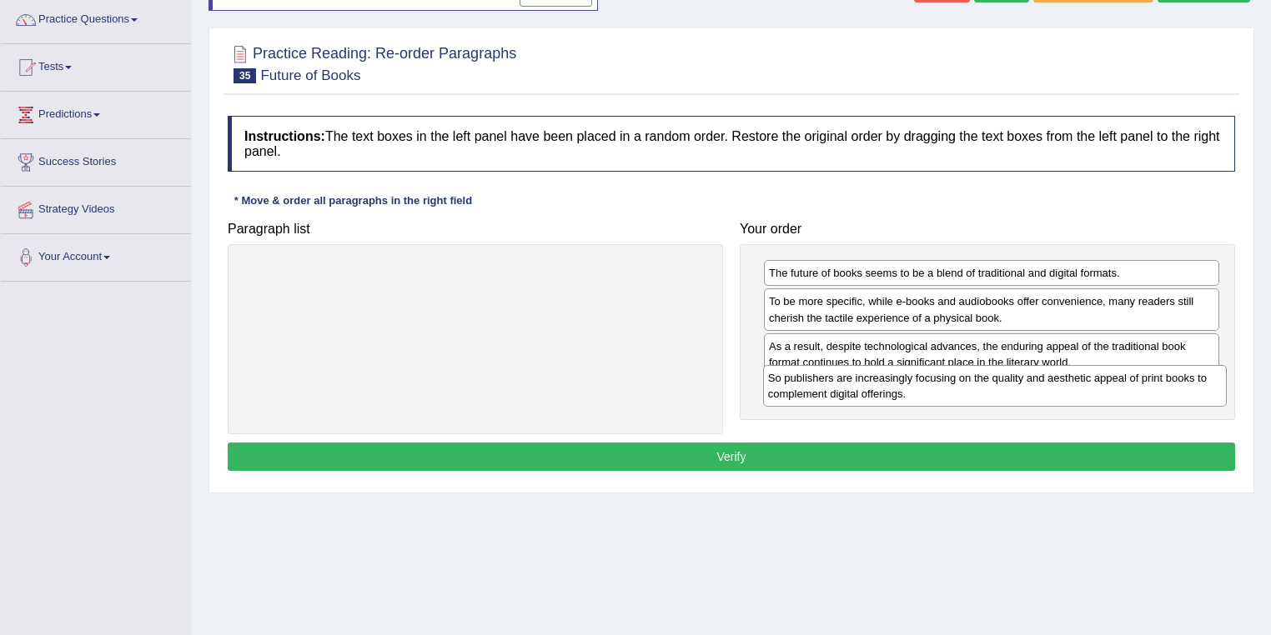
drag, startPoint x: 499, startPoint y: 278, endPoint x: 1018, endPoint y: 383, distance: 529.9
click at [1018, 383] on div "So publishers are increasingly focusing on the quality and aesthetic appeal of …" at bounding box center [995, 386] width 464 height 42
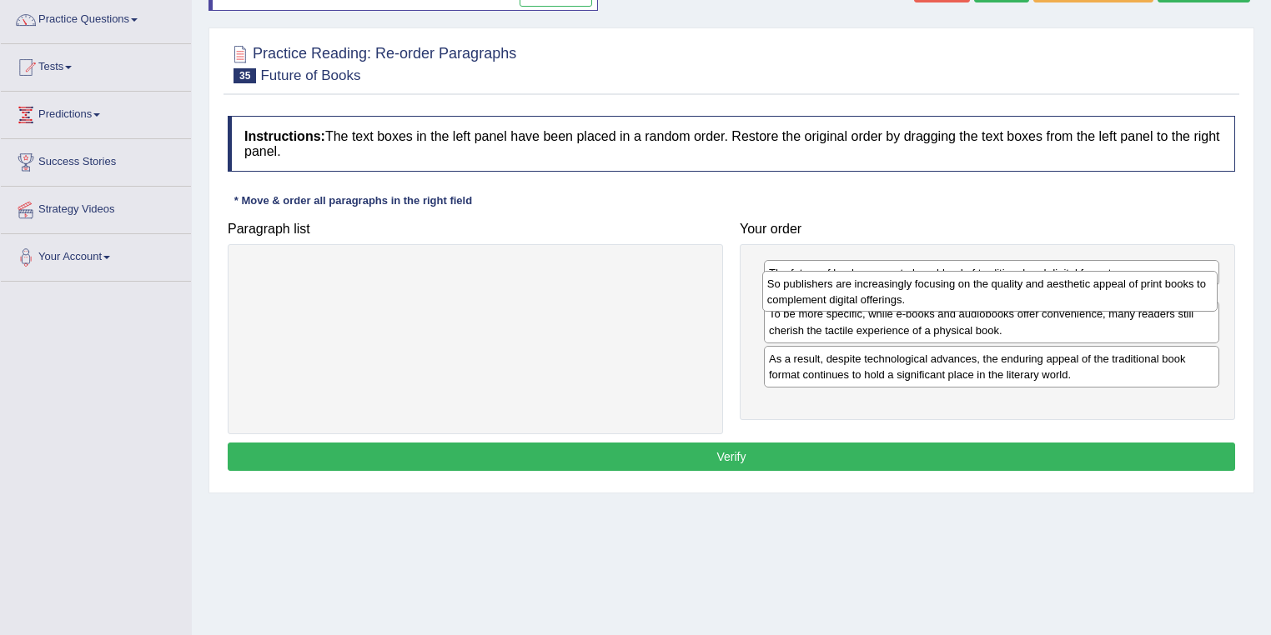
drag, startPoint x: 960, startPoint y: 394, endPoint x: 959, endPoint y: 288, distance: 105.9
click at [959, 288] on div "So publishers are increasingly focusing on the quality and aesthetic appeal of …" at bounding box center [990, 292] width 456 height 42
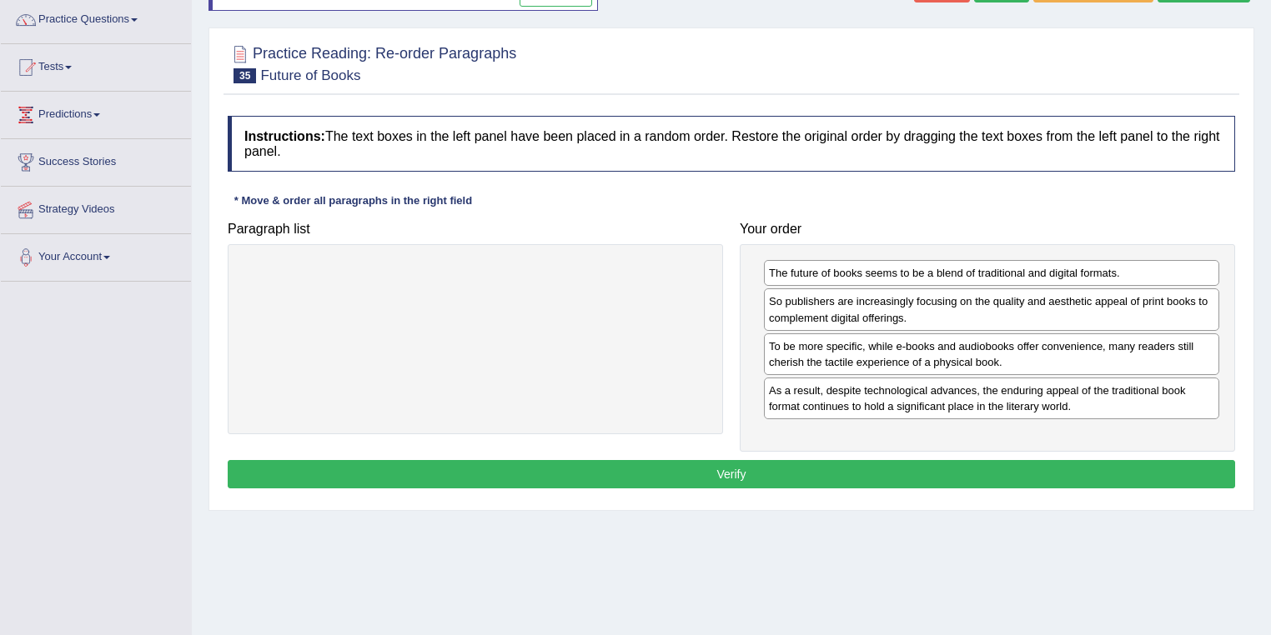
click at [888, 474] on button "Verify" at bounding box center [731, 474] width 1007 height 28
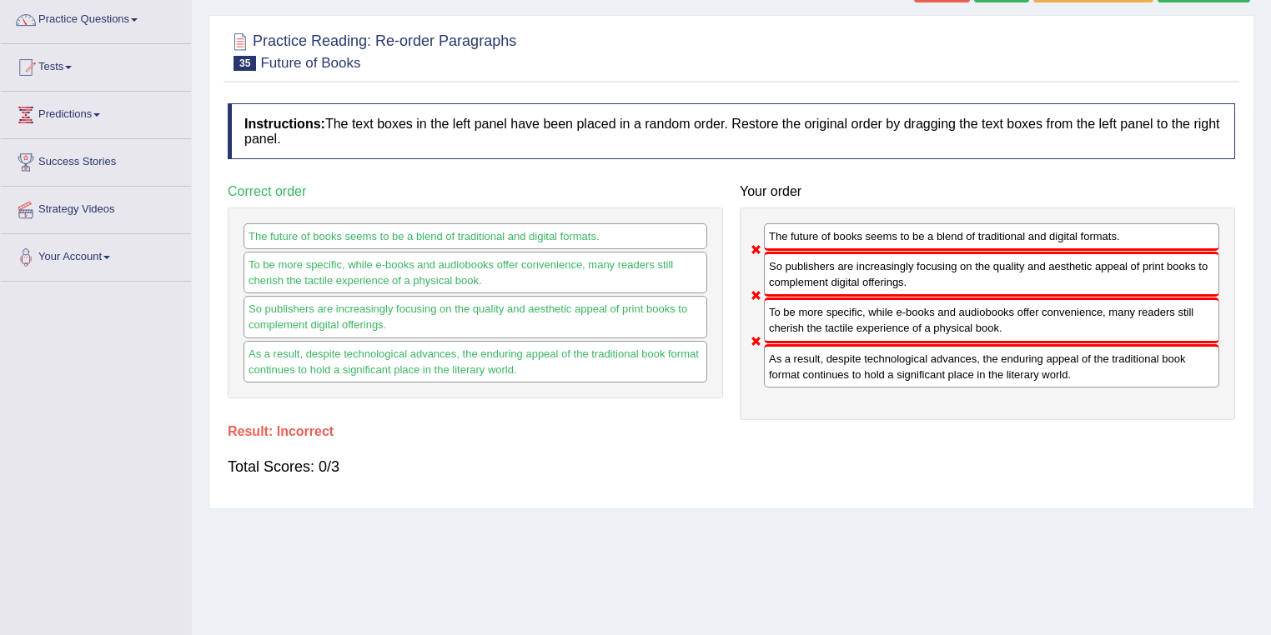
scroll to position [0, 0]
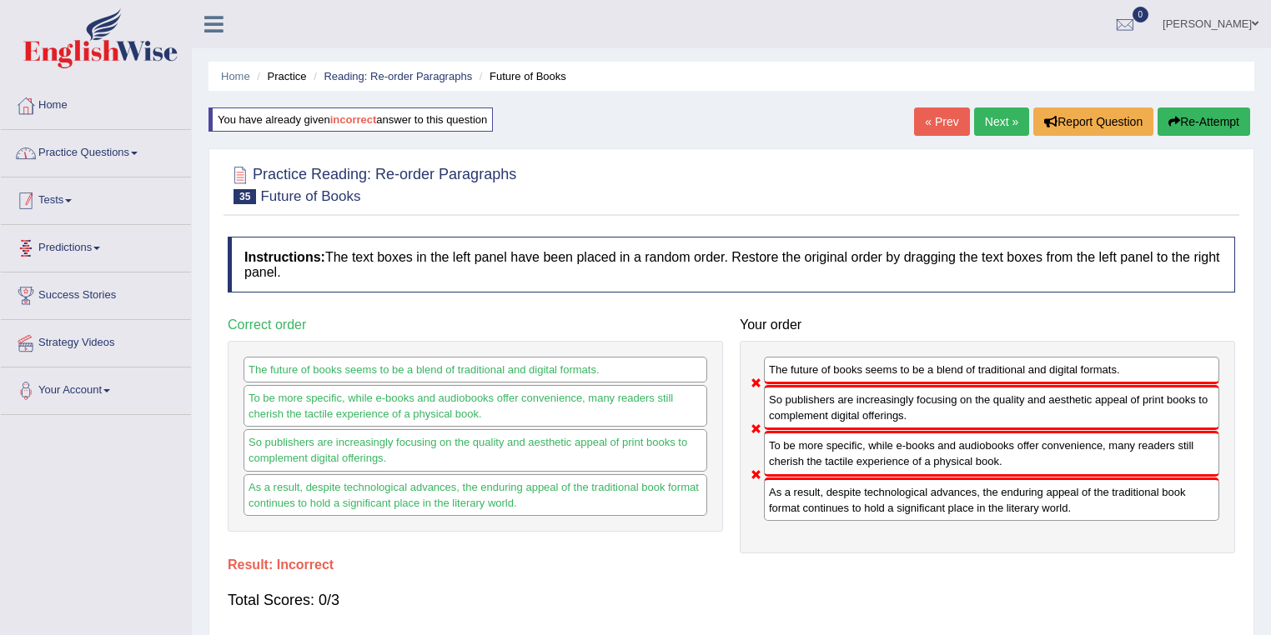
click at [70, 146] on link "Practice Questions" at bounding box center [96, 151] width 190 height 42
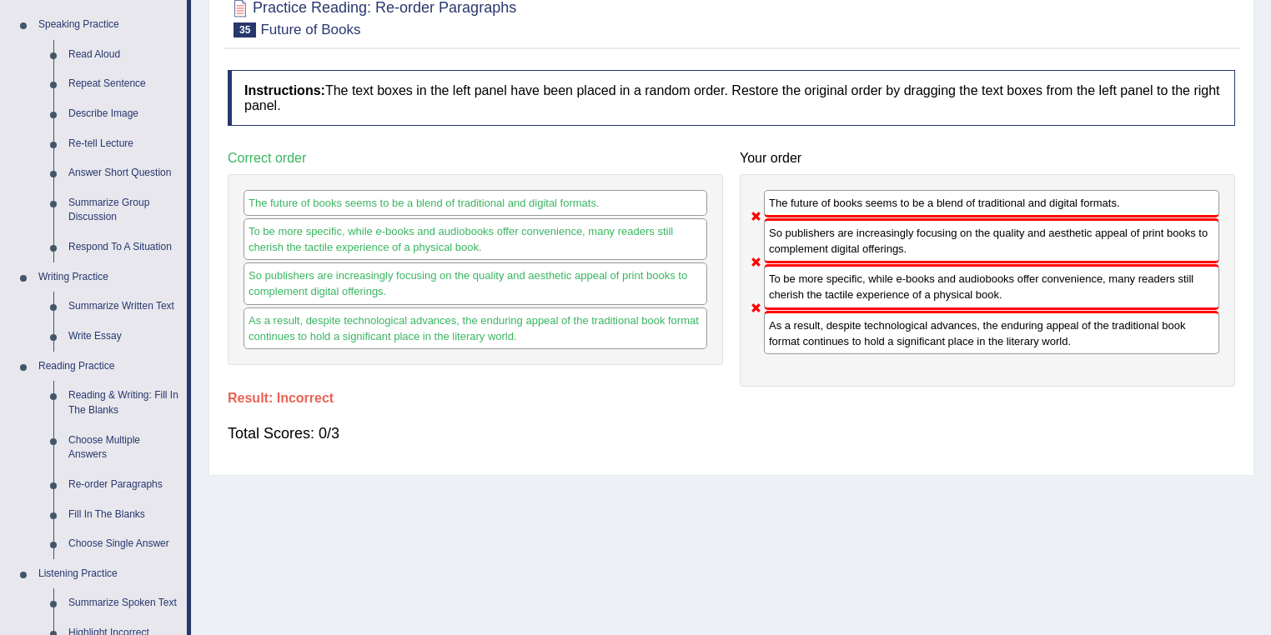
scroll to position [267, 0]
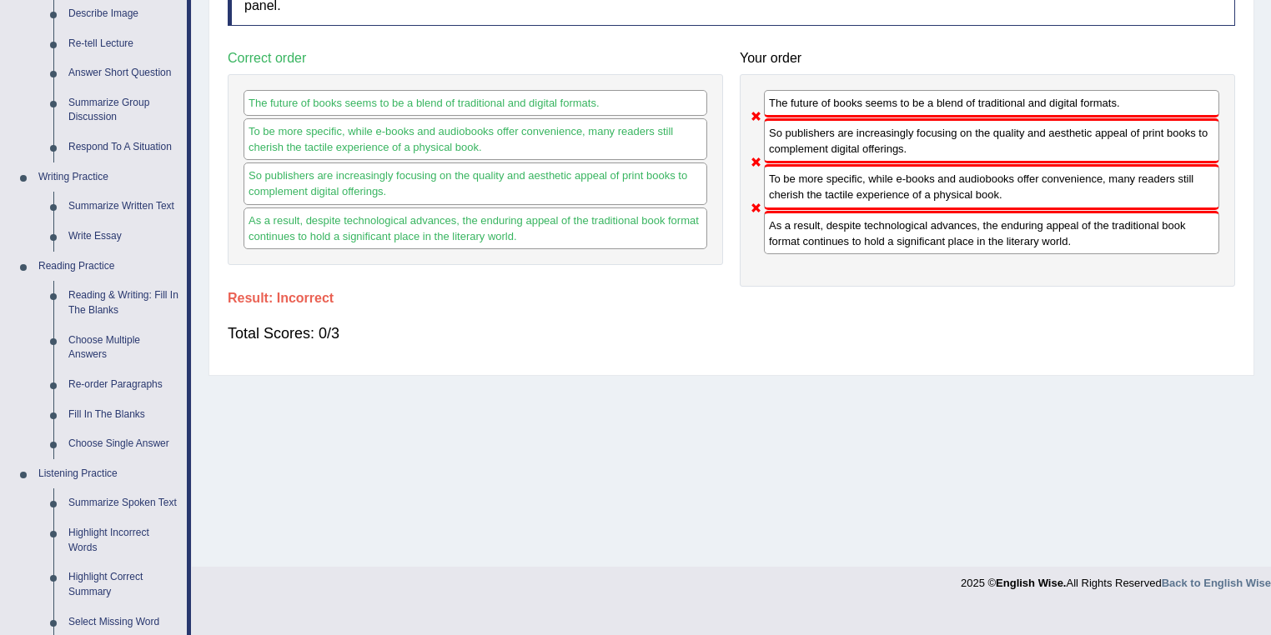
click at [103, 415] on link "Fill In The Blanks" at bounding box center [124, 415] width 126 height 30
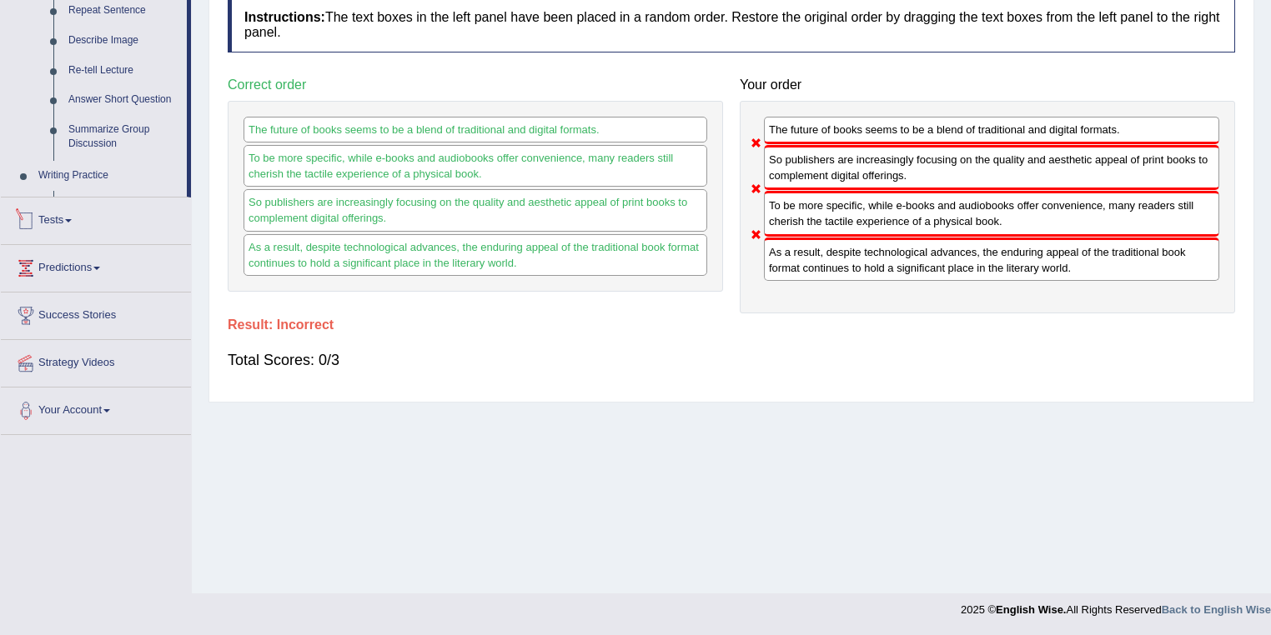
scroll to position [637, 0]
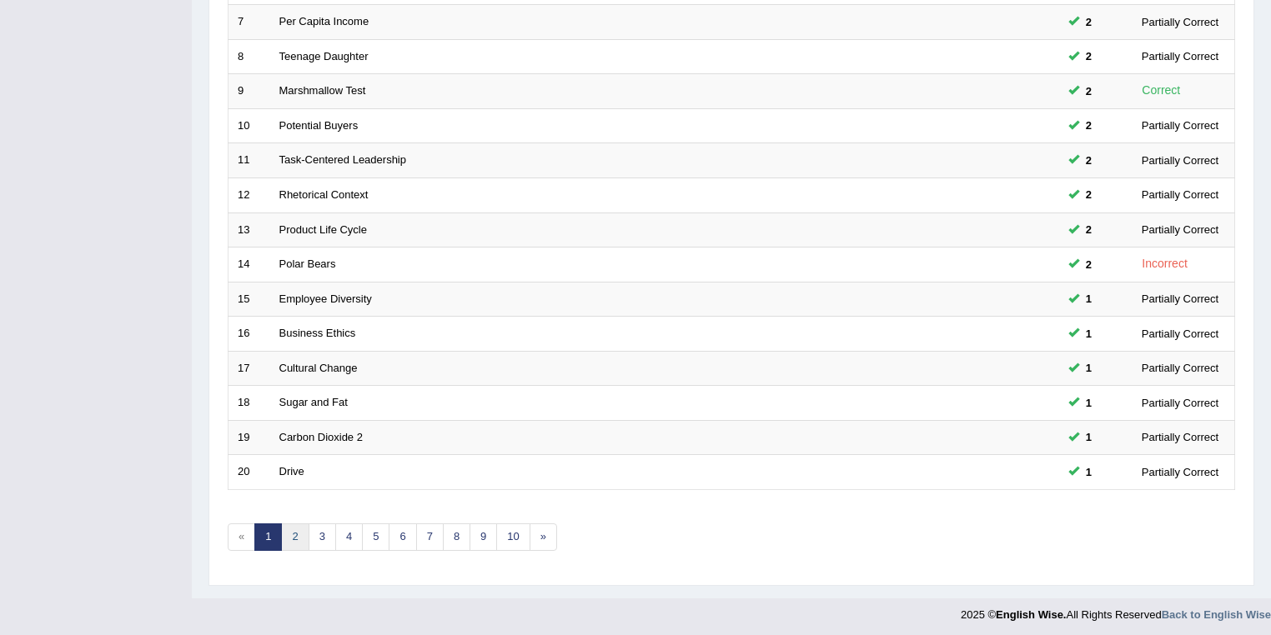
click at [303, 540] on link "2" at bounding box center [295, 538] width 28 height 28
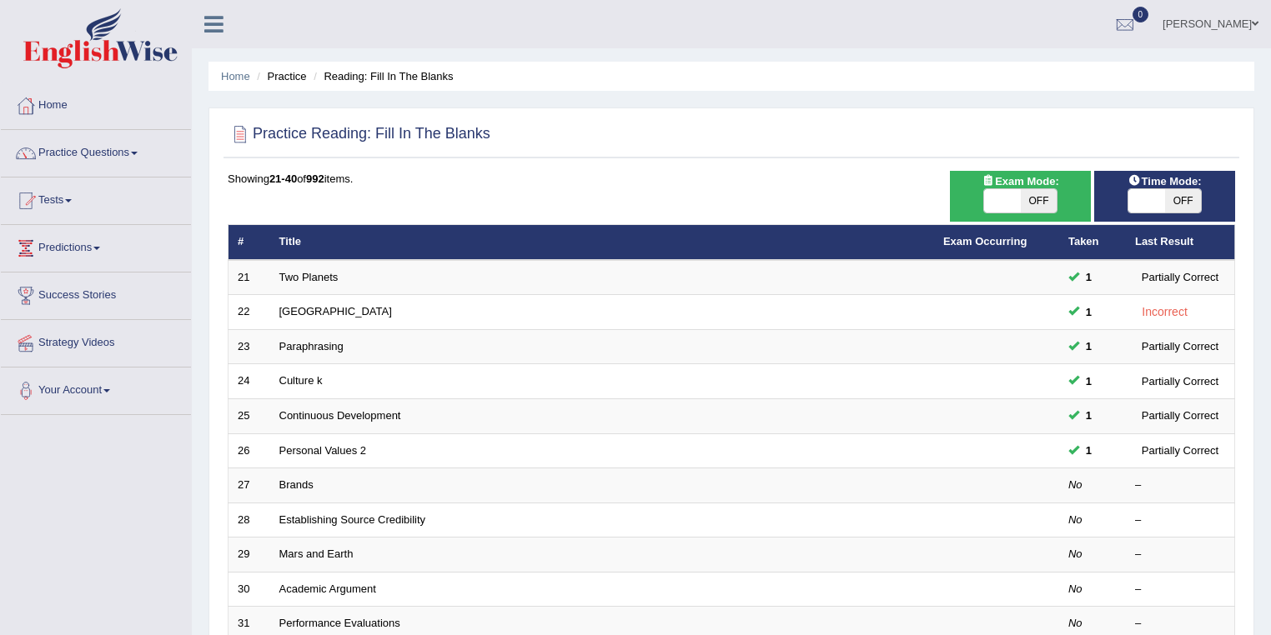
click at [343, 446] on link "Personal Values 2" at bounding box center [323, 450] width 88 height 13
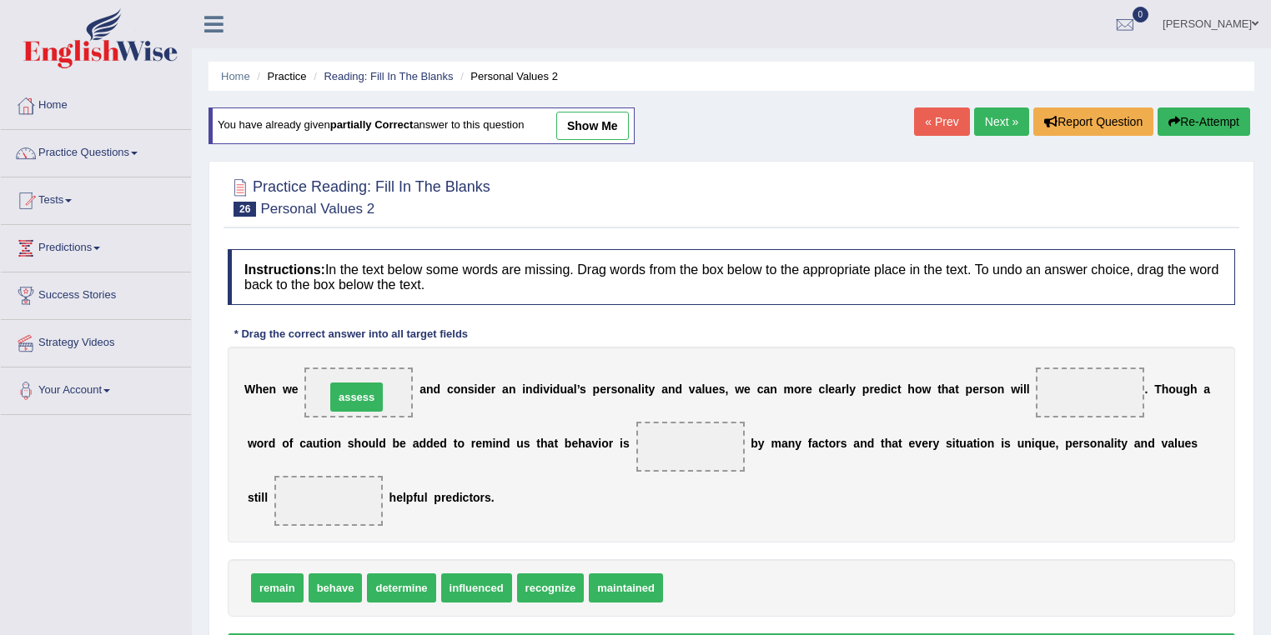
drag, startPoint x: 698, startPoint y: 586, endPoint x: 360, endPoint y: 395, distance: 387.9
click at [469, 411] on div "W h e n w e assess a n d c o n s i d e r a n i n d i v i d u a l ’ s p e r s o …" at bounding box center [731, 445] width 1007 height 196
drag, startPoint x: 330, startPoint y: 591, endPoint x: 1090, endPoint y: 396, distance: 785.0
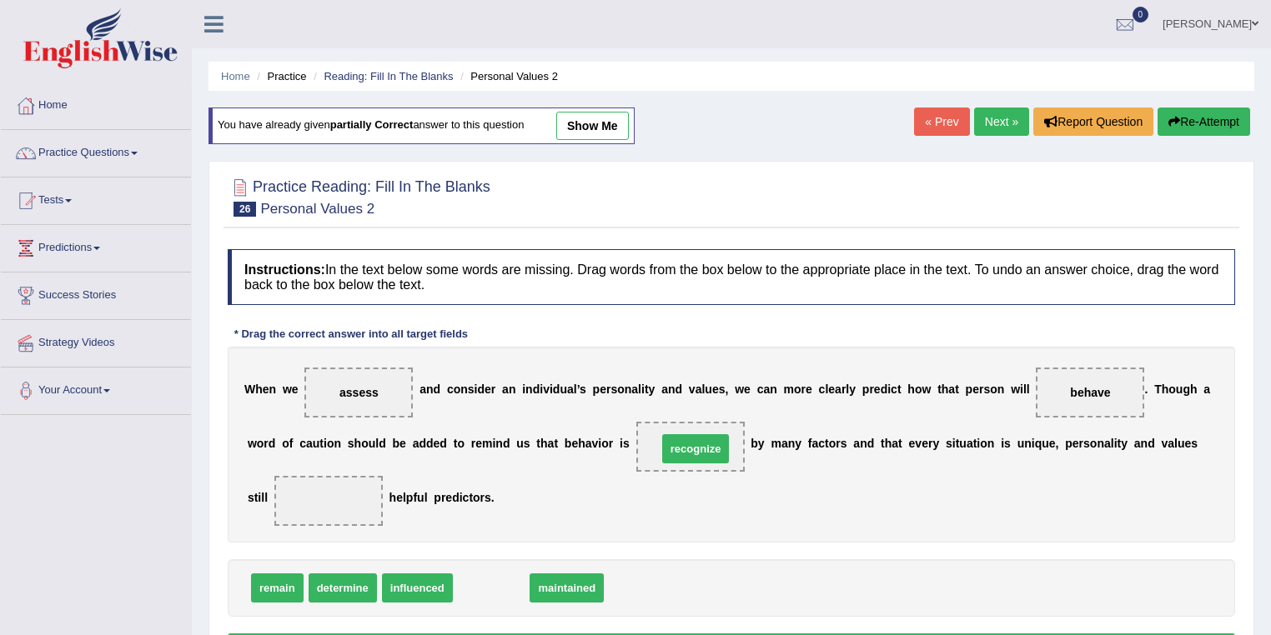
drag, startPoint x: 493, startPoint y: 589, endPoint x: 697, endPoint y: 449, distance: 247.2
click at [860, 511] on div "W h e n w e assess a n d c o n s i d e r a n i n d i v i d u a l ’ s p e r s o …" at bounding box center [731, 445] width 1007 height 196
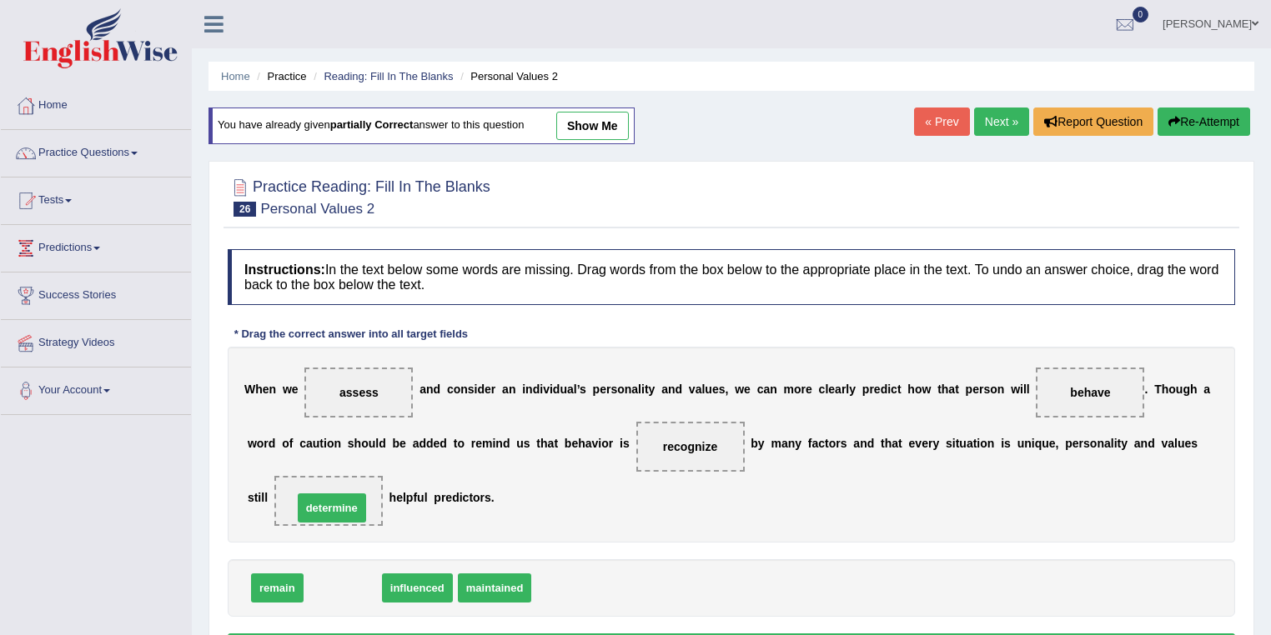
drag, startPoint x: 367, startPoint y: 584, endPoint x: 356, endPoint y: 504, distance: 80.8
click at [593, 511] on div "W h e n w e assess a n d c o n s i d e r a n i n d i v i d u a l ’ s p e r s o …" at bounding box center [731, 445] width 1007 height 196
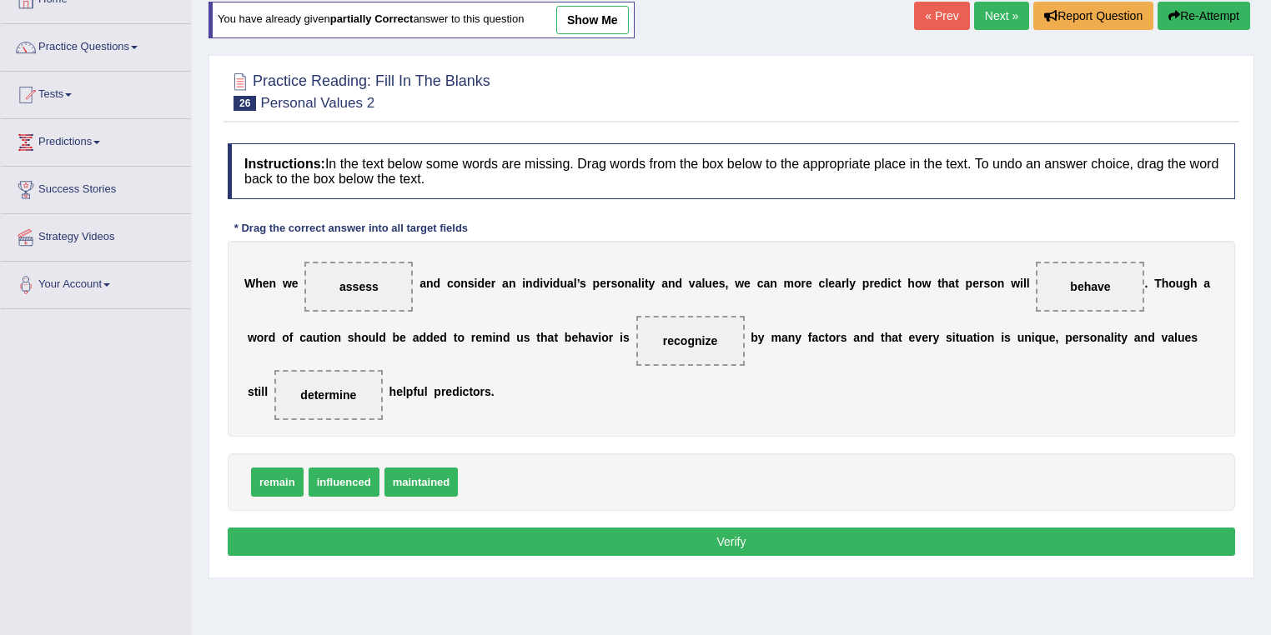
scroll to position [133, 0]
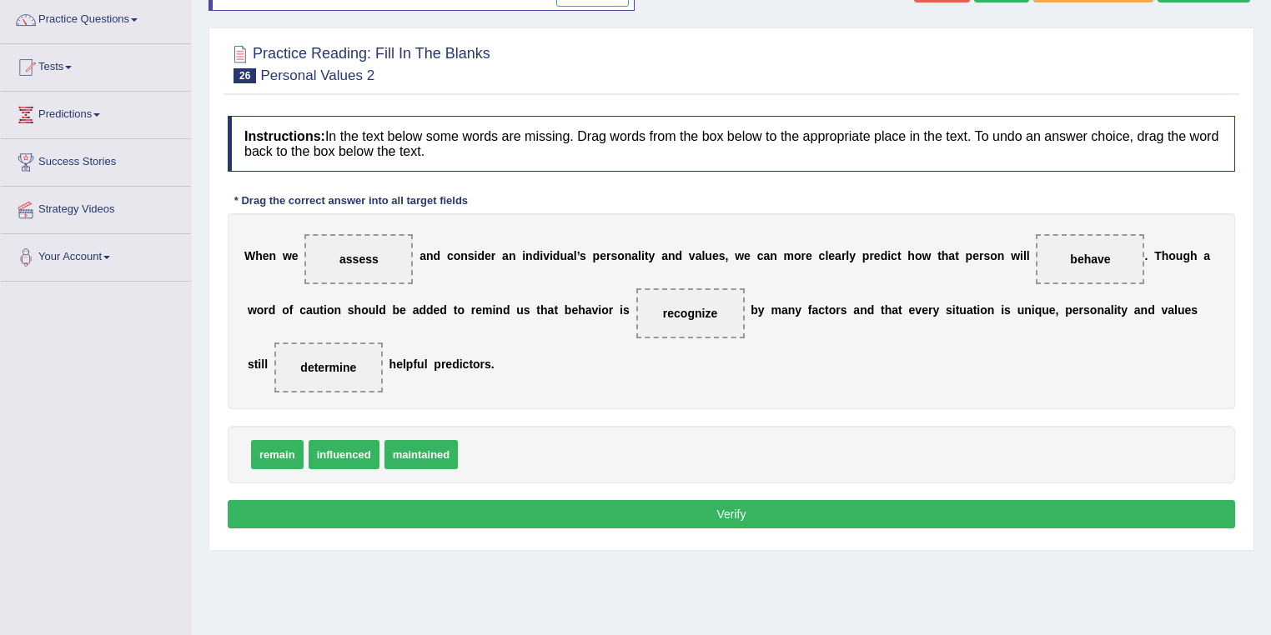
click at [604, 510] on button "Verify" at bounding box center [731, 514] width 1007 height 28
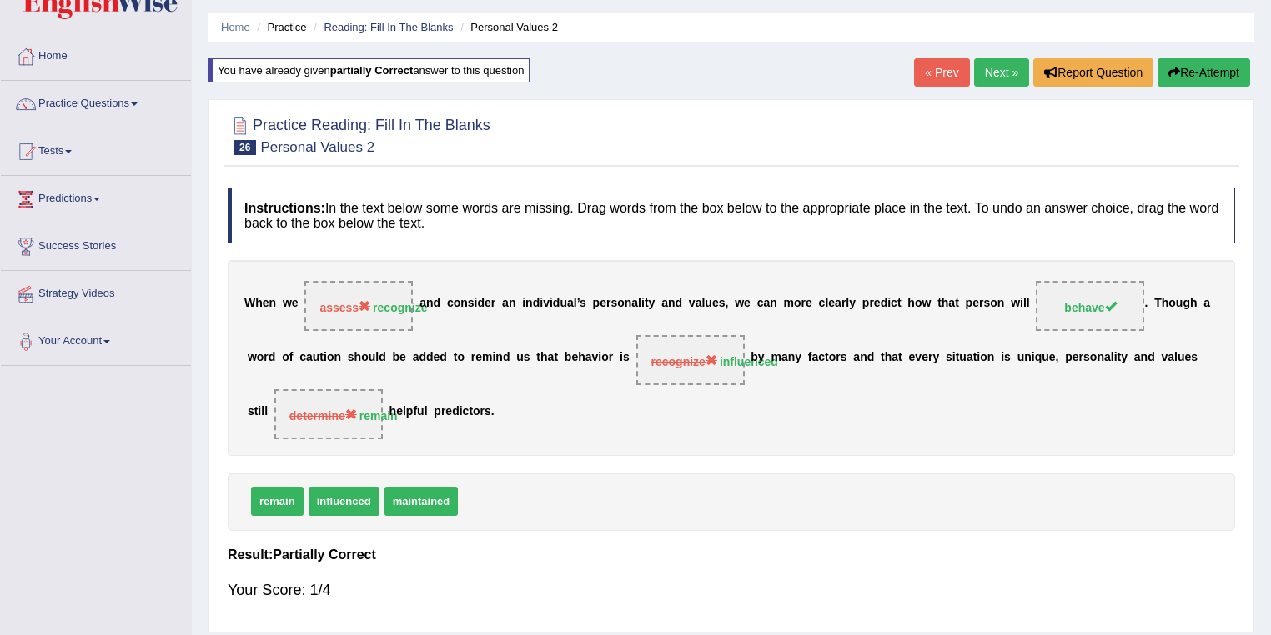
scroll to position [0, 0]
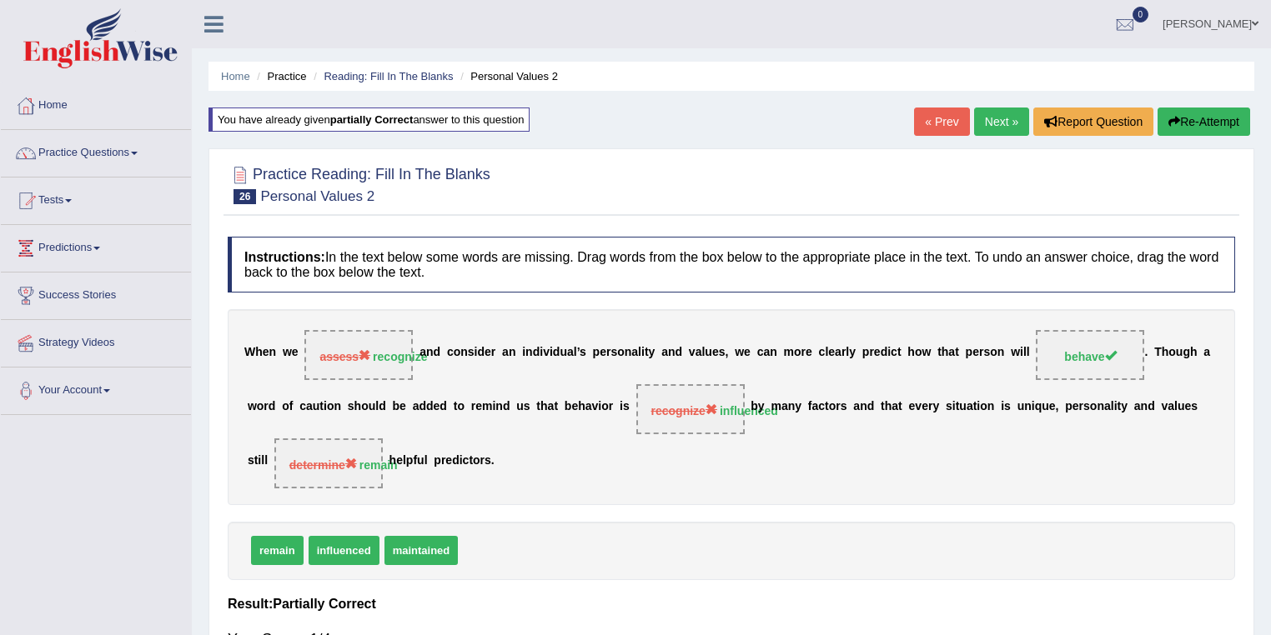
click at [980, 121] on link "Next »" at bounding box center [1001, 122] width 55 height 28
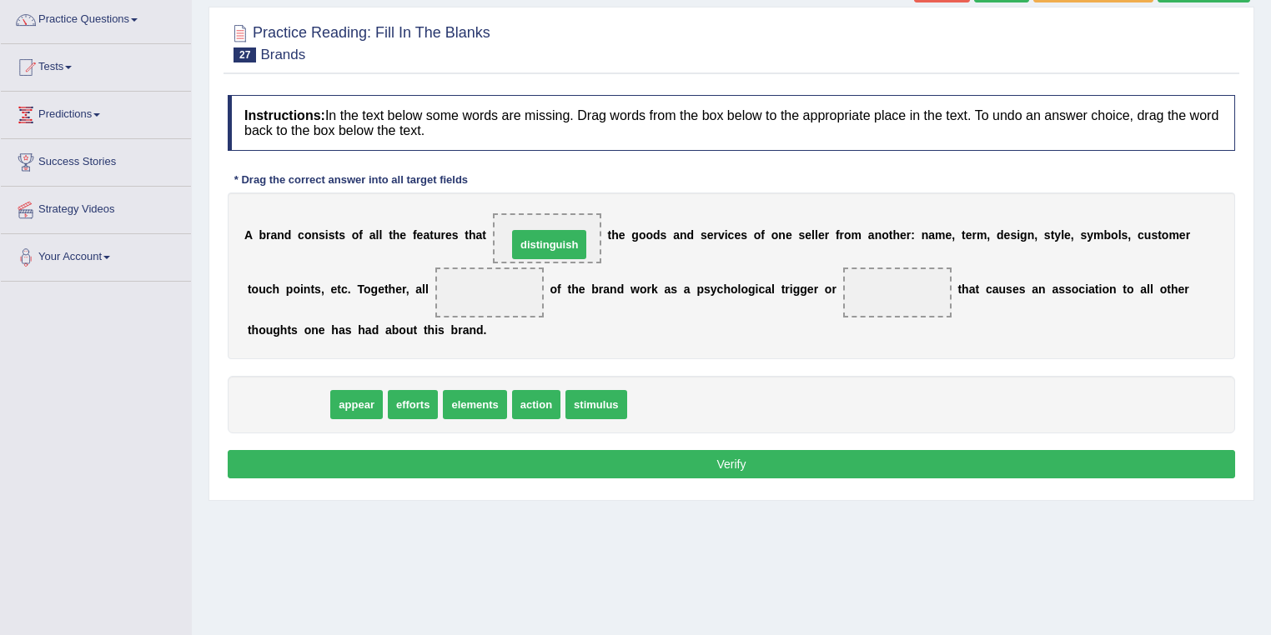
drag, startPoint x: 299, startPoint y: 401, endPoint x: 561, endPoint y: 233, distance: 310.8
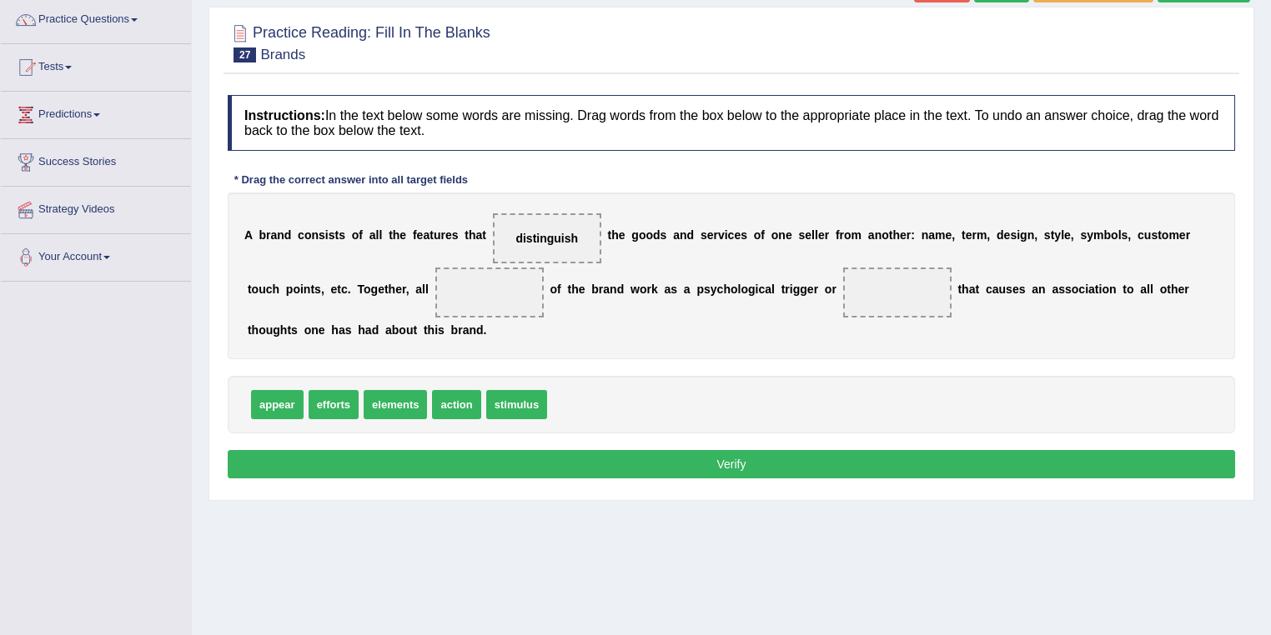
click at [738, 321] on div "A b r a n d c o n s i s t s o f a l l t h e f e a t u r e s t h a t distinguish…" at bounding box center [731, 276] width 1007 height 167
drag, startPoint x: 465, startPoint y: 402, endPoint x: 496, endPoint y: 294, distance: 111.9
click at [680, 328] on div "A b r a n d c o n s i s t s o f a l l t h e f e a t u r e s t h a t distinguish…" at bounding box center [731, 276] width 1007 height 167
drag, startPoint x: 494, startPoint y: 286, endPoint x: 905, endPoint y: 287, distance: 411.8
click at [599, 320] on div "A b r a n d c o n s i s t s o f a l l t h e f e a t u r e s t h a t distinguish…" at bounding box center [731, 276] width 1007 height 167
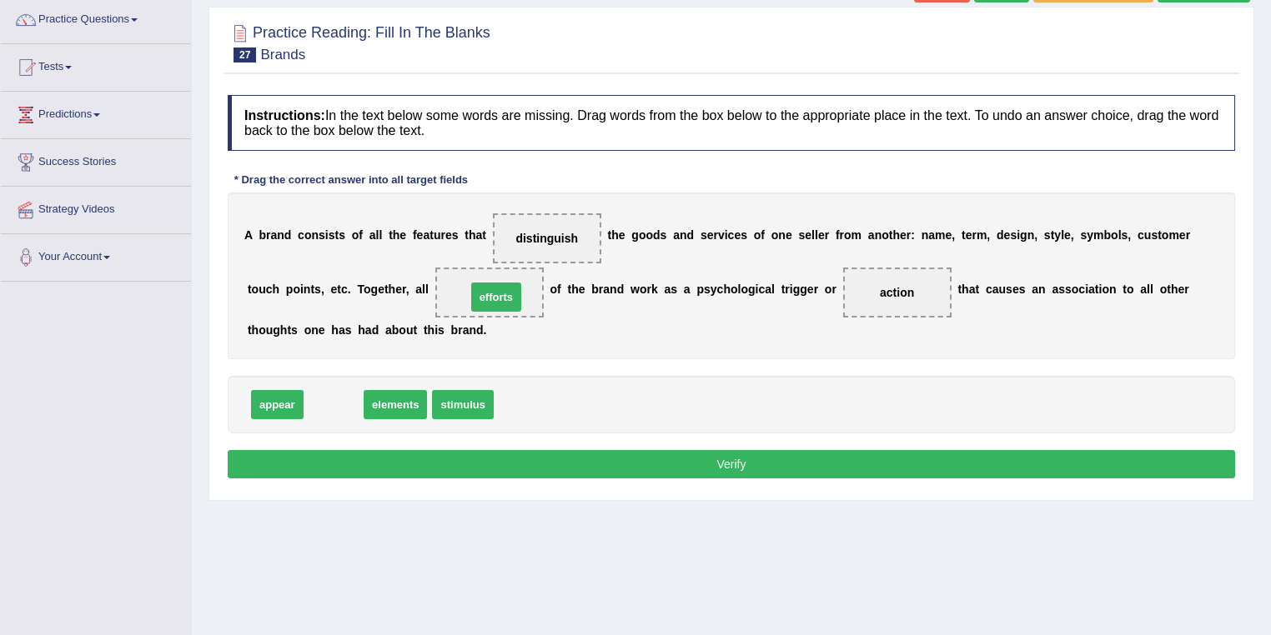
drag, startPoint x: 337, startPoint y: 408, endPoint x: 499, endPoint y: 300, distance: 194.9
click at [658, 459] on button "Verify" at bounding box center [731, 464] width 1007 height 28
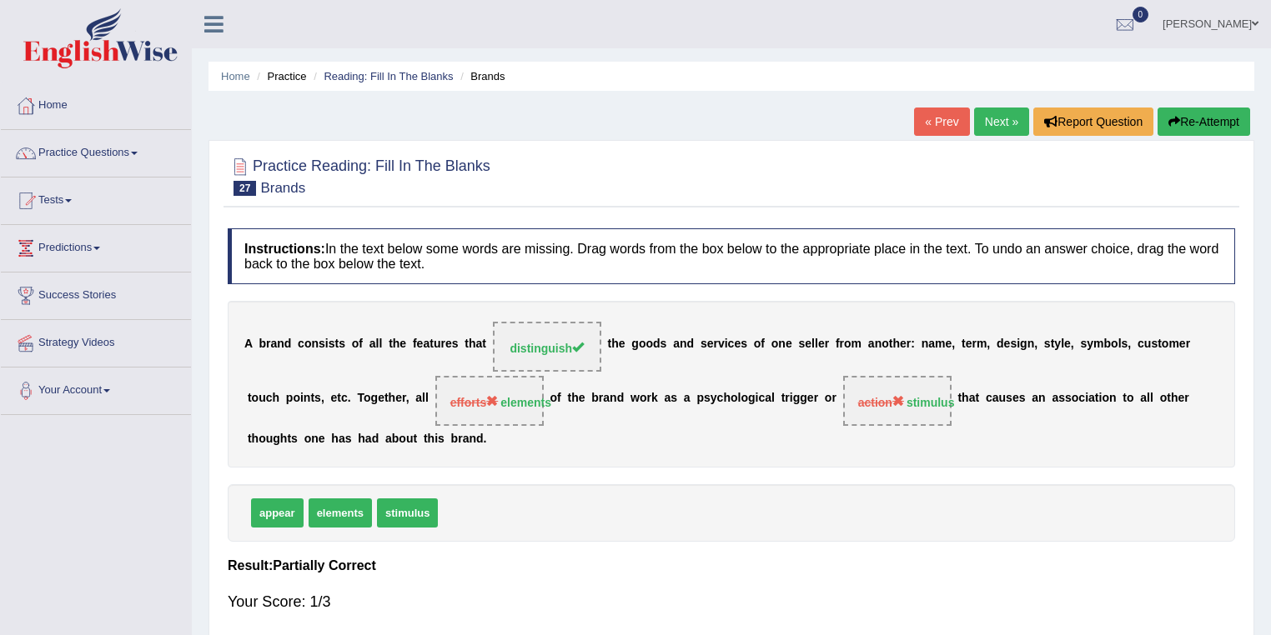
click at [1000, 125] on link "Next »" at bounding box center [1001, 122] width 55 height 28
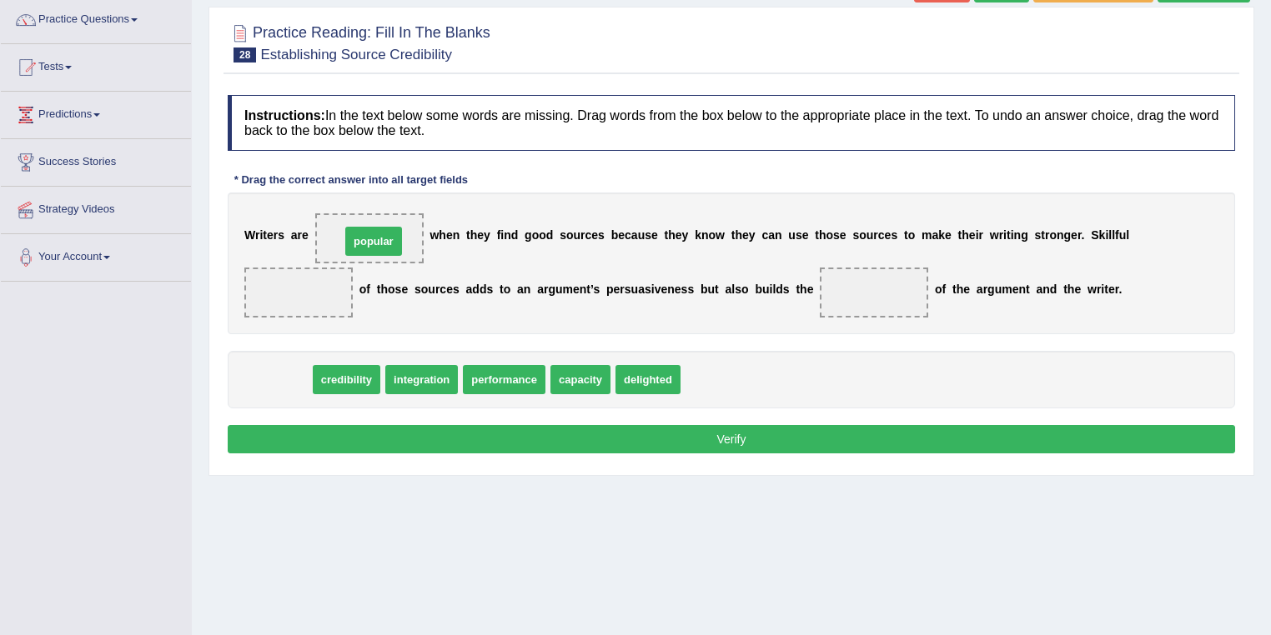
drag, startPoint x: 280, startPoint y: 385, endPoint x: 374, endPoint y: 247, distance: 167.4
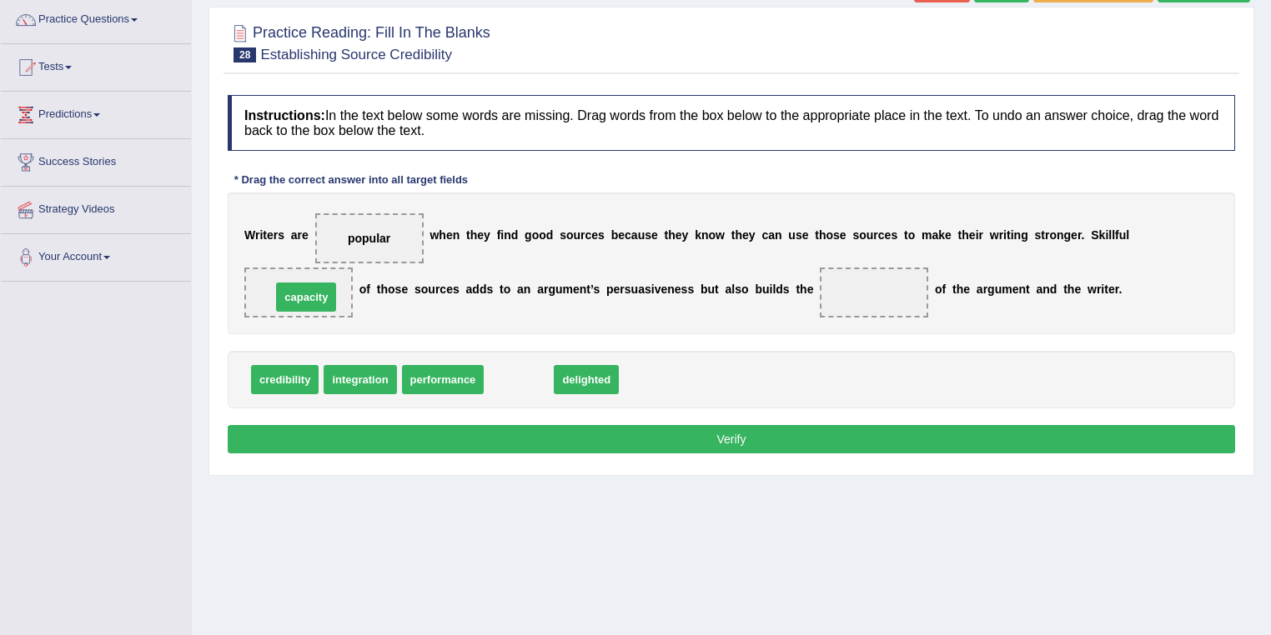
drag, startPoint x: 541, startPoint y: 379, endPoint x: 328, endPoint y: 297, distance: 228.1
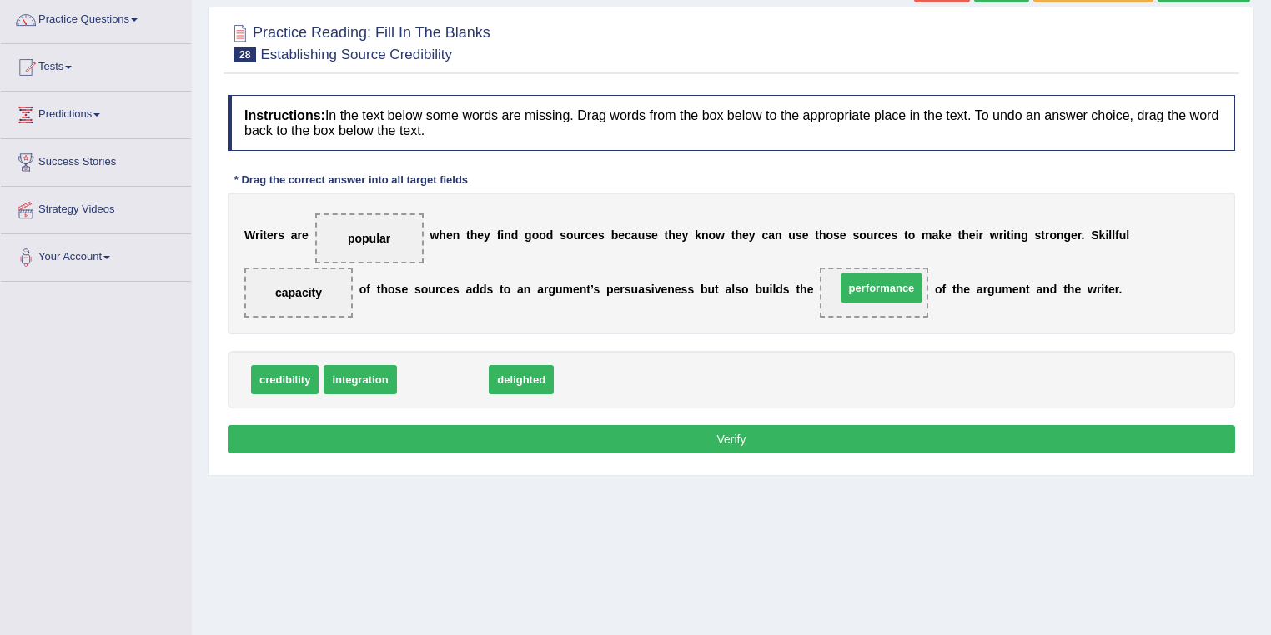
drag, startPoint x: 442, startPoint y: 383, endPoint x: 880, endPoint y: 292, distance: 448.0
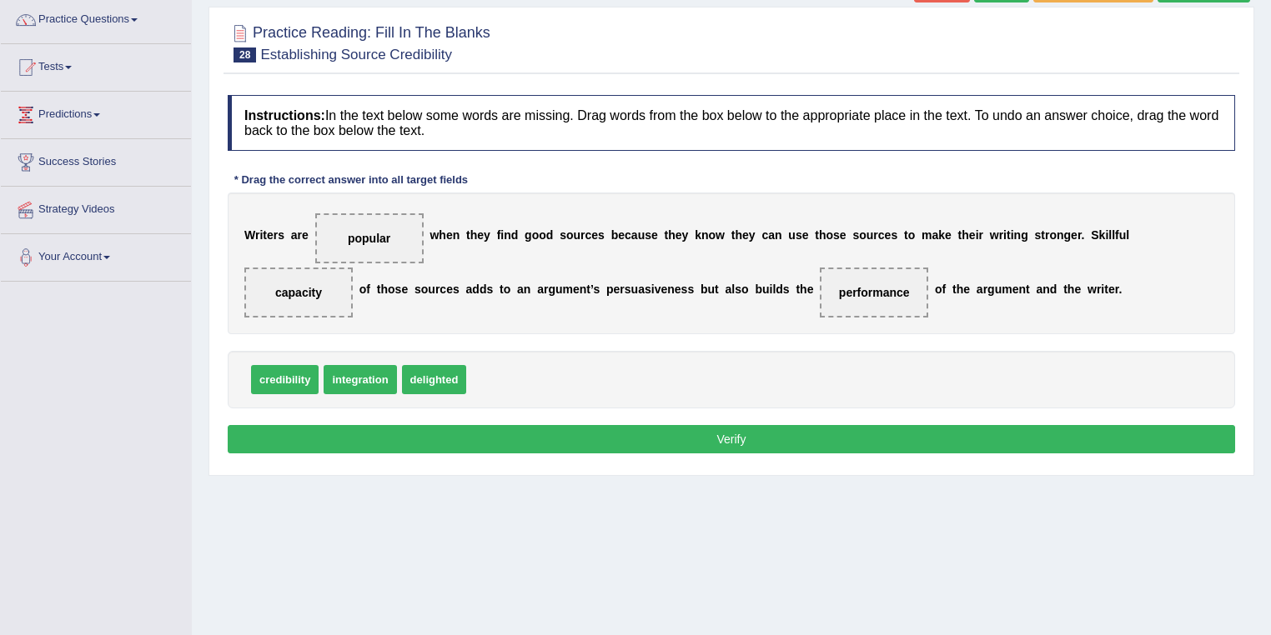
click at [594, 330] on div "W r i t e r s a r e popular w h e n t h e y f i n d g o o d s o u r c e s b e c…" at bounding box center [731, 264] width 1007 height 142
click at [609, 444] on button "Verify" at bounding box center [731, 439] width 1007 height 28
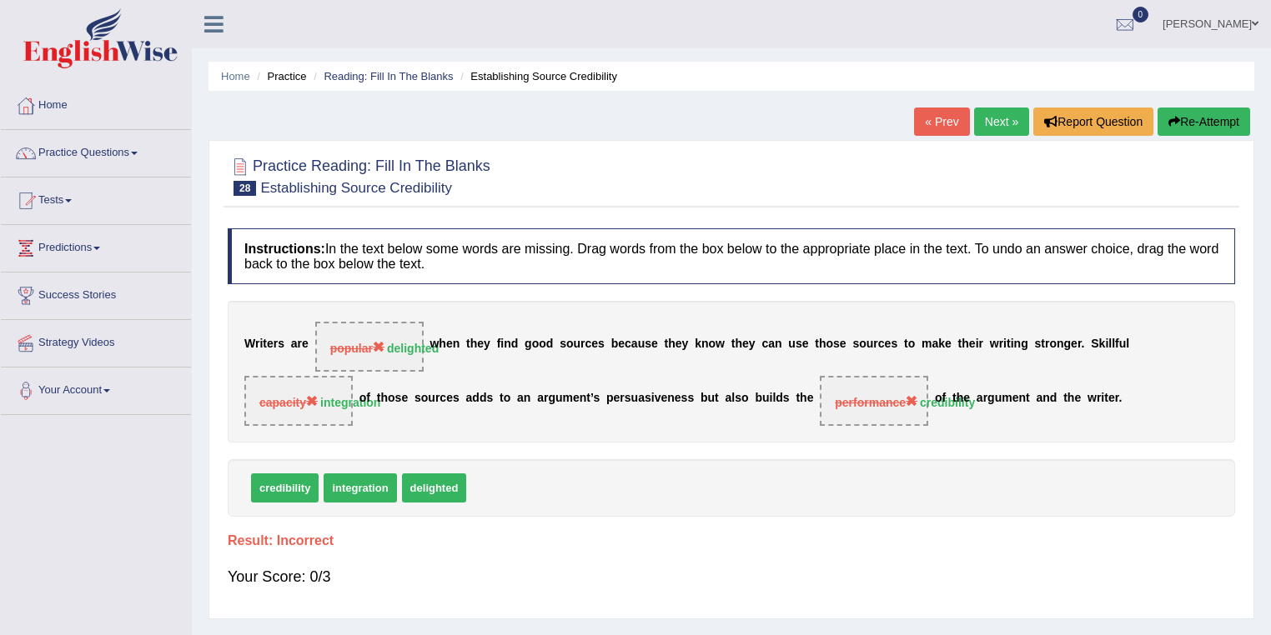
click at [985, 130] on link "Next »" at bounding box center [1001, 122] width 55 height 28
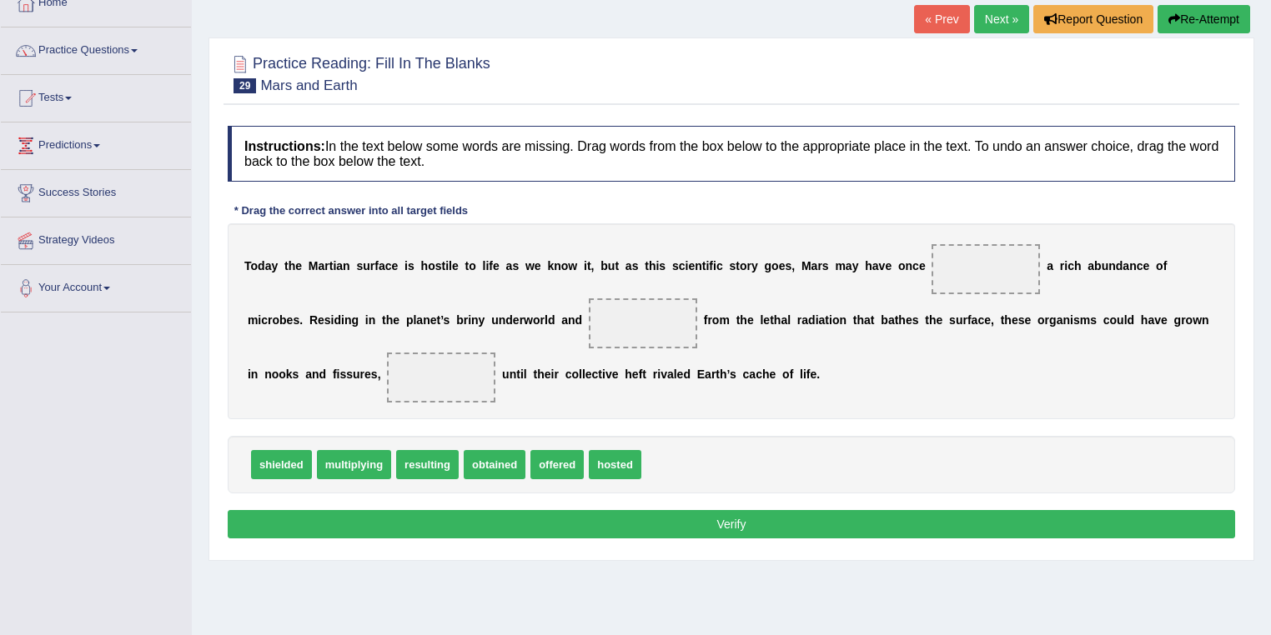
scroll to position [133, 0]
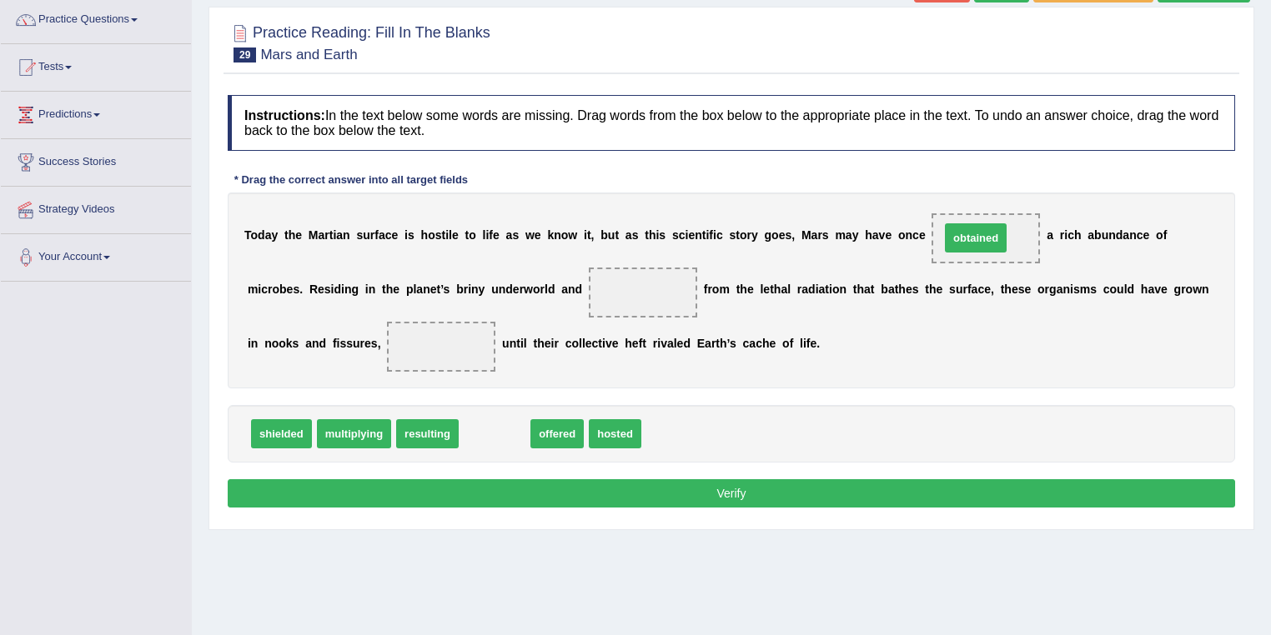
drag, startPoint x: 505, startPoint y: 429, endPoint x: 986, endPoint y: 233, distance: 519.4
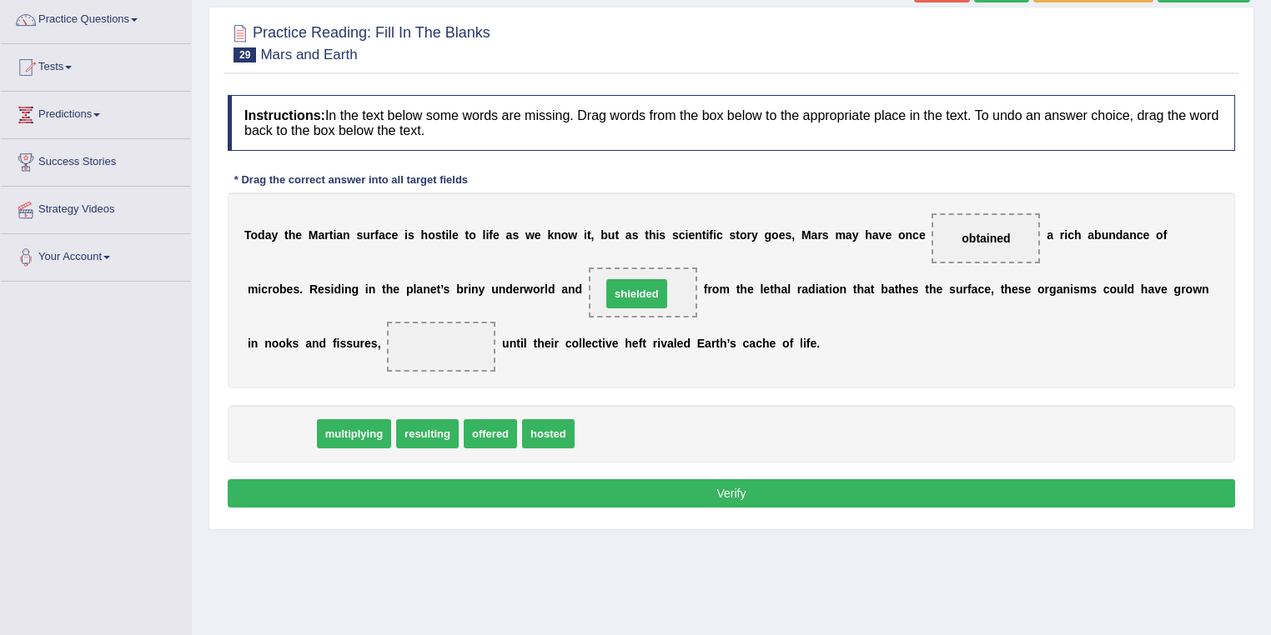
drag, startPoint x: 282, startPoint y: 433, endPoint x: 651, endPoint y: 293, distance: 394.7
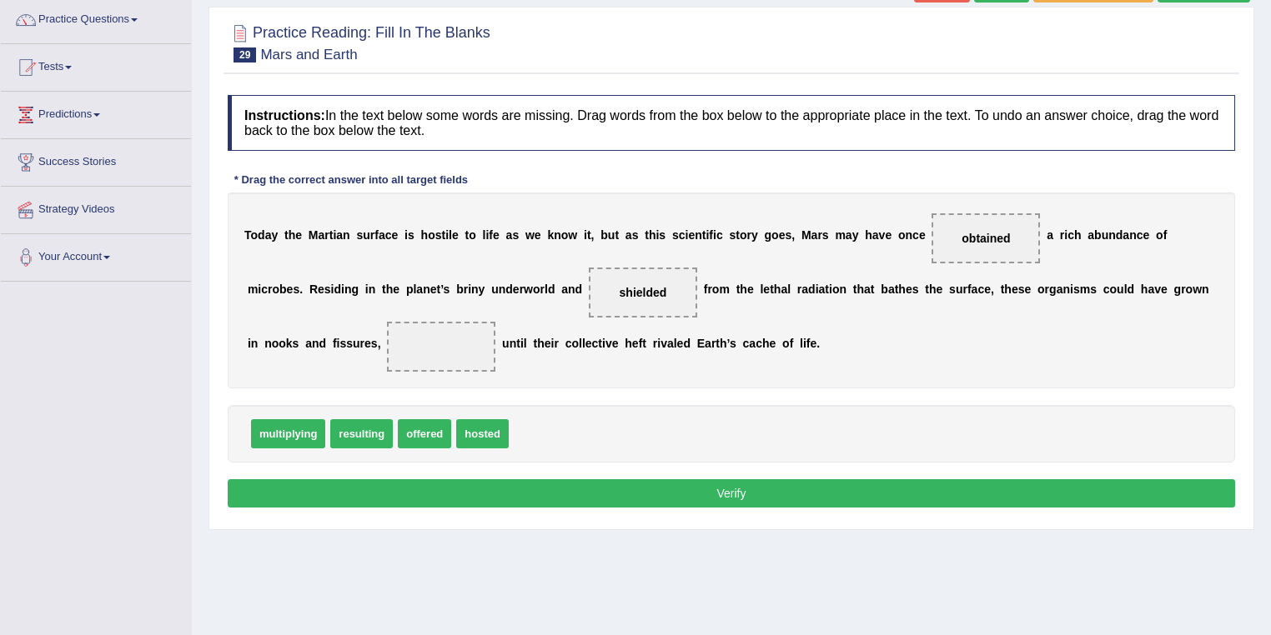
click at [1001, 338] on div "T o d a y t h e M a r t i a n s u r f a c e i s h o s t i l e t o l i f e a s w…" at bounding box center [731, 291] width 1007 height 196
drag, startPoint x: 270, startPoint y: 430, endPoint x: 430, endPoint y: 340, distance: 183.7
click at [585, 373] on div "T o d a y t h e M a r t i a n s u r f a c e i s h o s t i l e t o l i f e a s w…" at bounding box center [731, 291] width 1007 height 196
click at [926, 496] on button "Verify" at bounding box center [731, 493] width 1007 height 28
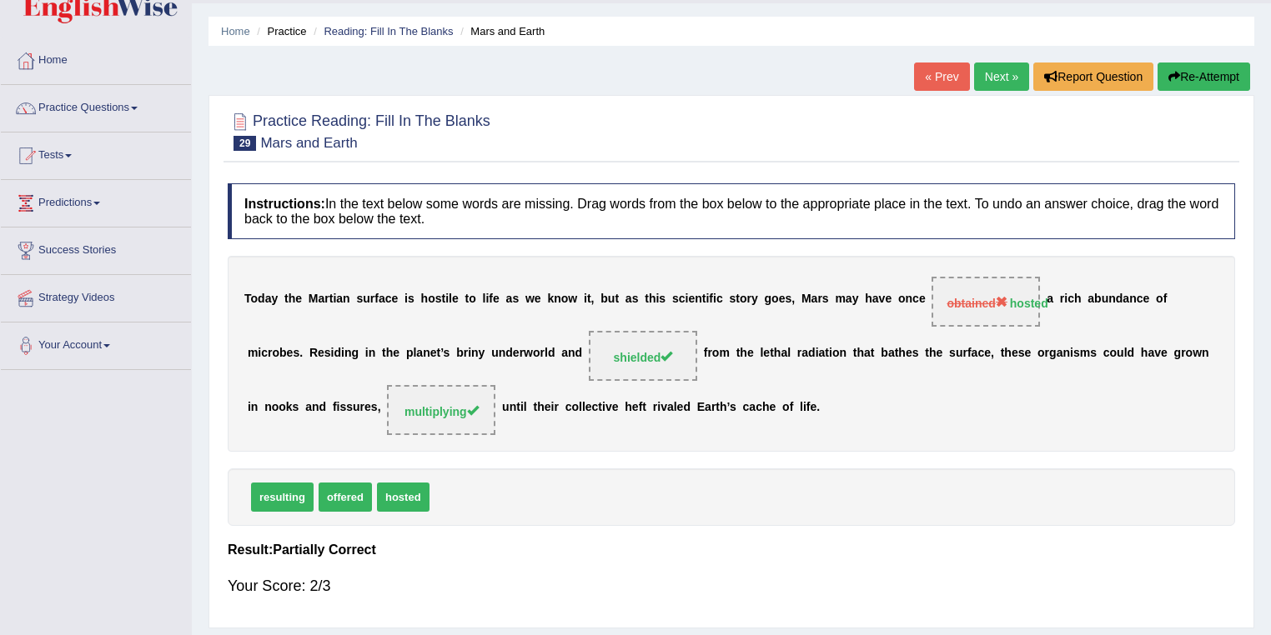
scroll to position [0, 0]
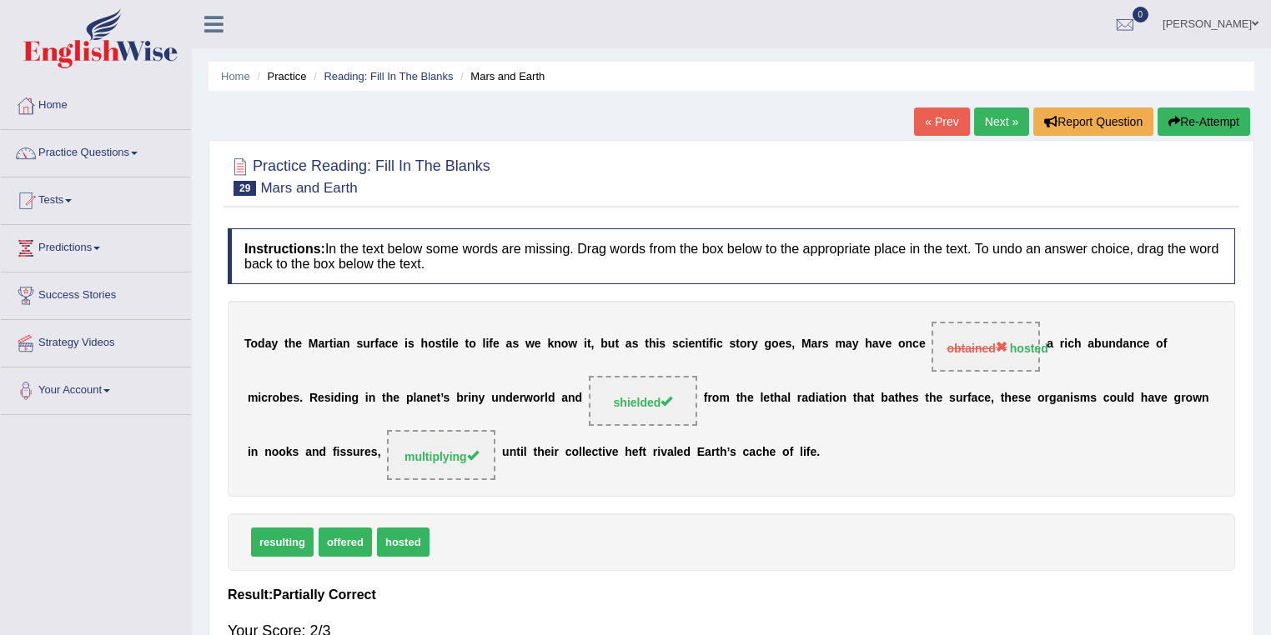
click at [983, 120] on link "Next »" at bounding box center [1001, 122] width 55 height 28
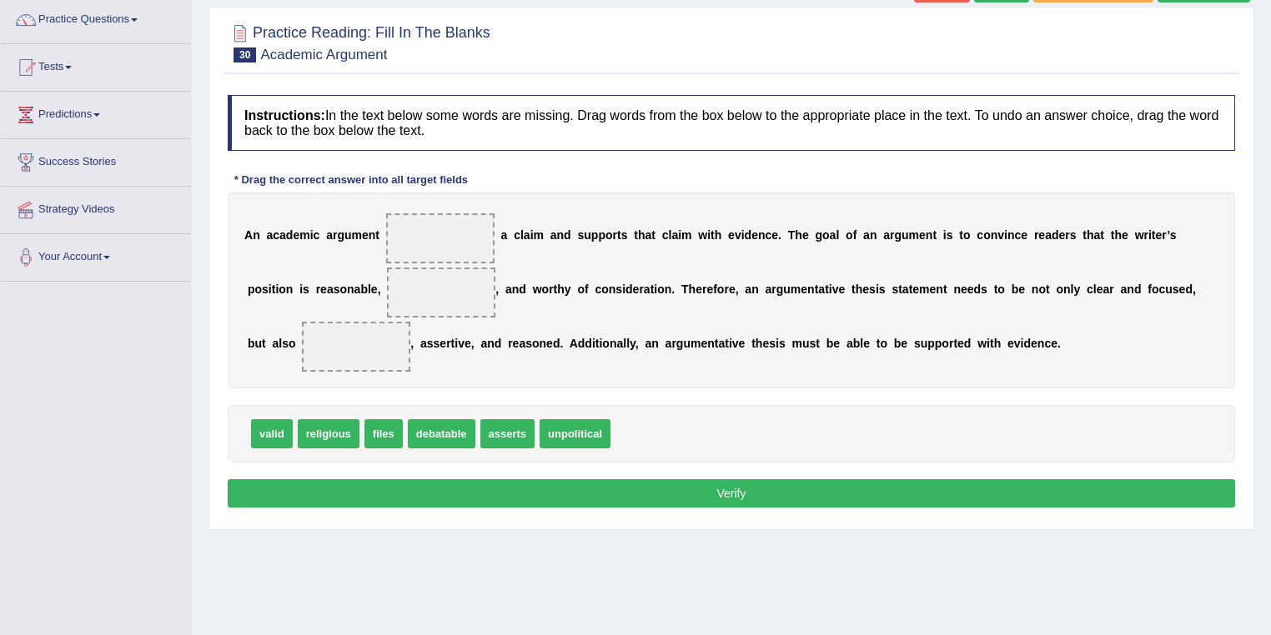
click at [457, 435] on span "debatable" at bounding box center [442, 433] width 68 height 29
drag, startPoint x: 507, startPoint y: 433, endPoint x: 441, endPoint y: 241, distance: 202.7
click at [720, 256] on div "A n a c a d e m i c a r g u m e n t asserts a c l a i m a n d s u p p o r t s t…" at bounding box center [731, 291] width 1007 height 196
drag, startPoint x: 272, startPoint y: 434, endPoint x: 440, endPoint y: 293, distance: 219.6
click at [577, 363] on div "A n a c a d e m i c a r g u m e n t asserts a c l a i m a n d s u p p o r t s t…" at bounding box center [731, 291] width 1007 height 196
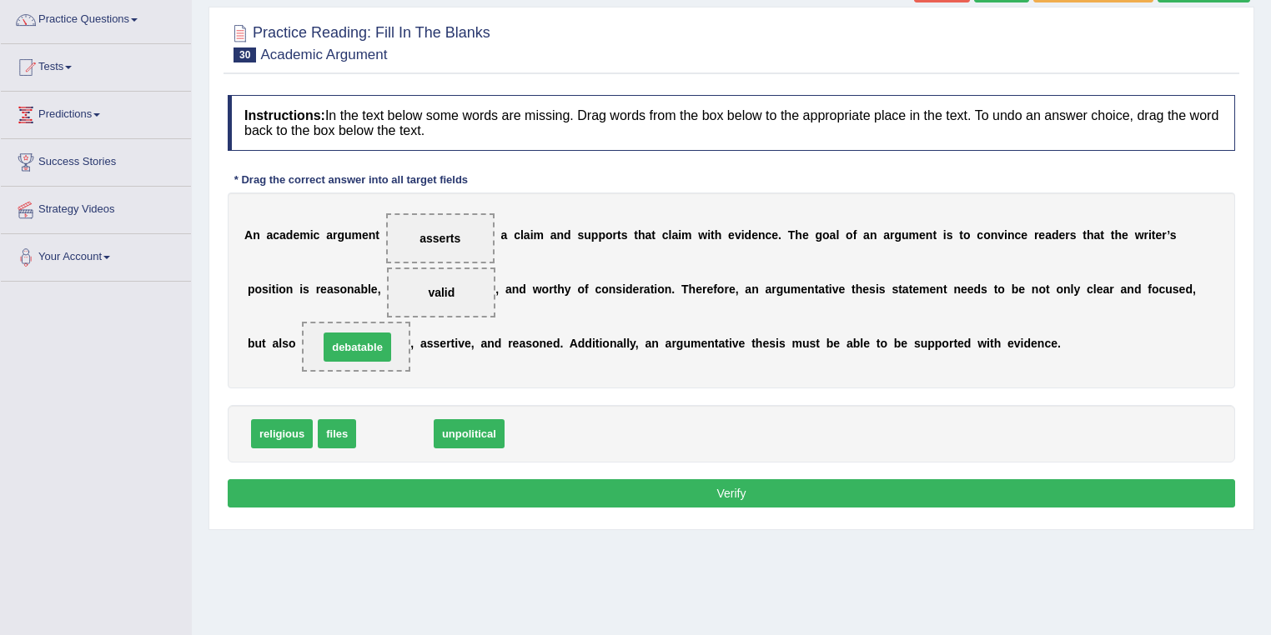
drag, startPoint x: 385, startPoint y: 430, endPoint x: 348, endPoint y: 343, distance: 94.5
click at [470, 389] on div "Instructions: In the text below some words are missing. Drag words from the box…" at bounding box center [730, 304] width 1015 height 434
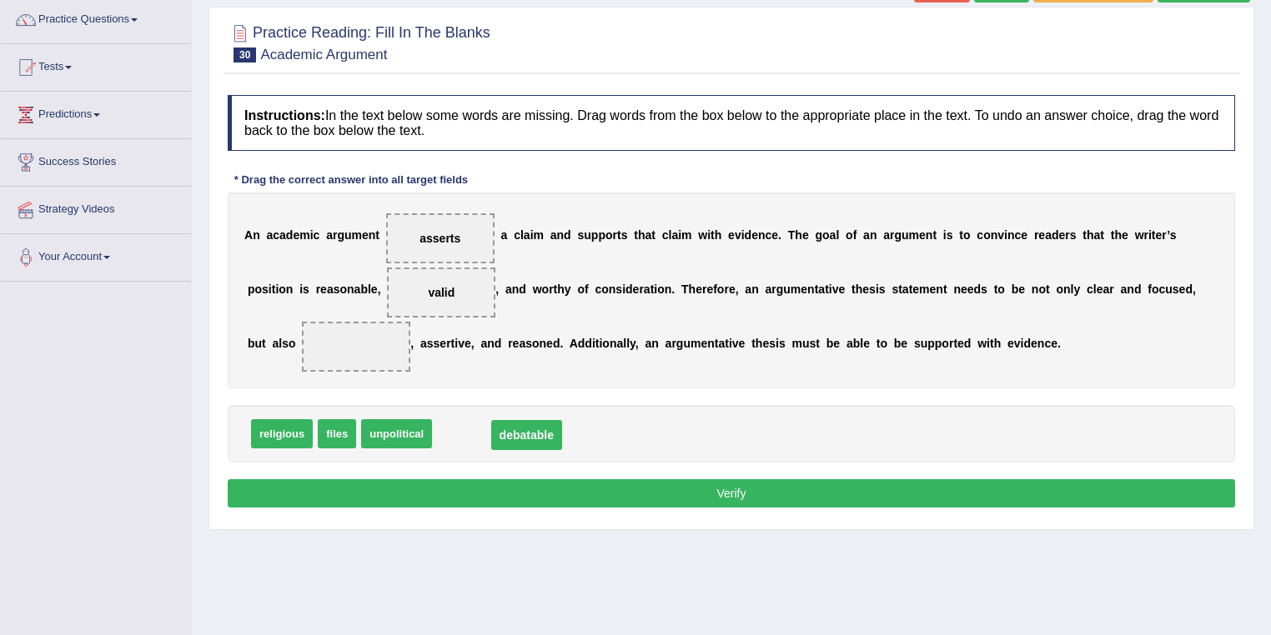
drag, startPoint x: 357, startPoint y: 342, endPoint x: 527, endPoint y: 430, distance: 191.7
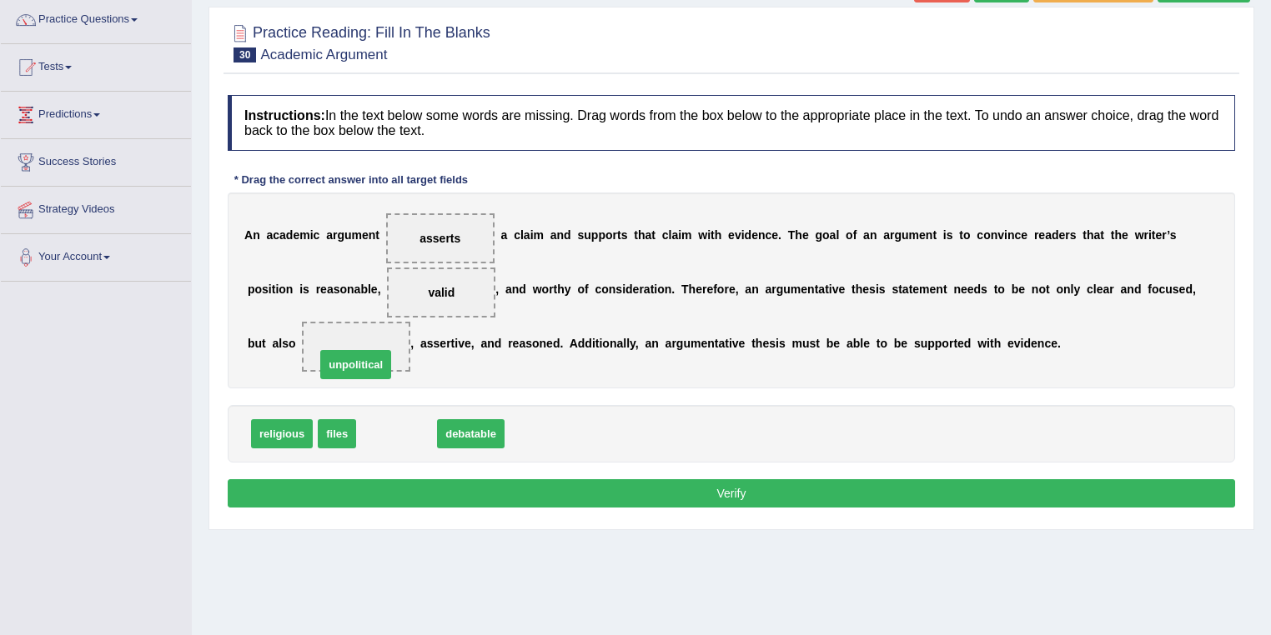
drag, startPoint x: 418, startPoint y: 437, endPoint x: 378, endPoint y: 357, distance: 89.1
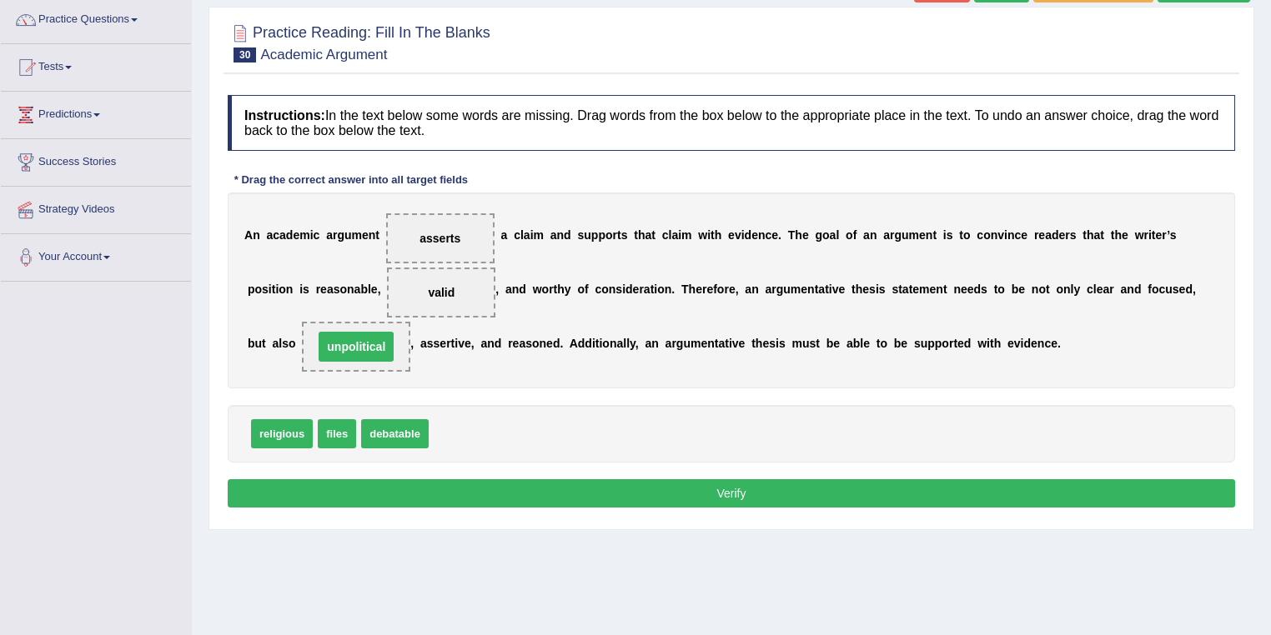
click at [578, 434] on div "religious files debatable" at bounding box center [731, 434] width 1007 height 58
click at [657, 490] on button "Verify" at bounding box center [731, 493] width 1007 height 28
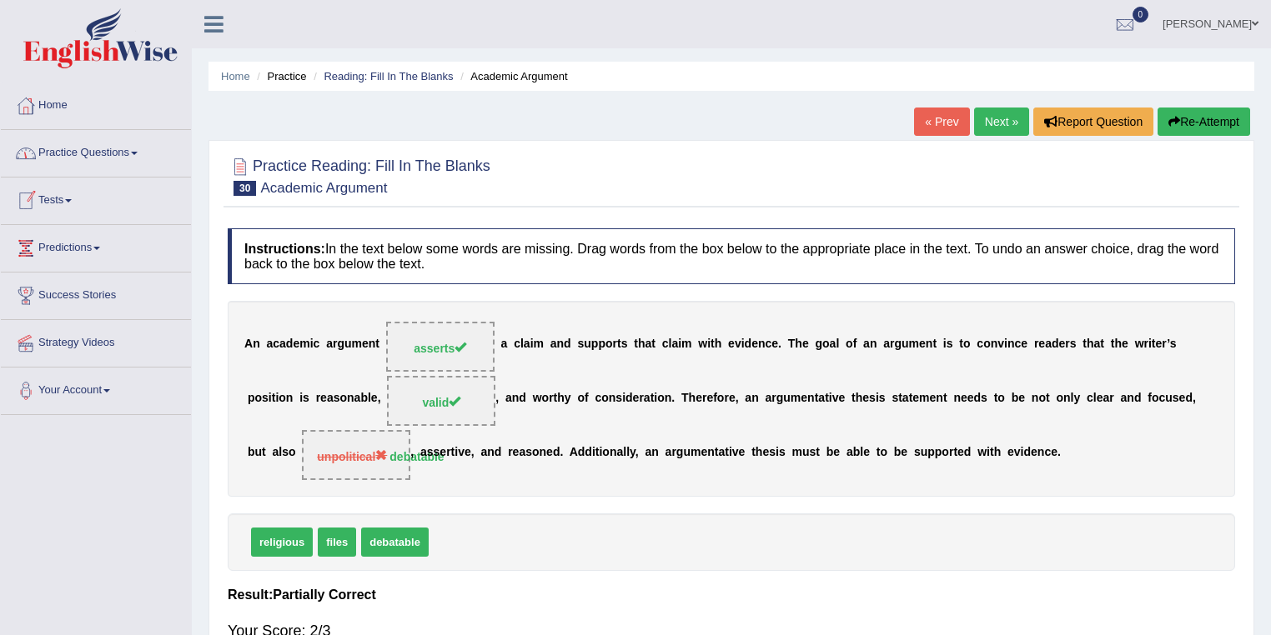
click at [69, 151] on link "Practice Questions" at bounding box center [96, 151] width 190 height 42
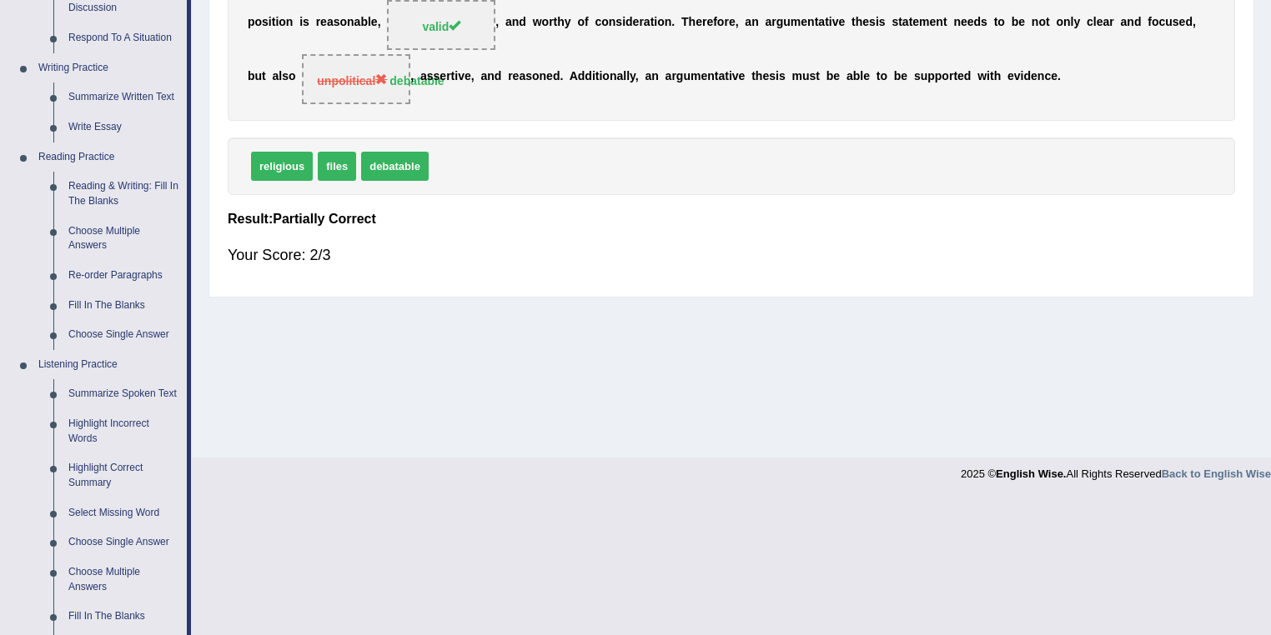
scroll to position [400, 0]
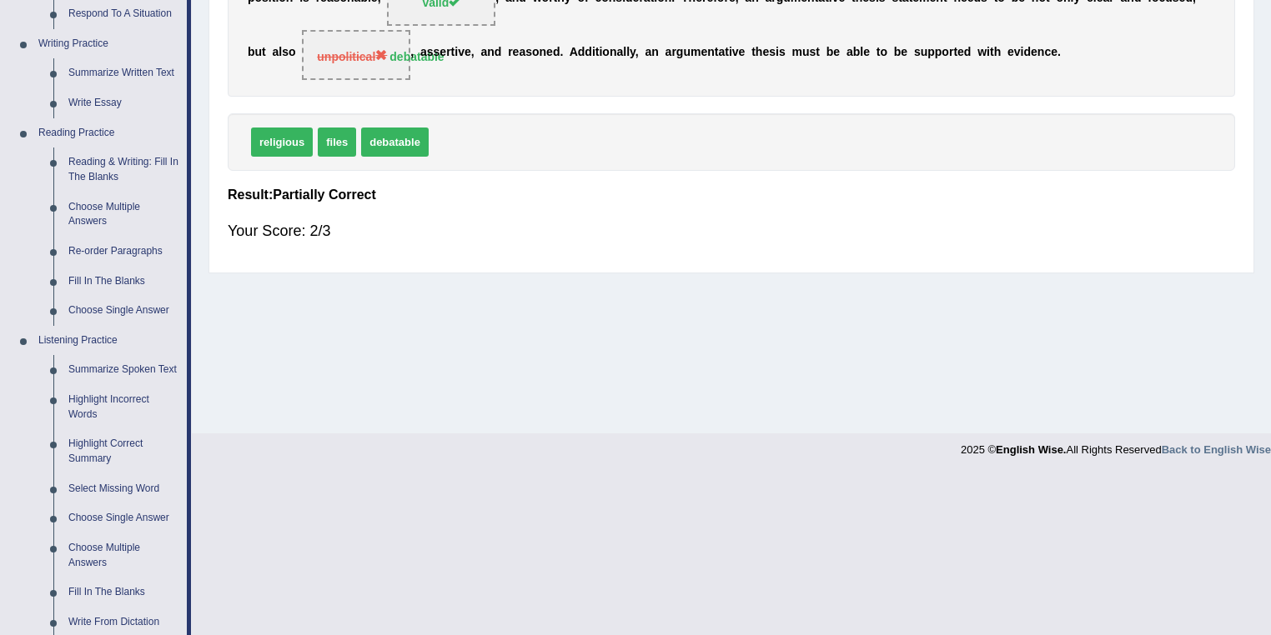
click at [108, 313] on link "Choose Single Answer" at bounding box center [124, 311] width 126 height 30
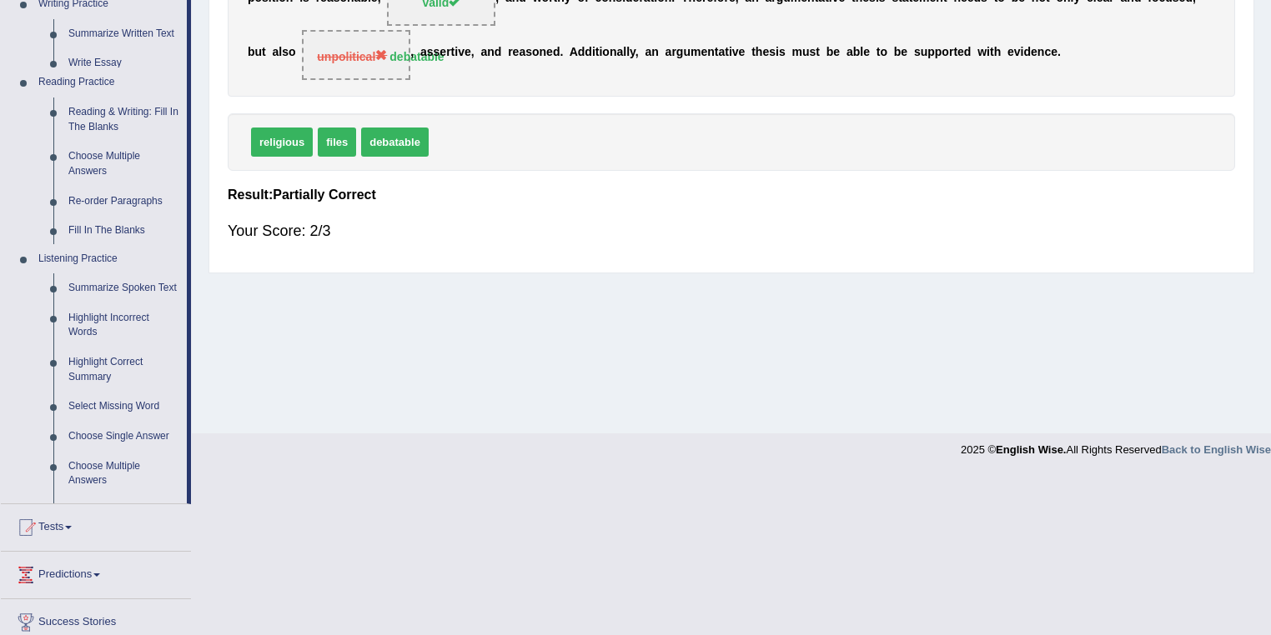
scroll to position [240, 0]
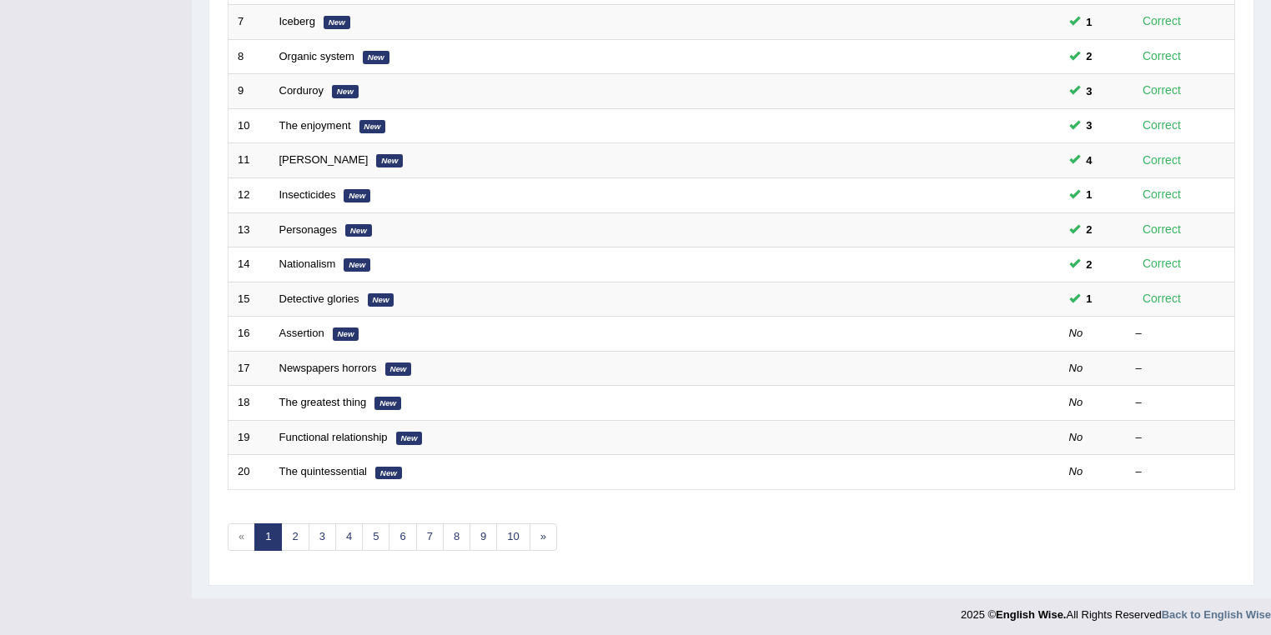
click at [300, 333] on link "Assertion" at bounding box center [301, 333] width 45 height 13
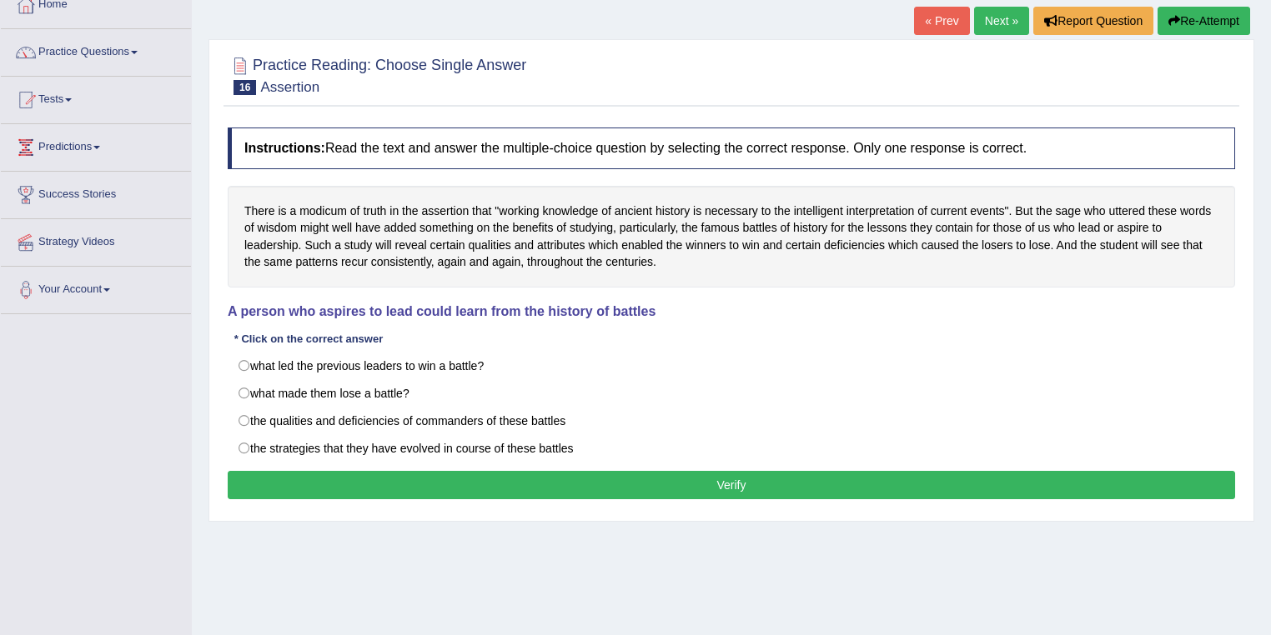
scroll to position [133, 0]
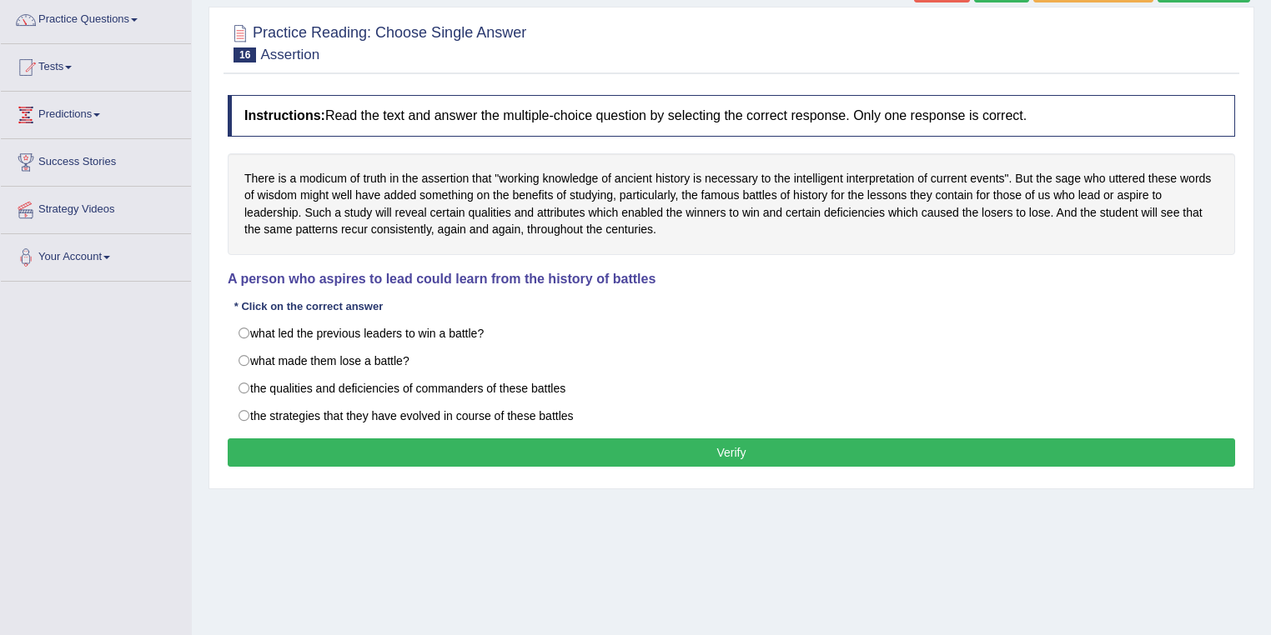
click at [508, 391] on label "the qualities and deficiencies of commanders of these battles" at bounding box center [731, 388] width 1007 height 28
radio input "true"
click at [467, 344] on label "what led the previous leaders to win a battle?" at bounding box center [731, 333] width 1007 height 28
radio input "true"
click at [480, 408] on label "the strategies that they have evolved in course of these battles" at bounding box center [731, 416] width 1007 height 28
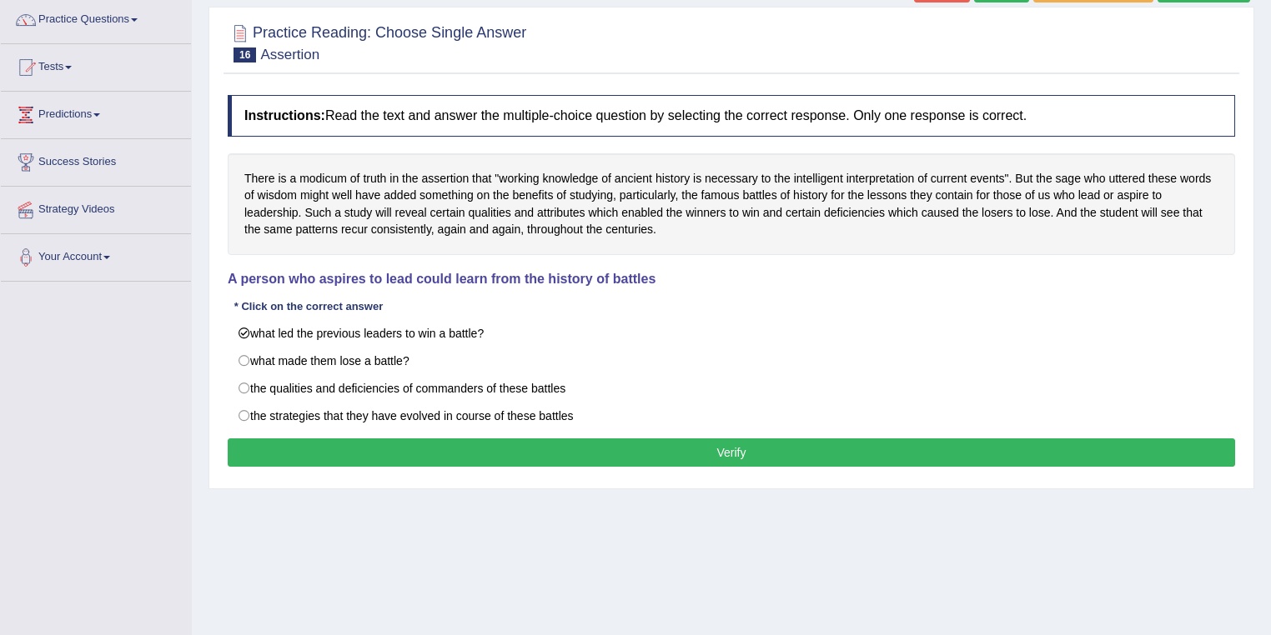
radio input "true"
click at [470, 447] on button "Verify" at bounding box center [731, 453] width 1007 height 28
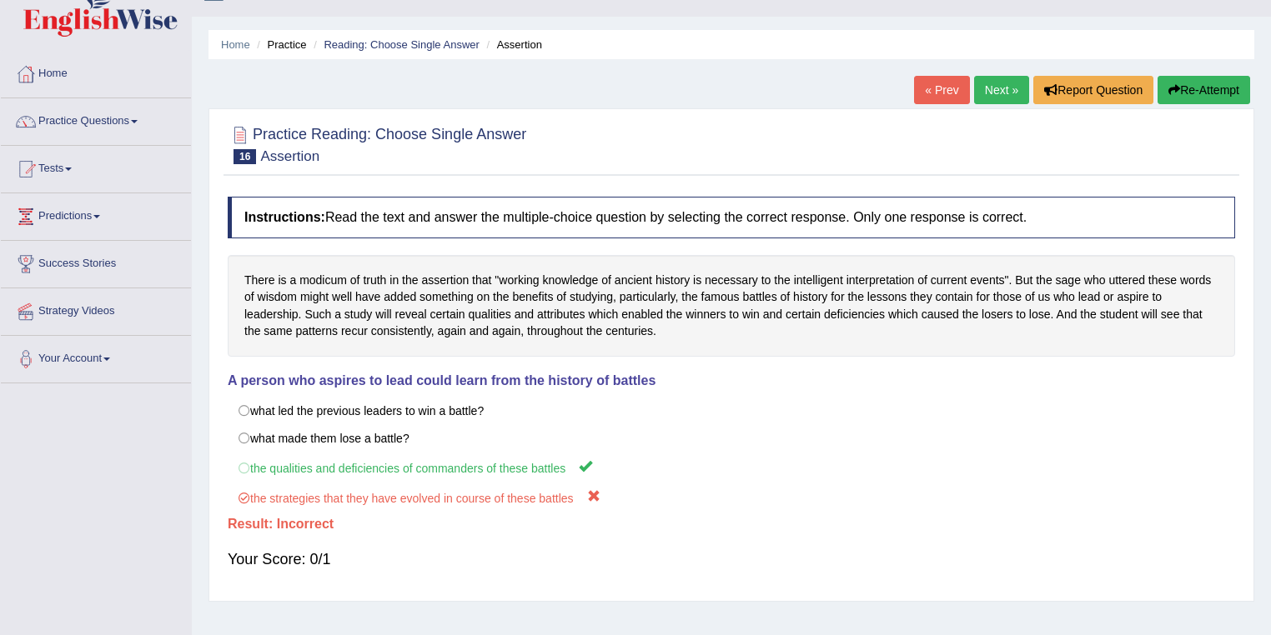
scroll to position [0, 0]
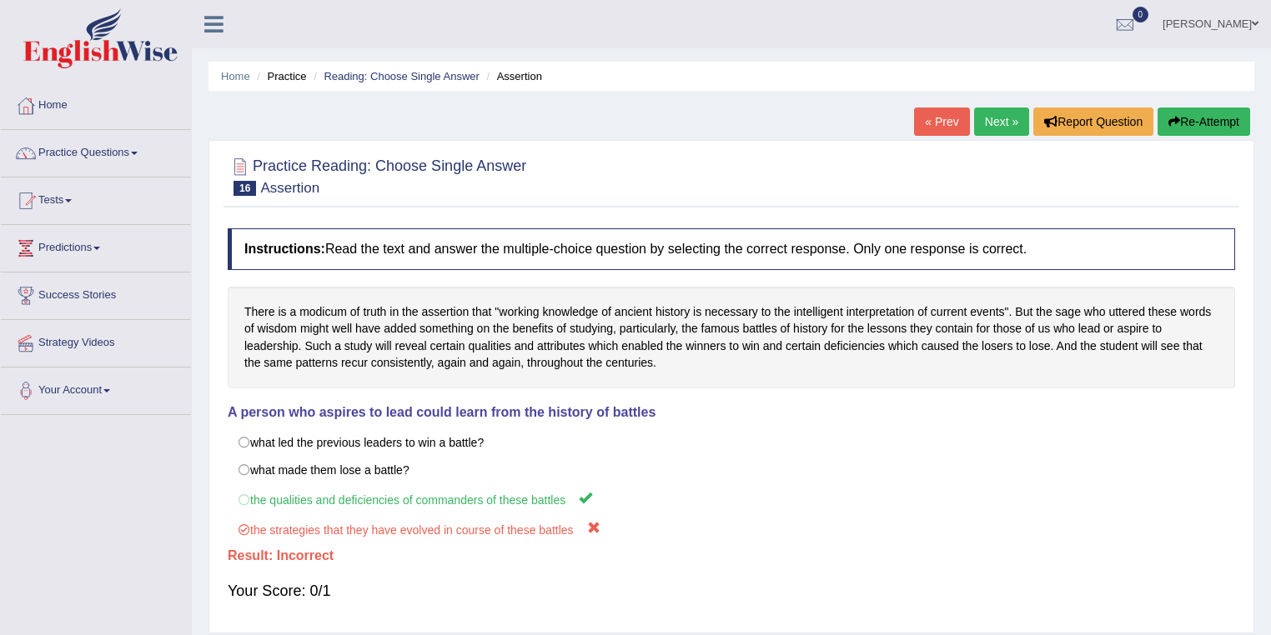
click at [985, 128] on link "Next »" at bounding box center [1001, 122] width 55 height 28
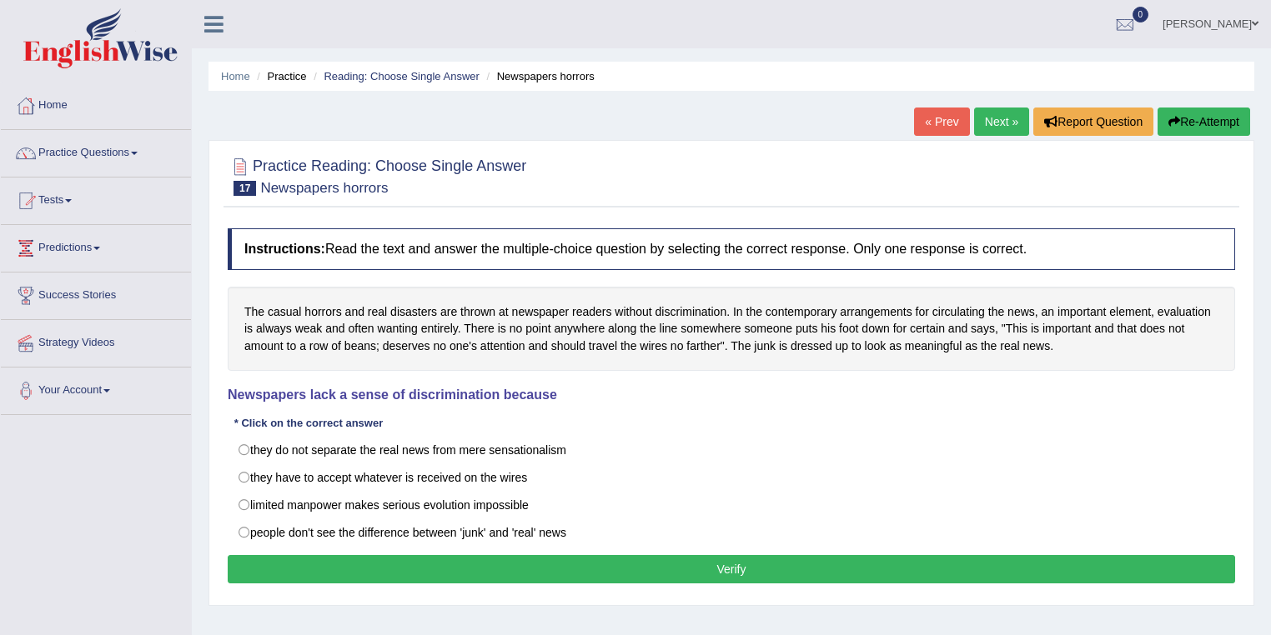
scroll to position [133, 0]
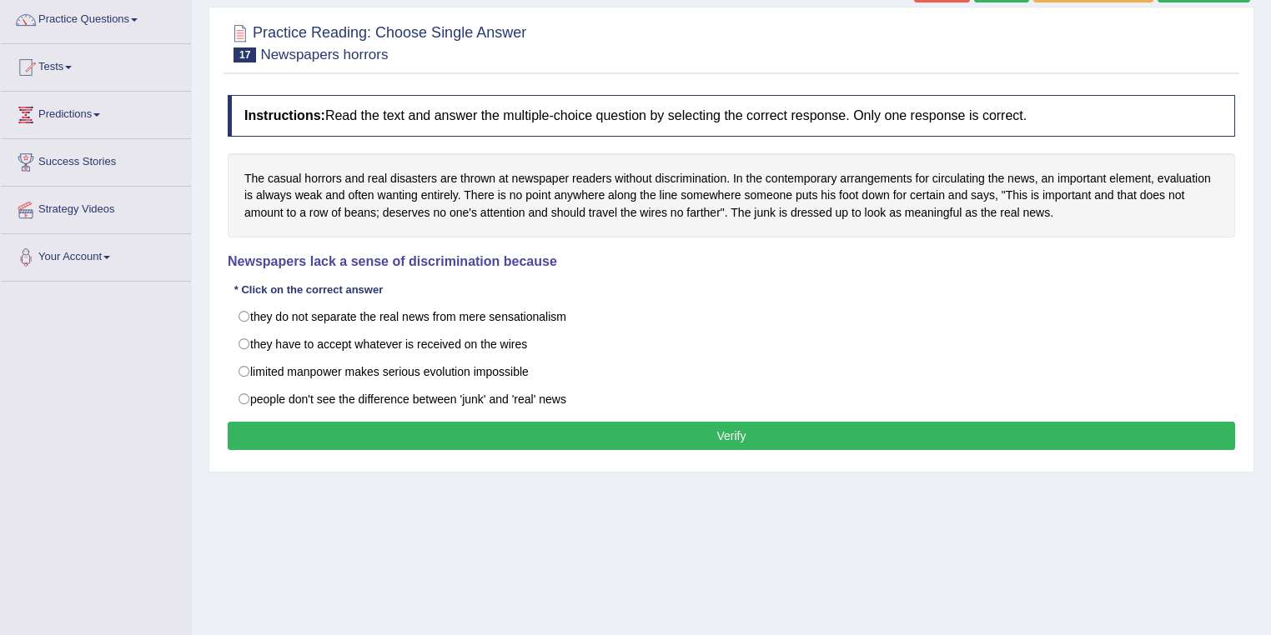
click at [307, 349] on label "they have to accept whatever is received on the wires" at bounding box center [731, 344] width 1007 height 28
radio input "true"
click at [373, 434] on button "Verify" at bounding box center [731, 436] width 1007 height 28
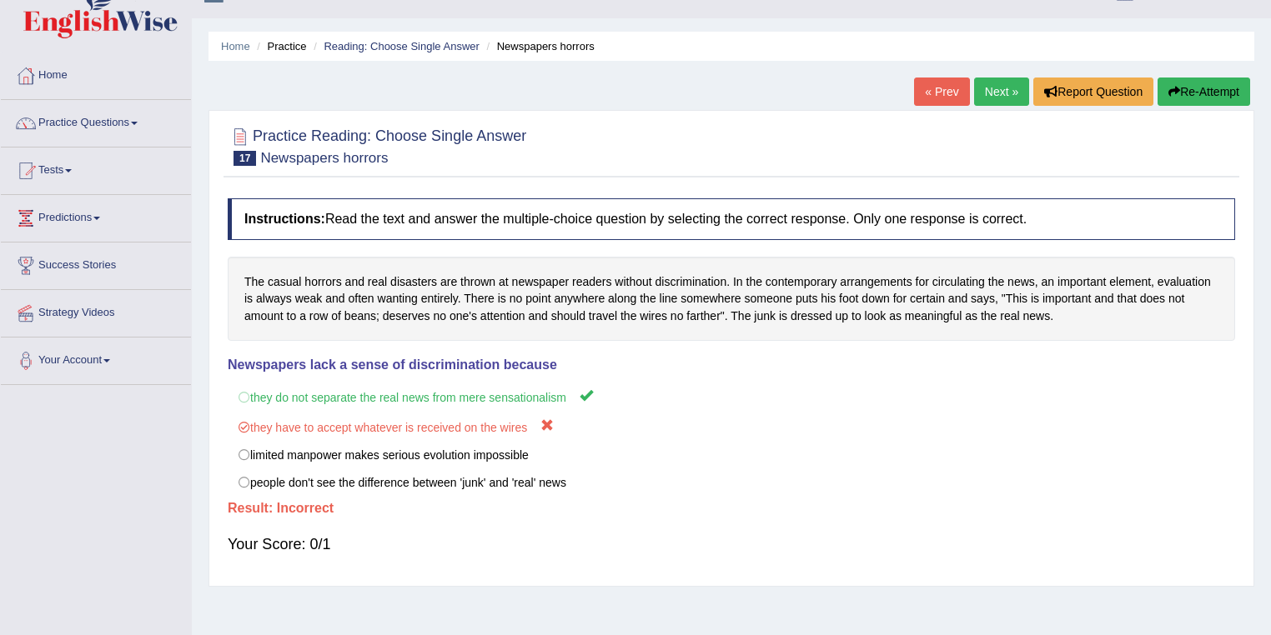
scroll to position [0, 0]
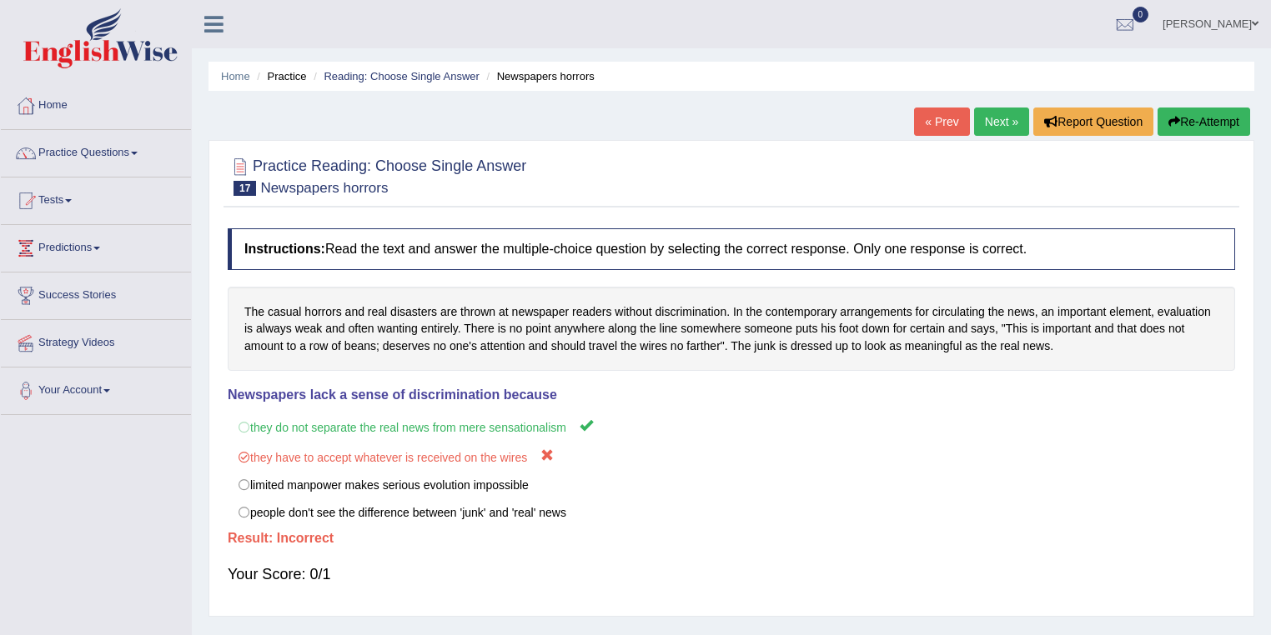
click at [984, 124] on link "Next »" at bounding box center [1001, 122] width 55 height 28
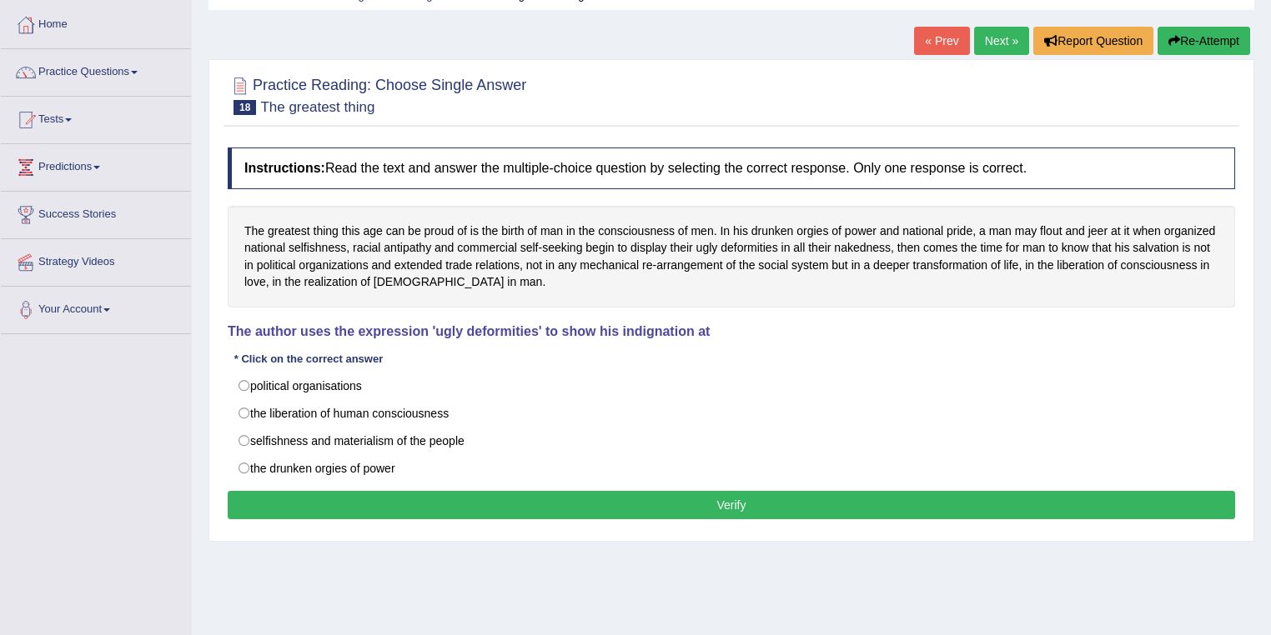
scroll to position [133, 0]
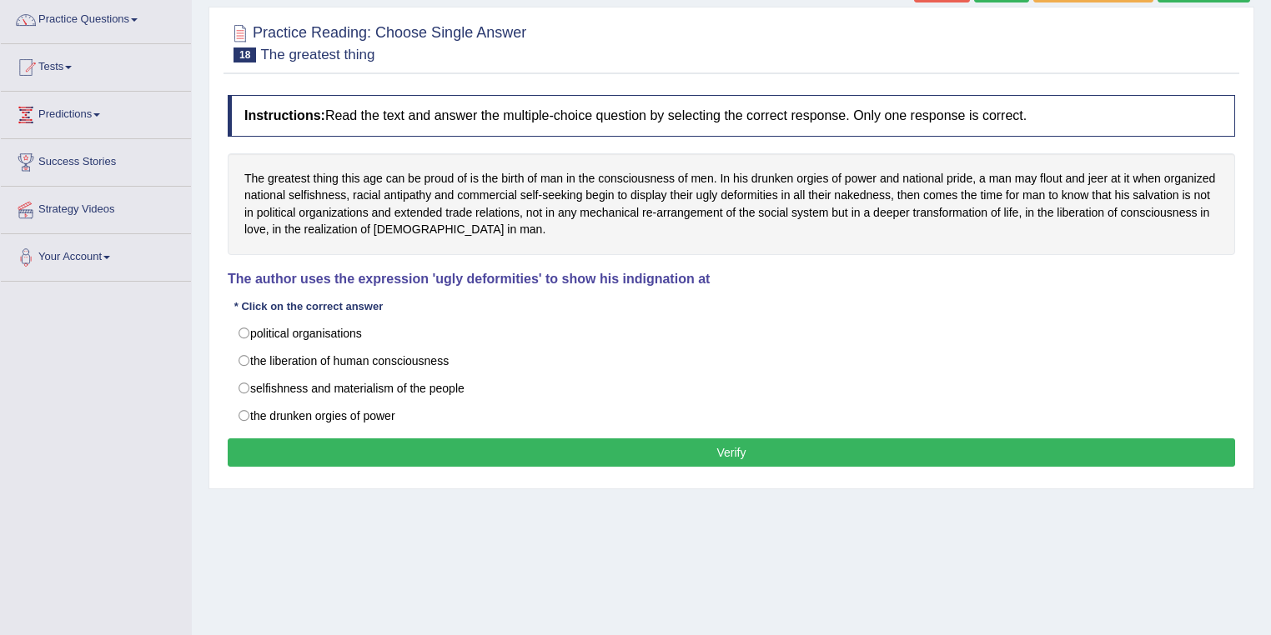
click at [518, 335] on label "political organisations" at bounding box center [731, 333] width 1007 height 28
radio input "true"
click at [528, 449] on button "Verify" at bounding box center [731, 453] width 1007 height 28
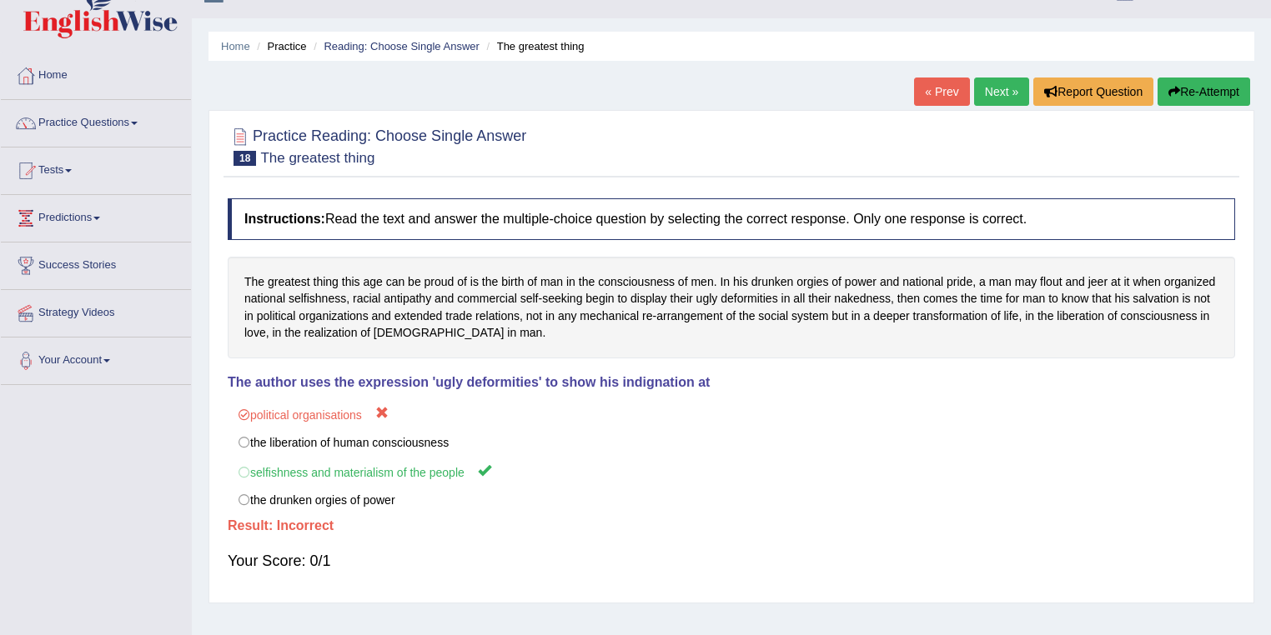
scroll to position [0, 0]
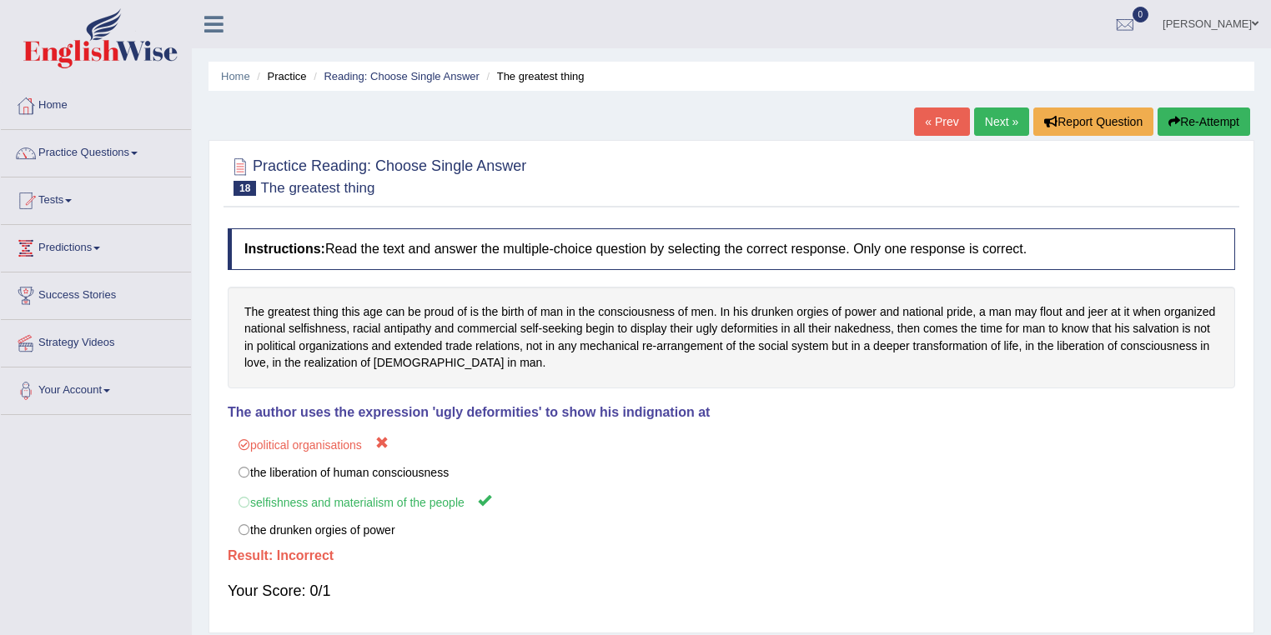
click at [1000, 129] on link "Next »" at bounding box center [1001, 122] width 55 height 28
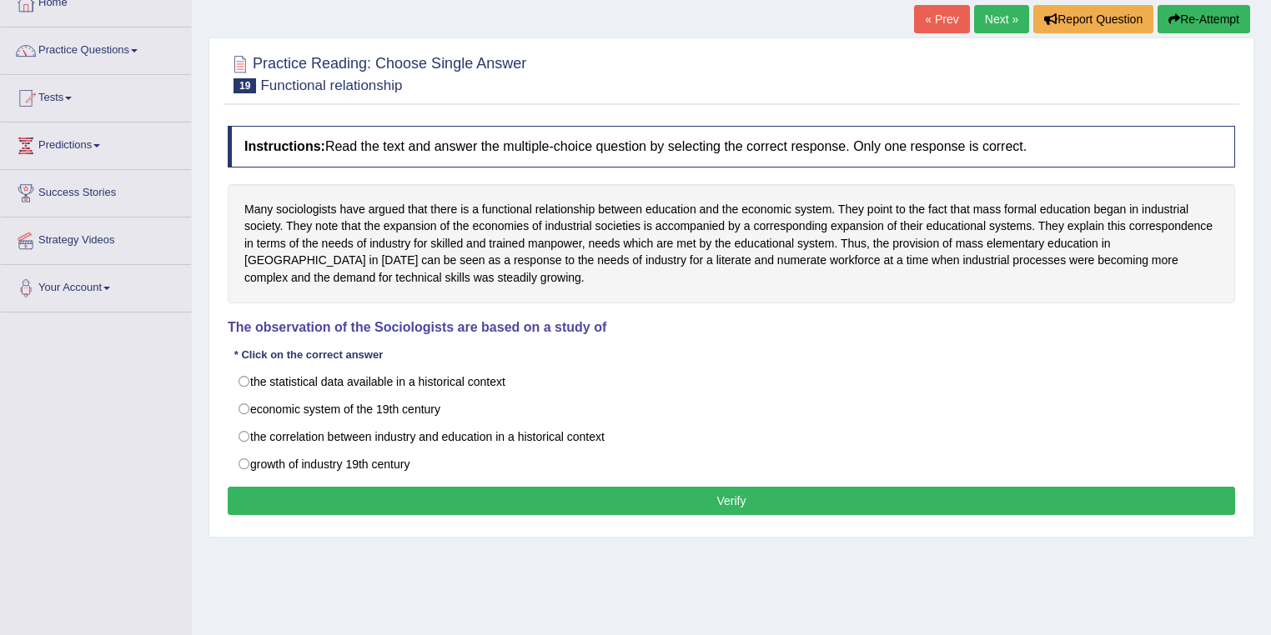
scroll to position [133, 0]
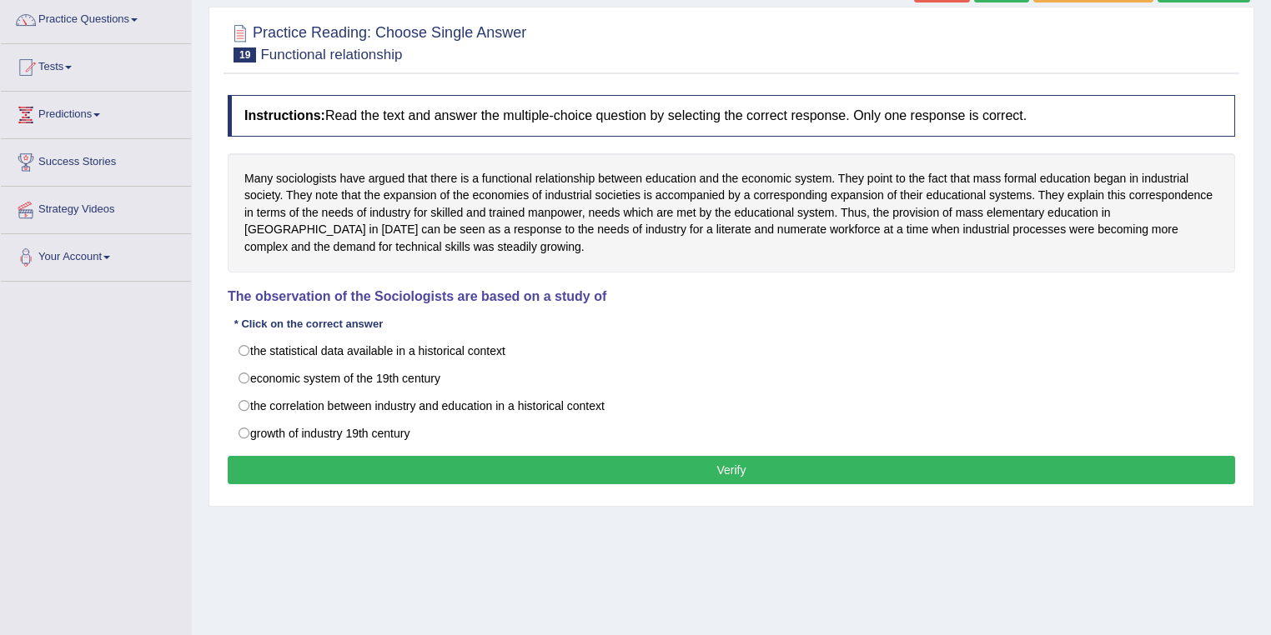
click at [677, 405] on label "the correlation between industry and education in a historical context" at bounding box center [731, 406] width 1007 height 28
radio input "true"
click at [655, 465] on button "Verify" at bounding box center [731, 470] width 1007 height 28
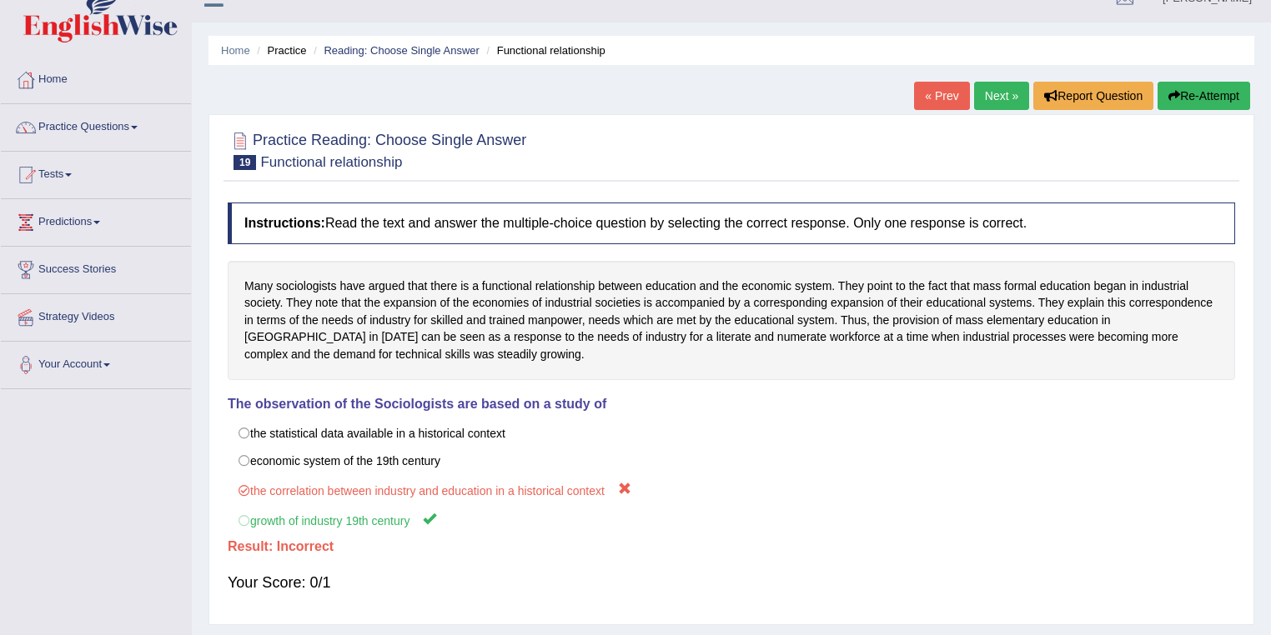
scroll to position [0, 0]
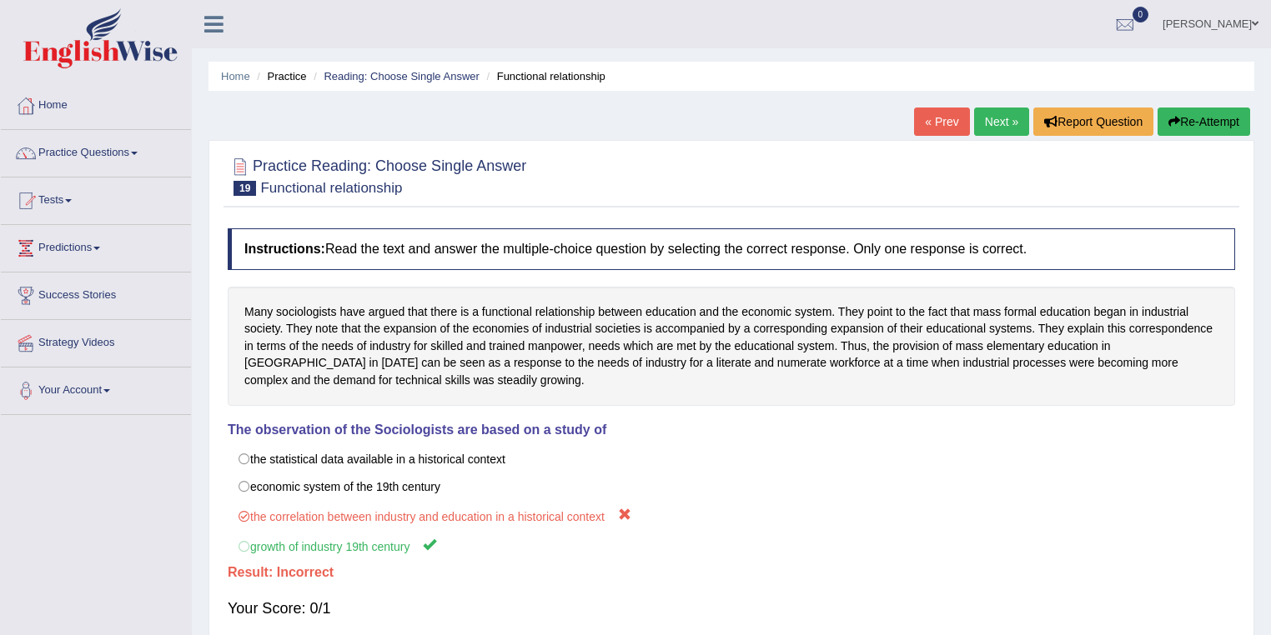
click at [987, 123] on link "Next »" at bounding box center [1001, 122] width 55 height 28
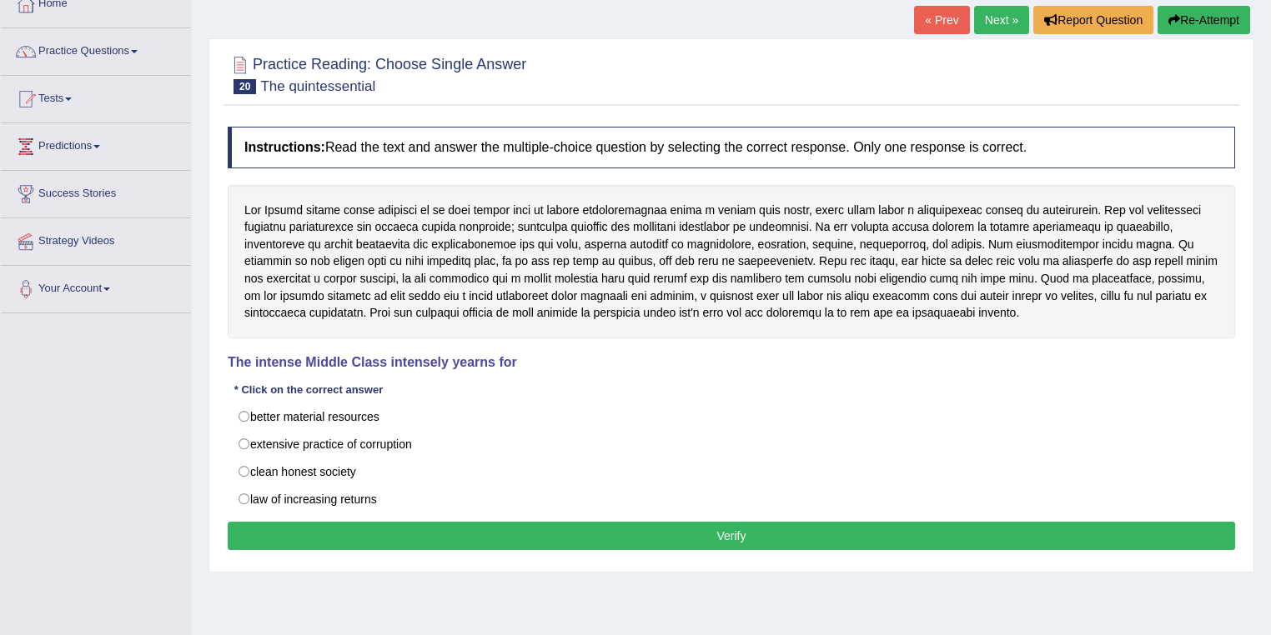
scroll to position [133, 0]
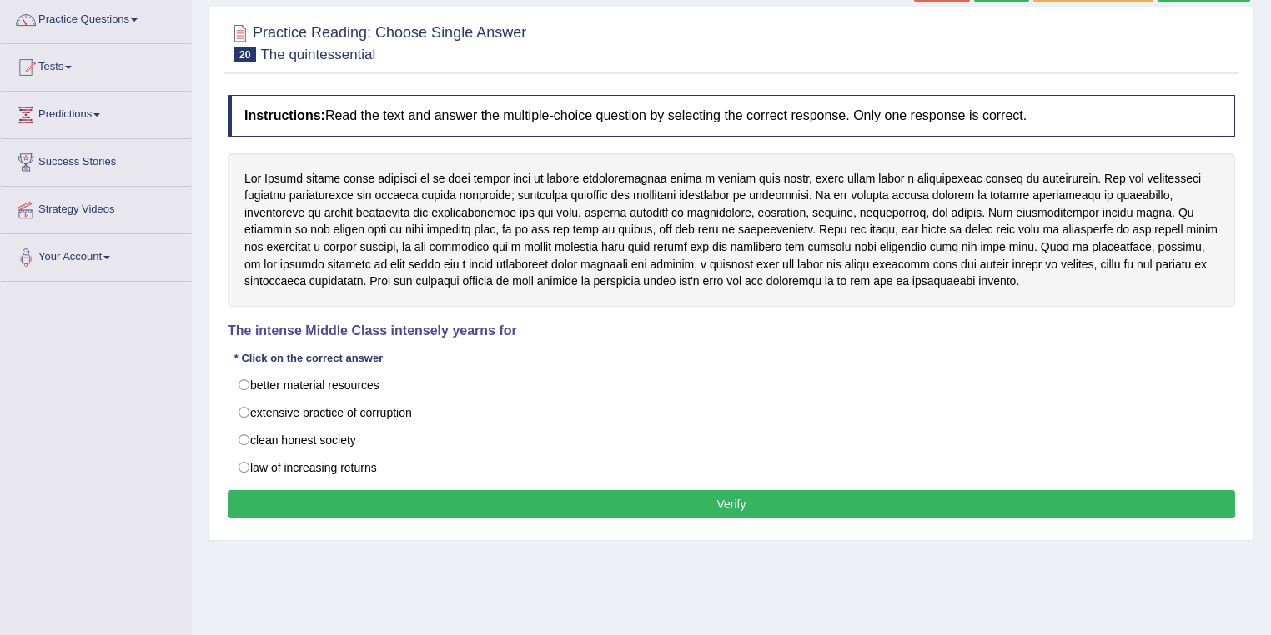
click at [387, 378] on label "better material resources" at bounding box center [731, 385] width 1007 height 28
radio input "true"
click at [373, 414] on label "extensive practice of corruption" at bounding box center [731, 413] width 1007 height 28
radio input "true"
click at [416, 504] on button "Verify" at bounding box center [731, 504] width 1007 height 28
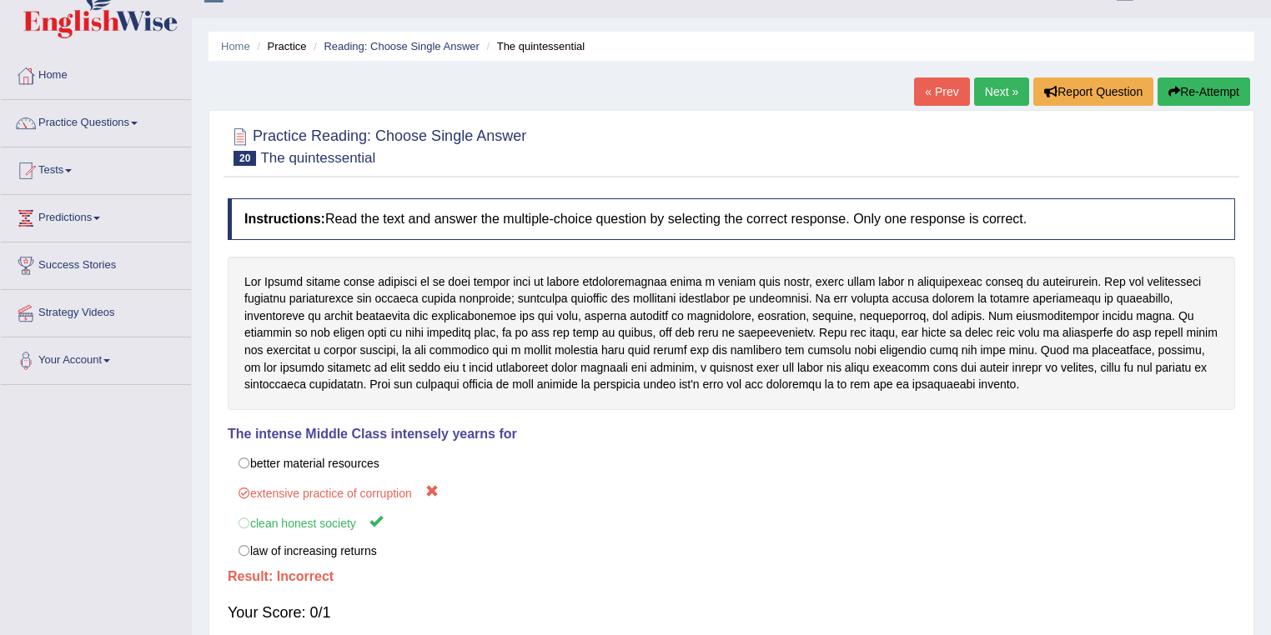
scroll to position [0, 0]
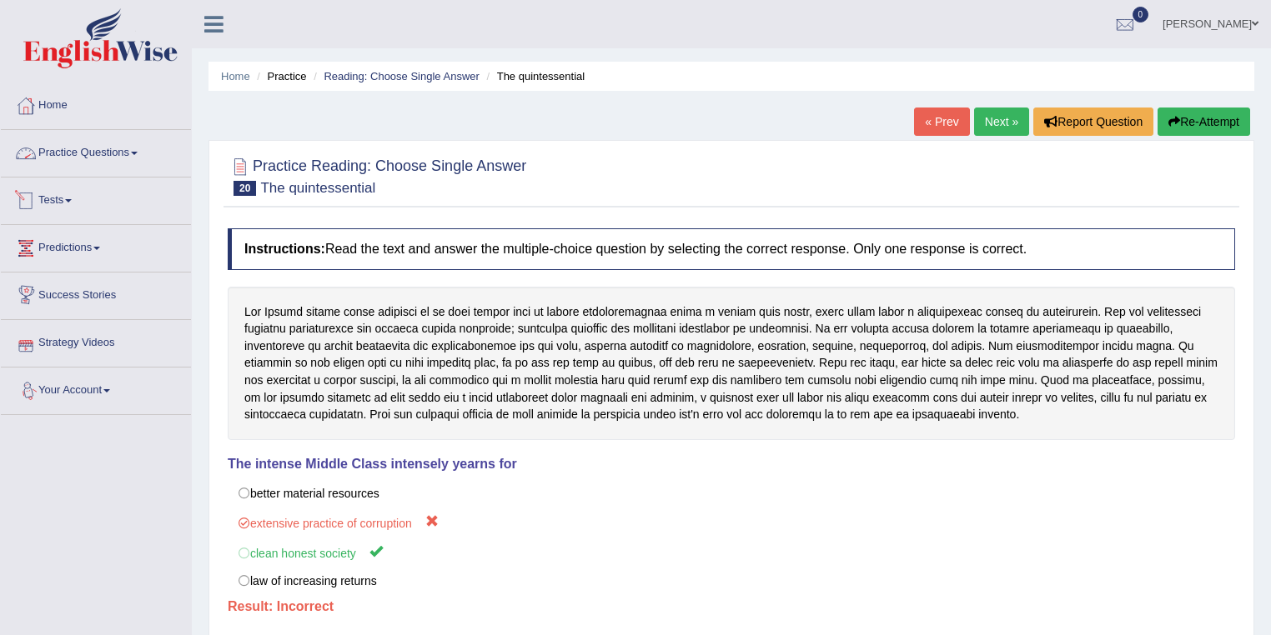
click at [66, 160] on link "Practice Questions" at bounding box center [96, 151] width 190 height 42
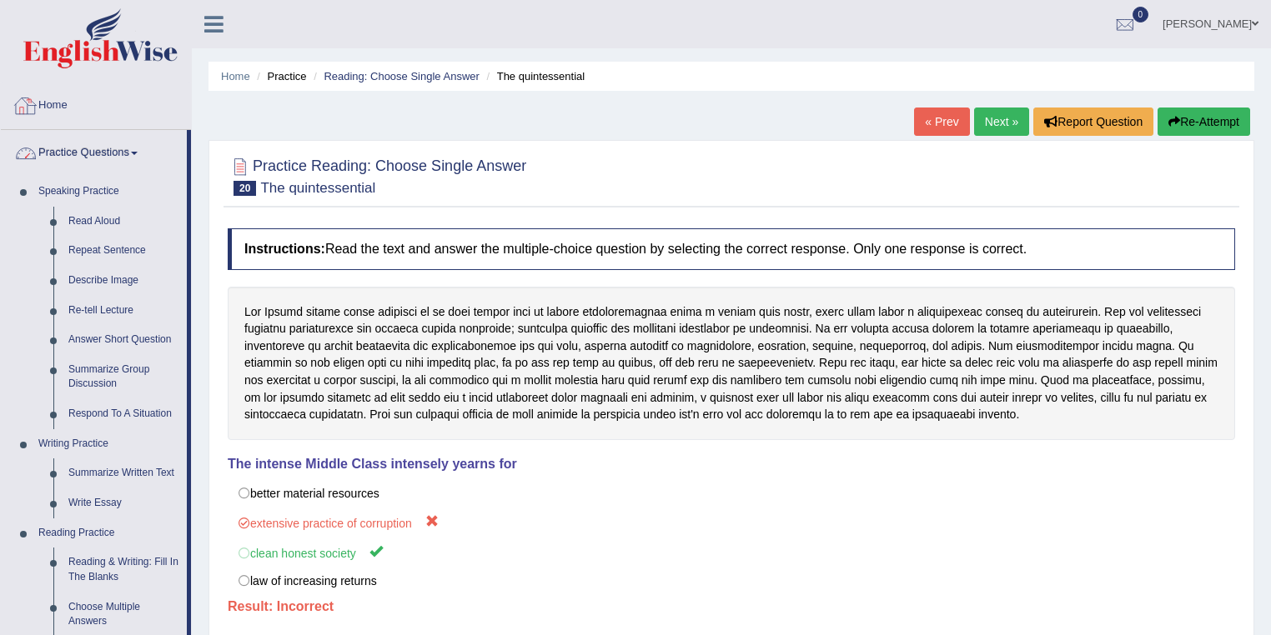
click at [60, 113] on link "Home" at bounding box center [96, 104] width 190 height 42
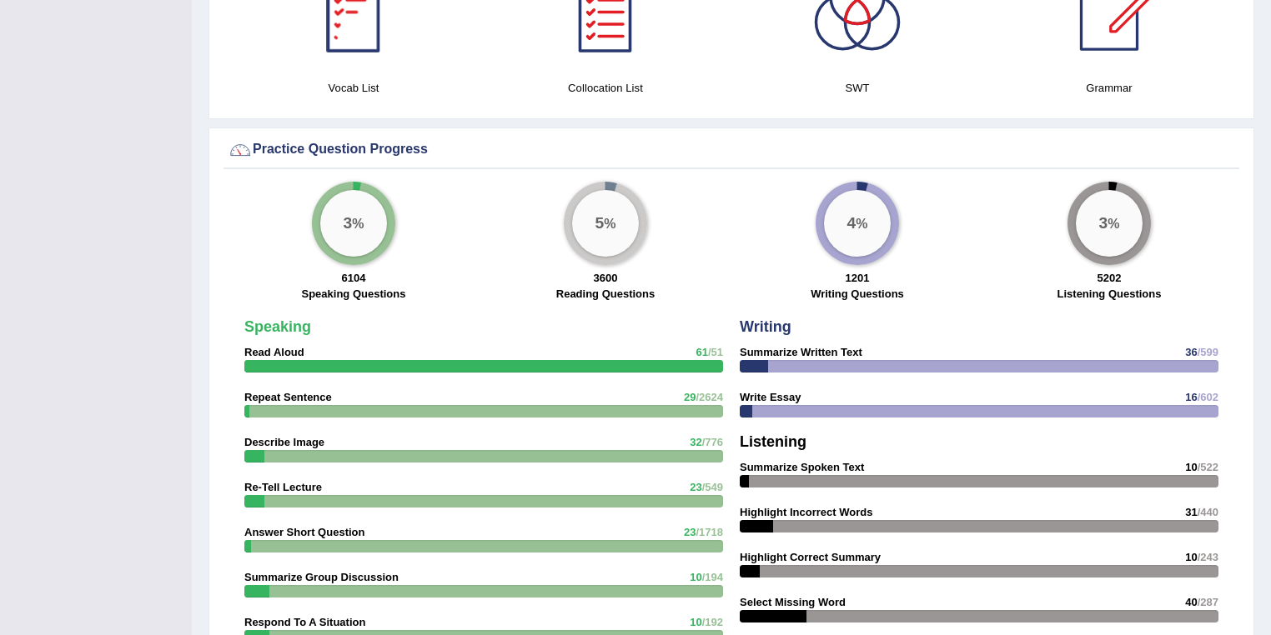
scroll to position [1067, 0]
